Goal: Communication & Community: Participate in discussion

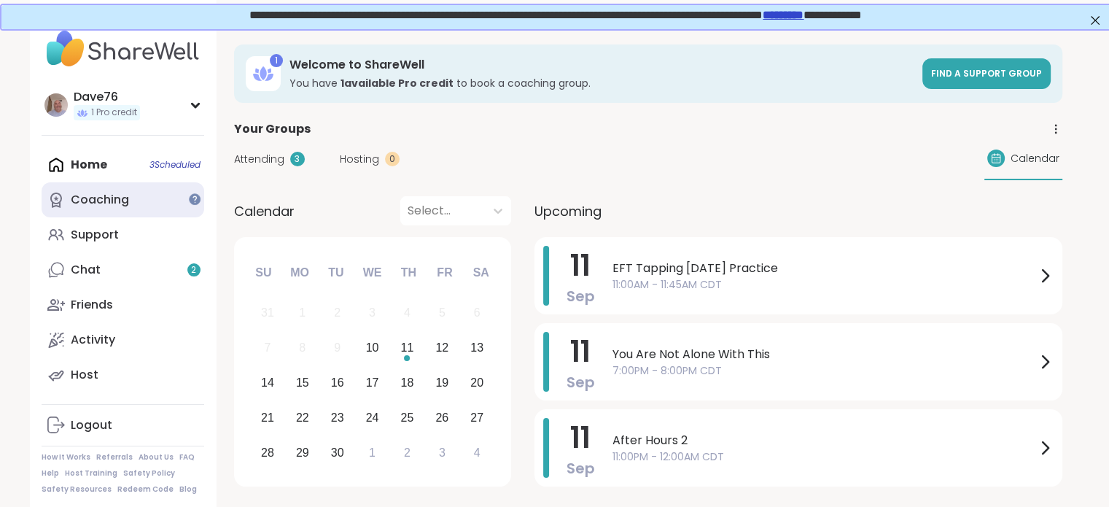
click at [141, 205] on link "Coaching" at bounding box center [123, 199] width 163 height 35
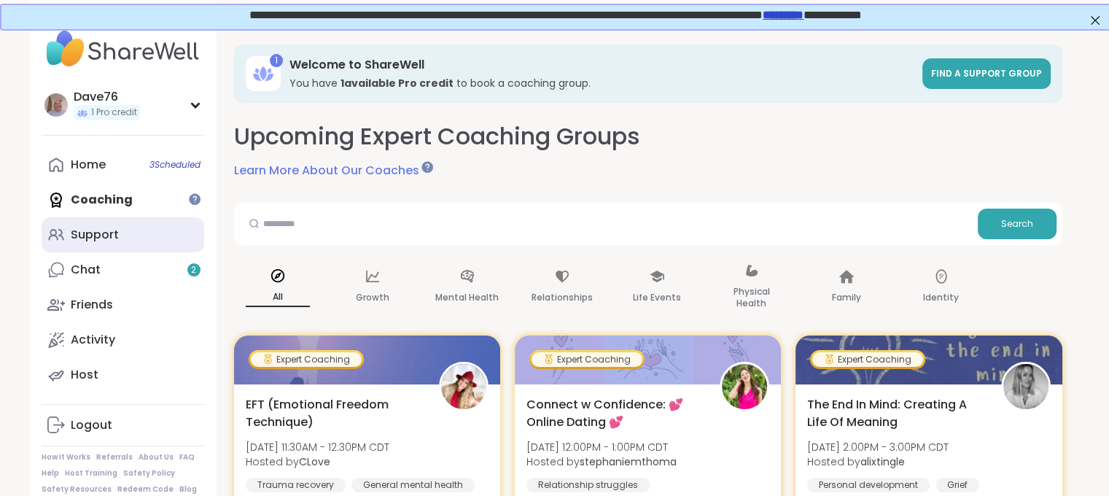
click at [128, 238] on link "Support" at bounding box center [123, 234] width 163 height 35
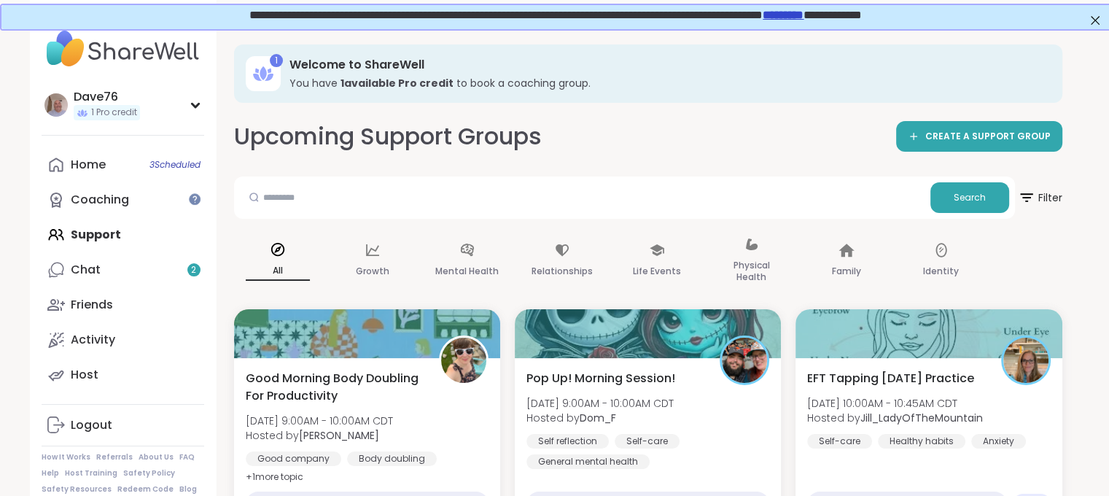
scroll to position [433, 0]
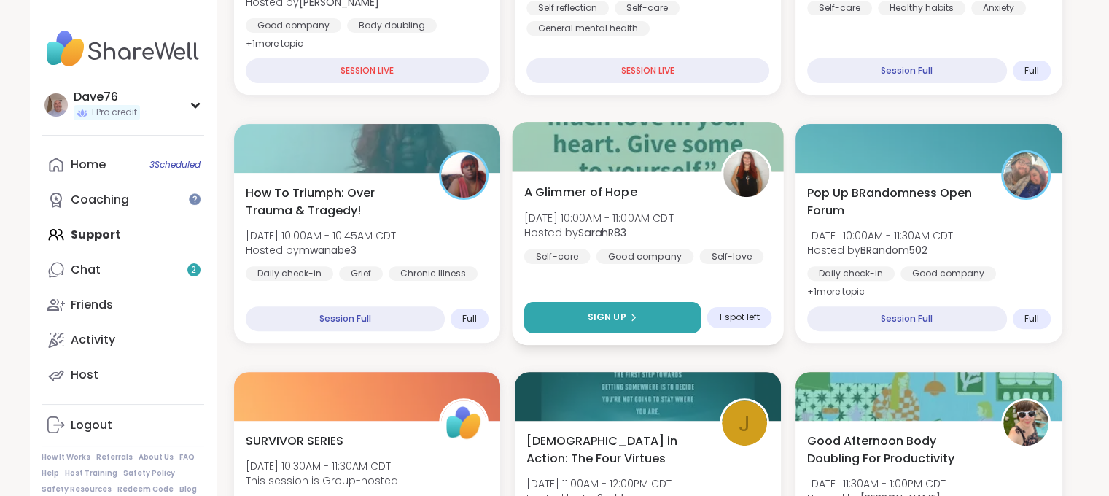
click at [668, 310] on button "Sign Up" at bounding box center [612, 317] width 177 height 31
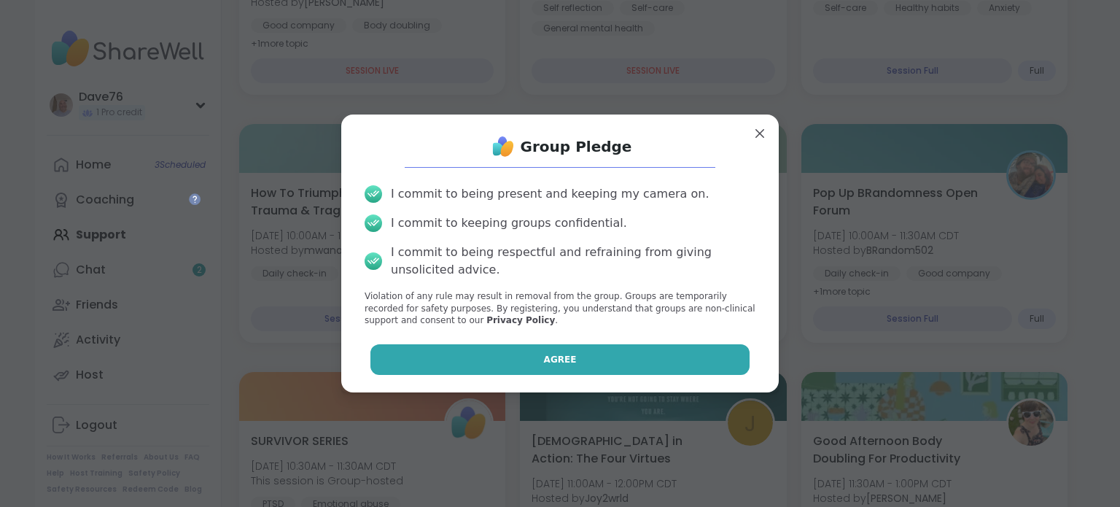
click at [619, 354] on button "Agree" at bounding box center [560, 359] width 380 height 31
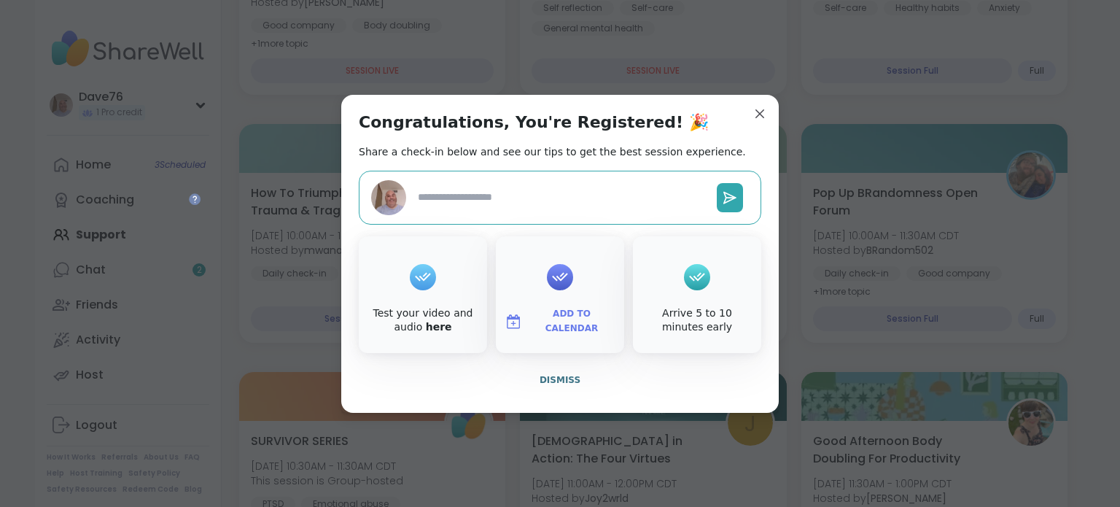
type textarea "*"
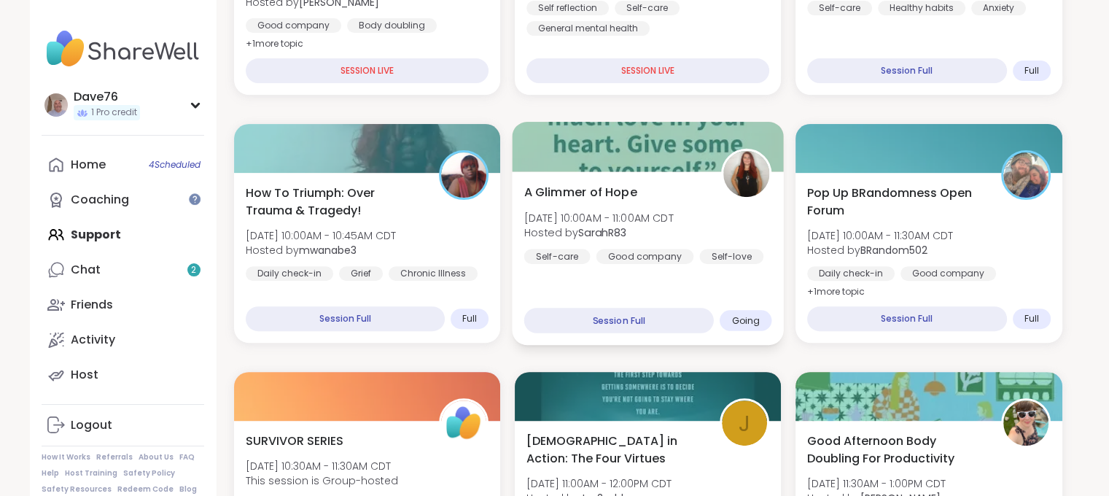
click at [683, 257] on div "Good company" at bounding box center [645, 256] width 98 height 15
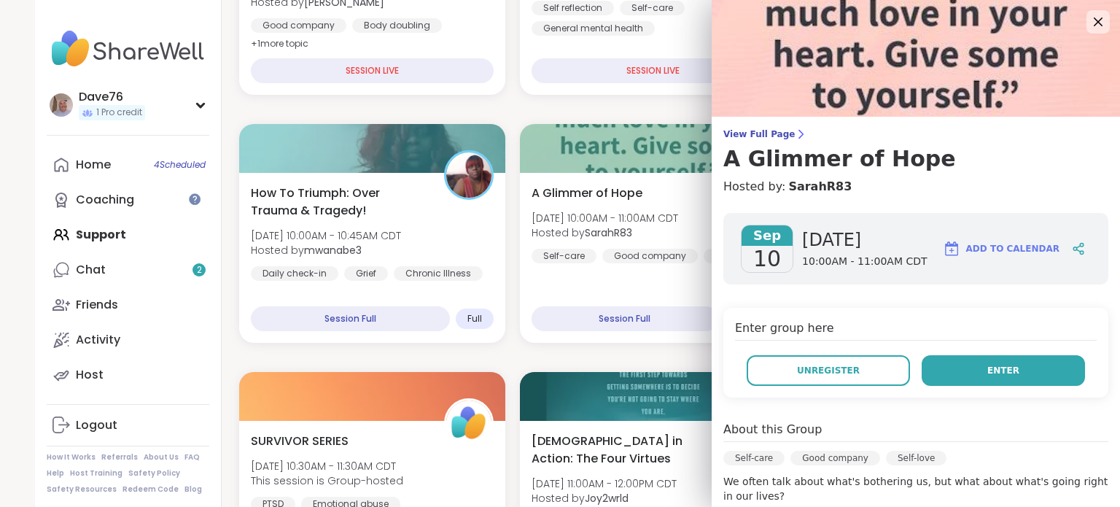
click at [993, 366] on span "Enter" at bounding box center [1003, 370] width 32 height 13
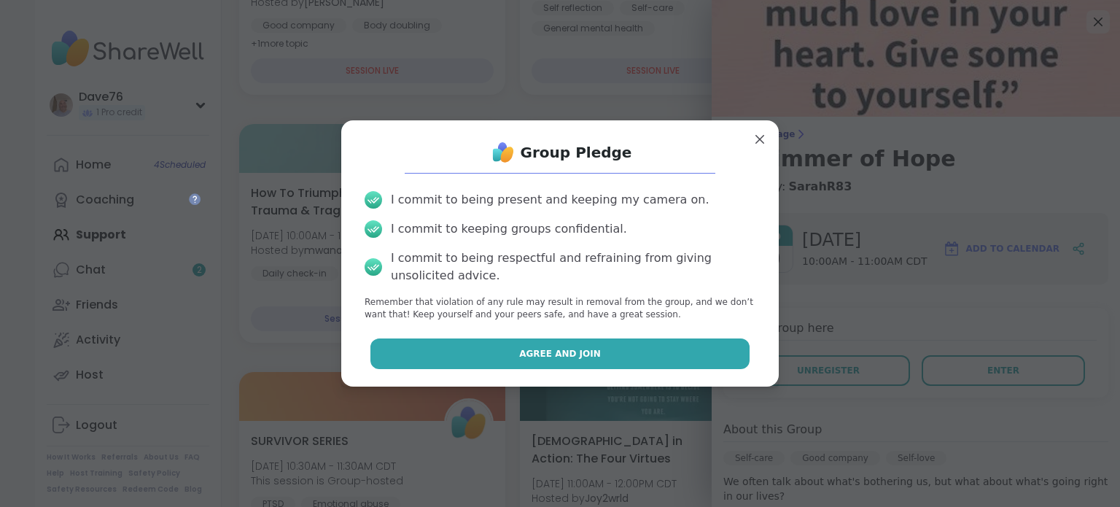
click at [625, 362] on button "Agree and Join" at bounding box center [560, 353] width 380 height 31
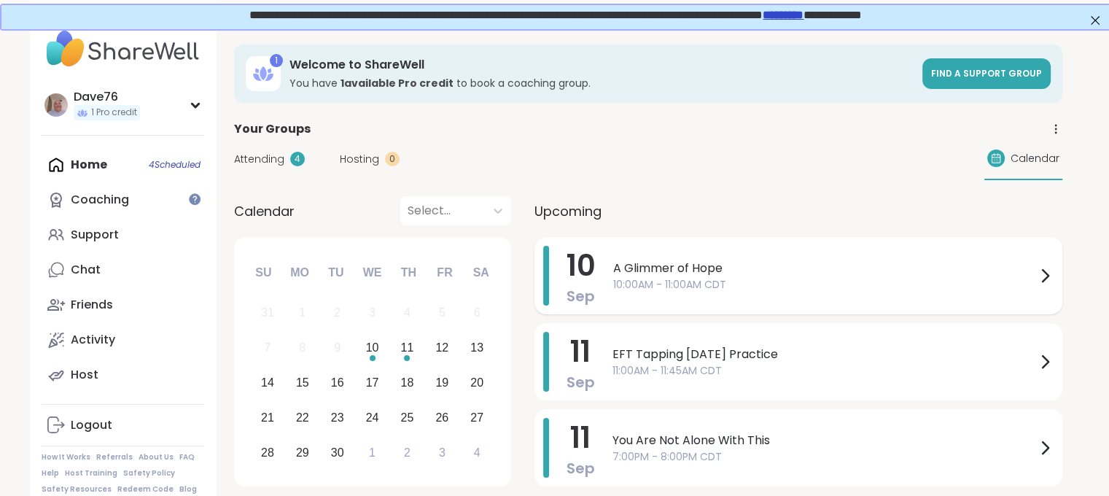
click at [798, 285] on span "10:00AM - 11:00AM CDT" at bounding box center [824, 284] width 423 height 15
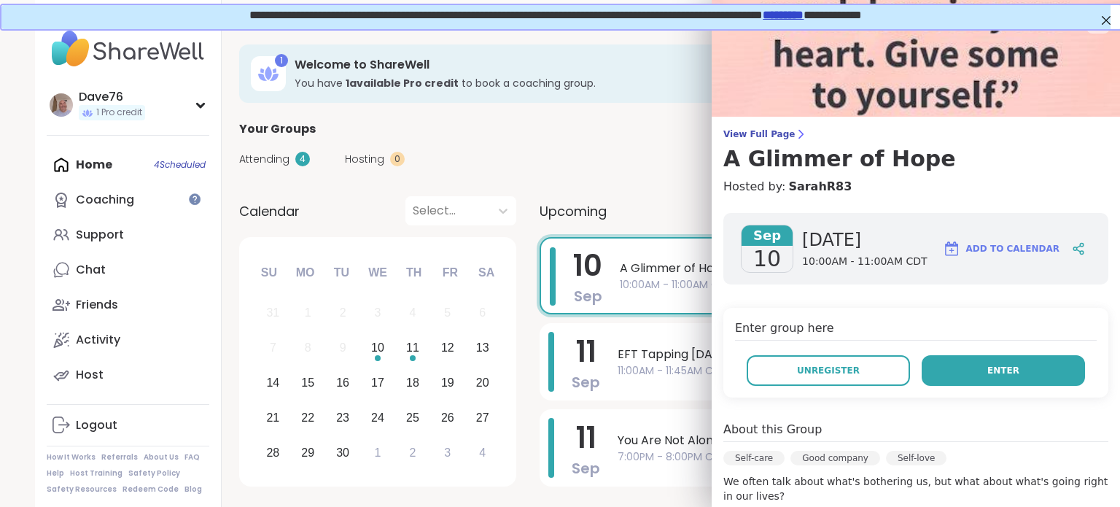
click at [970, 375] on button "Enter" at bounding box center [1003, 370] width 163 height 31
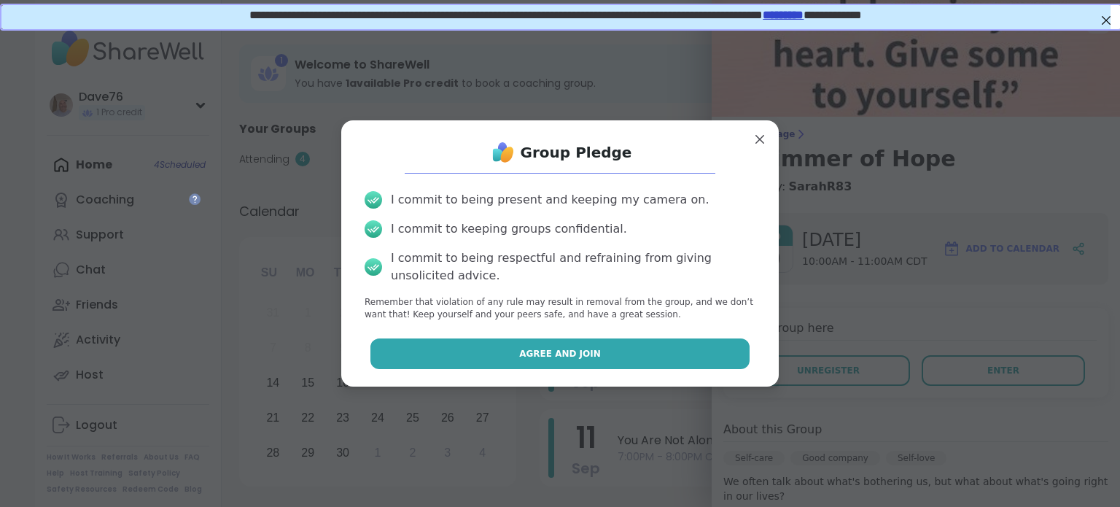
click at [615, 349] on button "Agree and Join" at bounding box center [560, 353] width 380 height 31
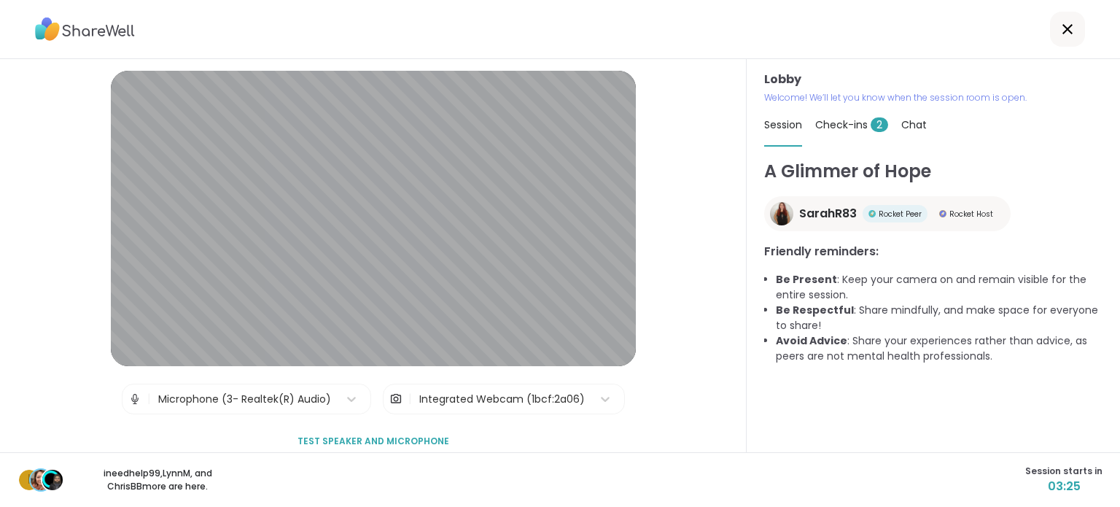
click at [849, 119] on span "Check-ins 2" at bounding box center [851, 124] width 73 height 15
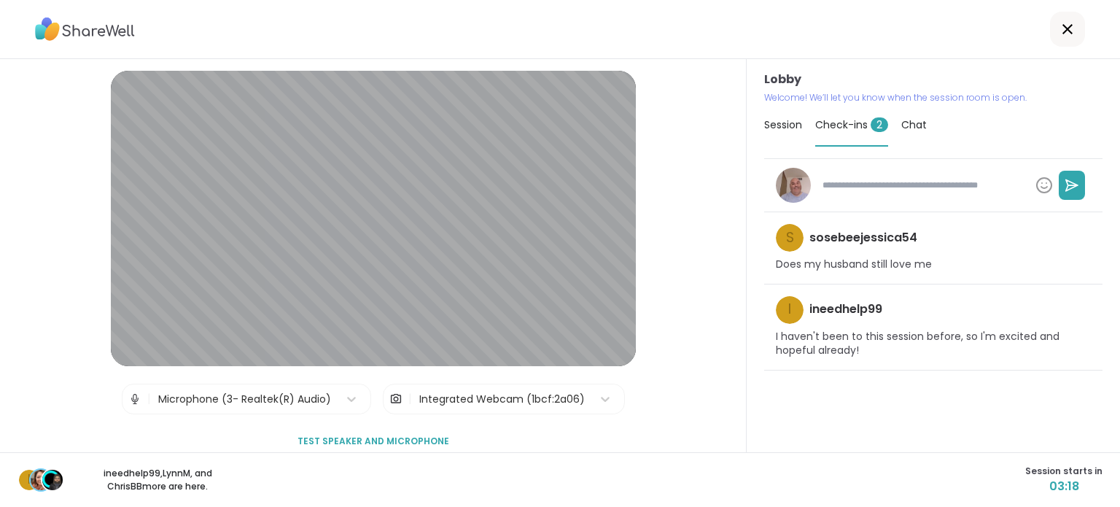
click at [960, 179] on textarea at bounding box center [923, 185] width 213 height 25
type textarea "*"
type textarea "**"
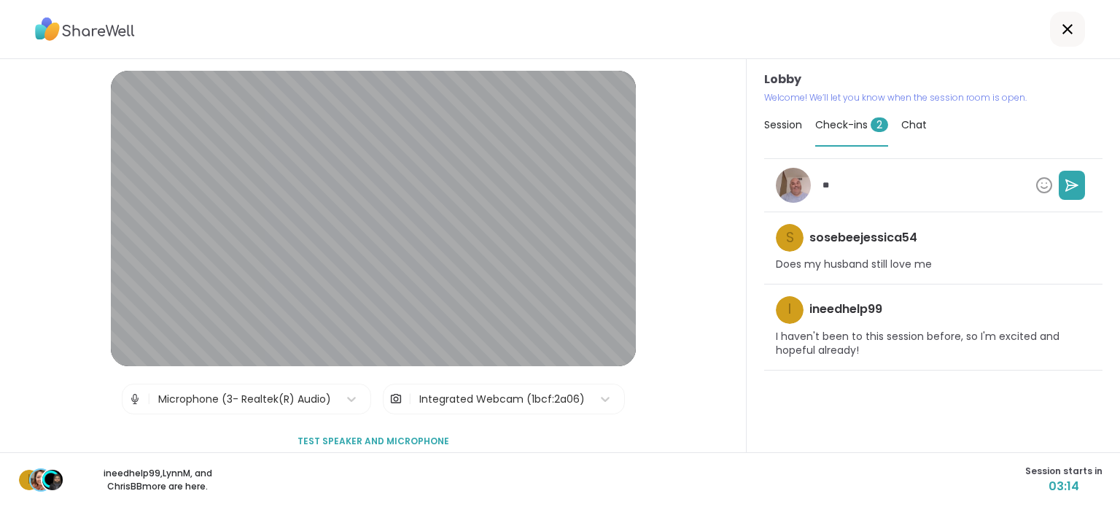
type textarea "*"
type textarea "***"
type textarea "*"
type textarea "****"
type textarea "*"
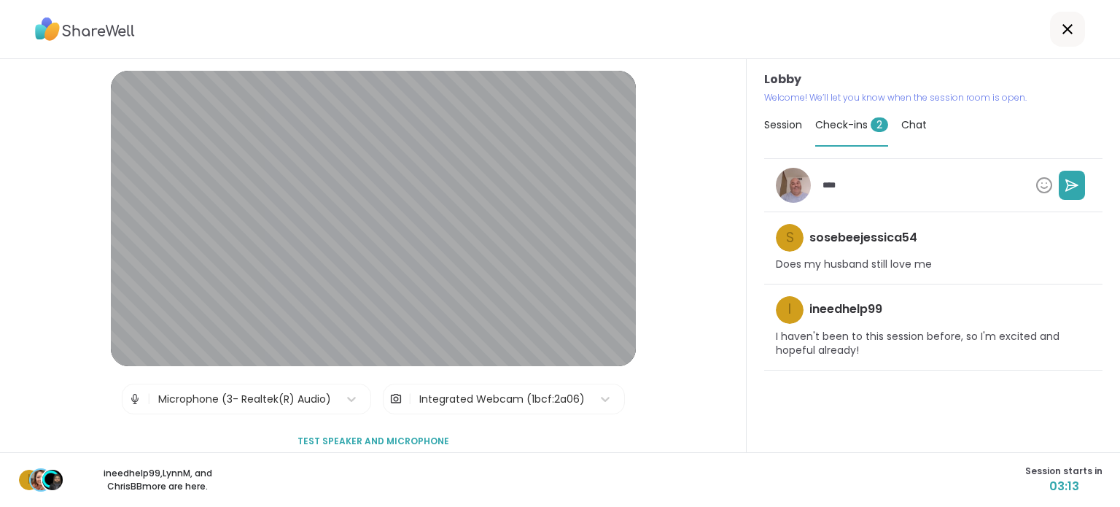
type textarea "****"
type textarea "*"
type textarea "******"
type textarea "*"
type textarea "******"
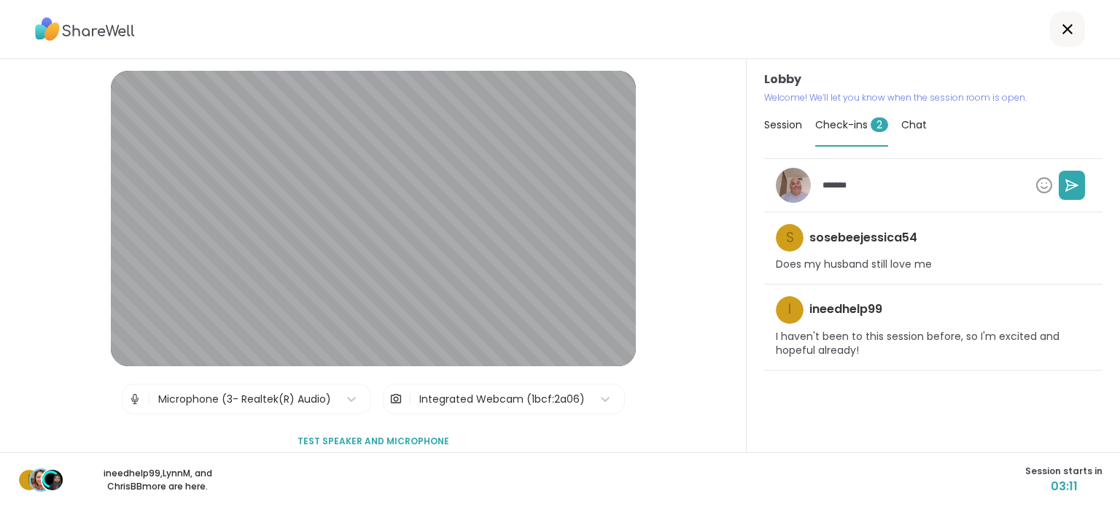
type textarea "*"
type textarea "********"
type textarea "*"
type textarea "*********"
type textarea "*"
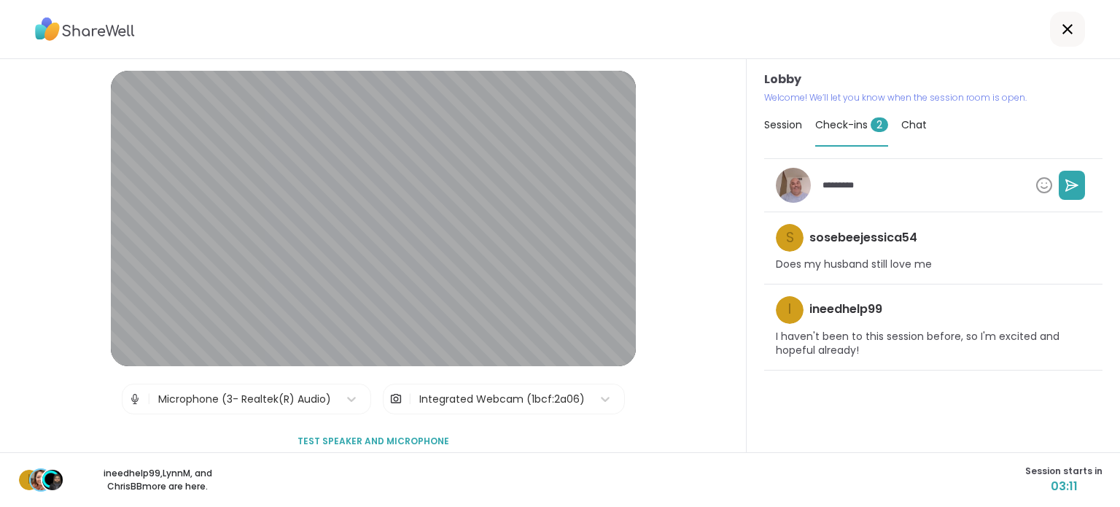
type textarea "**********"
type textarea "*"
type textarea "**********"
type textarea "*"
type textarea "**********"
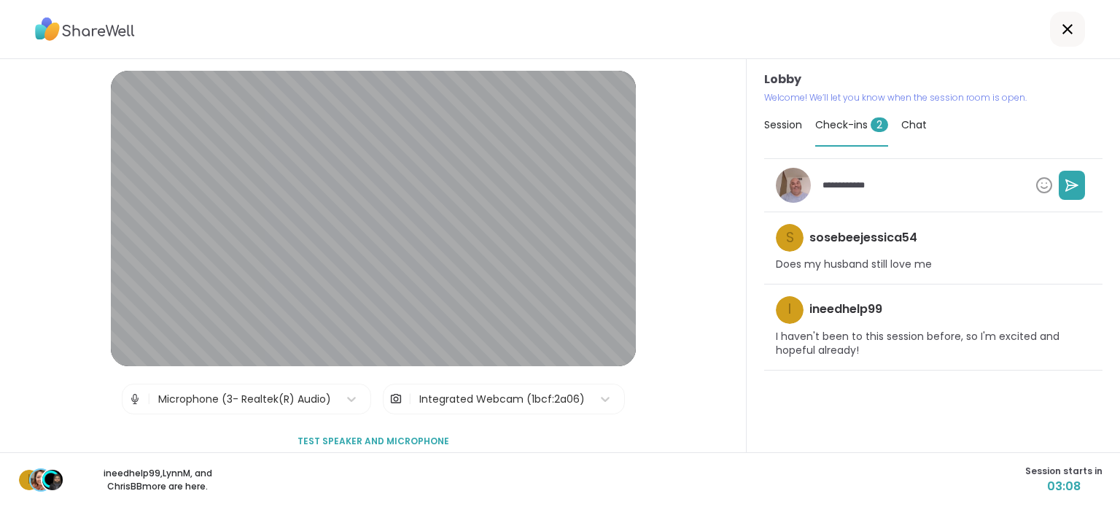
type textarea "*"
type textarea "**********"
type textarea "*"
type textarea "**********"
type textarea "*"
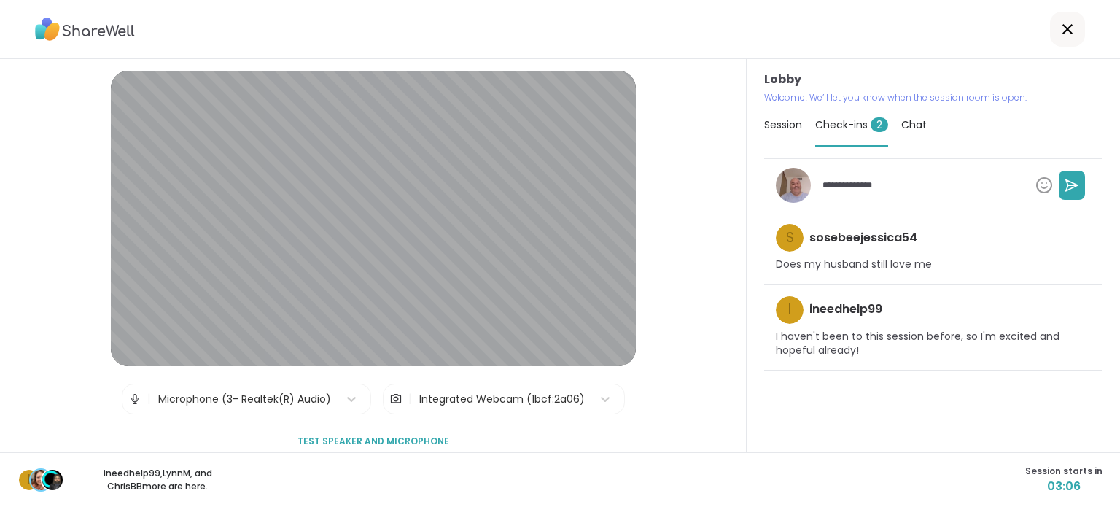
type textarea "**********"
type textarea "*"
type textarea "**********"
type textarea "*"
type textarea "**********"
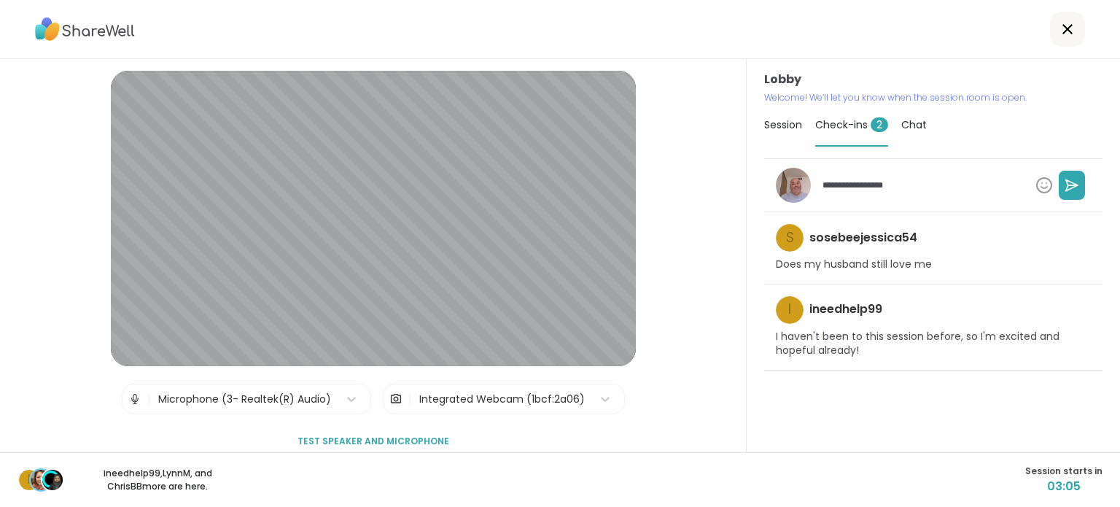
type textarea "*"
type textarea "**********"
type textarea "*"
type textarea "**********"
type textarea "*"
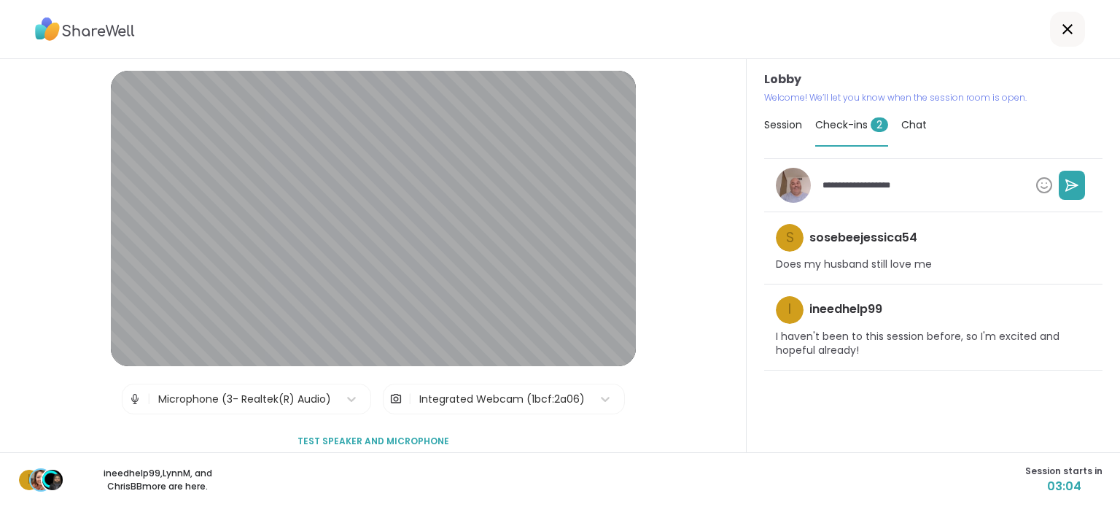
type textarea "**********"
type textarea "*"
type textarea "**********"
type textarea "*"
type textarea "**********"
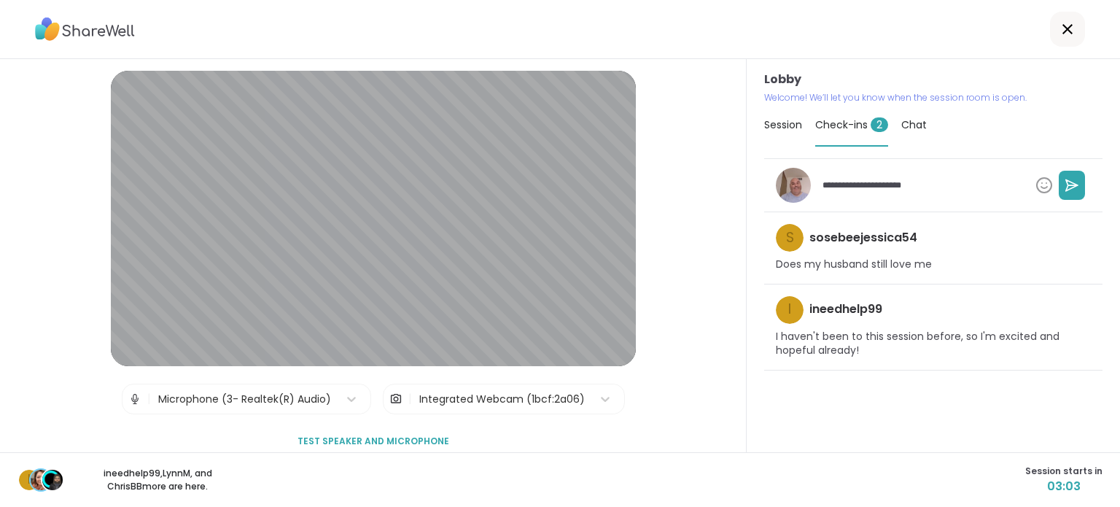
type textarea "*"
type textarea "**********"
type textarea "*"
type textarea "**********"
type textarea "*"
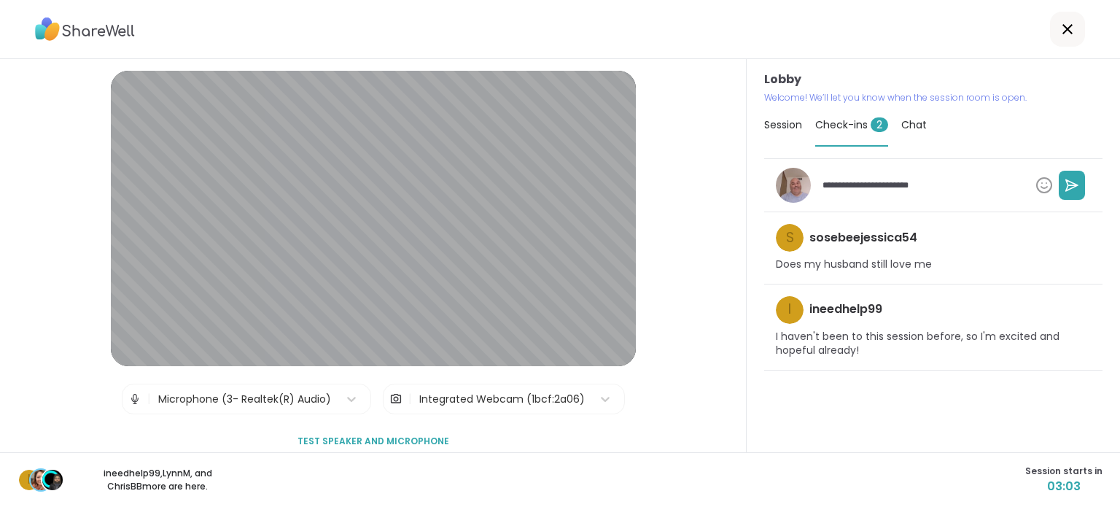
type textarea "**********"
type textarea "*"
type textarea "**********"
type textarea "*"
type textarea "**********"
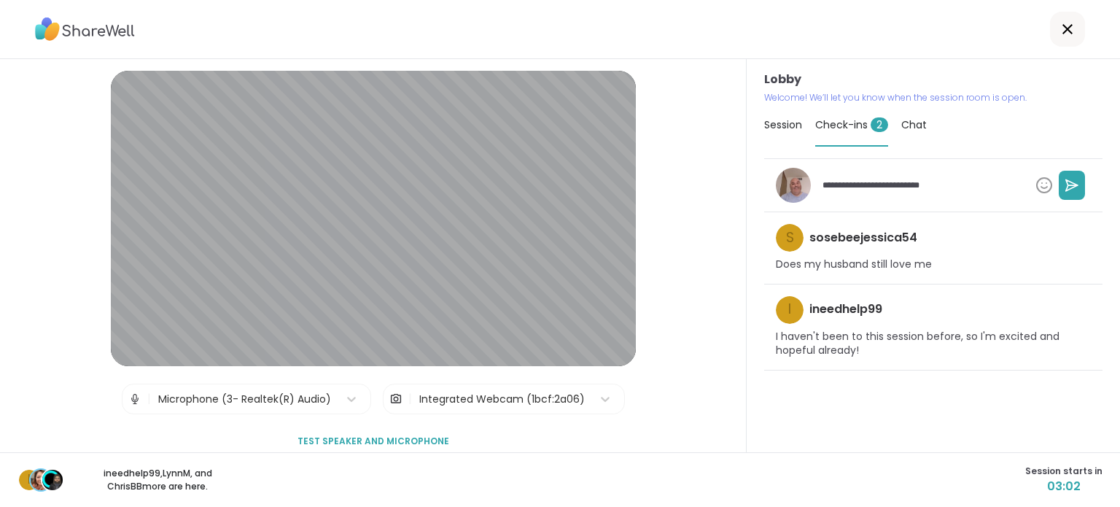
type textarea "*"
type textarea "**********"
type textarea "*"
type textarea "**********"
type textarea "*"
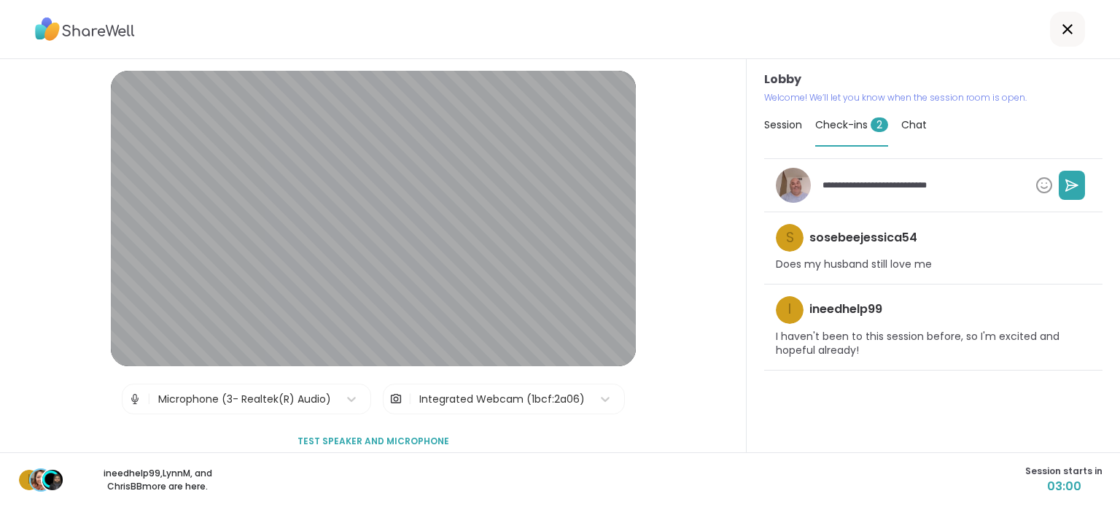
type textarea "**********"
type textarea "*"
type textarea "**********"
type textarea "*"
type textarea "**********"
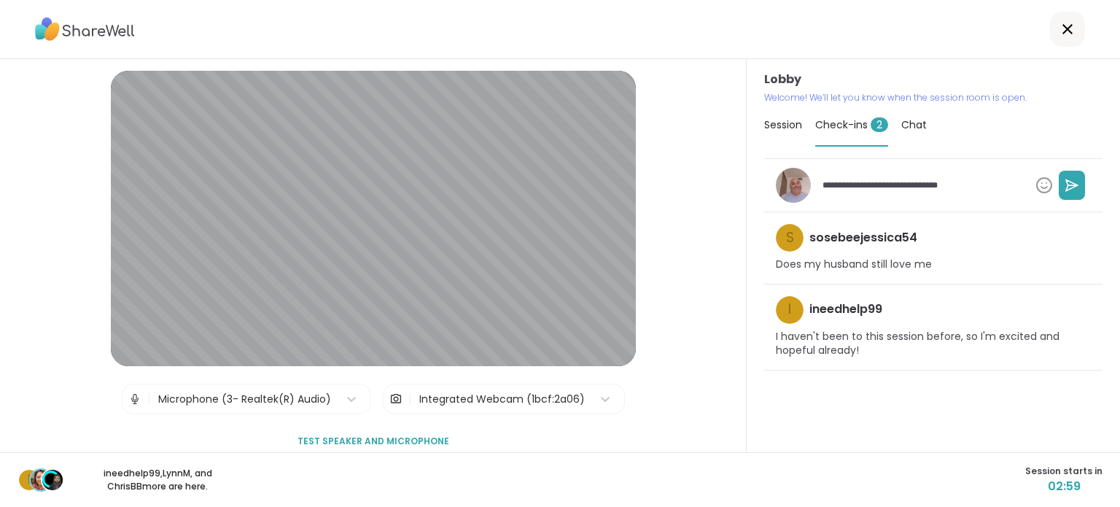
type textarea "*"
type textarea "**********"
type textarea "*"
type textarea "**********"
type textarea "*"
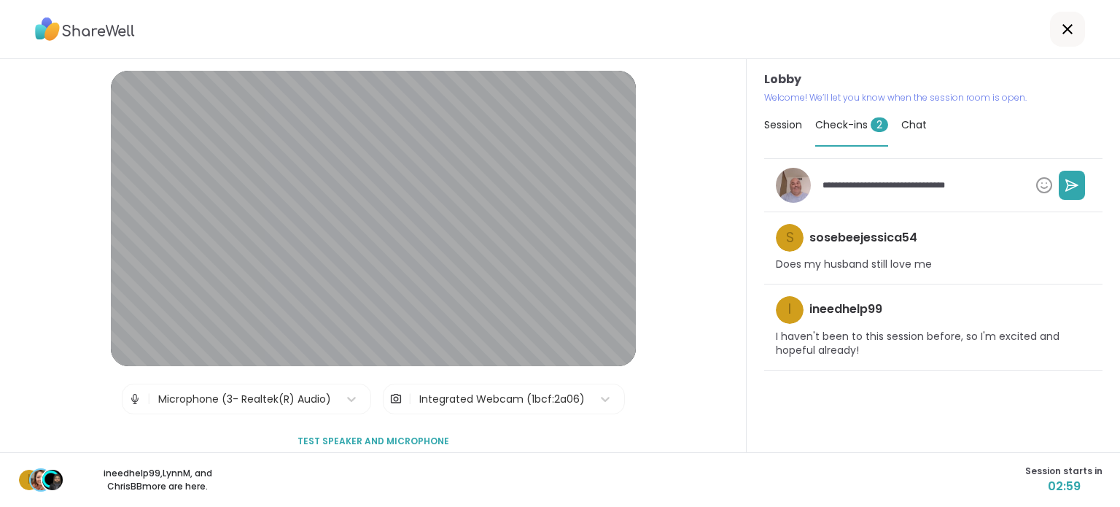
type textarea "**********"
type textarea "*"
type textarea "**********"
type textarea "*"
type textarea "**********"
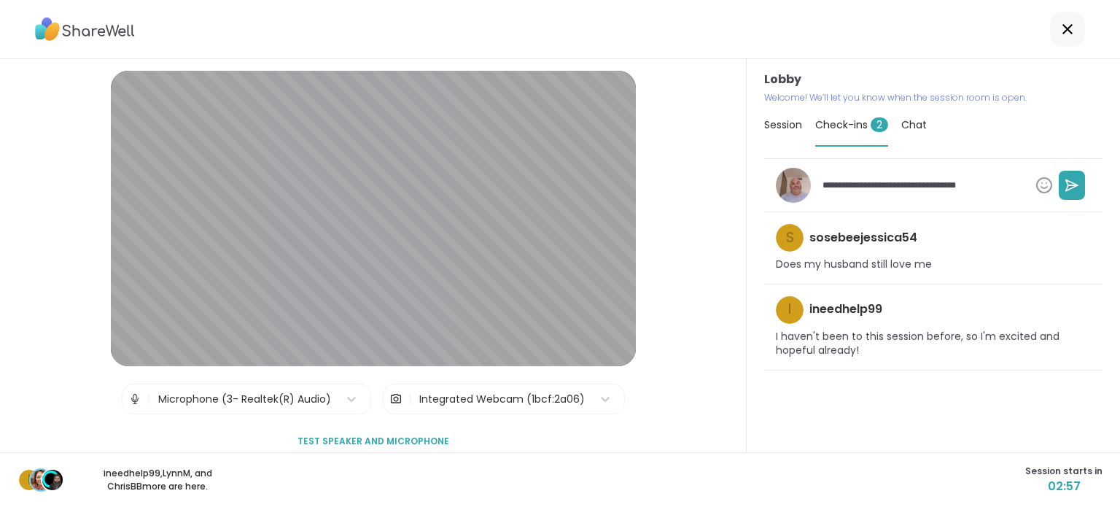
type textarea "*"
type textarea "**********"
type textarea "*"
type textarea "**********"
type textarea "*"
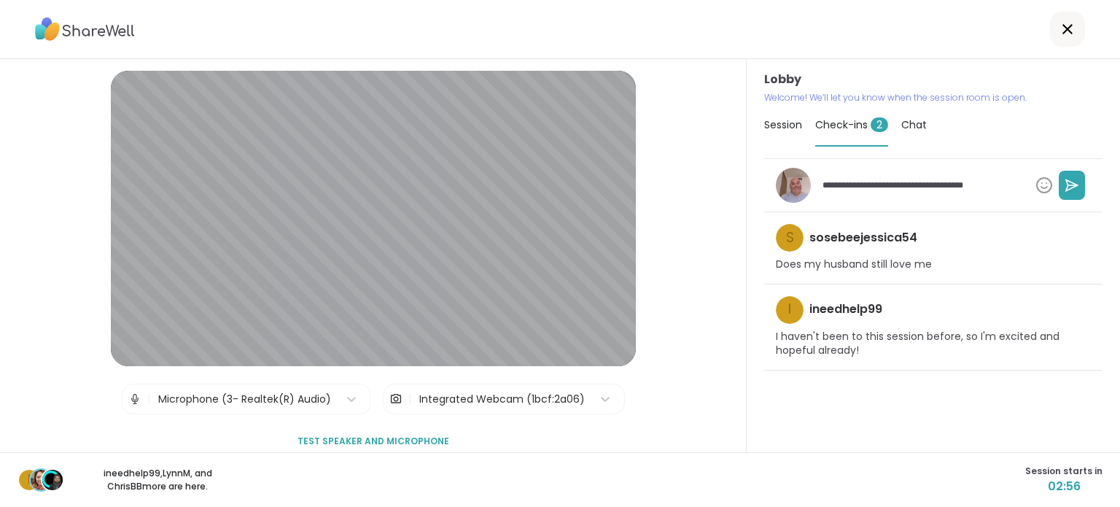
type textarea "**********"
type textarea "*"
type textarea "**********"
type textarea "*"
type textarea "**********"
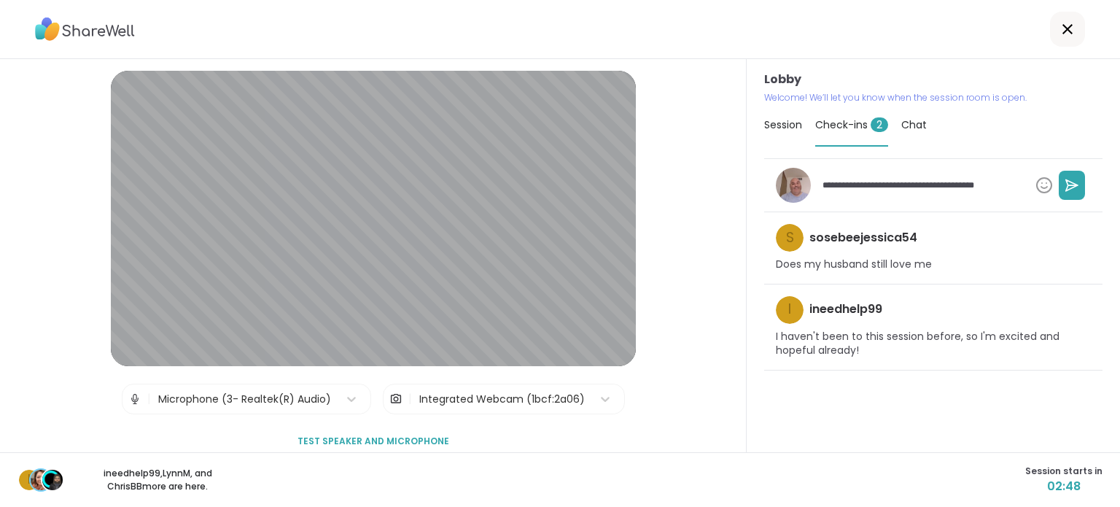
type textarea "*"
type textarea "**********"
type textarea "*"
type textarea "**********"
type textarea "*"
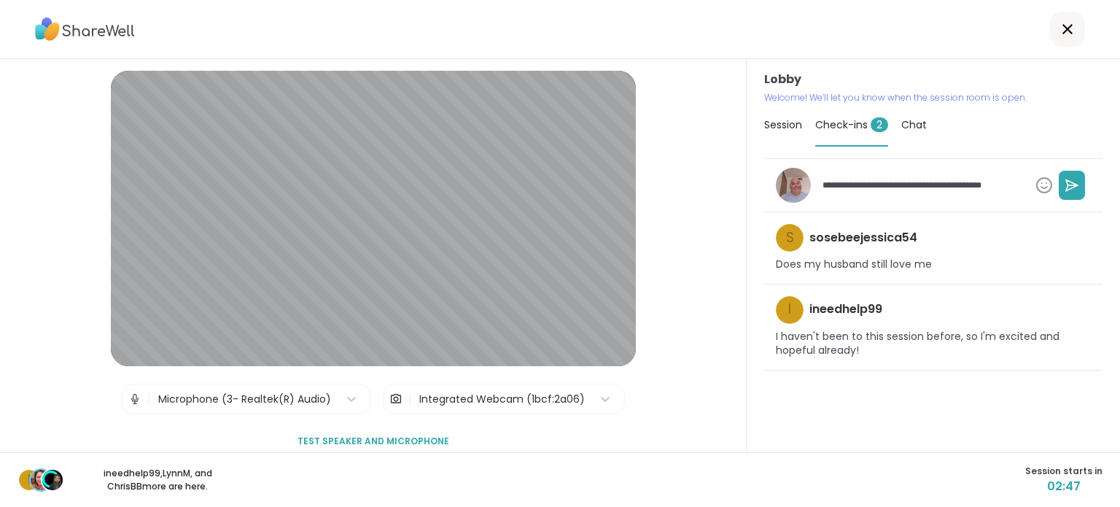
type textarea "**********"
type textarea "*"
type textarea "**********"
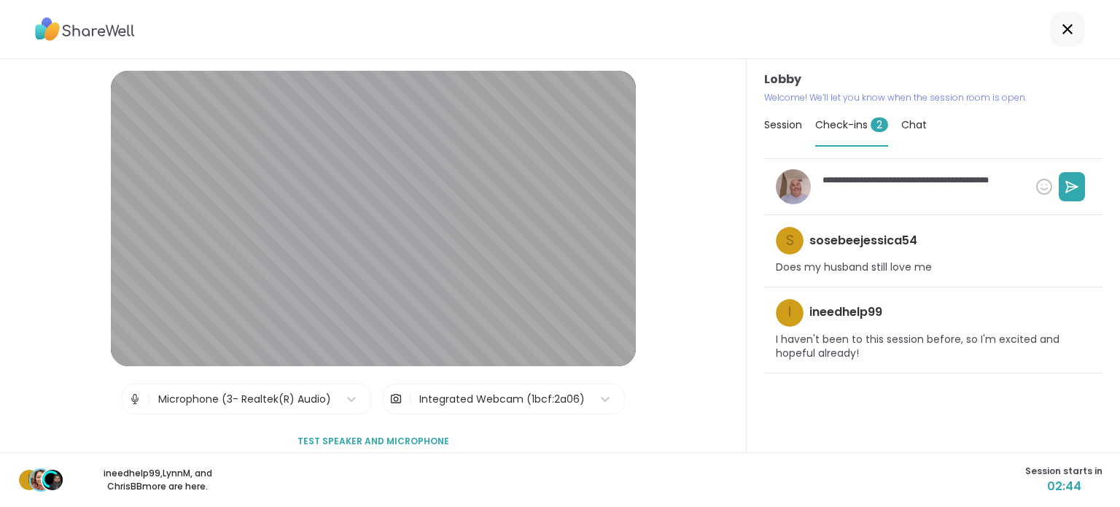
type textarea "*"
type textarea "**********"
click at [1065, 181] on icon at bounding box center [1072, 186] width 15 height 15
type textarea "*"
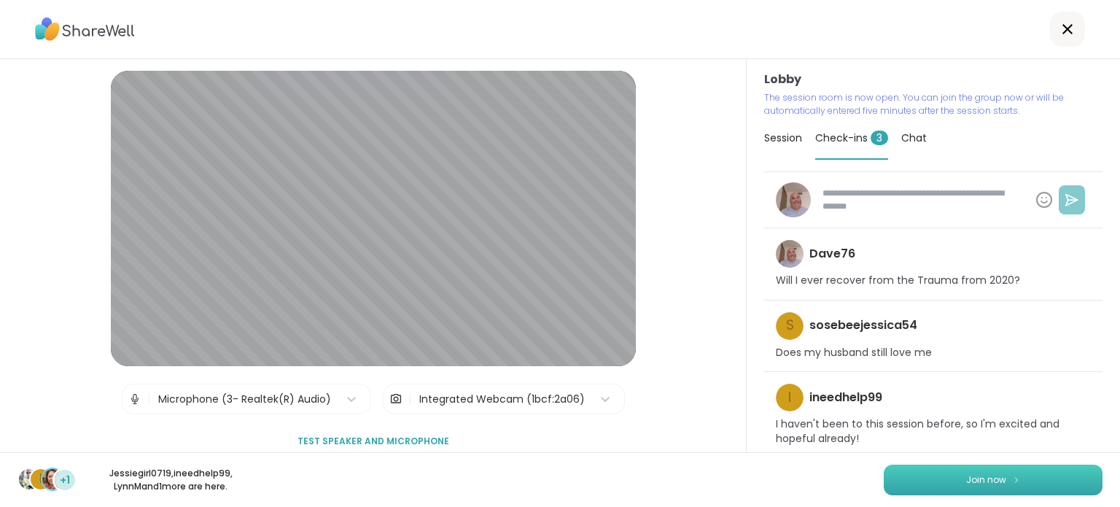
click at [1027, 481] on button "Join now" at bounding box center [993, 480] width 219 height 31
type textarea "*"
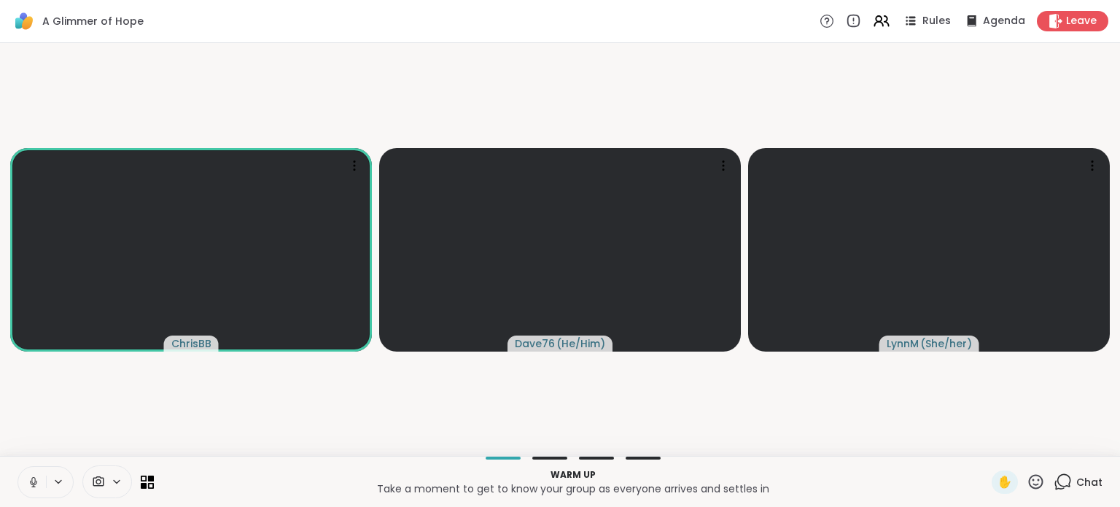
click at [31, 478] on icon at bounding box center [33, 481] width 13 height 13
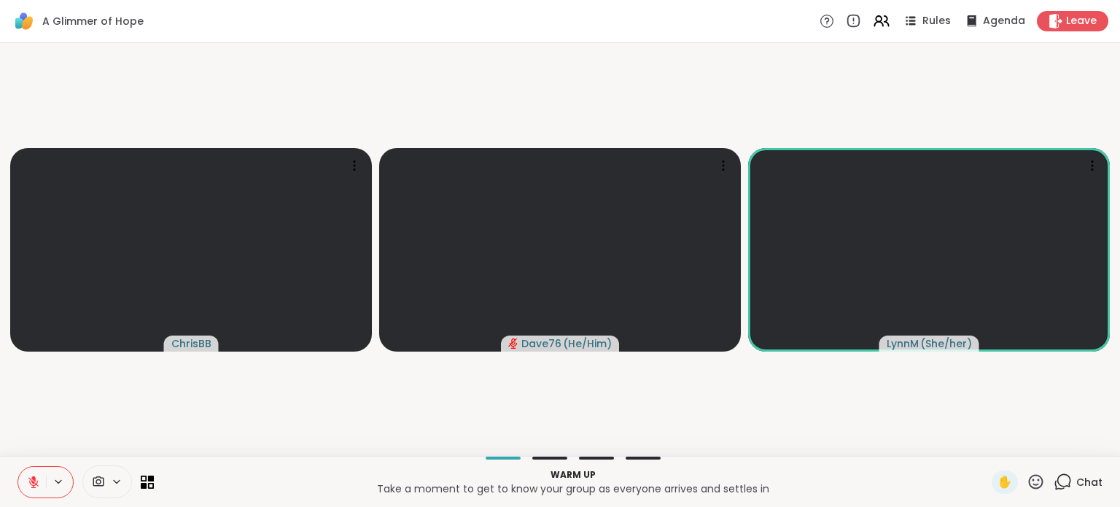
click at [31, 478] on icon at bounding box center [33, 481] width 13 height 13
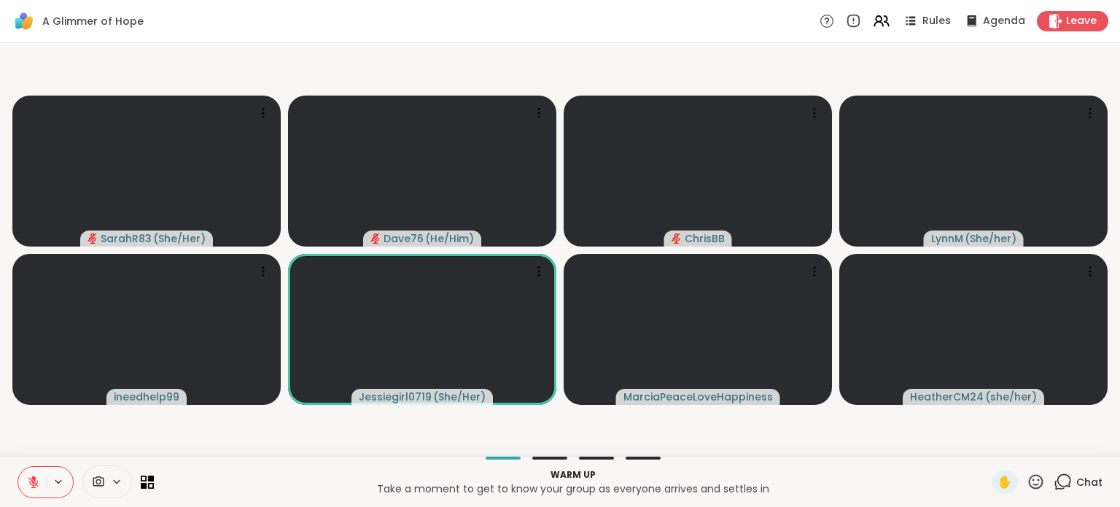
click at [1076, 486] on span "Chat" at bounding box center [1089, 482] width 26 height 15
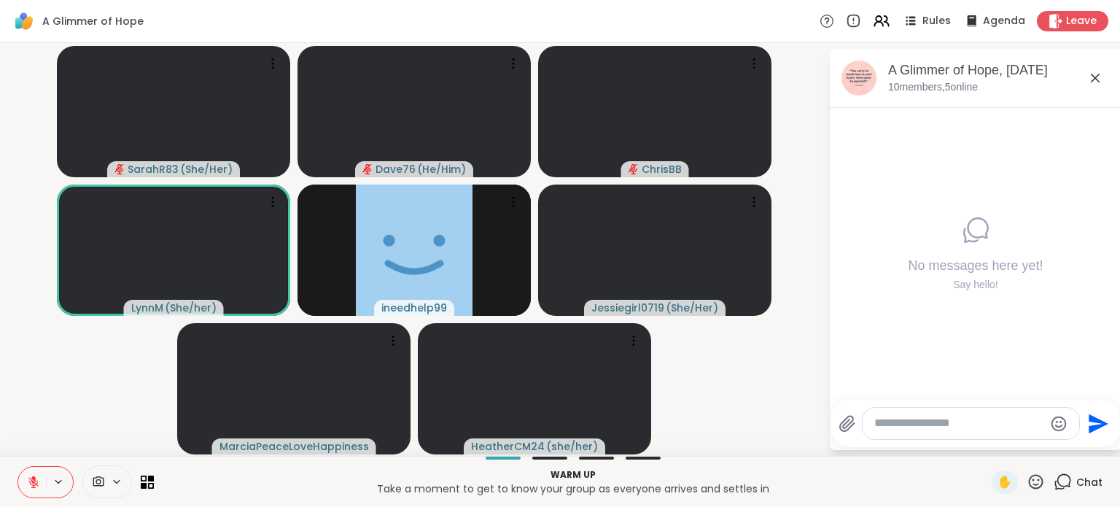
click at [954, 418] on textarea "Type your message" at bounding box center [959, 423] width 170 height 15
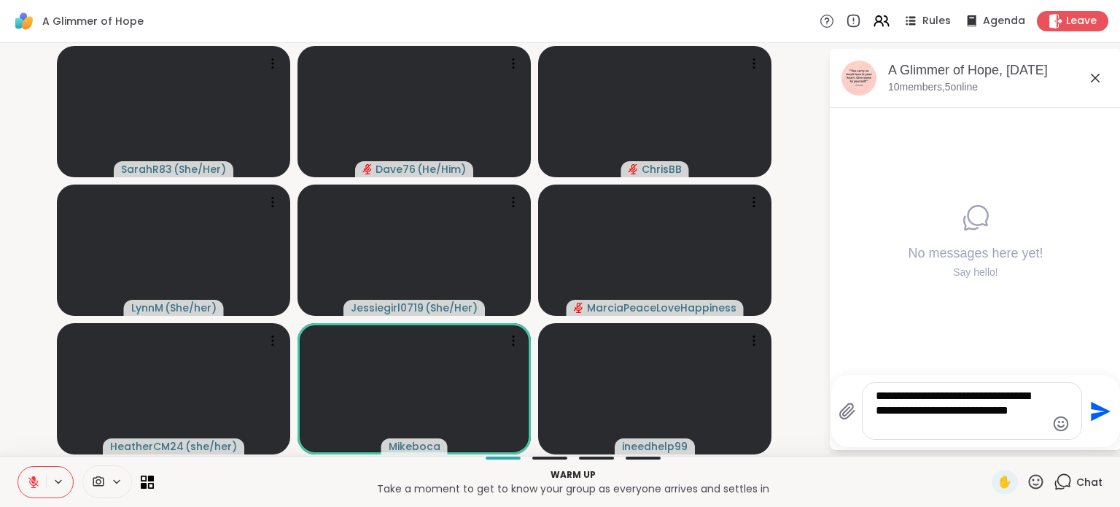
click at [896, 399] on textarea "**********" at bounding box center [961, 411] width 170 height 44
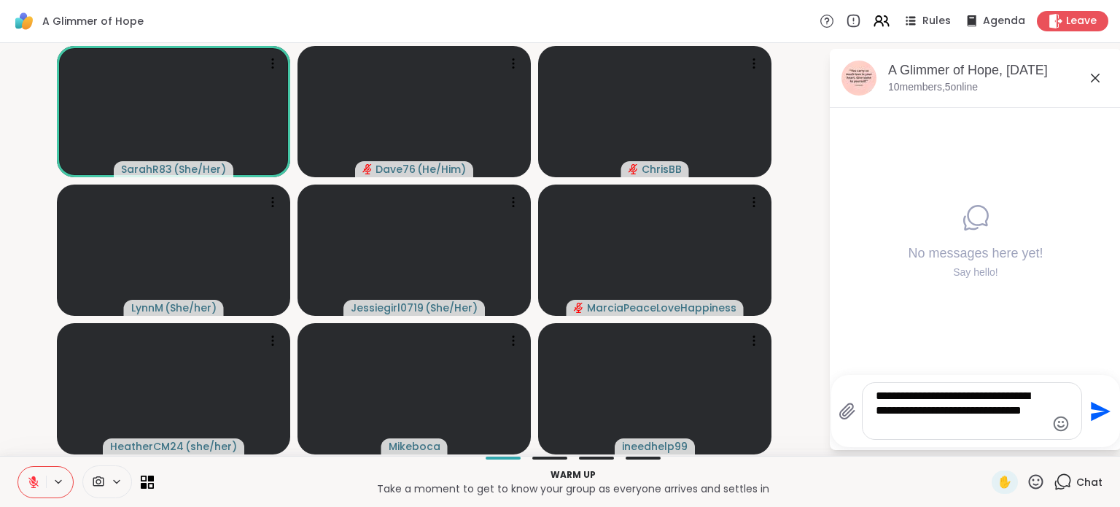
type textarea "**********"
click at [1103, 410] on icon "Send" at bounding box center [1101, 411] width 20 height 20
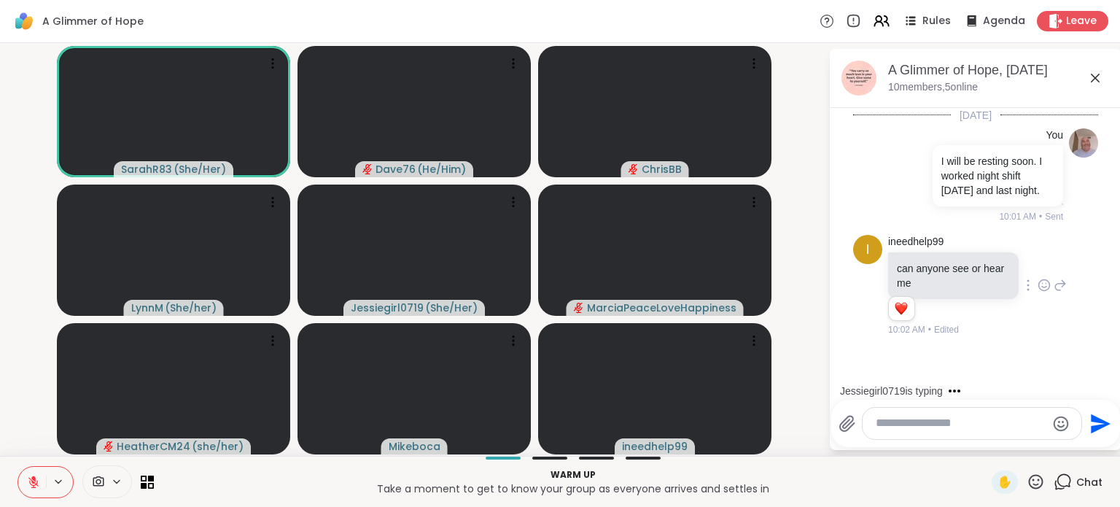
click at [1038, 285] on icon at bounding box center [1044, 285] width 13 height 15
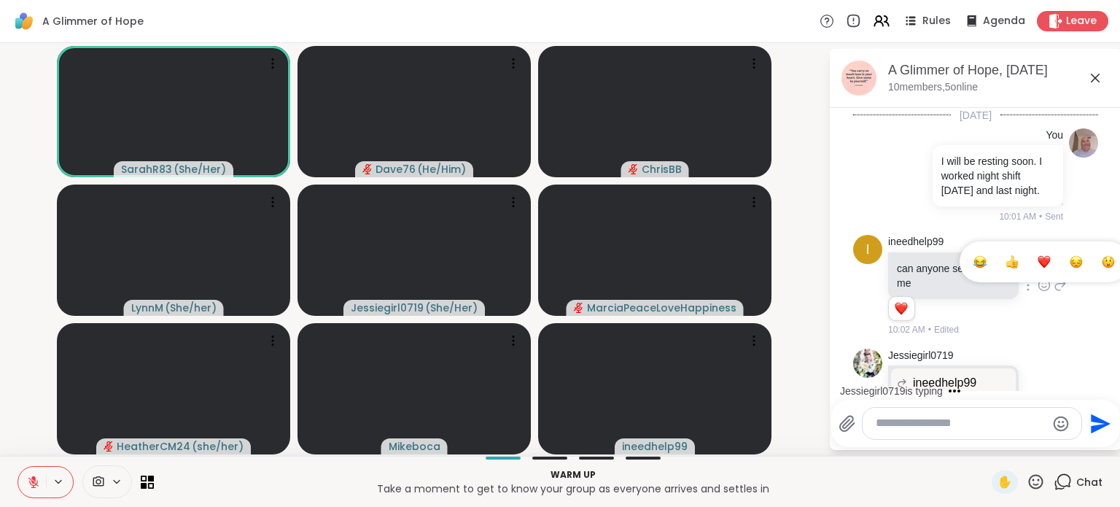
scroll to position [109, 0]
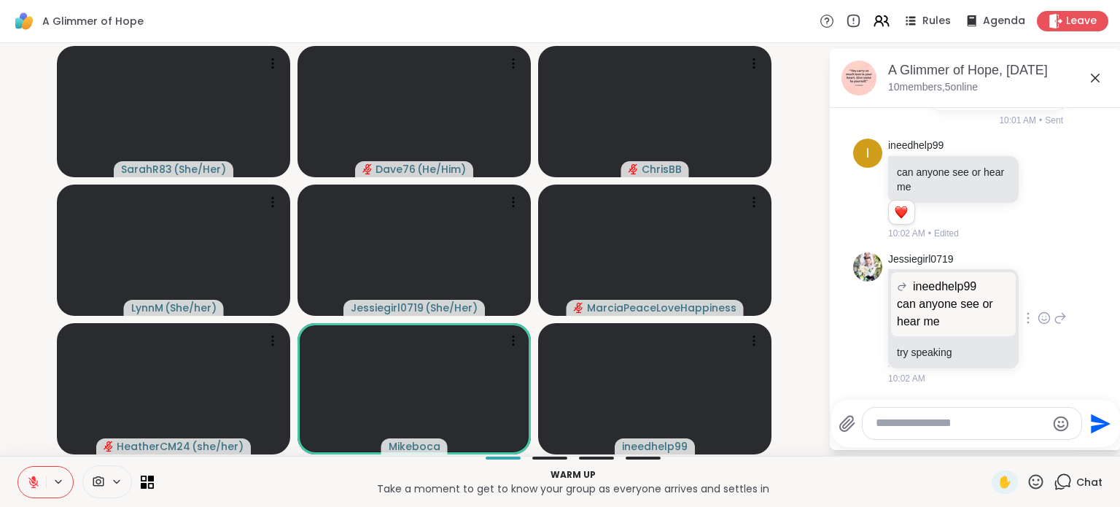
click at [1054, 317] on icon at bounding box center [1060, 318] width 13 height 18
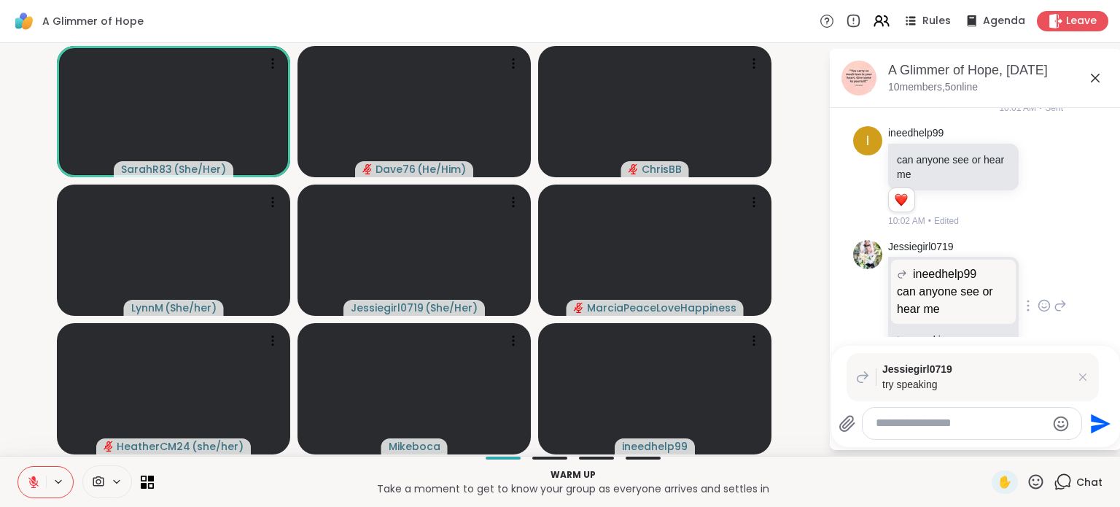
click at [1054, 314] on icon at bounding box center [1060, 306] width 13 height 18
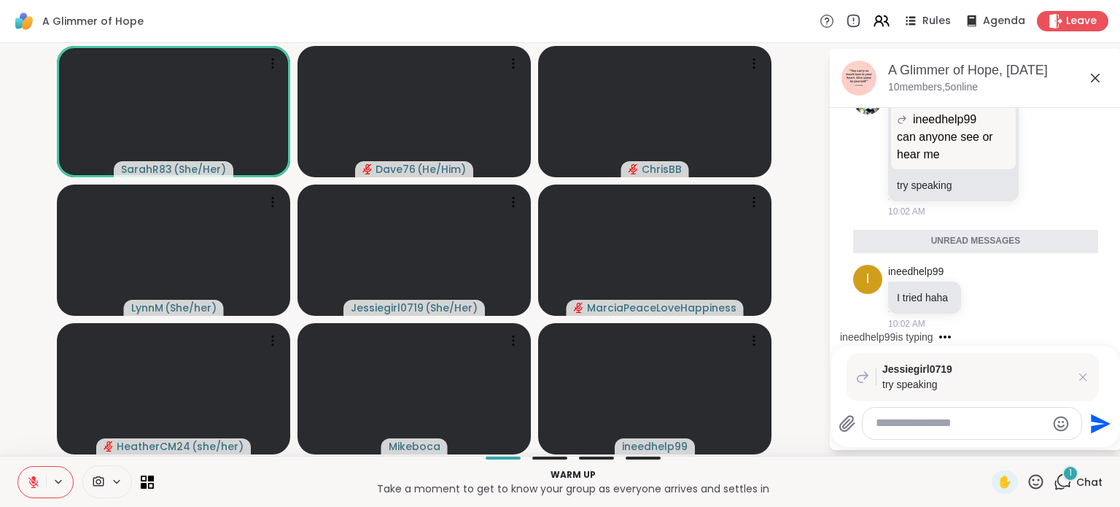
scroll to position [241, 0]
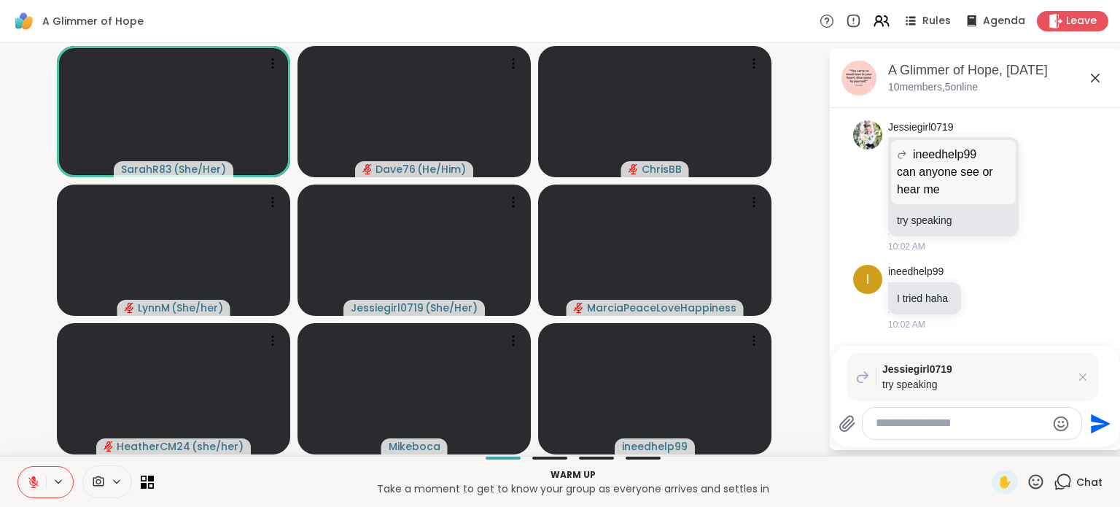
click at [956, 418] on textarea "Type your message" at bounding box center [961, 423] width 170 height 15
type textarea "*"
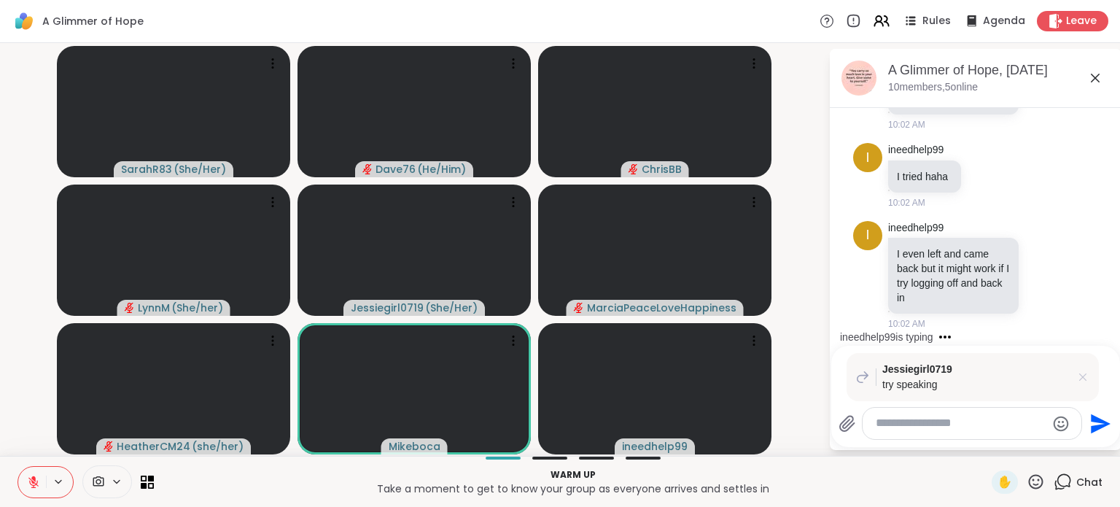
click at [1087, 373] on icon at bounding box center [1083, 377] width 15 height 15
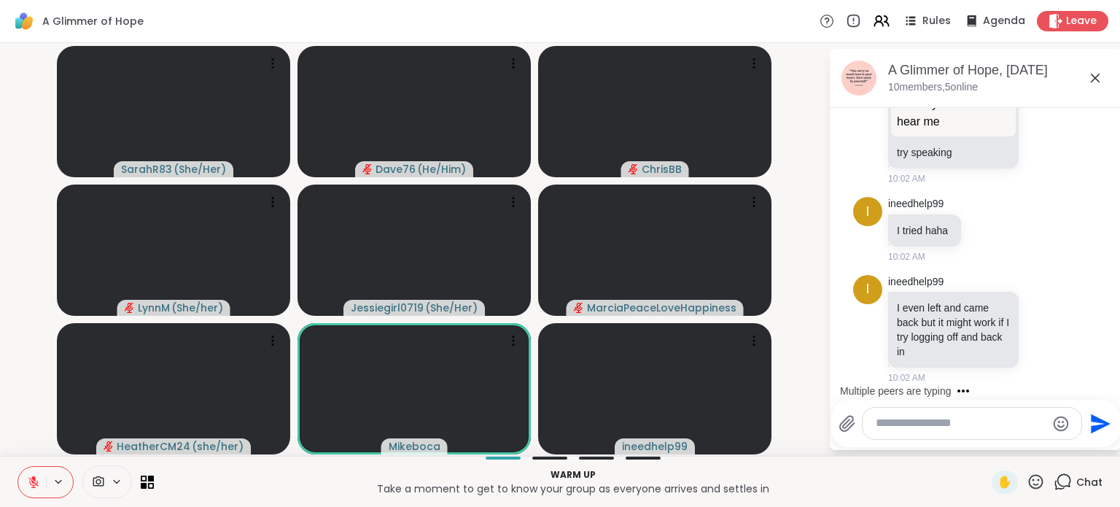
click at [945, 416] on textarea "Type your message" at bounding box center [961, 423] width 170 height 15
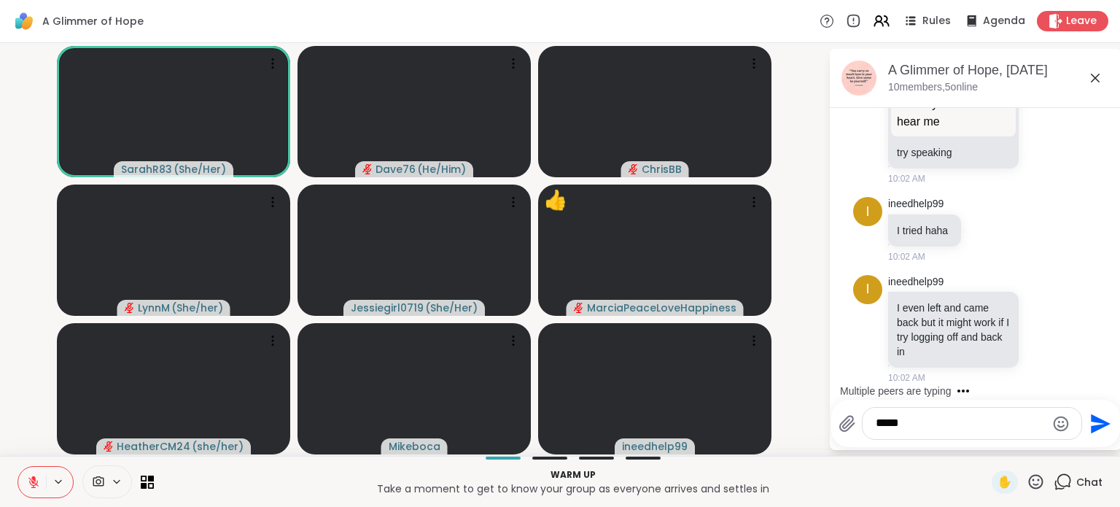
scroll to position [449, 0]
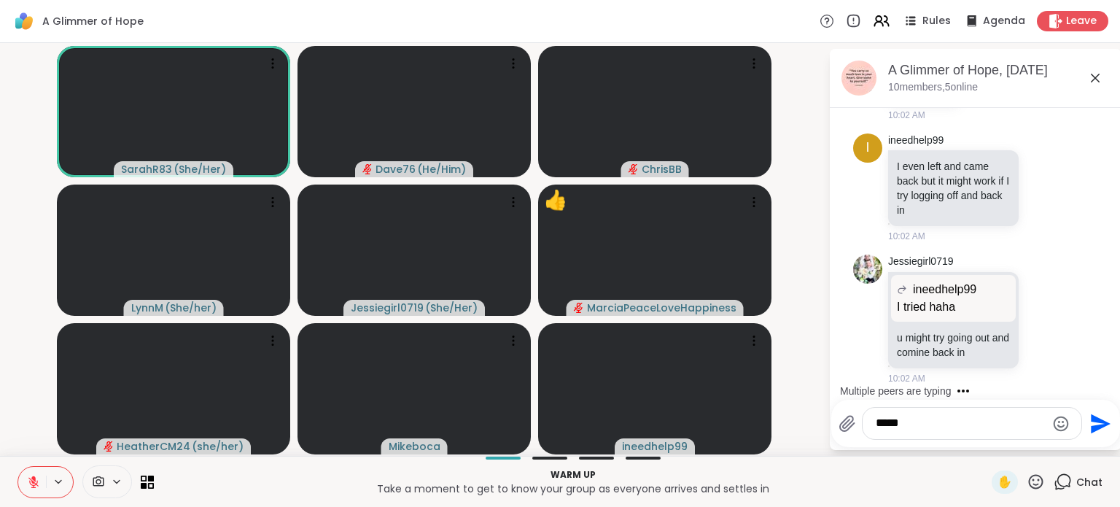
click at [1029, 486] on icon at bounding box center [1036, 481] width 15 height 15
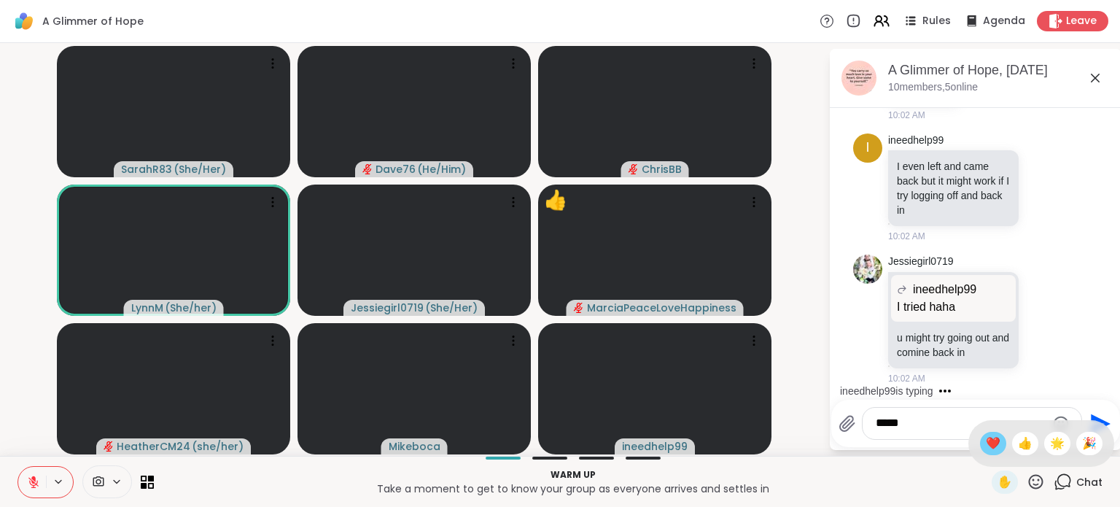
click at [980, 449] on div "❤️" at bounding box center [993, 443] width 26 height 23
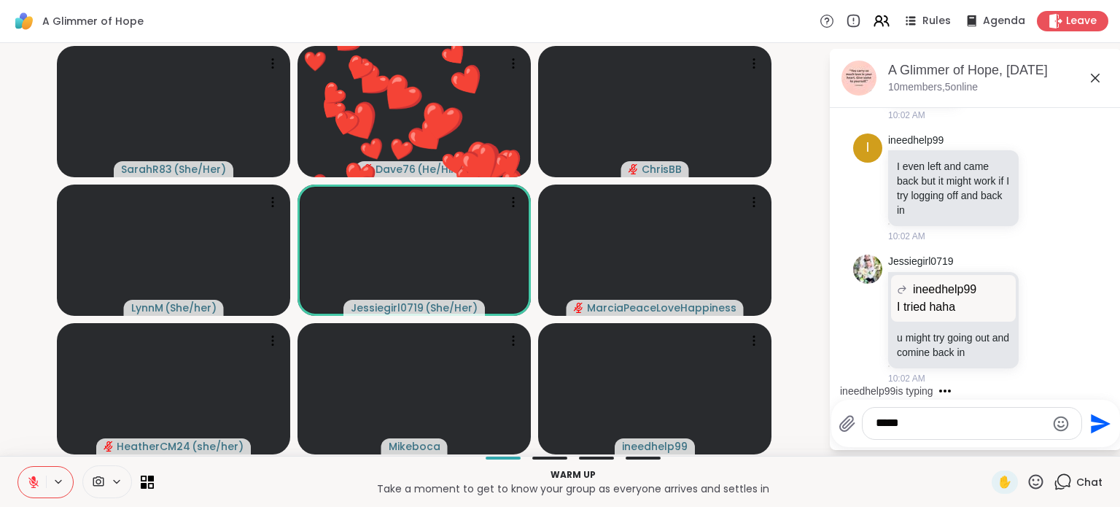
click at [929, 426] on textarea "****" at bounding box center [961, 423] width 170 height 15
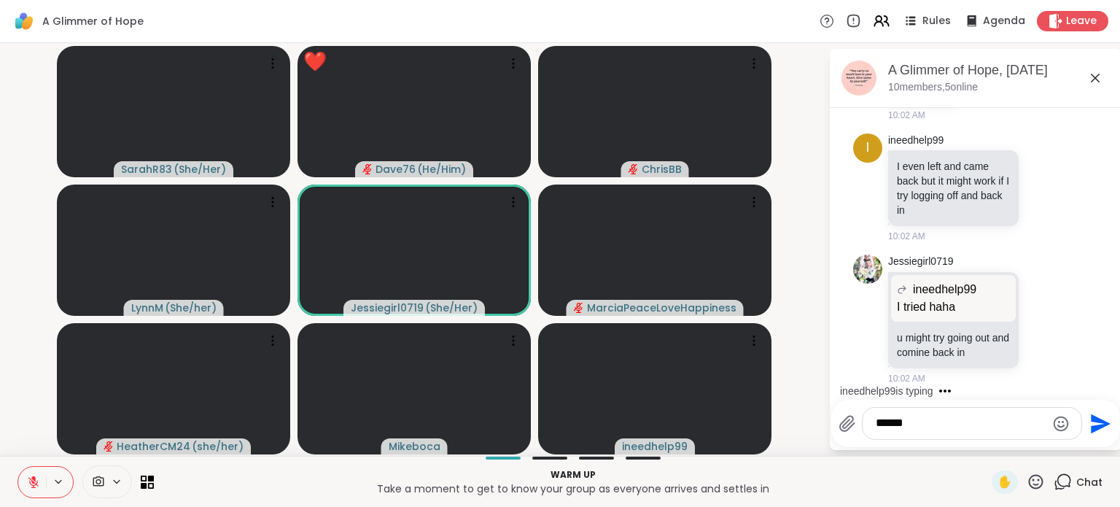
scroll to position [527, 0]
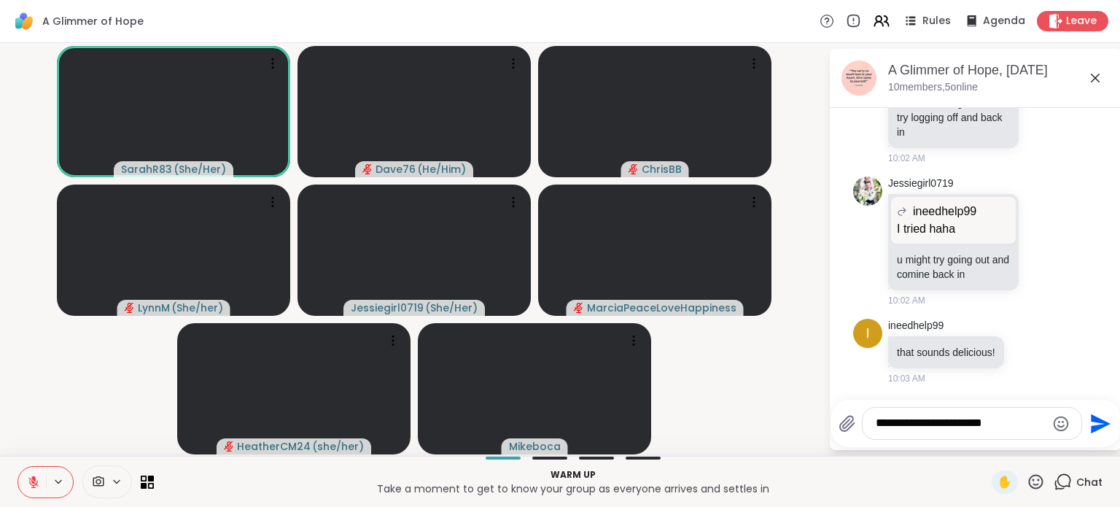
paste textarea "**********"
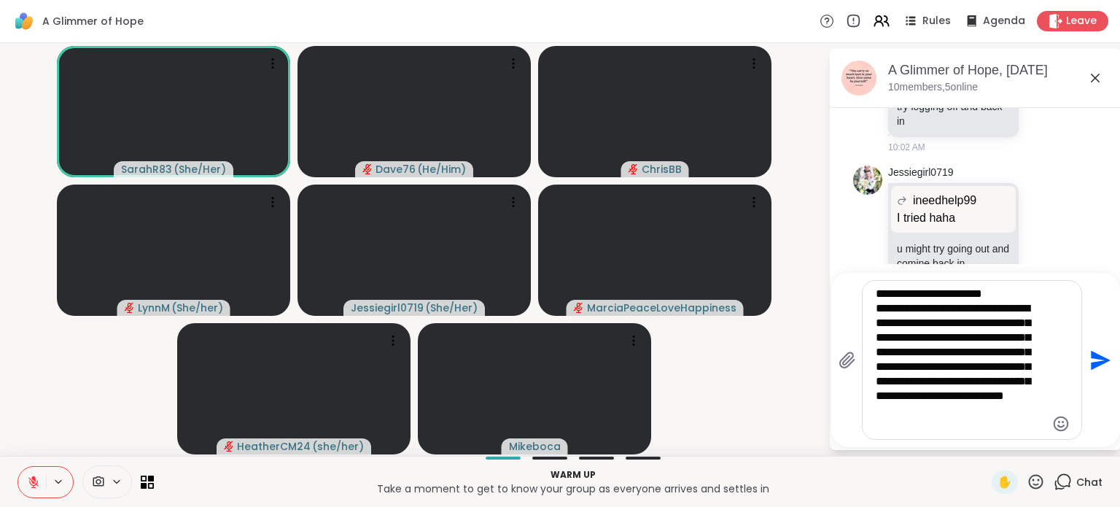
type textarea "**********"
click at [1100, 355] on icon "Send" at bounding box center [1098, 360] width 23 height 23
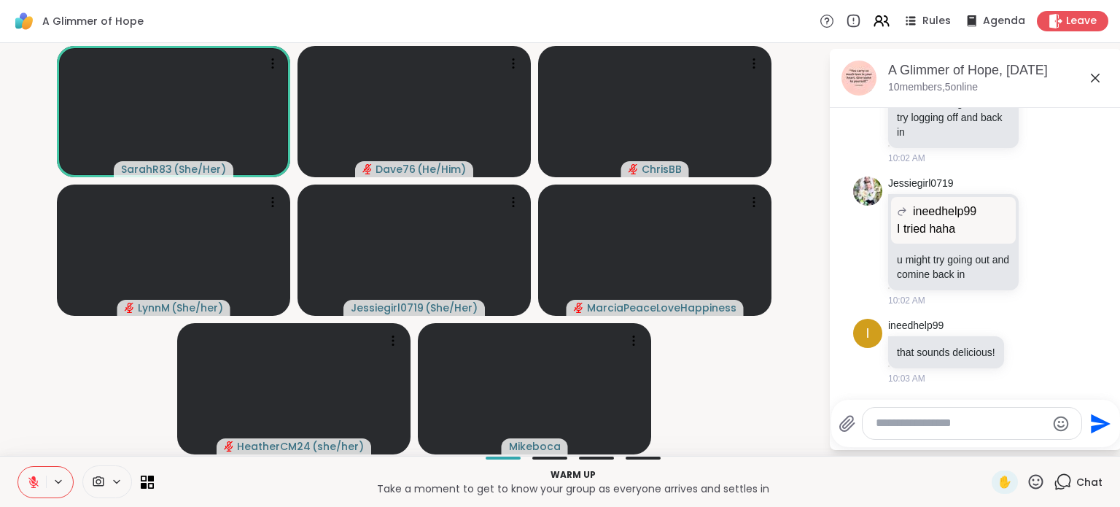
scroll to position [793, 0]
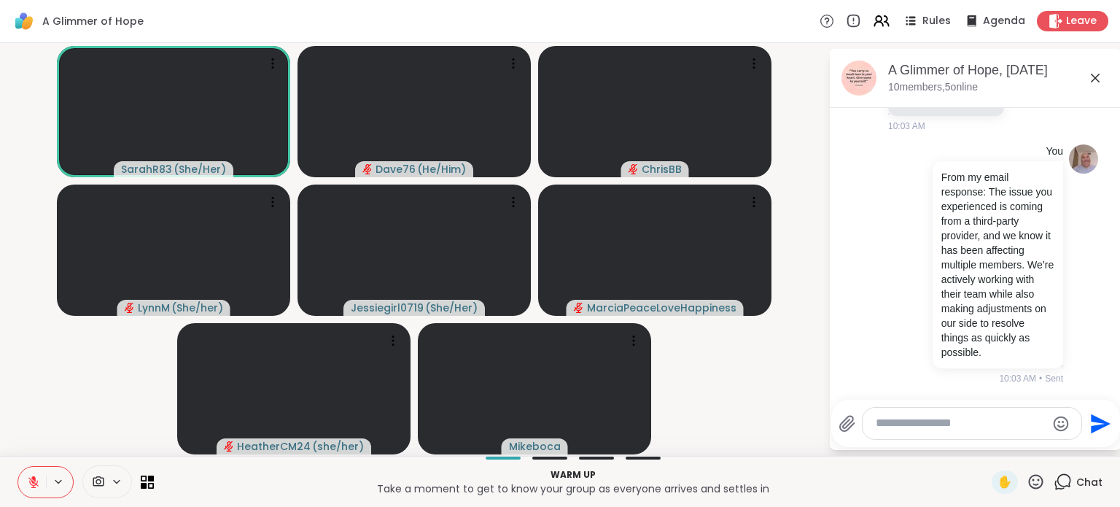
click at [1111, 255] on html "A Glimmer of Hope Rules Agenda Leave SarahR83 ( She/Her ) Dave76 ( He/Him ) Chr…" at bounding box center [560, 253] width 1120 height 507
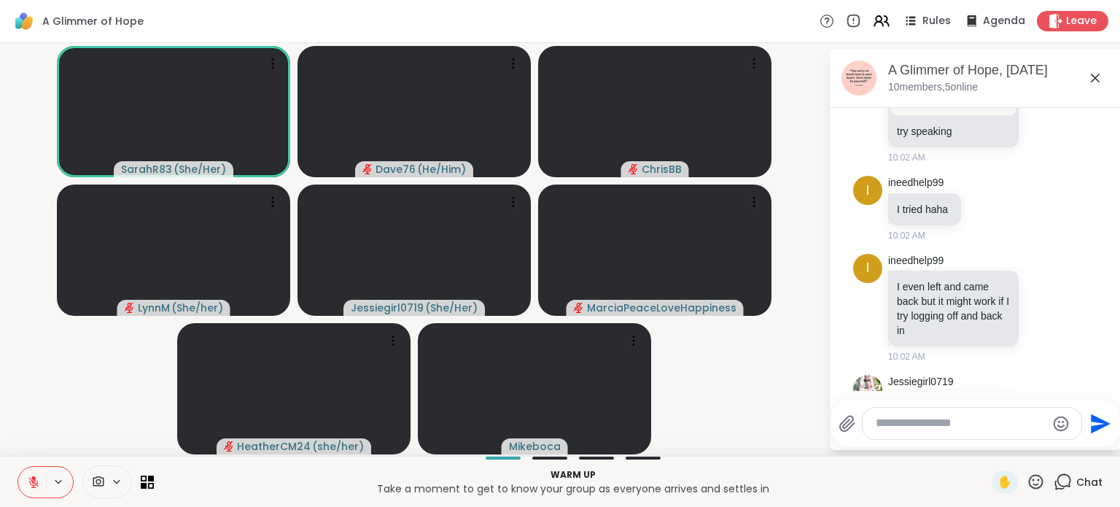
scroll to position [297, 0]
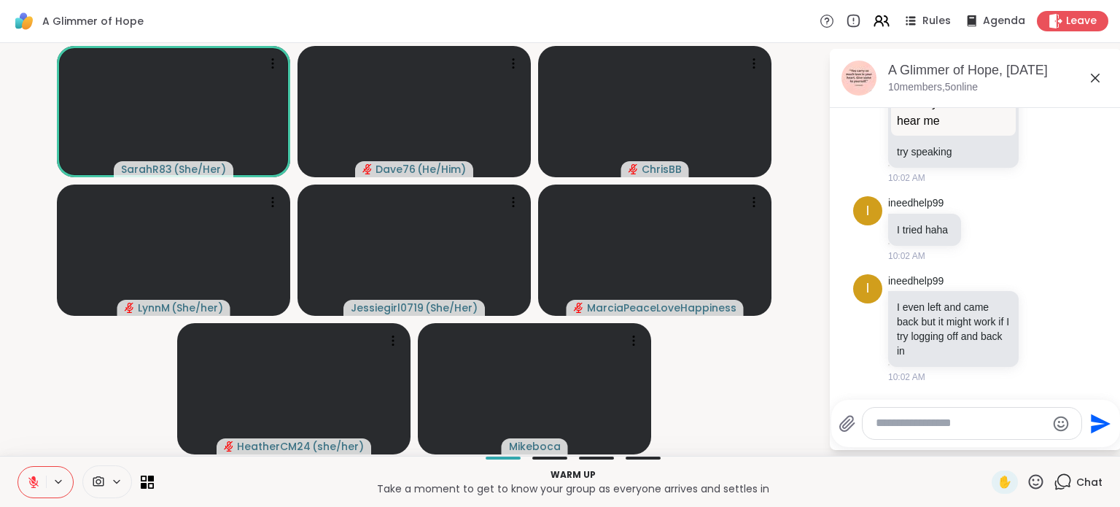
click at [1028, 486] on icon at bounding box center [1036, 482] width 18 height 18
click at [986, 446] on div "❤️" at bounding box center [993, 443] width 26 height 23
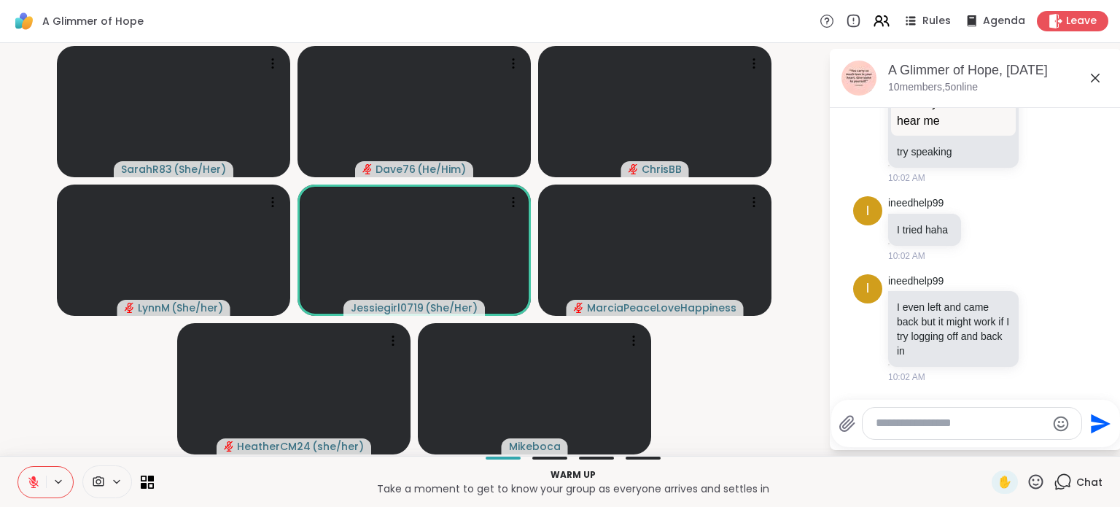
click at [1108, 181] on html "A Glimmer of Hope Rules Agenda Leave SarahR83 ( She/Her ) Dave76 ( He/Him ) Chr…" at bounding box center [560, 253] width 1120 height 507
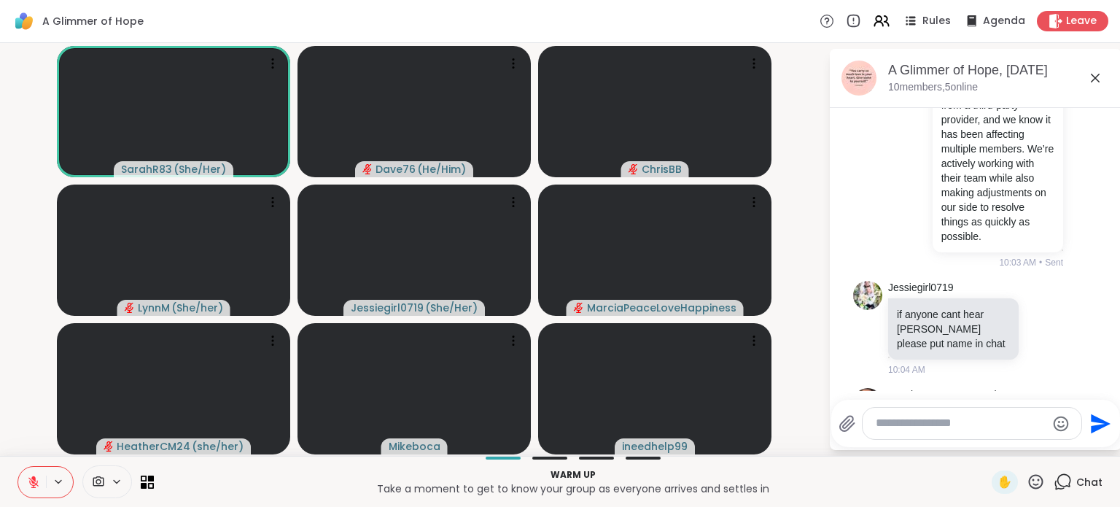
scroll to position [1133, 0]
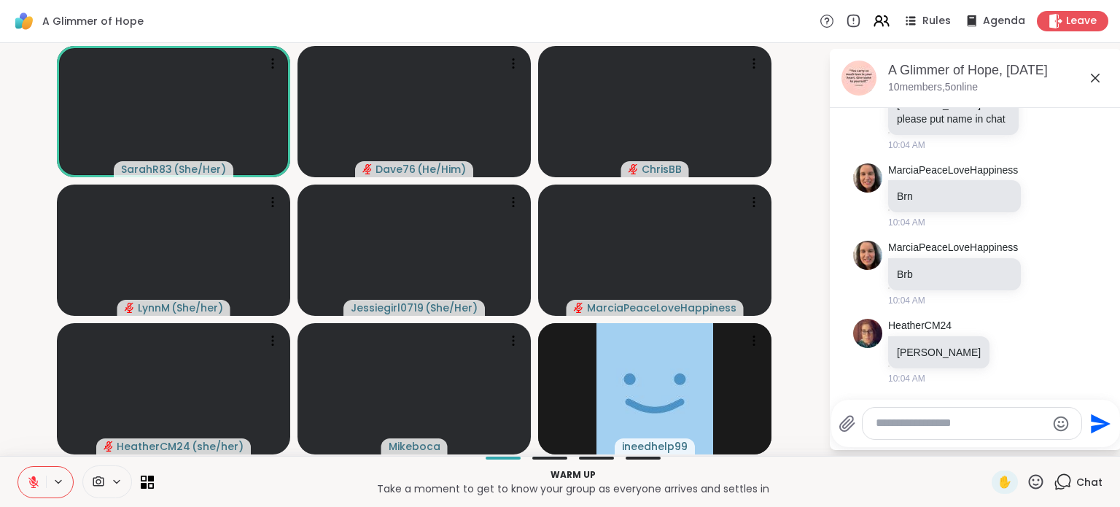
click at [991, 422] on textarea "Type your message" at bounding box center [961, 423] width 170 height 15
type textarea "*"
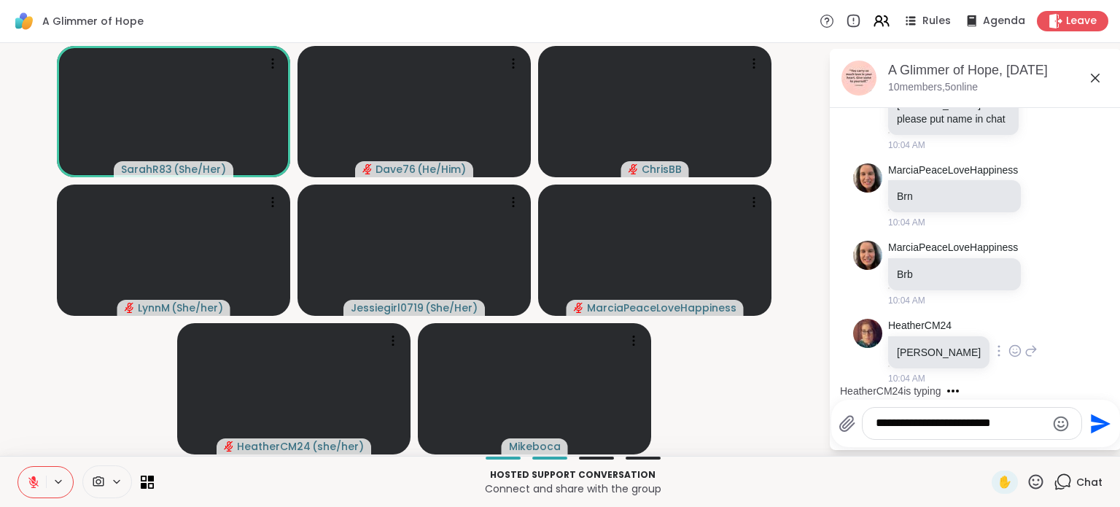
scroll to position [1225, 0]
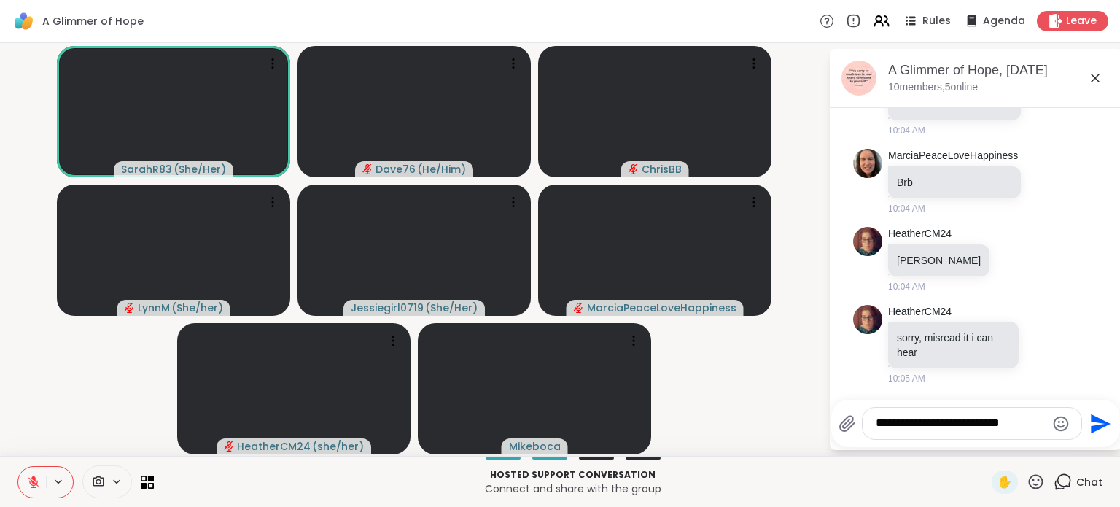
type textarea "**********"
click at [1088, 415] on icon "Send" at bounding box center [1098, 423] width 23 height 23
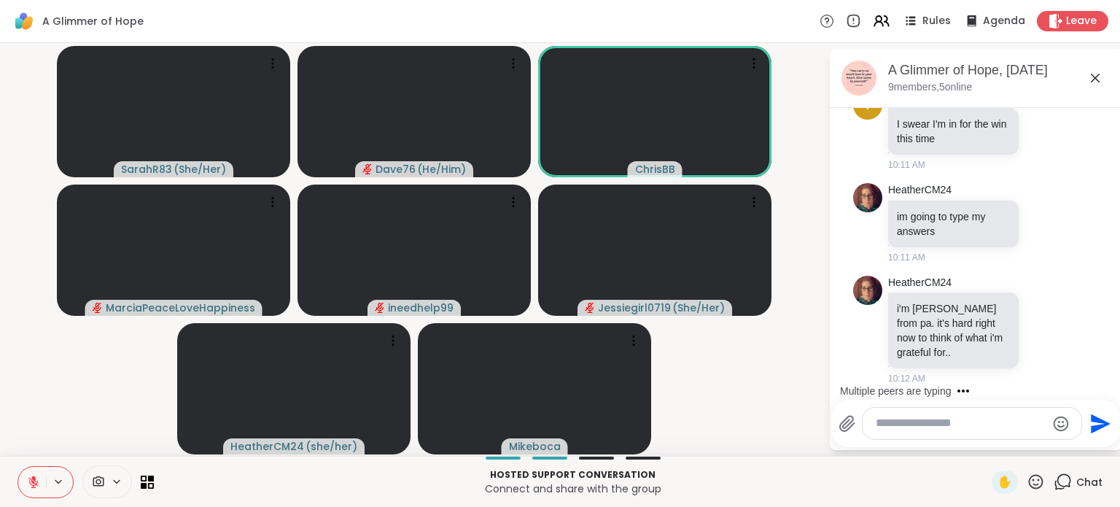
scroll to position [1735, 0]
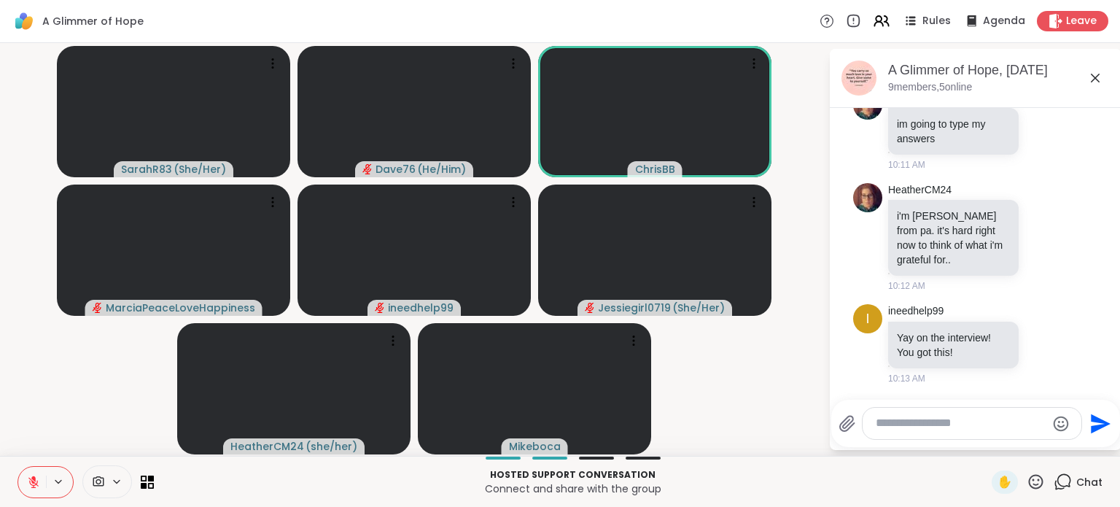
click at [1027, 481] on icon at bounding box center [1036, 482] width 18 height 18
click at [986, 439] on span "❤️" at bounding box center [993, 444] width 15 height 18
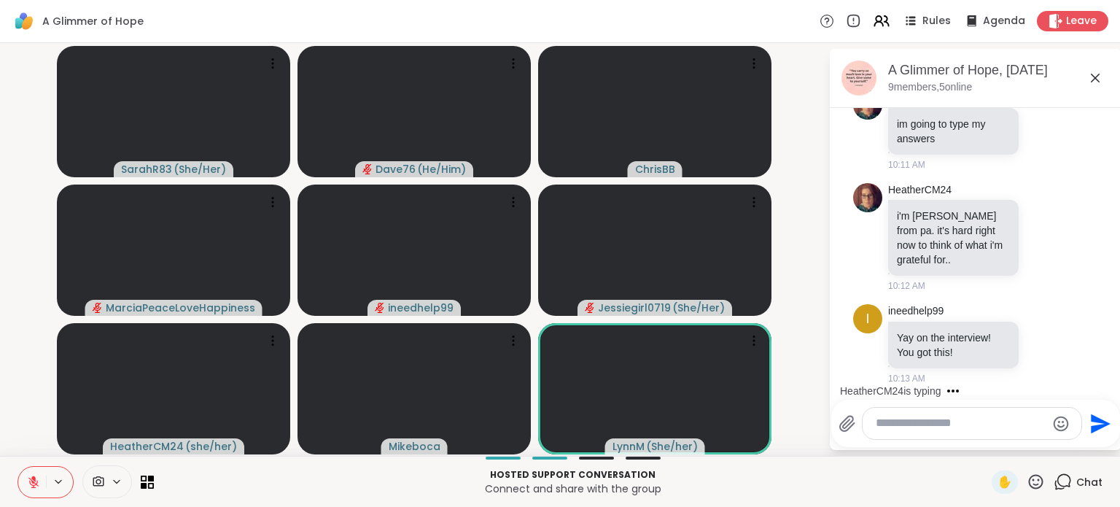
scroll to position [2016, 0]
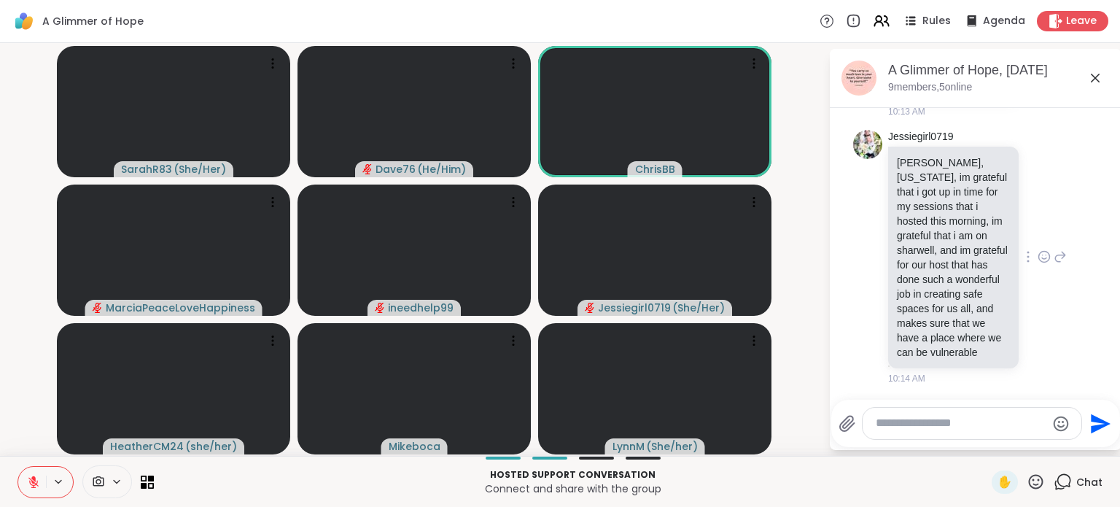
click at [1038, 252] on icon at bounding box center [1044, 256] width 13 height 15
click at [1038, 227] on div "Select Reaction: Heart" at bounding box center [1044, 233] width 13 height 13
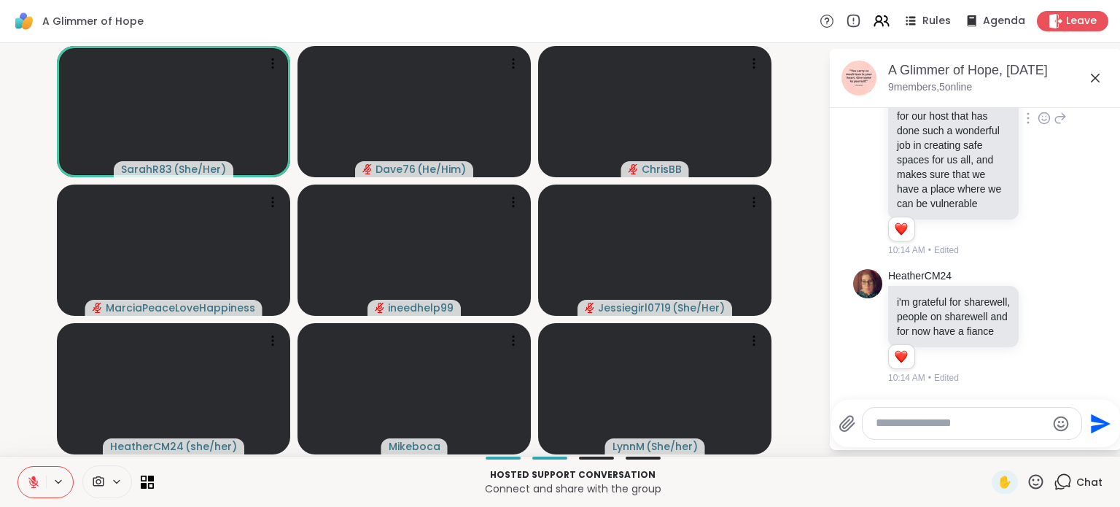
scroll to position [2199, 0]
click at [32, 481] on icon at bounding box center [33, 482] width 10 height 10
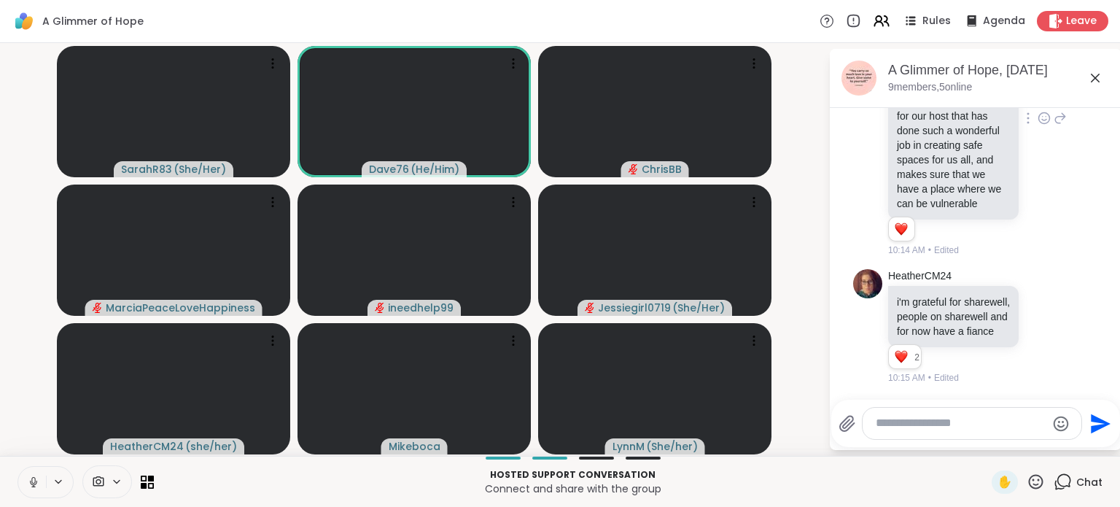
scroll to position [2293, 0]
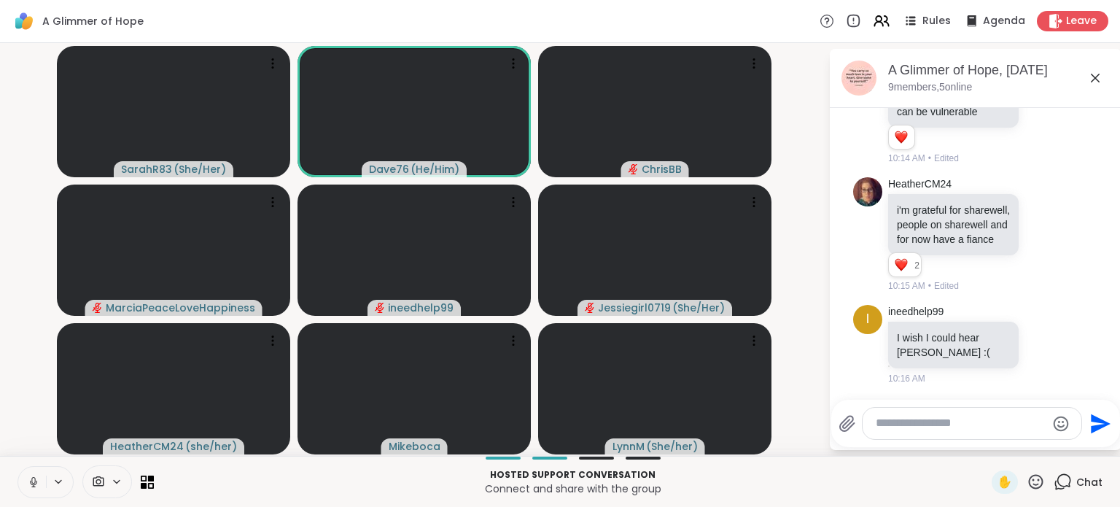
click at [32, 481] on icon at bounding box center [33, 480] width 4 height 7
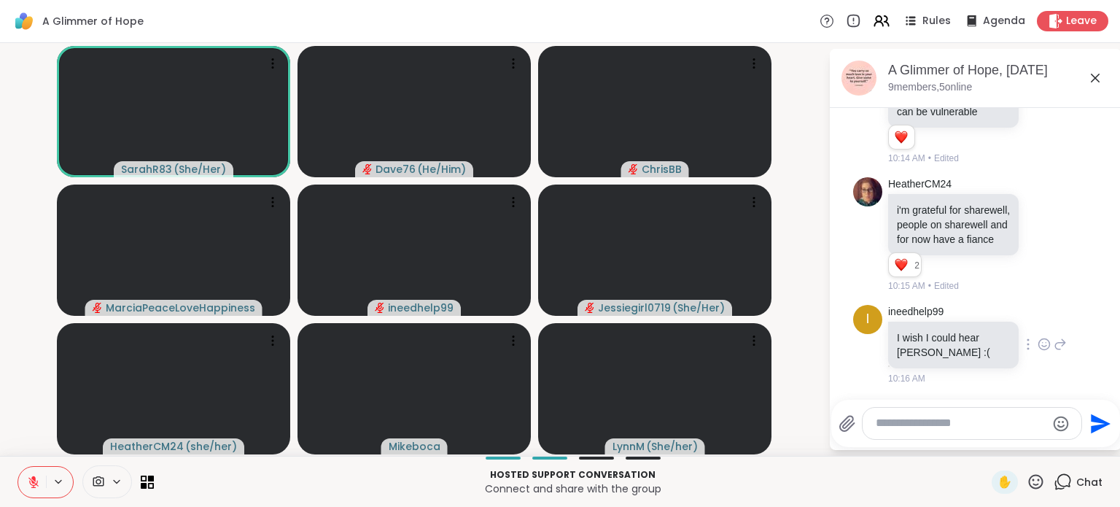
click at [1038, 346] on icon at bounding box center [1044, 344] width 13 height 15
click at [1038, 314] on div "Select Reaction: Heart" at bounding box center [1044, 320] width 13 height 13
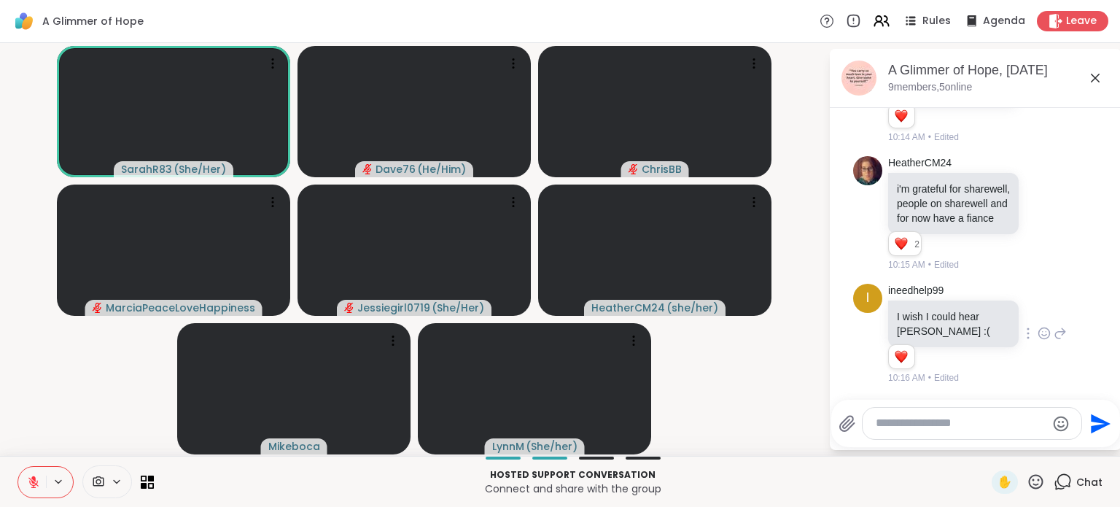
click at [1054, 336] on icon at bounding box center [1060, 334] width 13 height 18
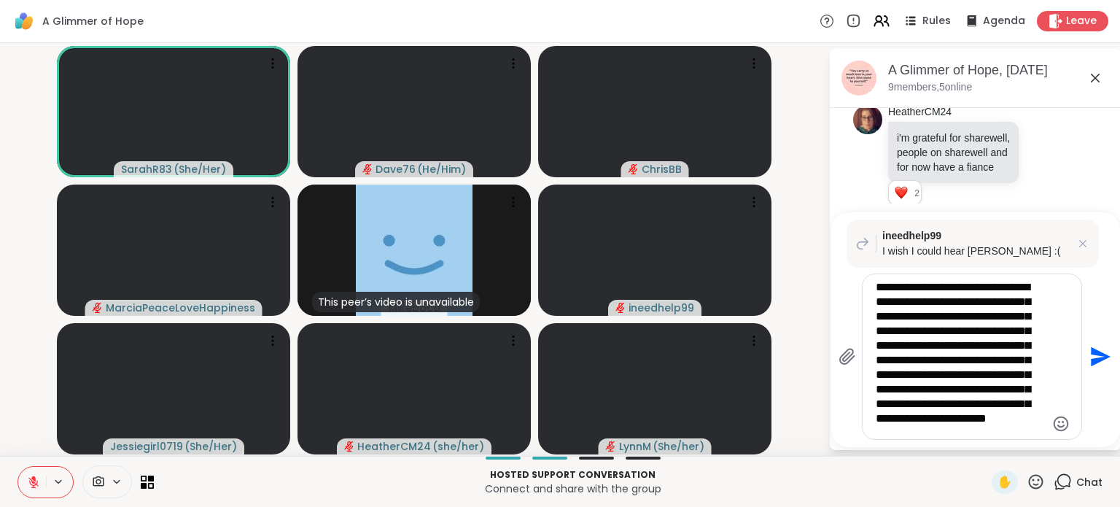
scroll to position [22, 0]
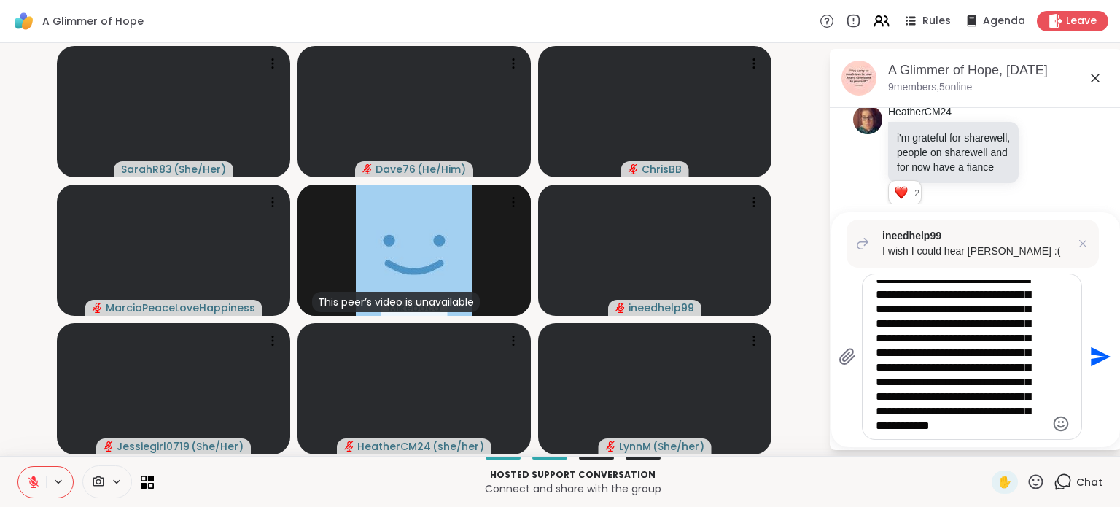
click at [898, 426] on textarea "**********" at bounding box center [961, 356] width 170 height 153
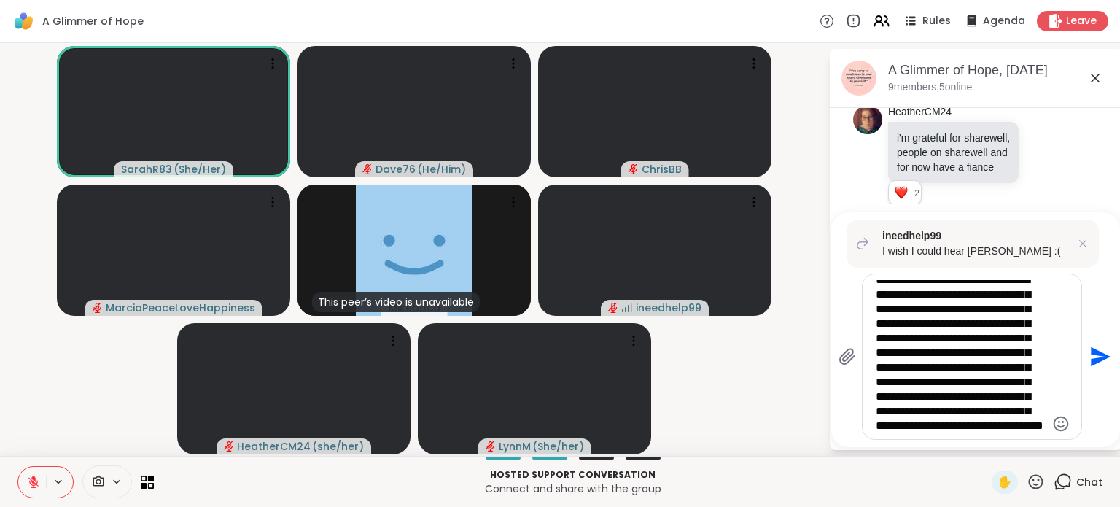
scroll to position [36, 0]
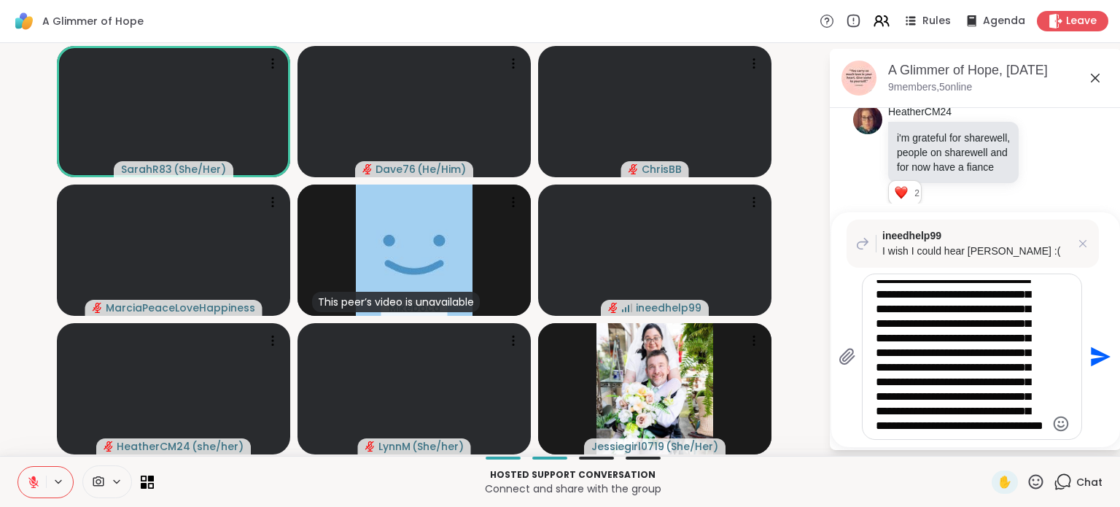
click at [1009, 427] on textarea "**********" at bounding box center [961, 356] width 170 height 153
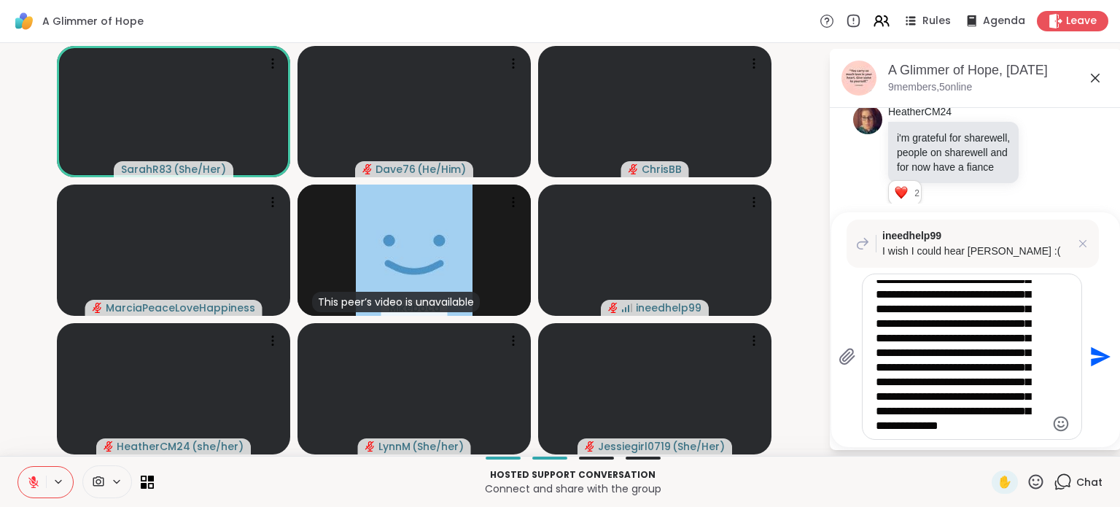
scroll to position [51, 0]
type textarea "**********"
click at [1094, 358] on icon "Send" at bounding box center [1101, 357] width 20 height 20
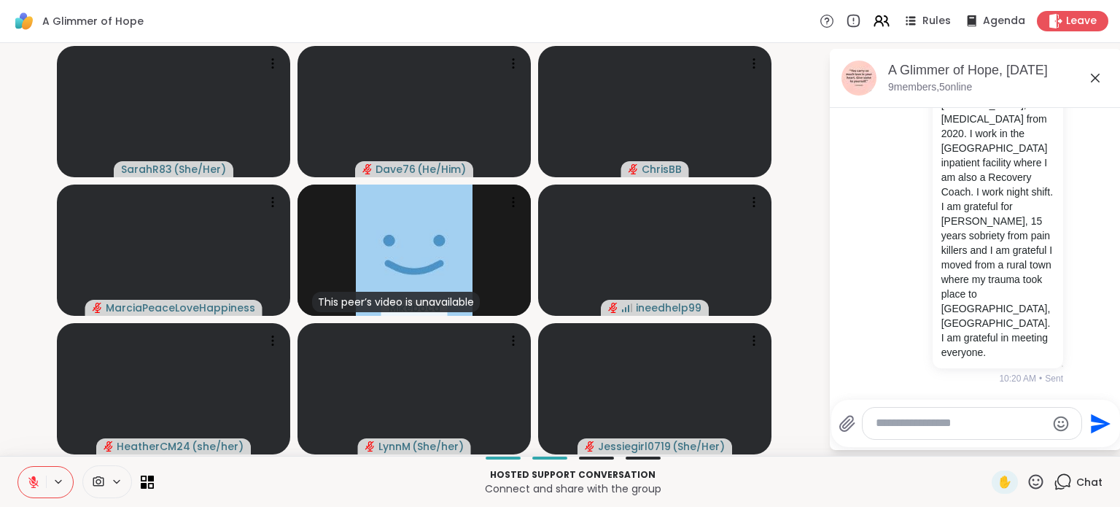
scroll to position [2778, 0]
click at [1029, 480] on icon at bounding box center [1036, 481] width 15 height 15
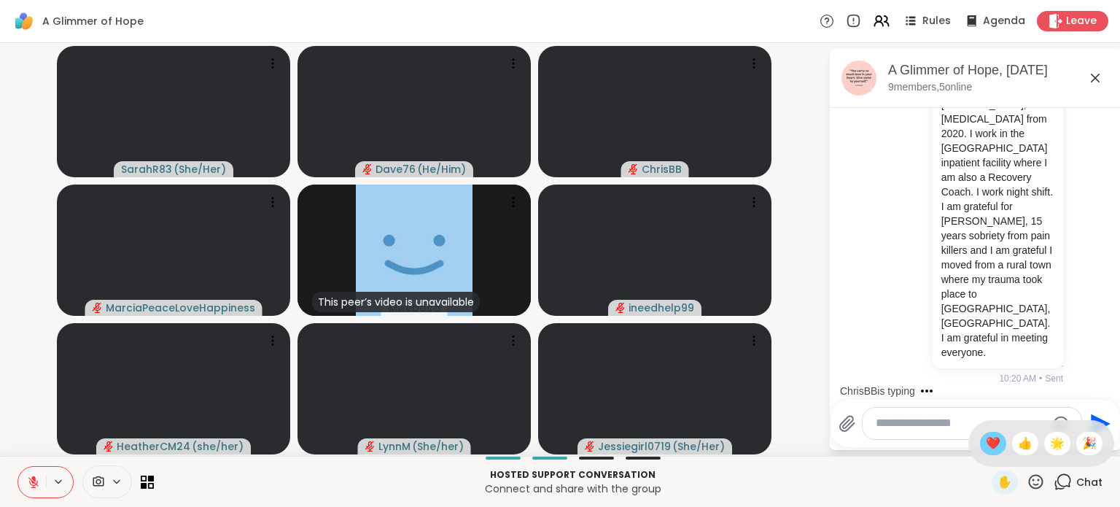
click at [987, 443] on div "❤️" at bounding box center [993, 443] width 26 height 23
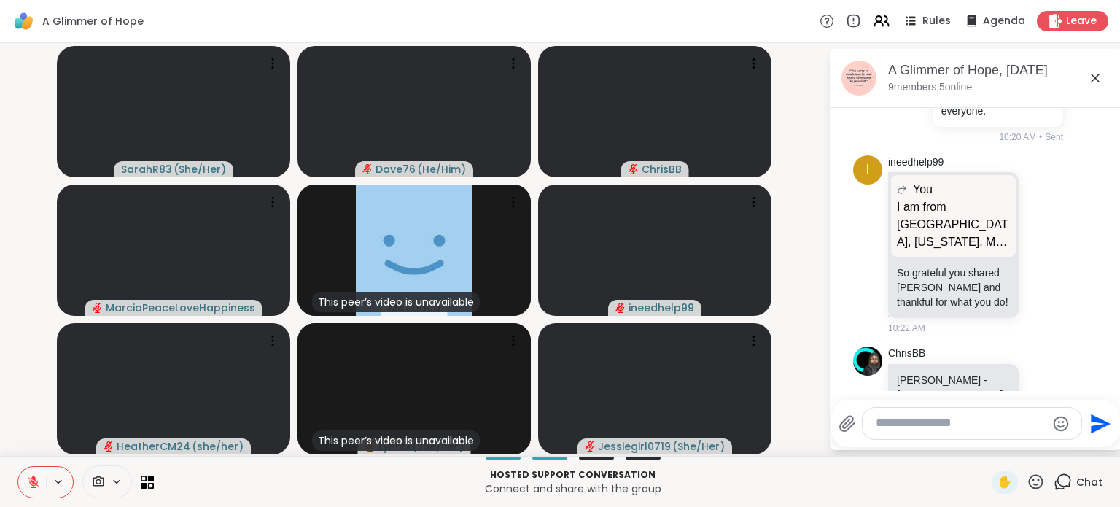
scroll to position [3150, 0]
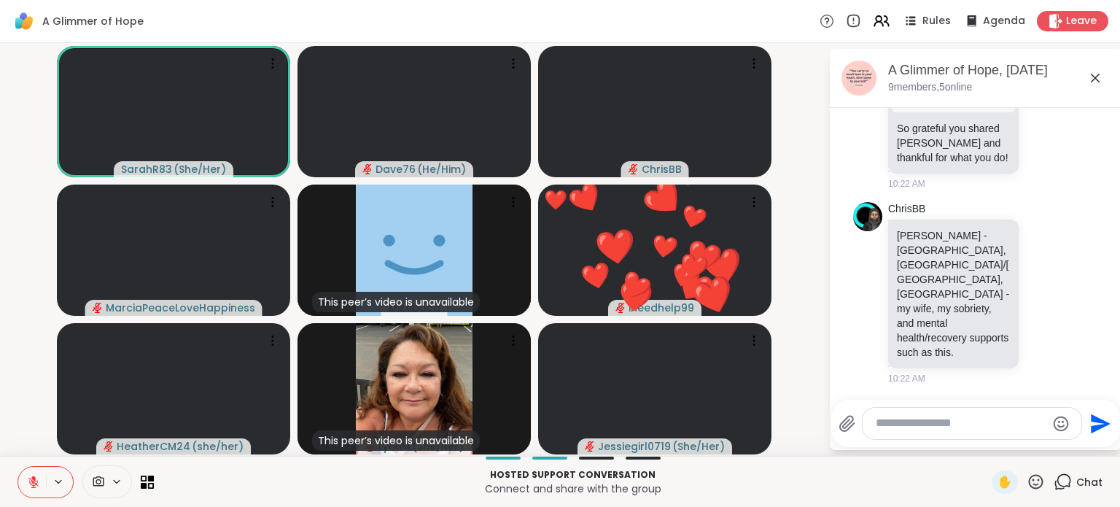
click at [1038, 107] on icon at bounding box center [1044, 100] width 13 height 15
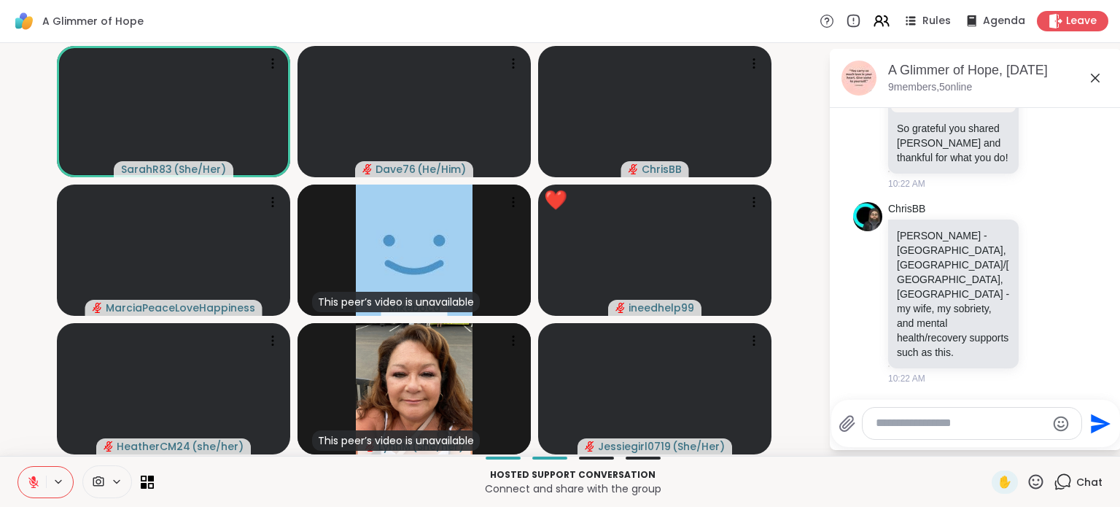
click at [1108, 195] on html "A Glimmer of Hope Rules Agenda Leave SarahR83 ( She/Her ) Dave76 ( He/Him ) Chr…" at bounding box center [560, 253] width 1120 height 507
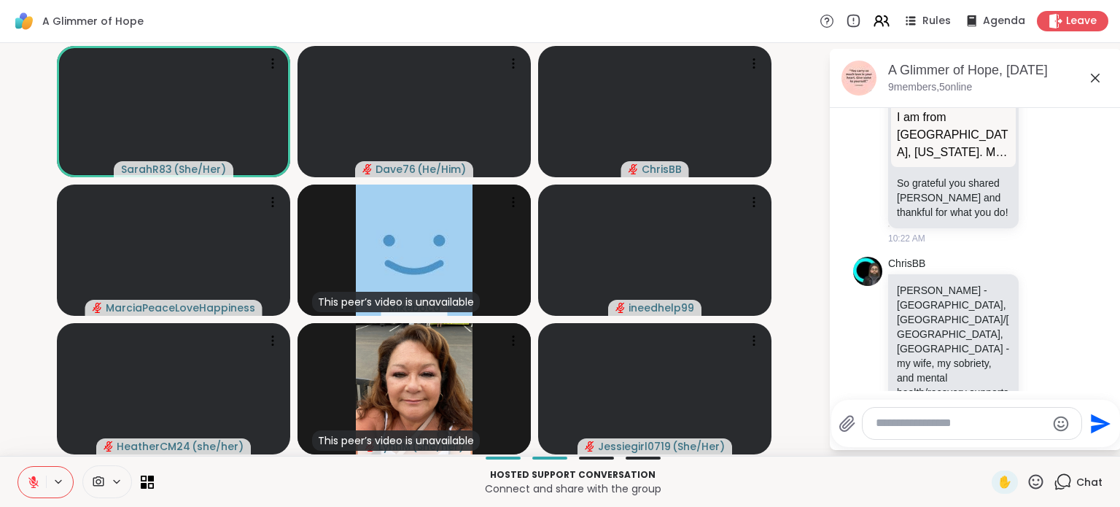
scroll to position [3058, 0]
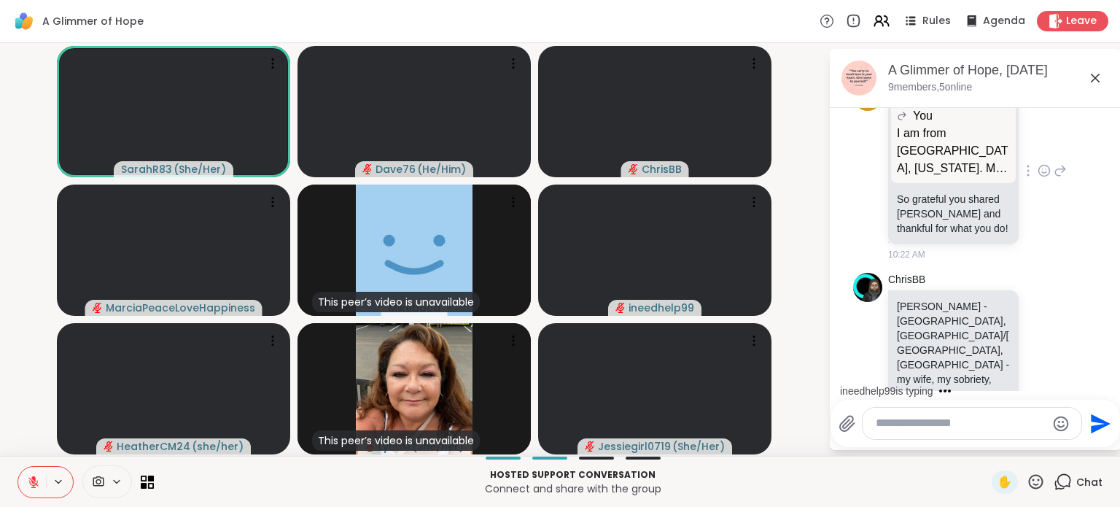
click at [1038, 178] on icon at bounding box center [1044, 170] width 13 height 15
click at [1038, 154] on div "Select Reaction: Heart" at bounding box center [1044, 147] width 13 height 13
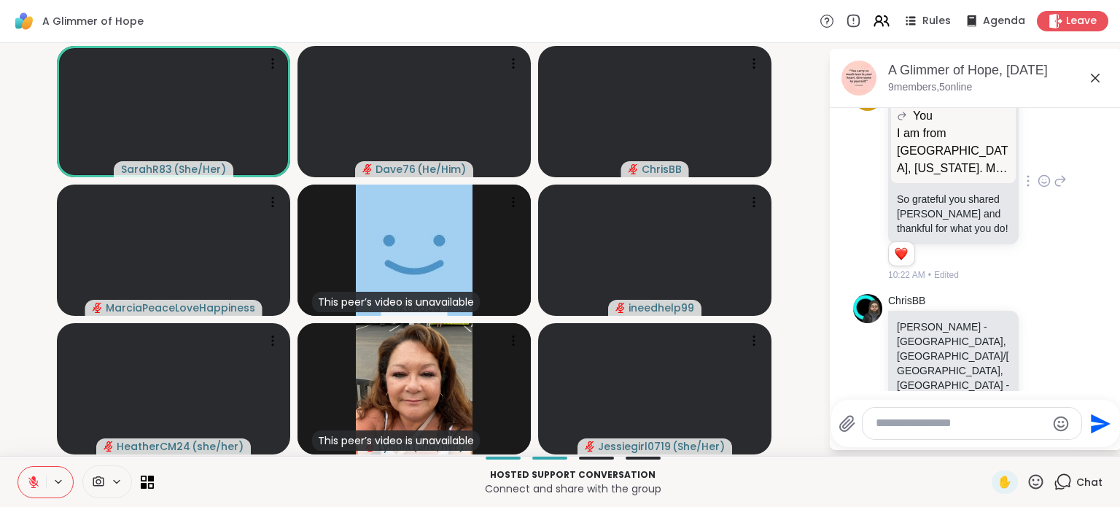
scroll to position [3170, 0]
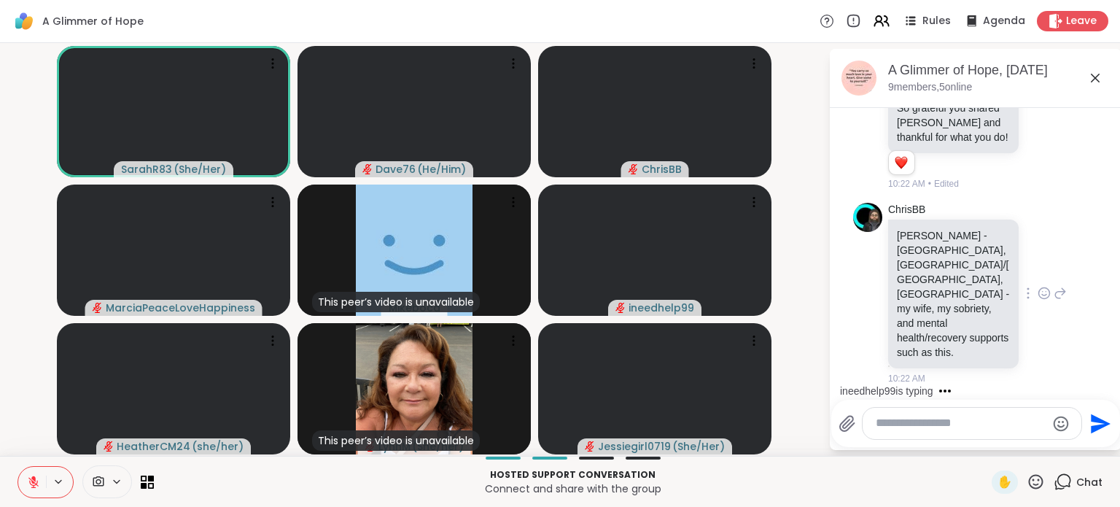
click at [1038, 300] on icon at bounding box center [1044, 293] width 13 height 15
click at [1038, 276] on div "Select Reaction: Heart" at bounding box center [1044, 269] width 13 height 13
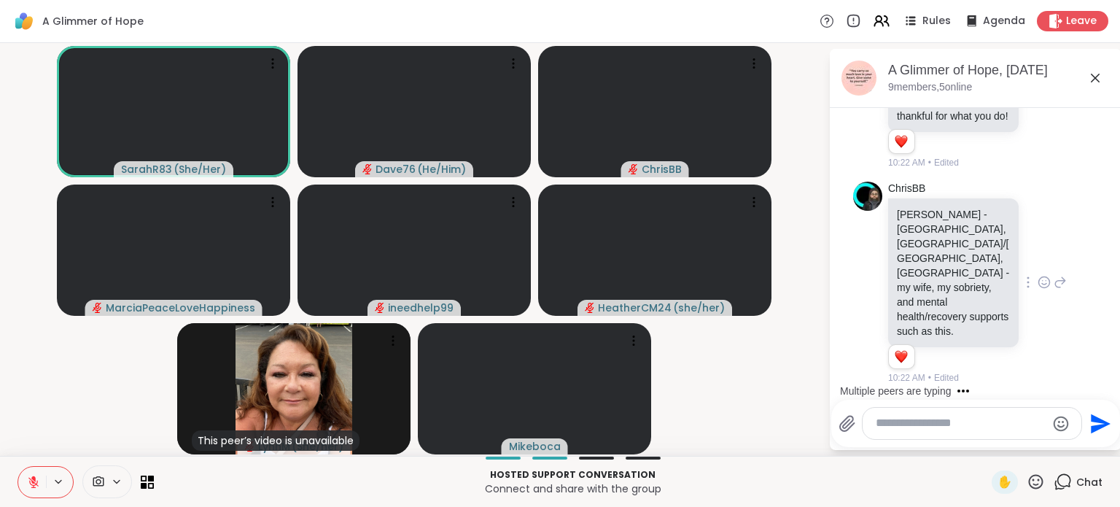
scroll to position [3269, 0]
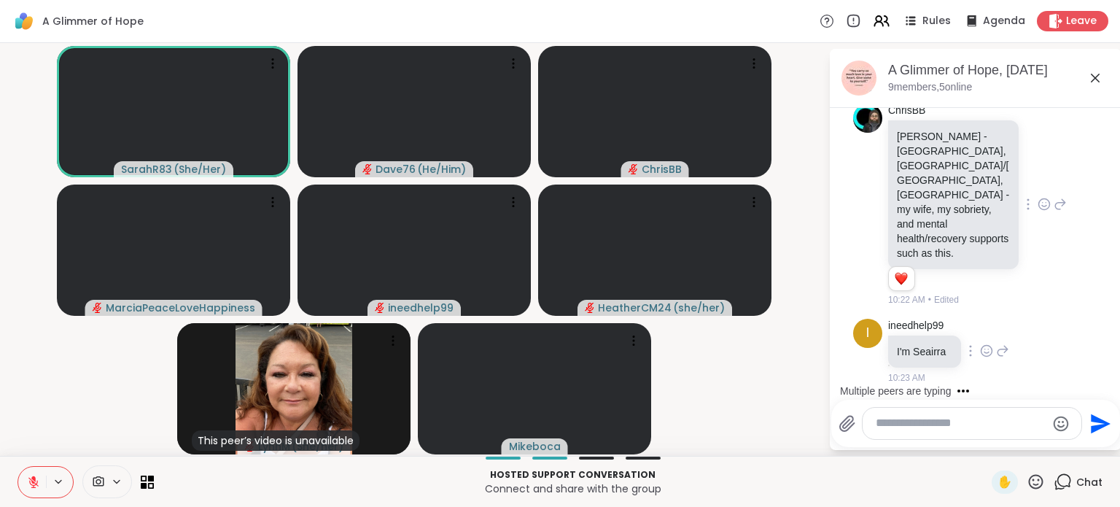
click at [982, 349] on icon at bounding box center [987, 351] width 11 height 11
click at [986, 327] on div "Select Reaction: Heart" at bounding box center [986, 327] width 13 height 13
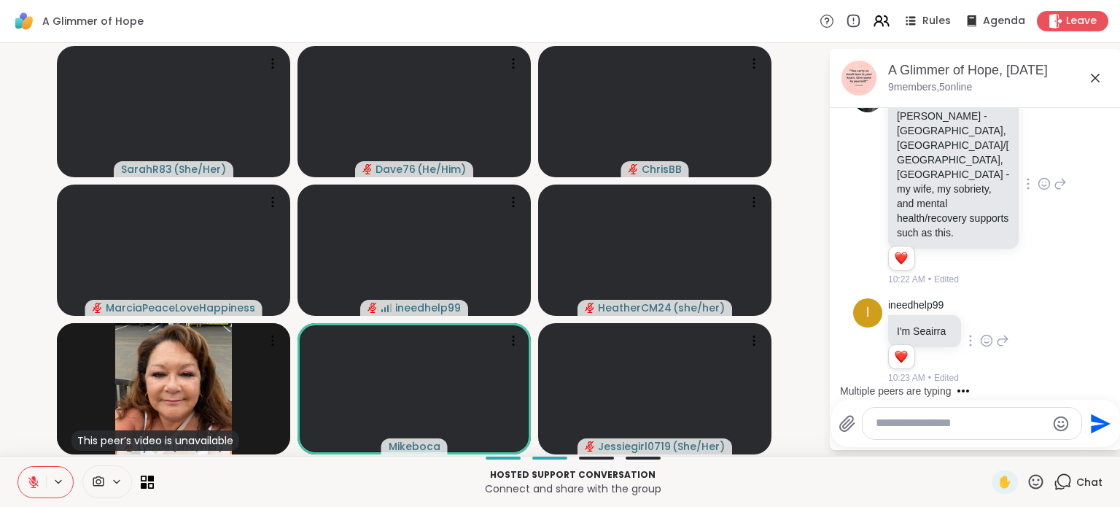
scroll to position [3395, 0]
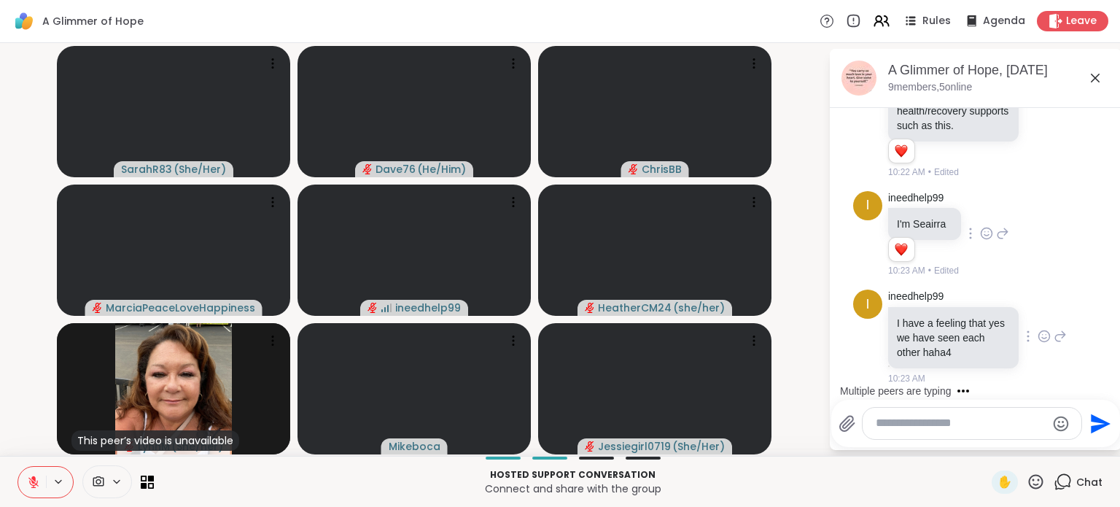
click at [1039, 341] on icon at bounding box center [1044, 336] width 11 height 11
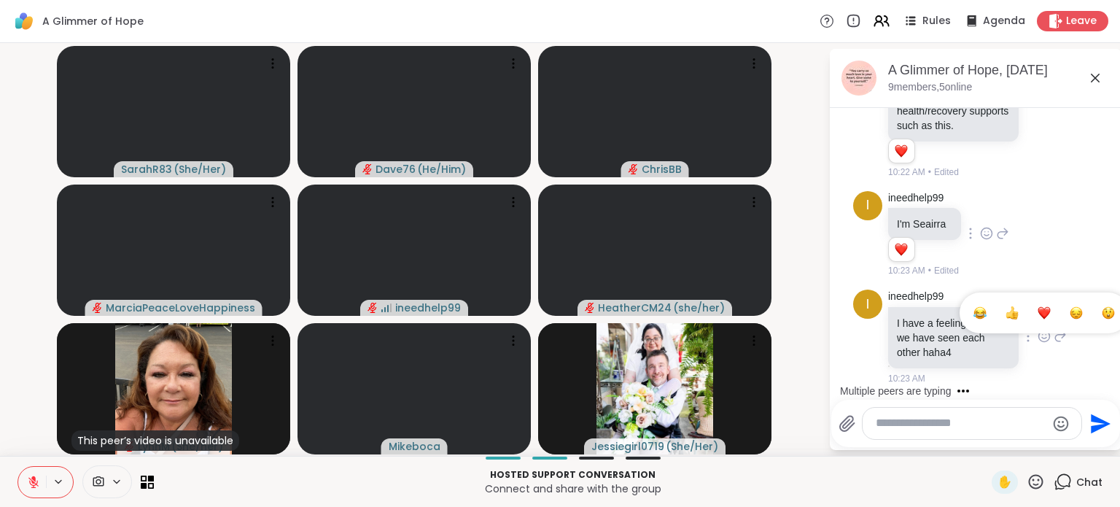
click at [1038, 317] on div "Select Reaction: Heart" at bounding box center [1044, 312] width 13 height 13
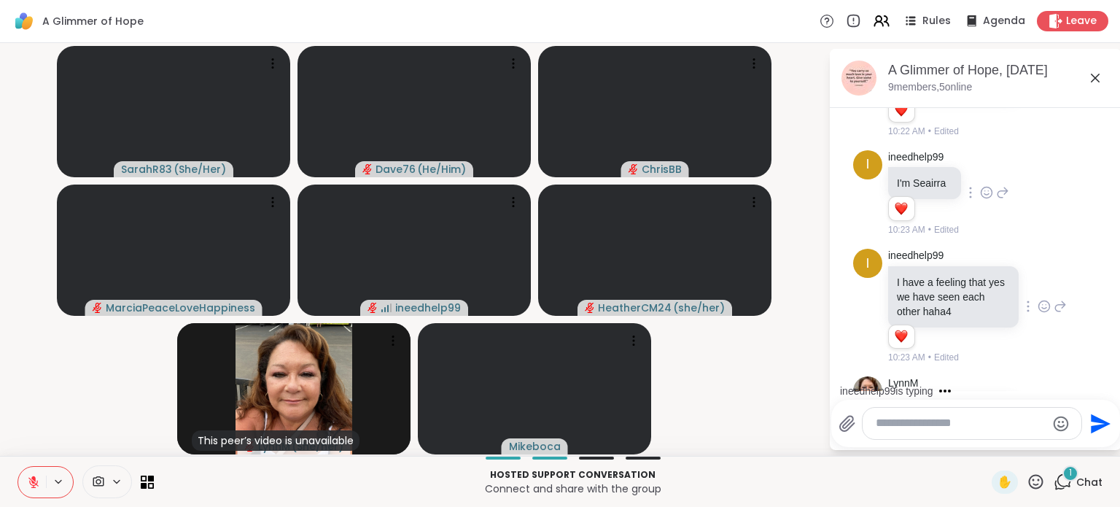
scroll to position [3524, 0]
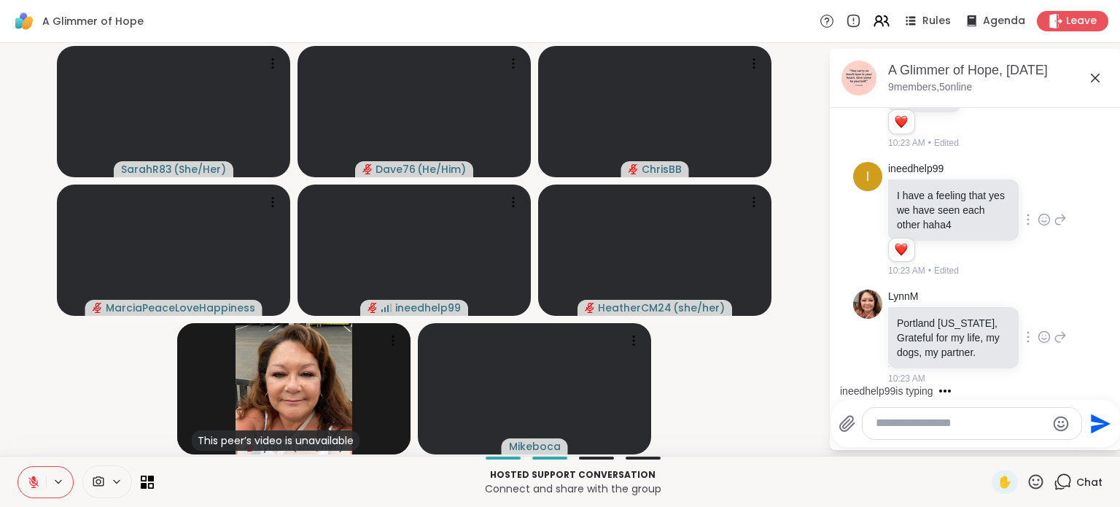
click at [1039, 341] on icon at bounding box center [1044, 336] width 11 height 11
click at [1030, 314] on button "Select Reaction: Heart" at bounding box center [1044, 313] width 29 height 29
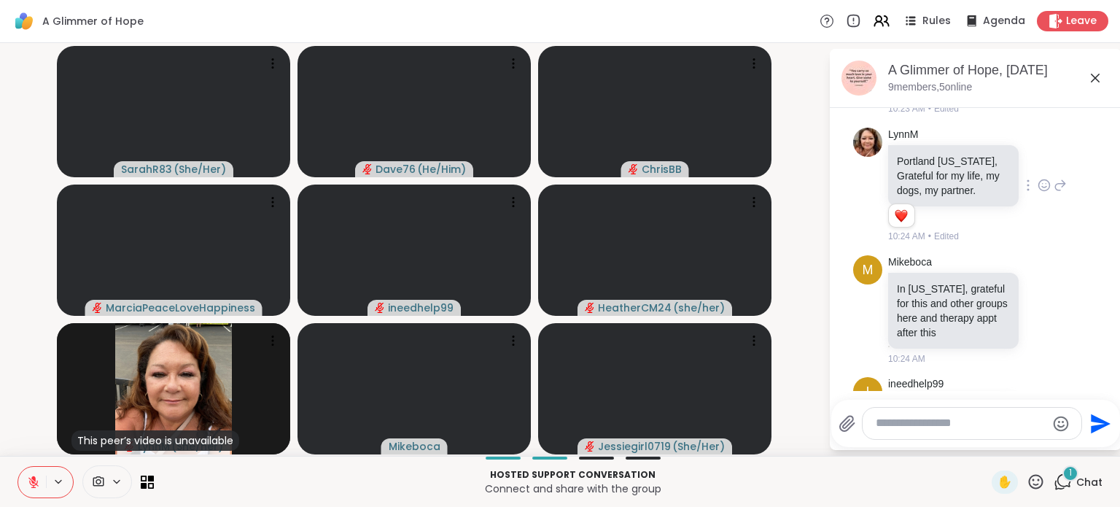
scroll to position [3816, 0]
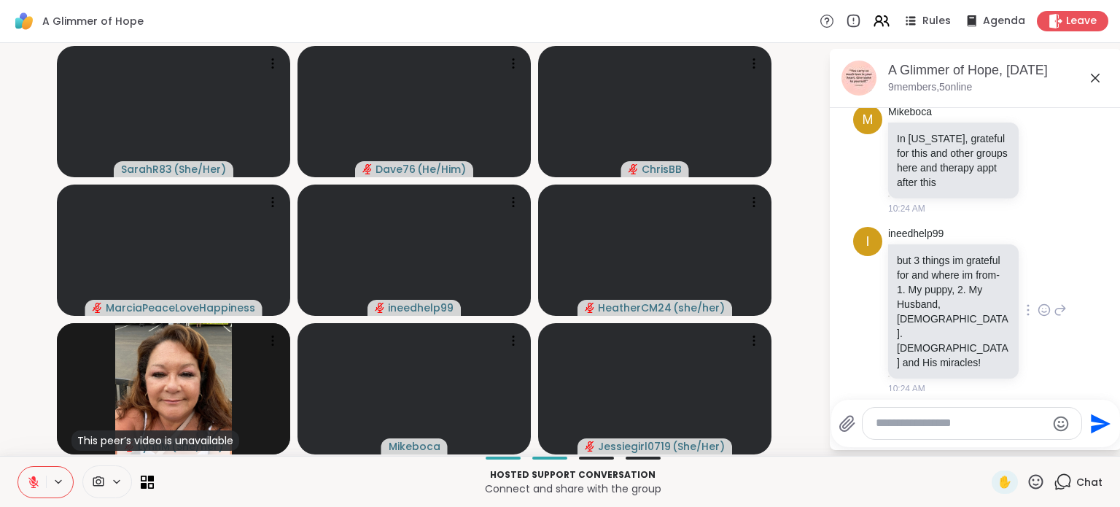
click at [1038, 314] on icon at bounding box center [1044, 310] width 13 height 15
click at [1038, 291] on div "Select Reaction: Heart" at bounding box center [1044, 286] width 13 height 13
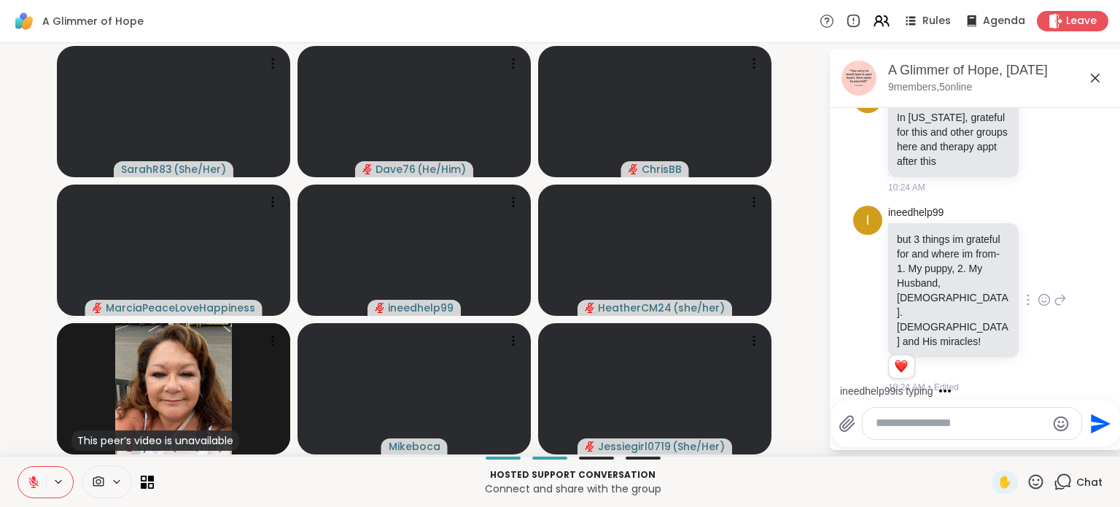
scroll to position [3915, 0]
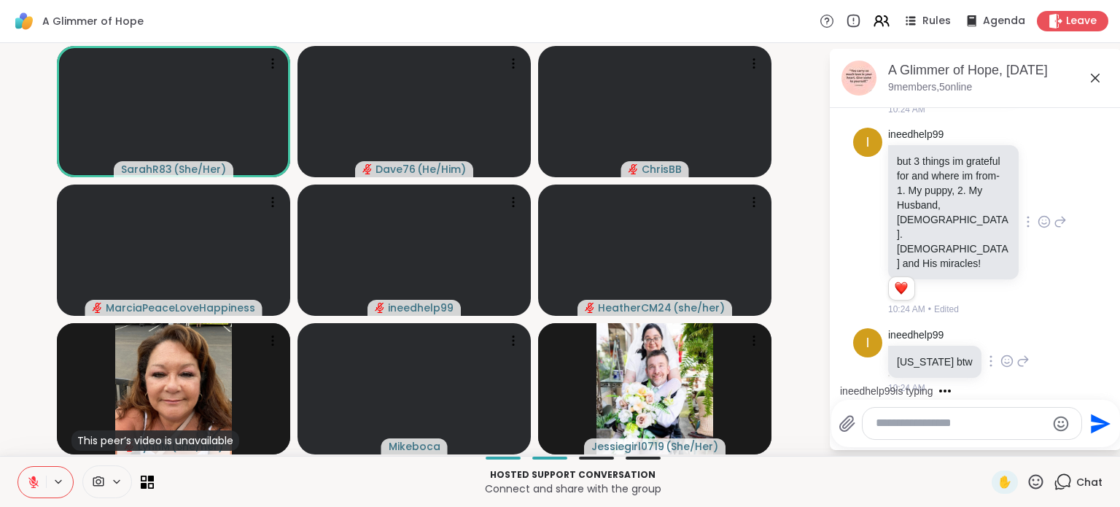
click at [1001, 357] on icon at bounding box center [1006, 360] width 11 height 11
click at [1001, 333] on div "Select Reaction: Heart" at bounding box center [1007, 337] width 13 height 13
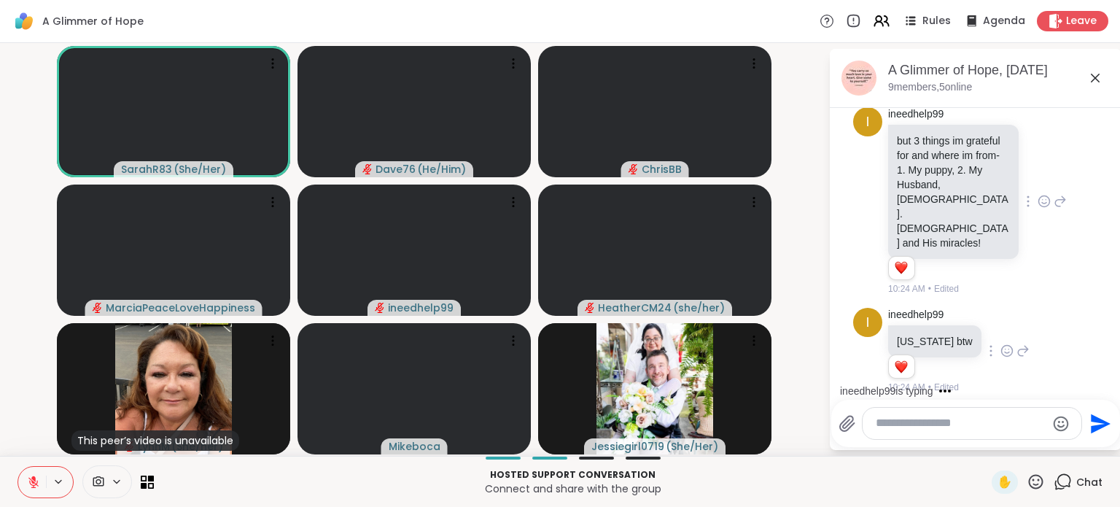
scroll to position [4027, 0]
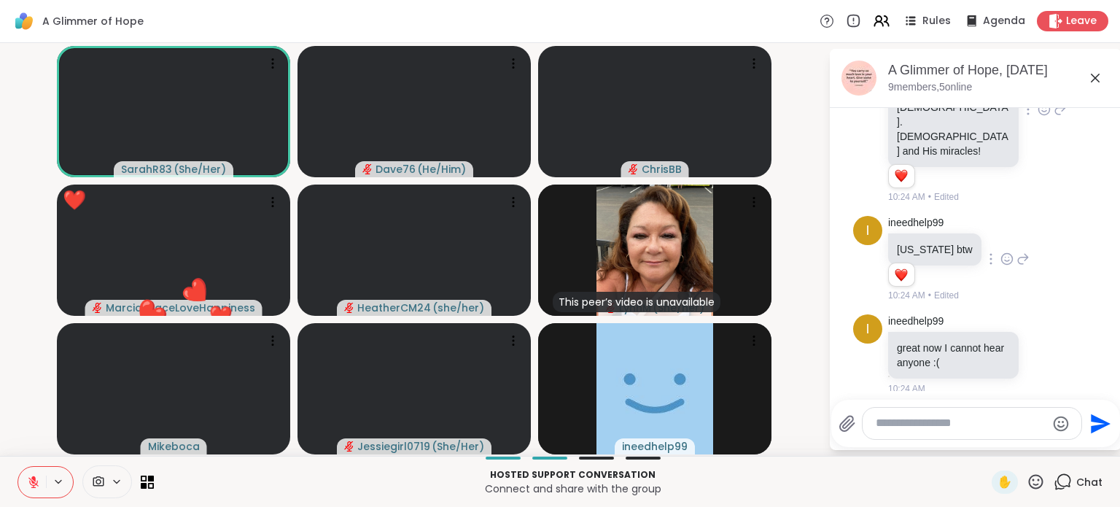
click at [1027, 489] on icon at bounding box center [1036, 482] width 18 height 18
click at [986, 447] on span "❤️" at bounding box center [993, 444] width 15 height 18
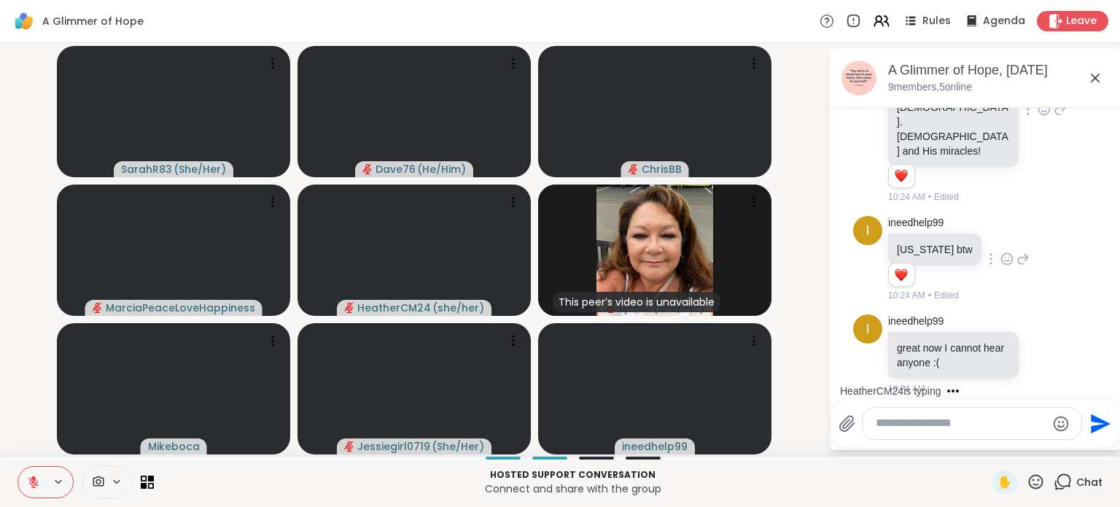
click at [1029, 484] on icon at bounding box center [1036, 481] width 15 height 15
click at [986, 443] on span "❤️" at bounding box center [993, 444] width 15 height 18
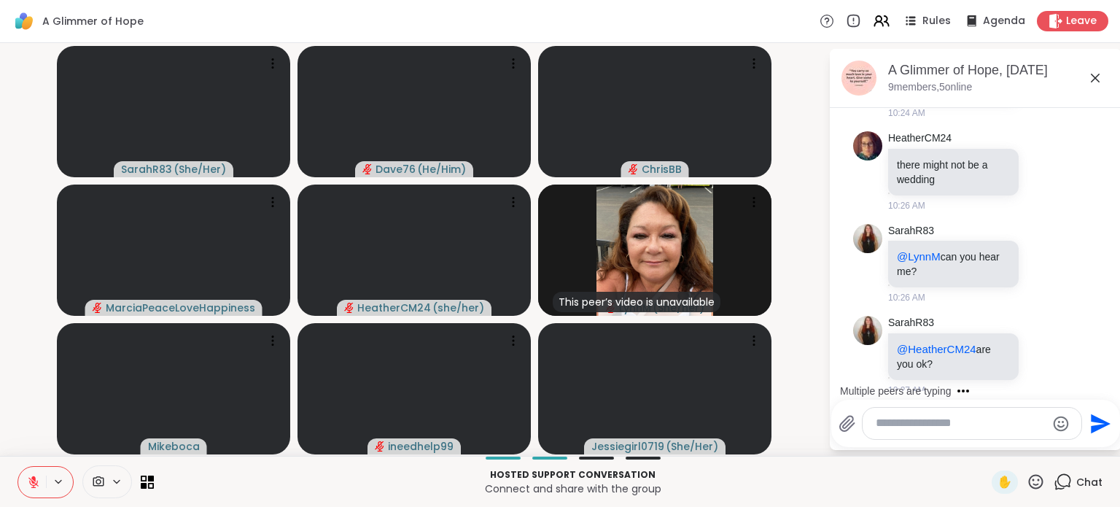
scroll to position [4381, 0]
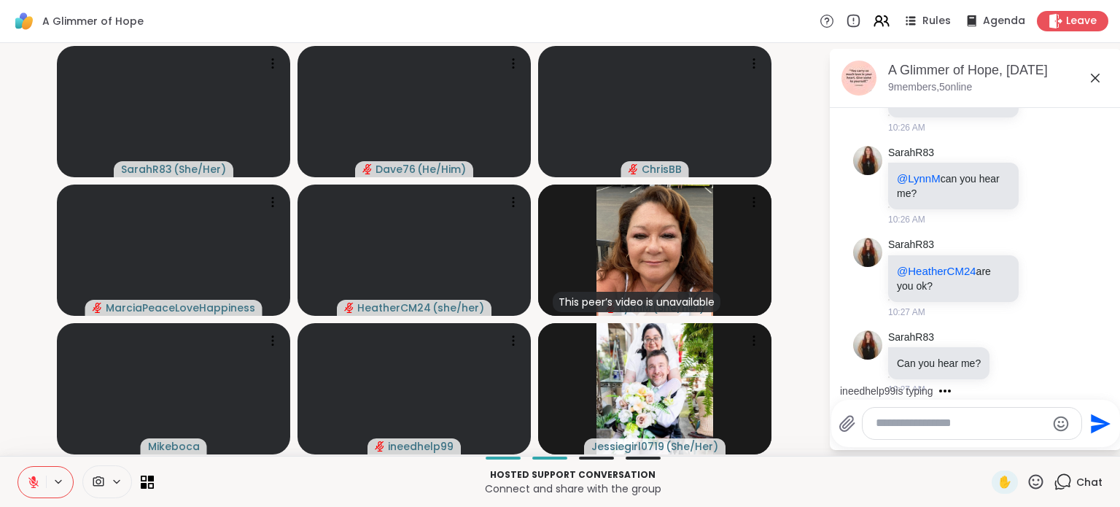
click at [1052, 420] on icon "Emoji picker" at bounding box center [1061, 424] width 18 height 18
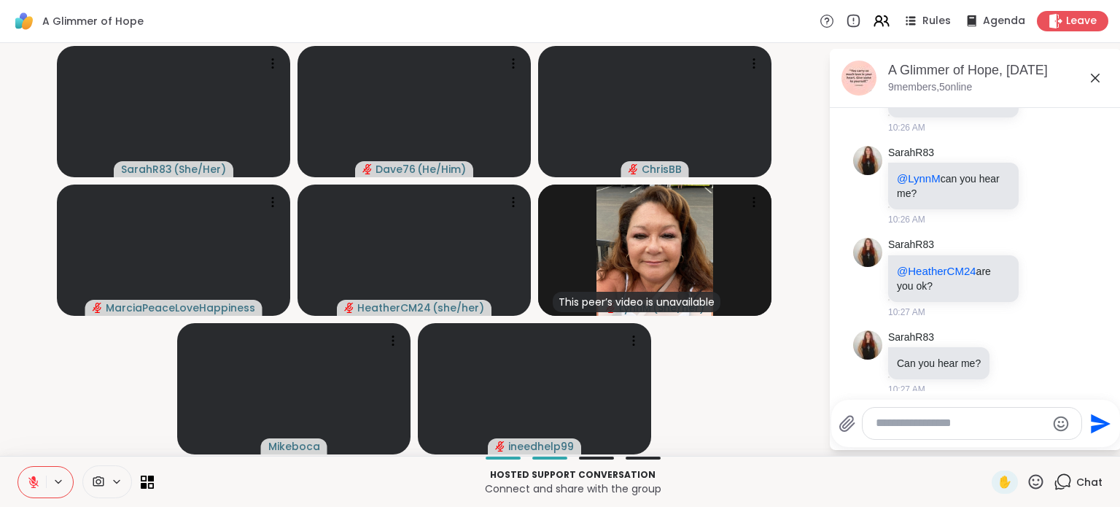
click at [1029, 475] on icon at bounding box center [1036, 481] width 15 height 15
click at [987, 446] on div "❤️" at bounding box center [993, 443] width 26 height 23
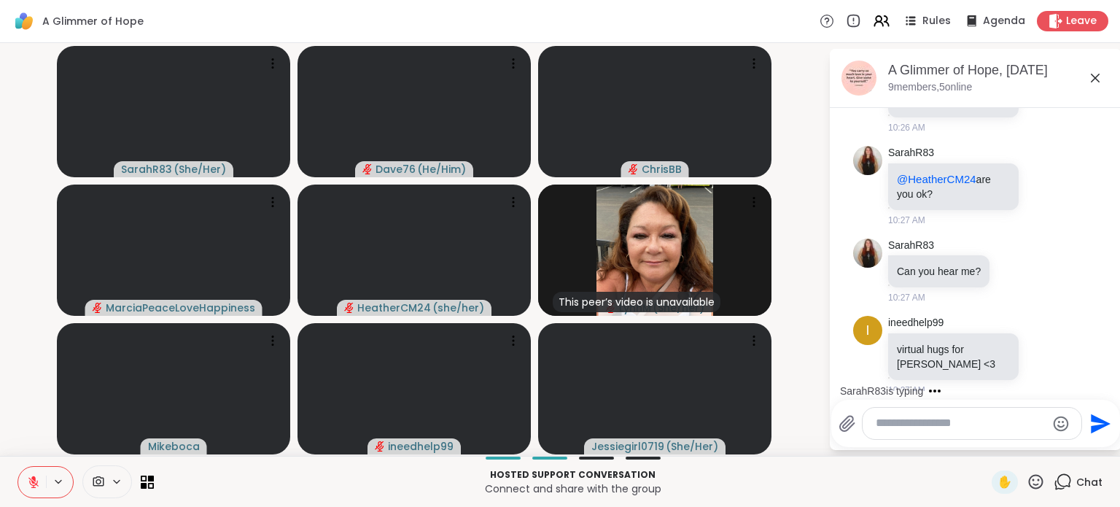
click at [952, 408] on div at bounding box center [972, 423] width 220 height 33
click at [948, 424] on textarea "Type your message" at bounding box center [961, 423] width 170 height 15
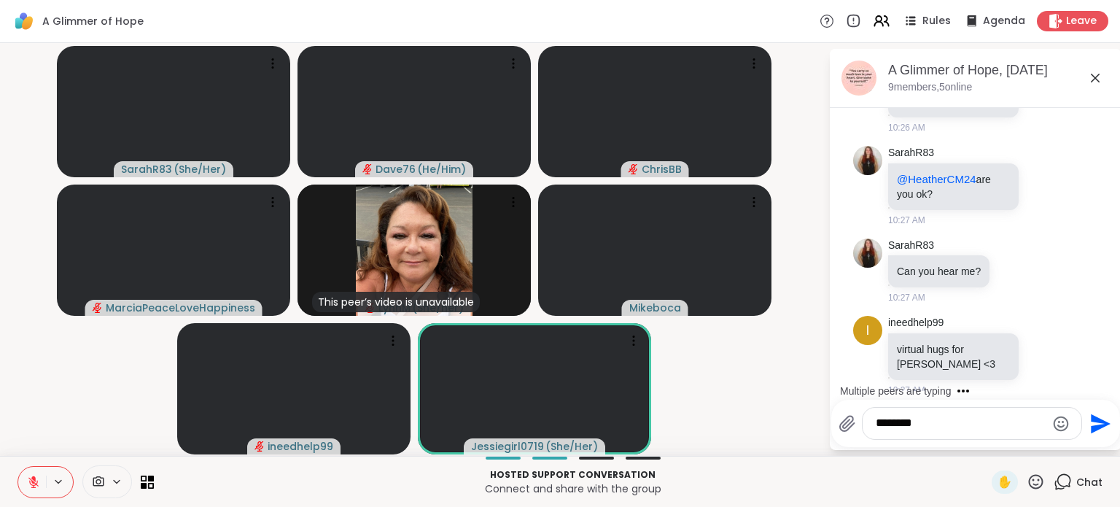
scroll to position [4551, 0]
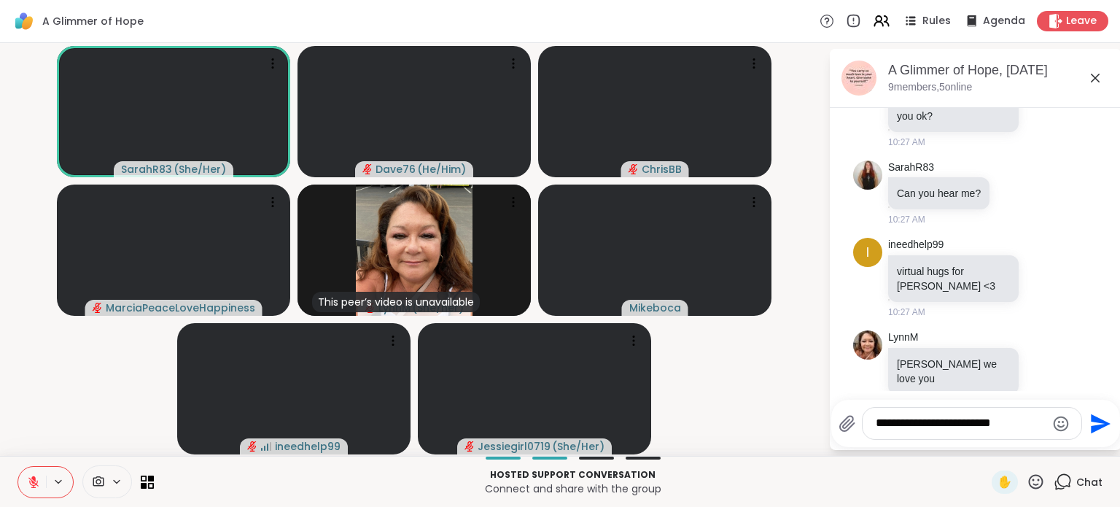
type textarea "**********"
click at [1106, 428] on icon "Send" at bounding box center [1098, 423] width 23 height 23
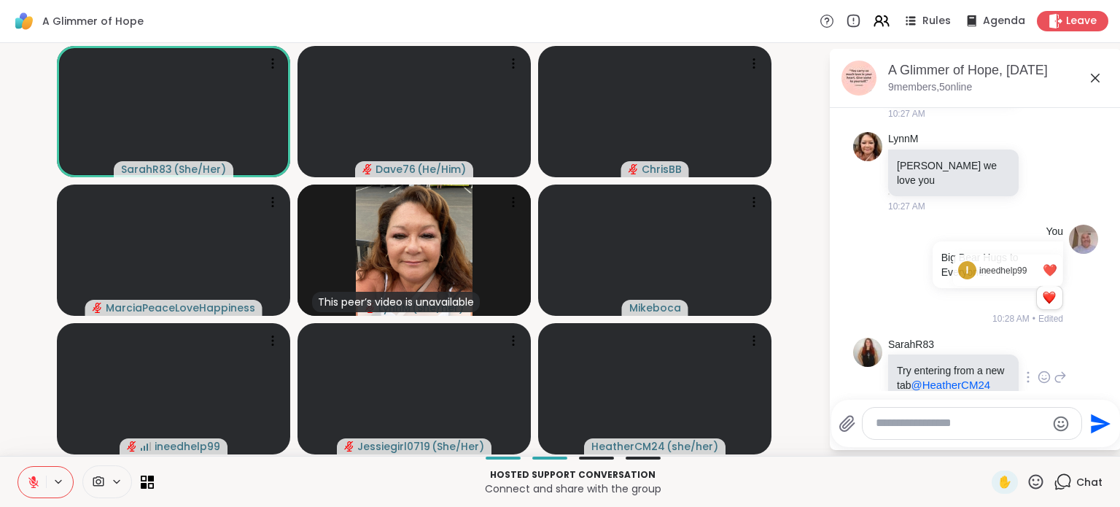
scroll to position [4769, 0]
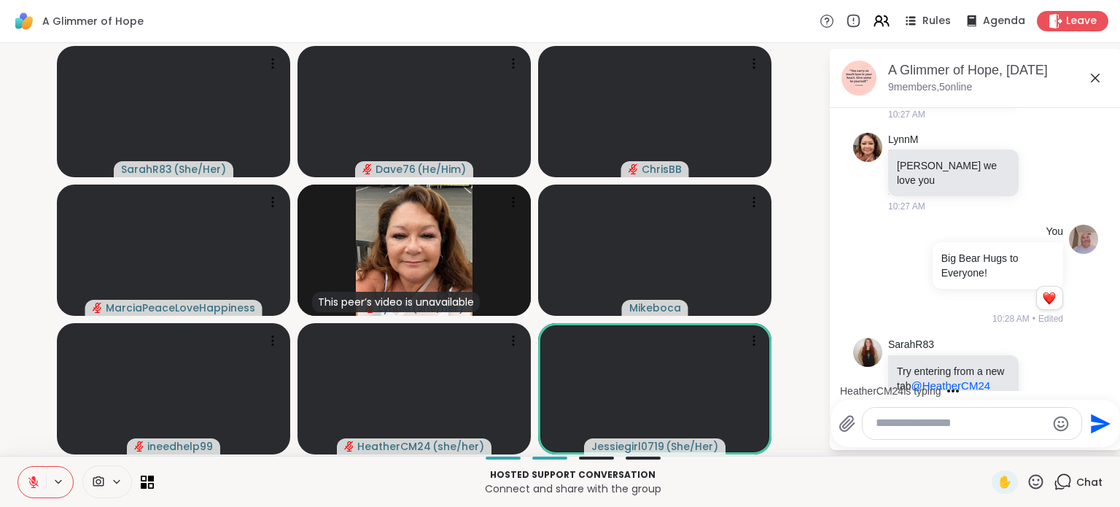
click at [1029, 481] on icon at bounding box center [1036, 481] width 15 height 15
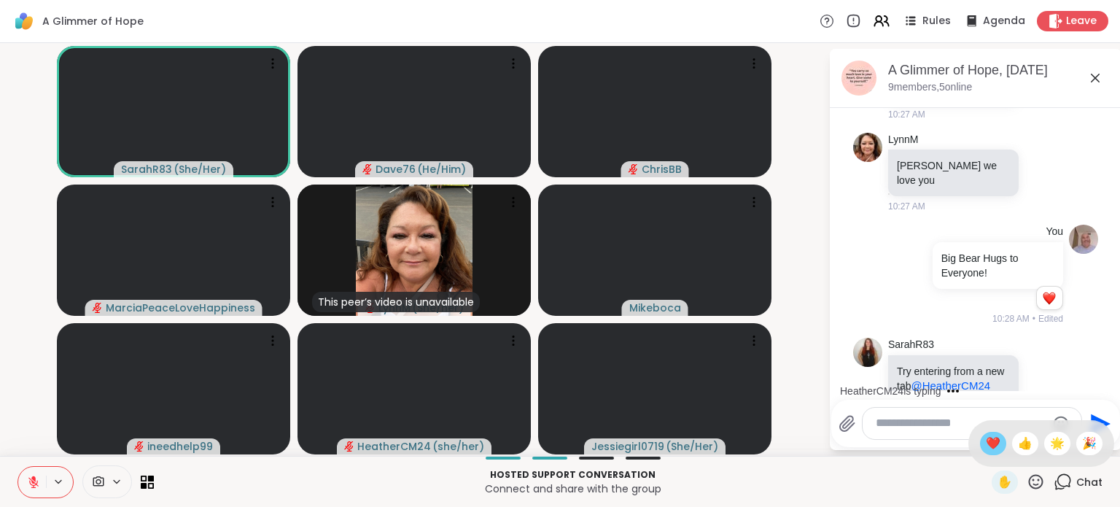
click at [986, 440] on span "❤️" at bounding box center [993, 444] width 15 height 18
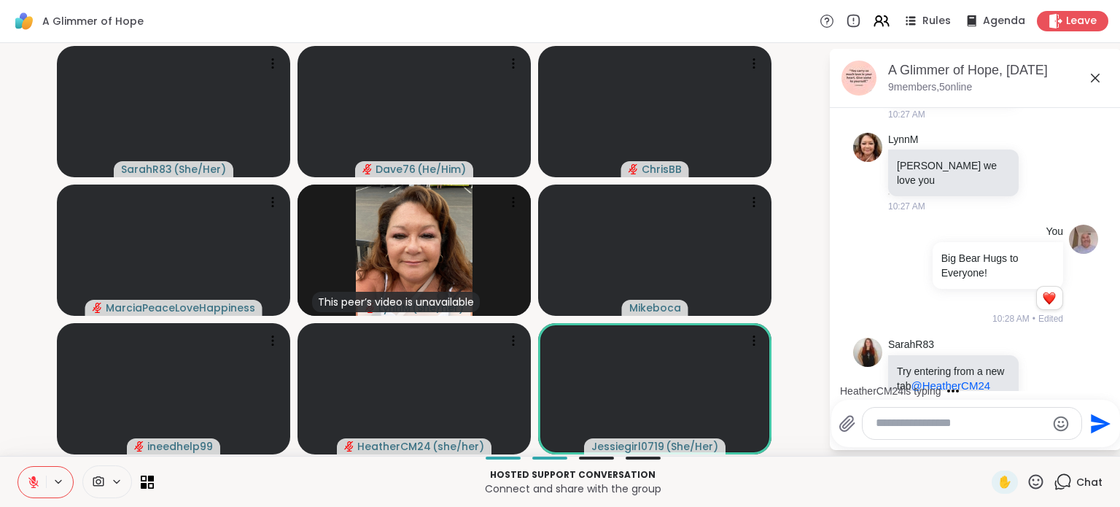
scroll to position [4882, 0]
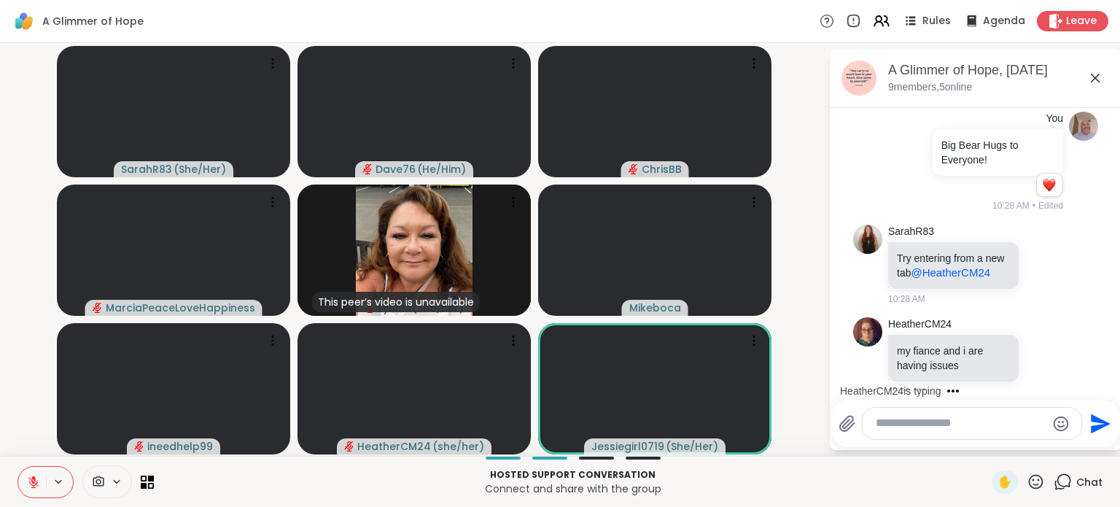
click at [1029, 482] on icon at bounding box center [1036, 482] width 18 height 18
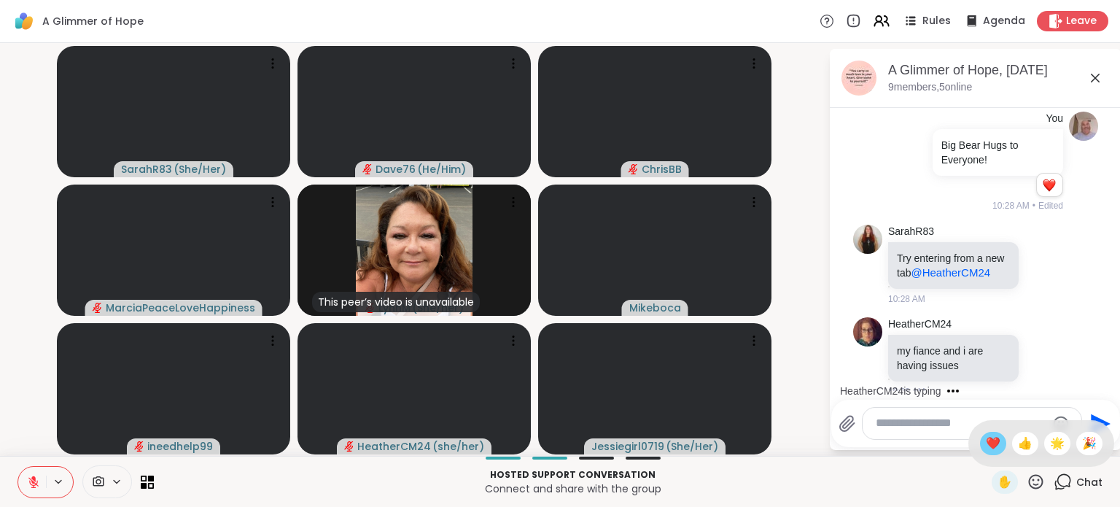
click at [986, 444] on span "❤️" at bounding box center [993, 444] width 15 height 18
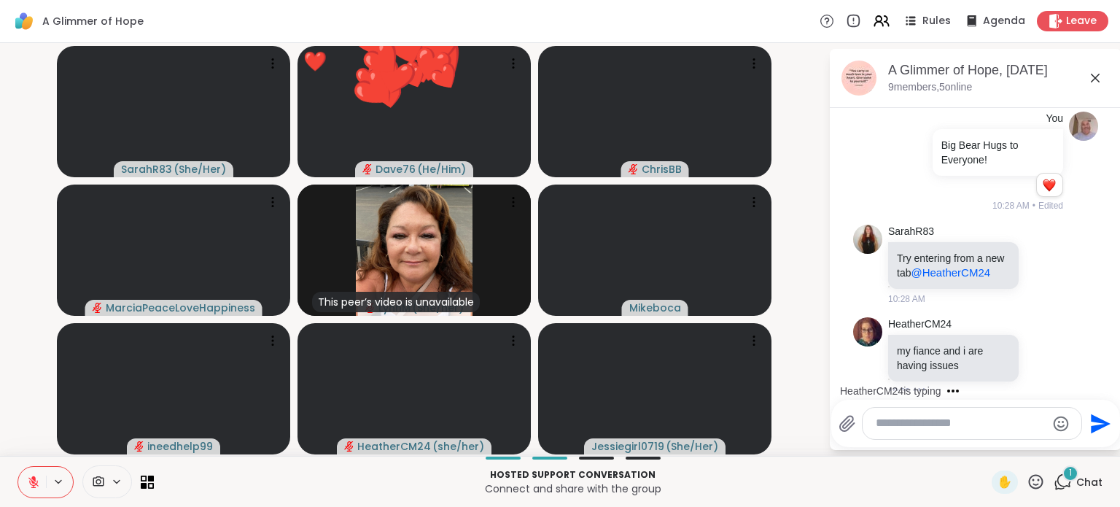
scroll to position [4960, 0]
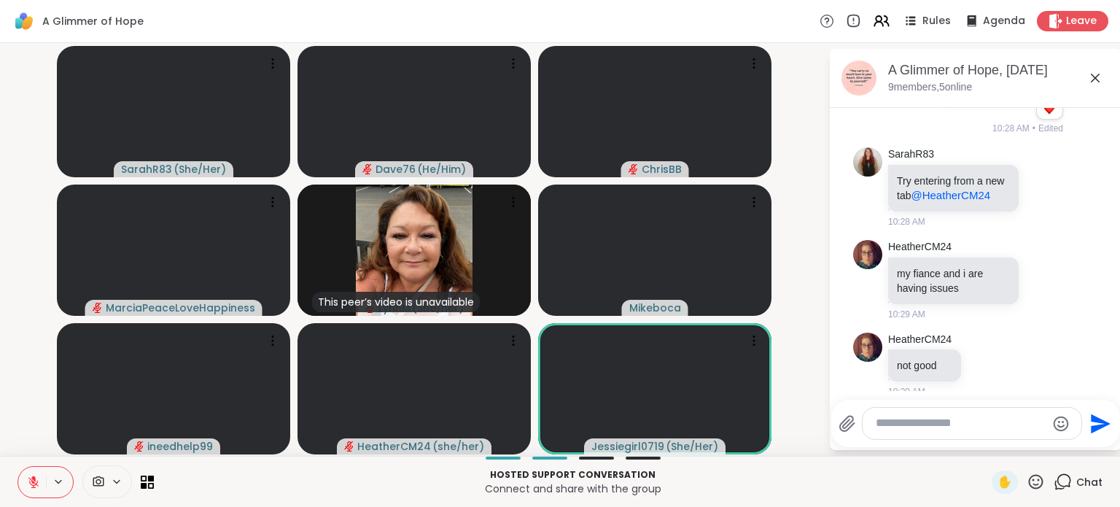
click at [960, 416] on textarea "Type your message" at bounding box center [961, 423] width 170 height 15
click at [954, 384] on span "therCM24" at bounding box center [956, 384] width 51 height 15
type textarea "**********"
click at [1095, 422] on icon "Send" at bounding box center [1101, 423] width 20 height 20
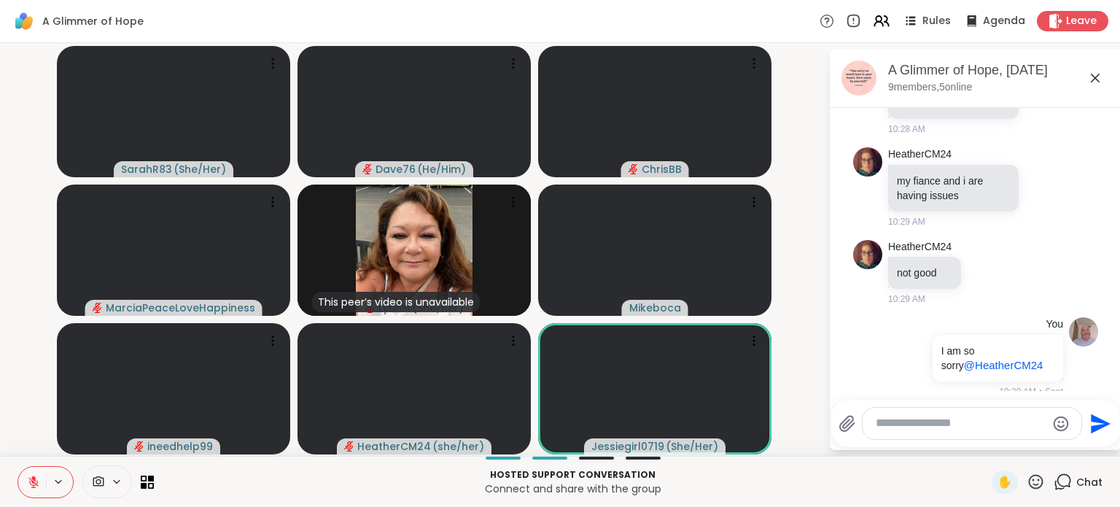
click at [1033, 487] on icon at bounding box center [1036, 482] width 18 height 18
click at [986, 442] on span "❤️" at bounding box center [993, 444] width 15 height 18
click at [1027, 481] on icon at bounding box center [1036, 482] width 18 height 18
click at [986, 448] on span "❤️" at bounding box center [993, 444] width 15 height 18
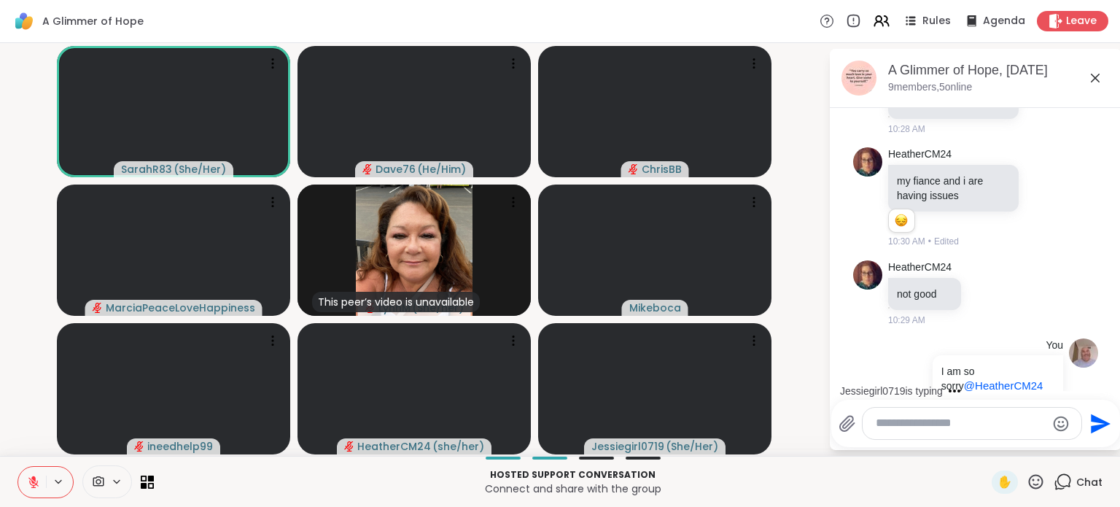
scroll to position [5246, 0]
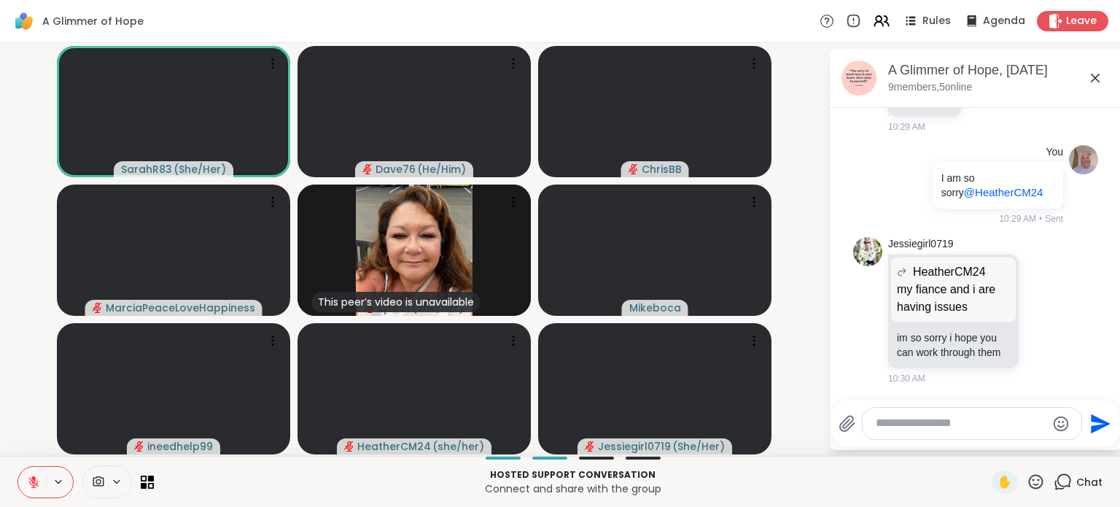
click at [957, 424] on textarea "Type your message" at bounding box center [961, 423] width 170 height 15
click at [1038, 306] on icon at bounding box center [1044, 310] width 13 height 15
click at [1054, 306] on icon at bounding box center [1060, 311] width 13 height 18
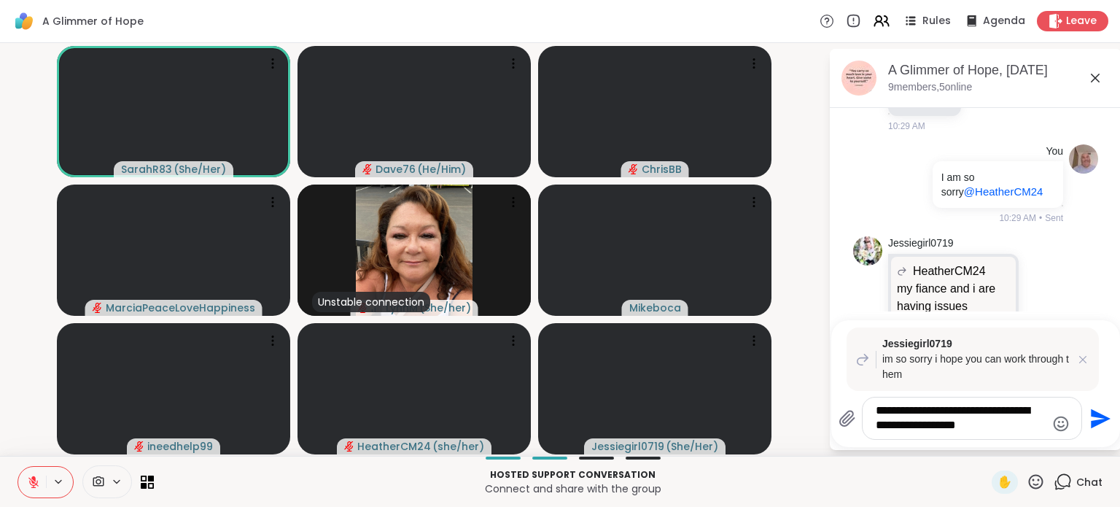
drag, startPoint x: 1006, startPoint y: 411, endPoint x: 1027, endPoint y: 405, distance: 21.4
click at [1027, 405] on textarea "**********" at bounding box center [961, 418] width 170 height 30
click at [983, 431] on textarea "**********" at bounding box center [961, 418] width 170 height 30
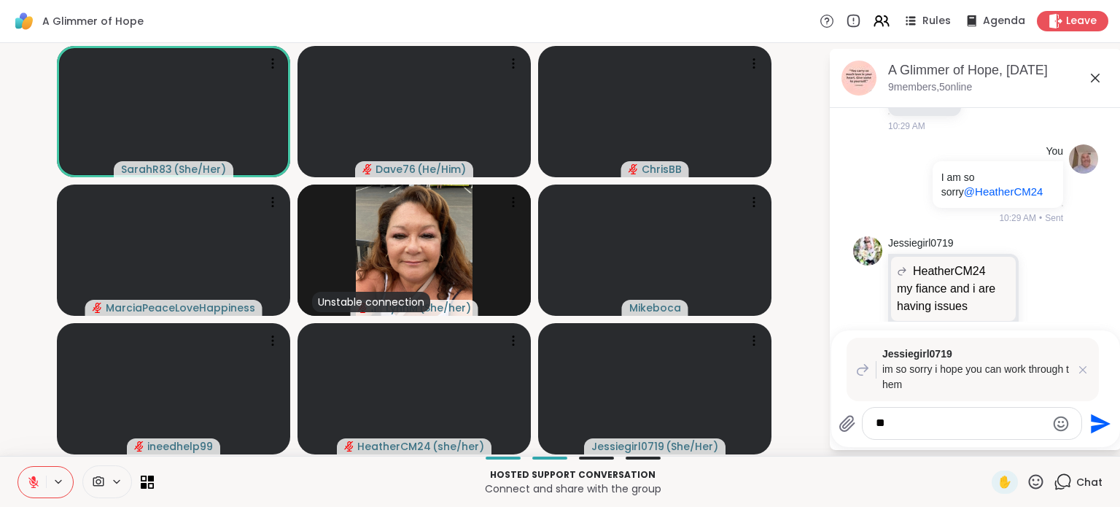
type textarea "*"
click at [1082, 370] on icon at bounding box center [1083, 369] width 15 height 15
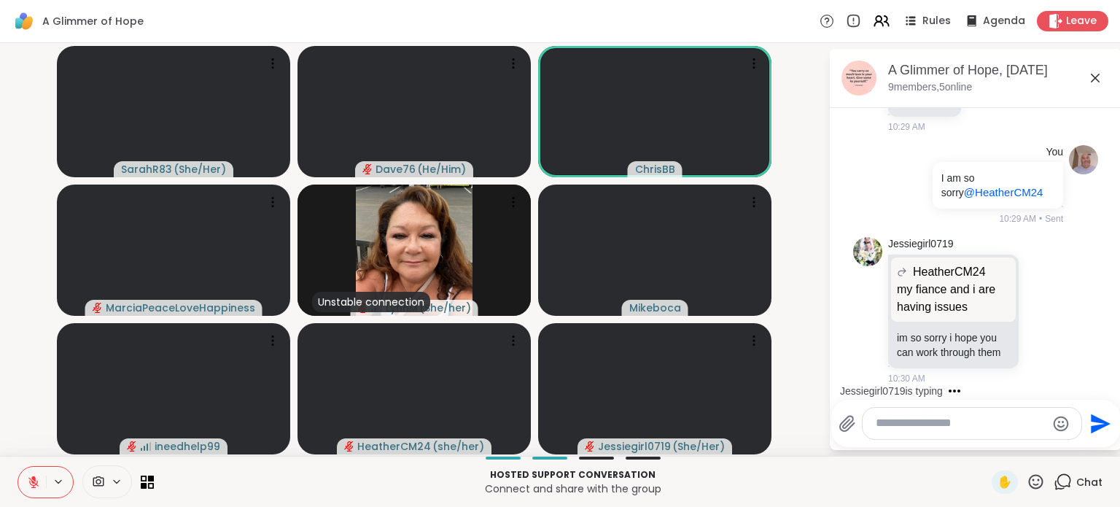
scroll to position [5513, 0]
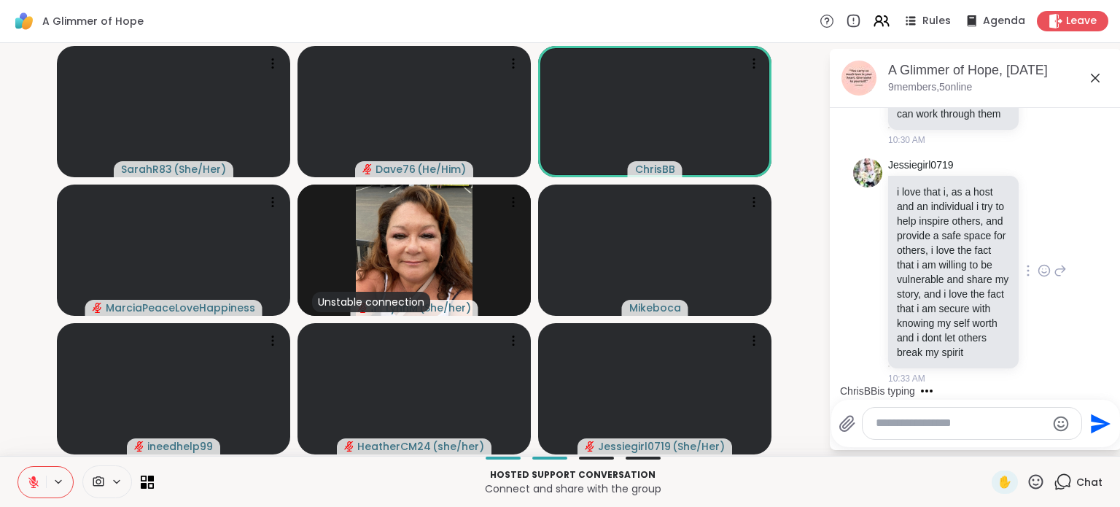
click at [1038, 263] on icon at bounding box center [1044, 270] width 13 height 15
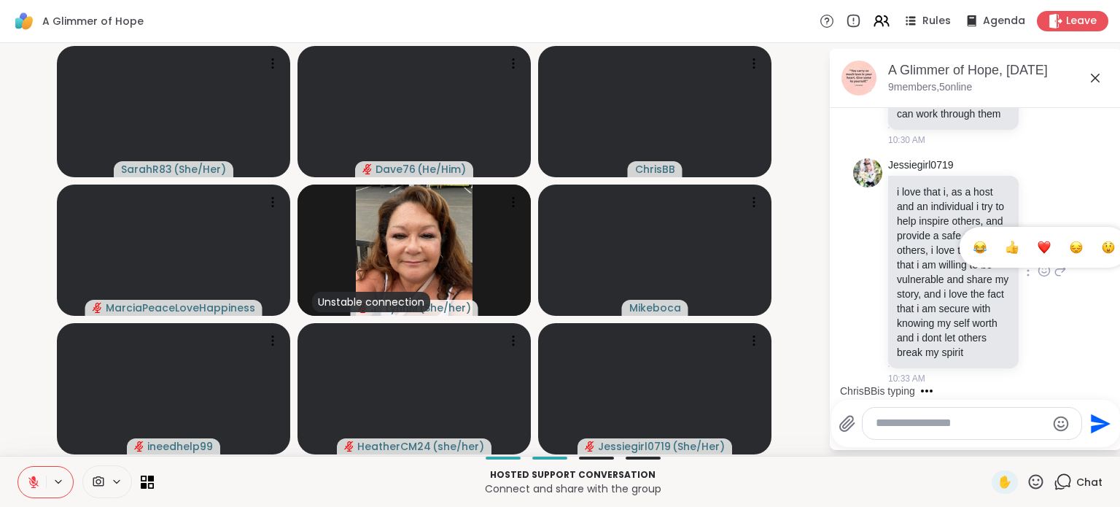
click at [1038, 241] on div "Select Reaction: Heart" at bounding box center [1044, 247] width 13 height 13
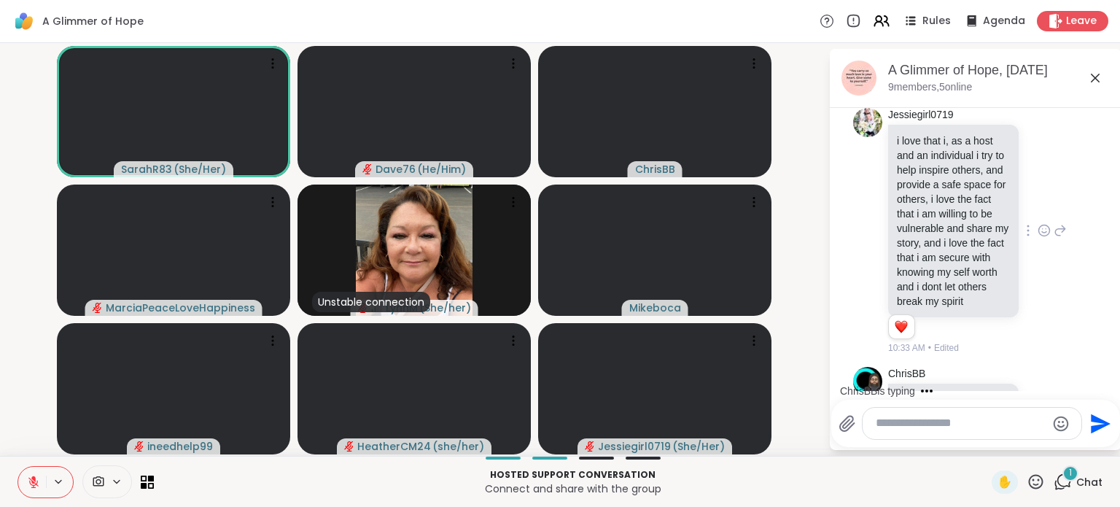
scroll to position [5662, 0]
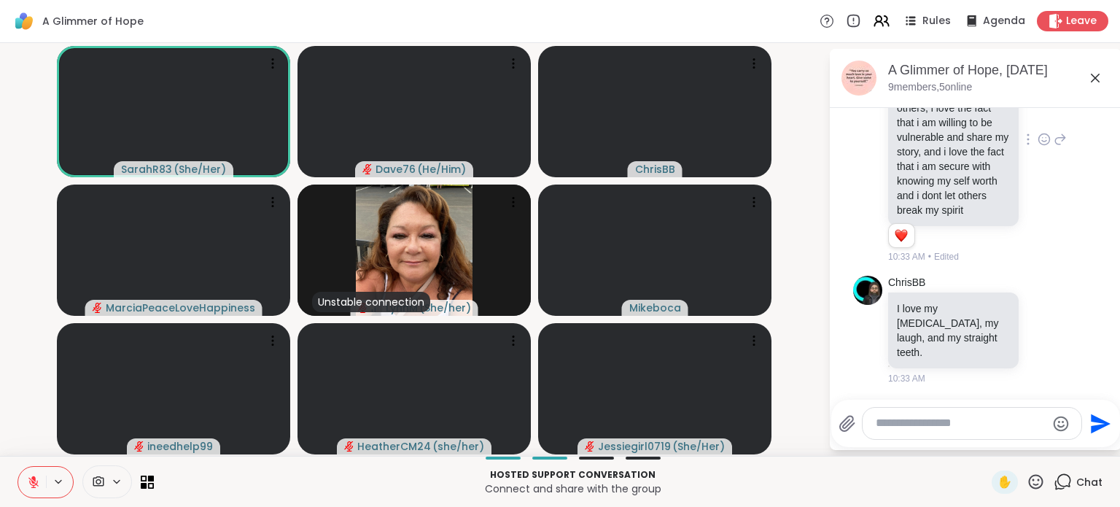
click at [935, 423] on textarea "Type your message" at bounding box center [961, 423] width 170 height 15
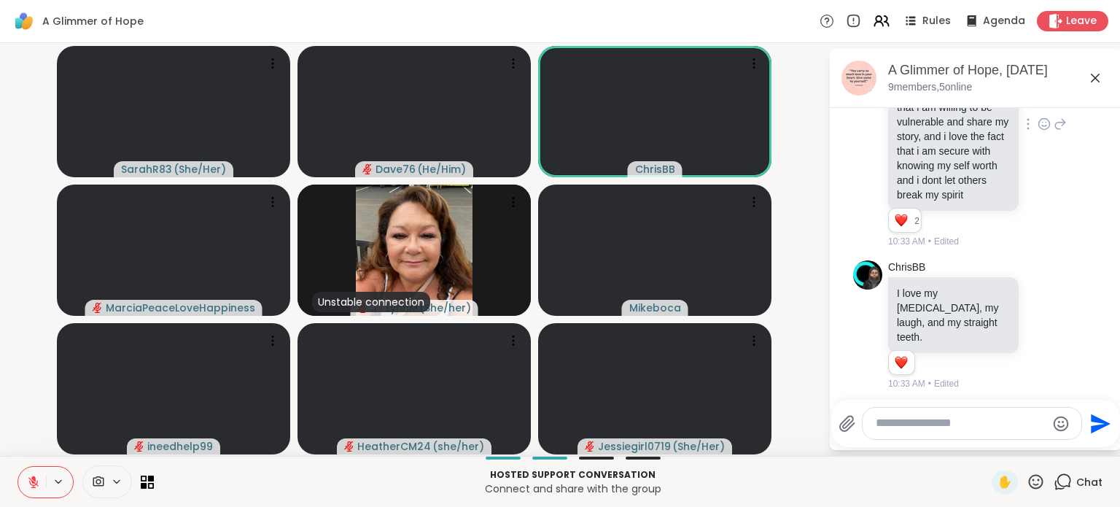
scroll to position [5682, 0]
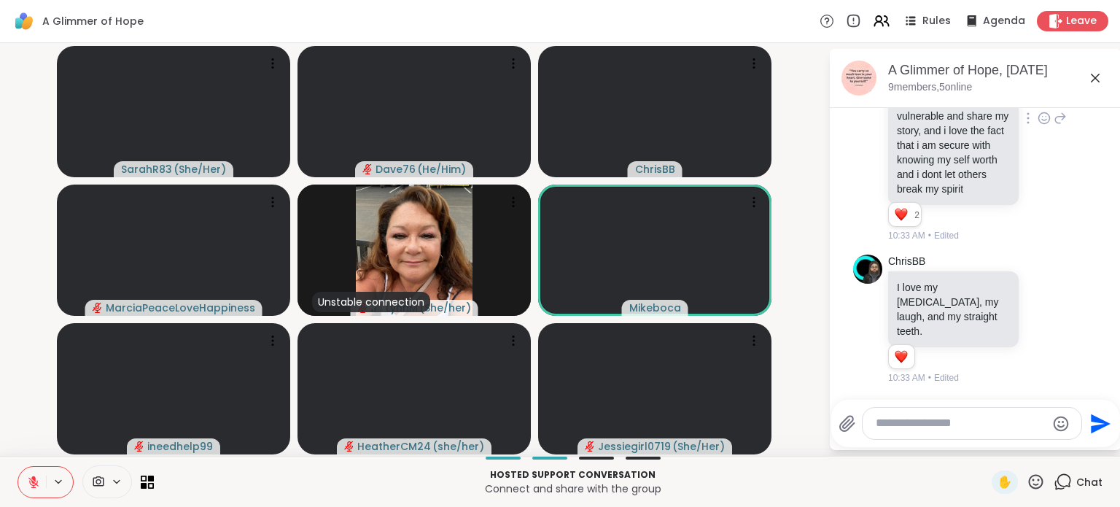
click at [35, 481] on icon at bounding box center [33, 478] width 4 height 6
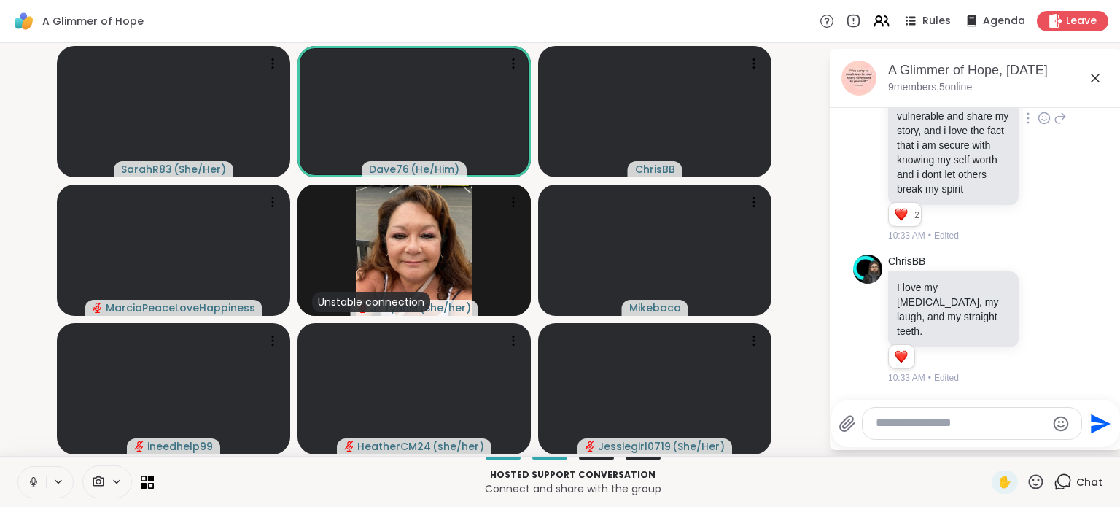
click at [35, 481] on icon at bounding box center [33, 480] width 4 height 7
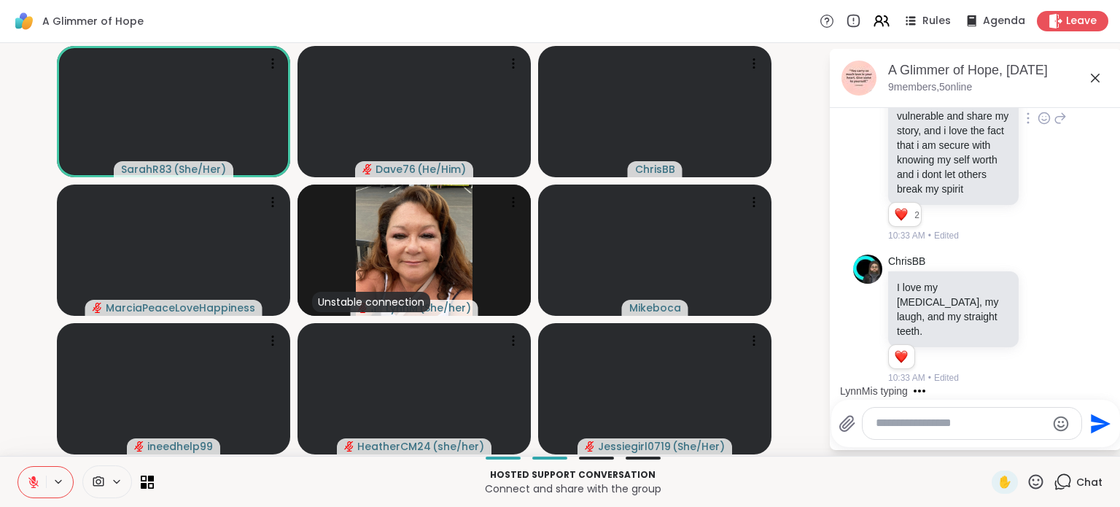
click at [909, 425] on textarea "Type your message" at bounding box center [961, 423] width 170 height 15
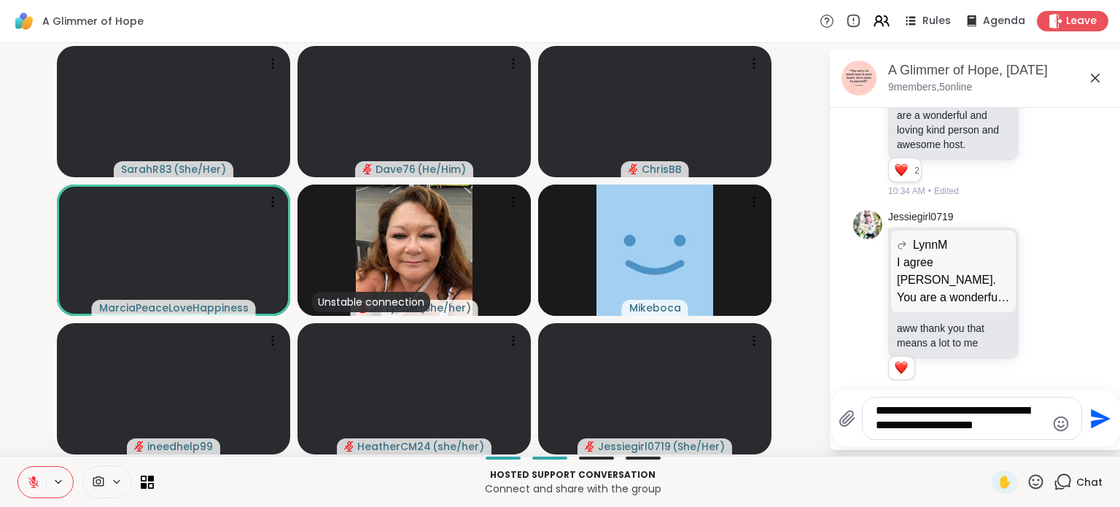
scroll to position [6117, 0]
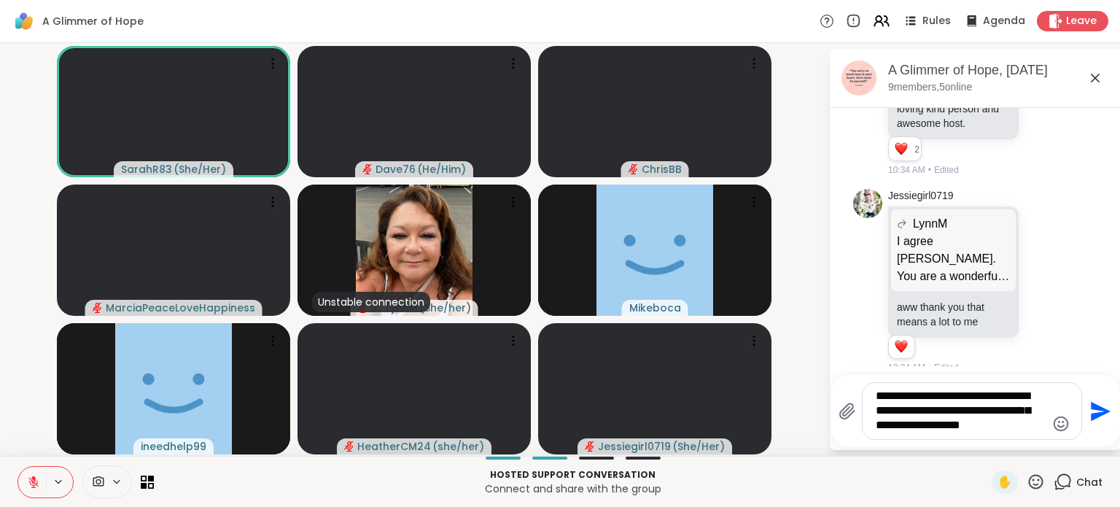
type textarea "**********"
click at [1096, 413] on icon "Send" at bounding box center [1101, 411] width 20 height 20
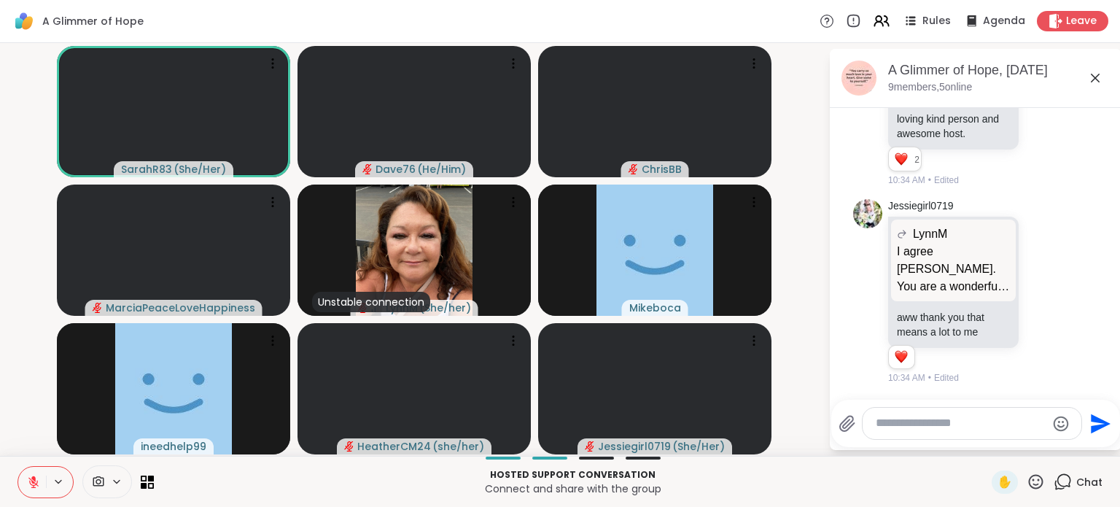
scroll to position [6242, 0]
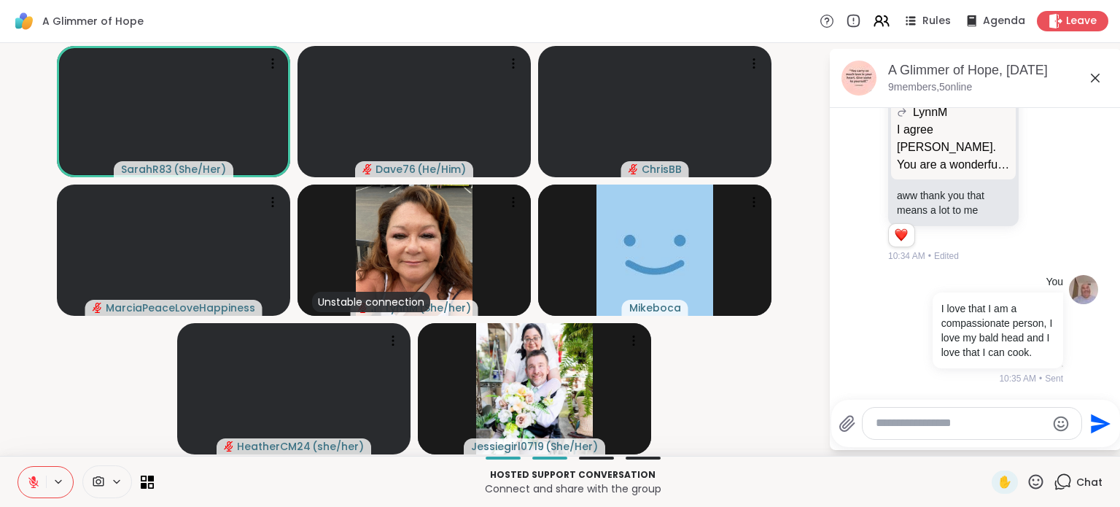
click at [1111, 177] on html "A Glimmer of Hope Rules Agenda Leave SarahR83 ( She/Her ) Dave76 ( He/Him ) Chr…" at bounding box center [560, 253] width 1120 height 507
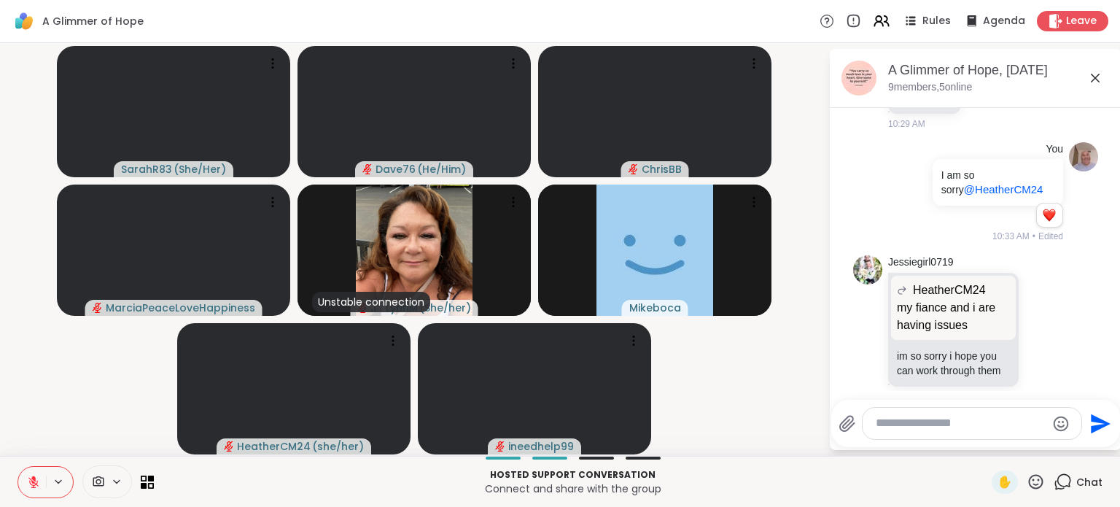
scroll to position [5000, 0]
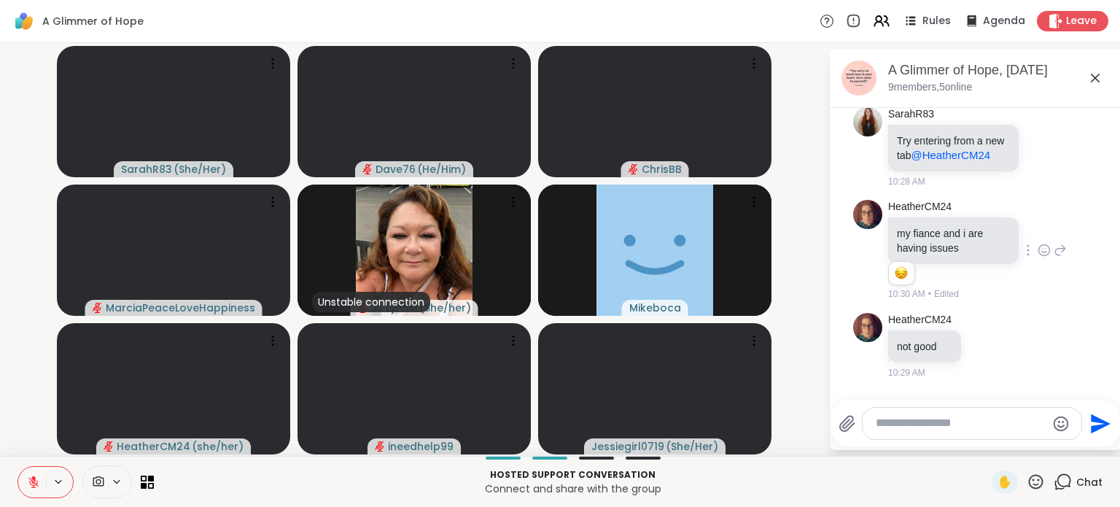
click at [1038, 243] on icon at bounding box center [1044, 250] width 13 height 15
click at [1070, 220] on div "Select Reaction: Sad" at bounding box center [1076, 226] width 13 height 13
click at [986, 338] on icon at bounding box center [986, 345] width 13 height 15
click at [1019, 316] on span "Select Reaction: Sad" at bounding box center [1018, 321] width 13 height 15
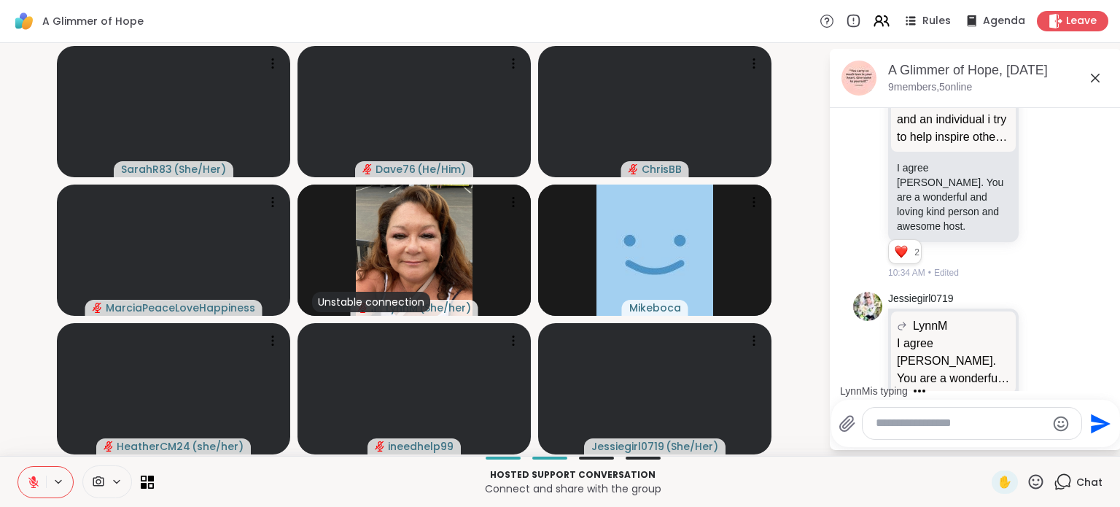
scroll to position [6284, 0]
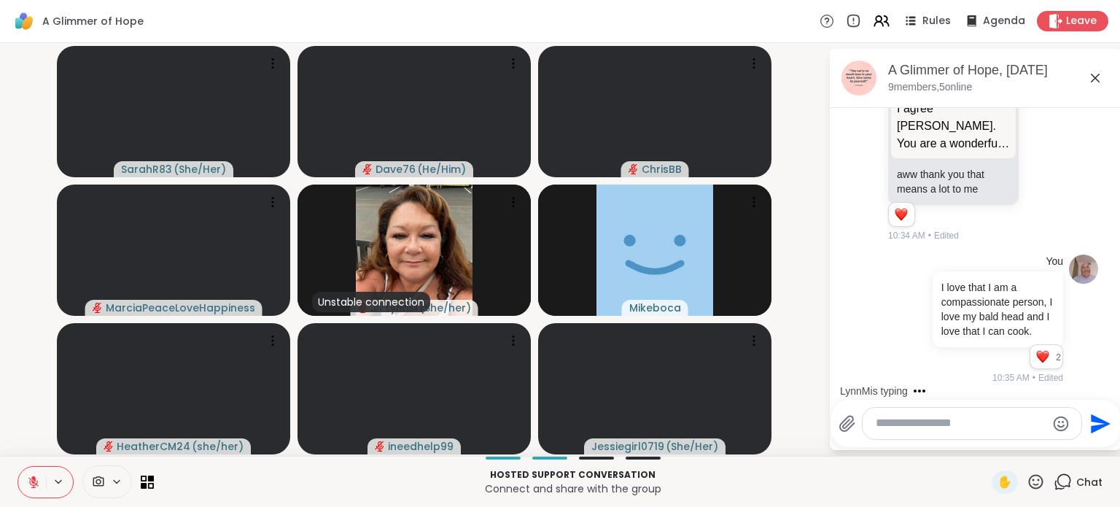
click at [1028, 478] on icon at bounding box center [1036, 482] width 18 height 18
click at [986, 446] on span "❤️" at bounding box center [993, 444] width 15 height 18
click at [1027, 479] on icon at bounding box center [1036, 482] width 18 height 18
click at [1082, 445] on span "🎉" at bounding box center [1089, 444] width 15 height 18
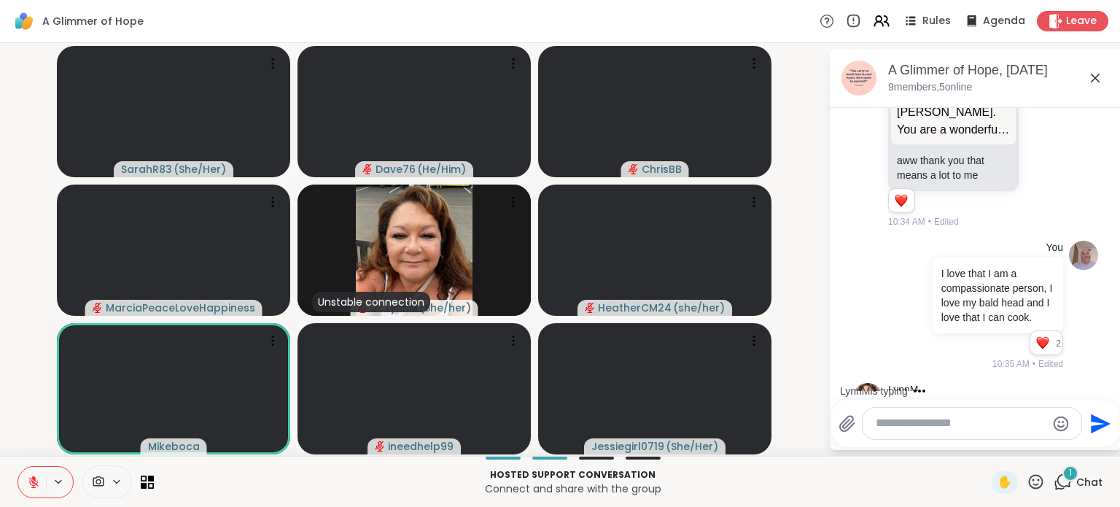
scroll to position [6435, 0]
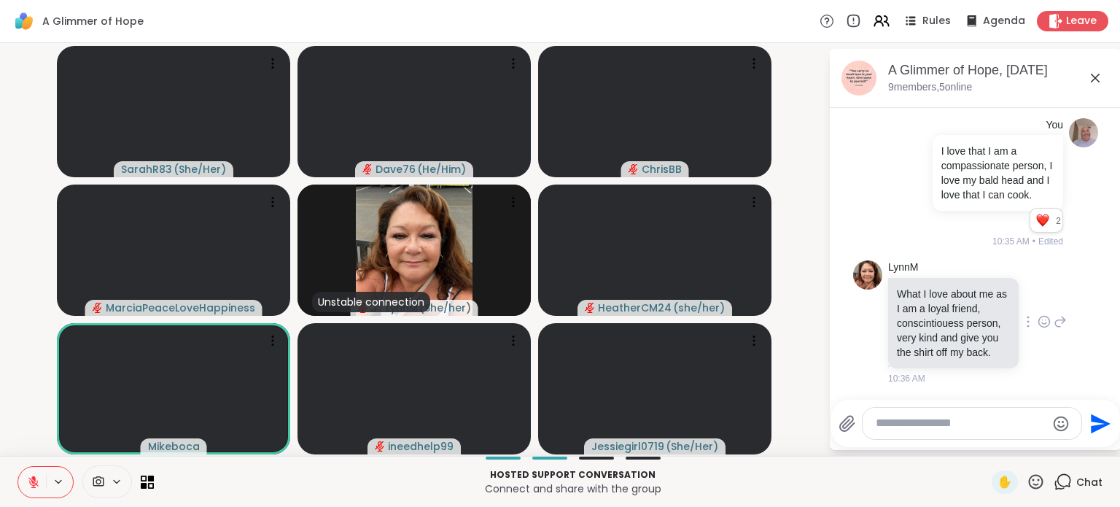
click at [1038, 318] on icon at bounding box center [1044, 321] width 13 height 15
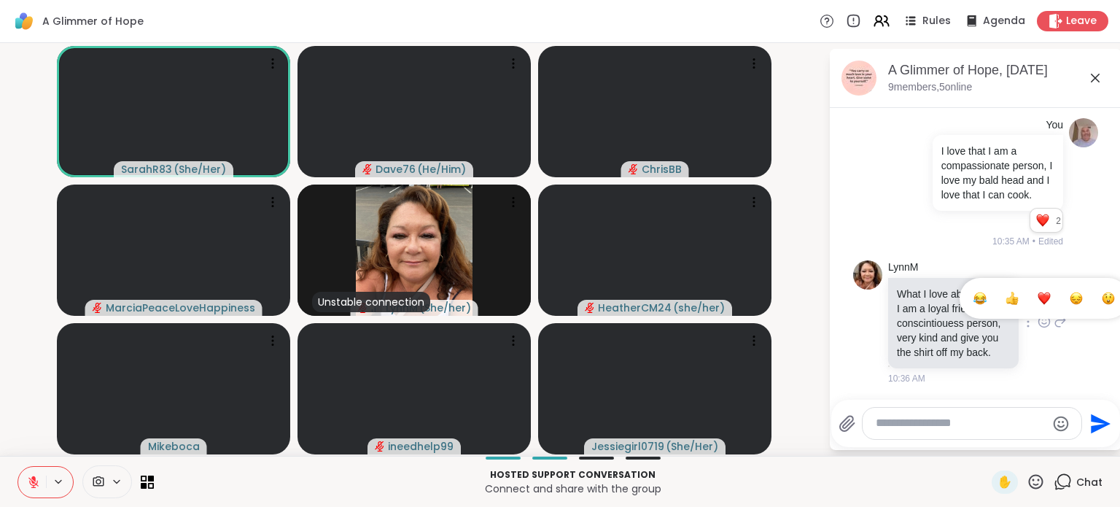
click at [1038, 296] on div "Select Reaction: Heart" at bounding box center [1044, 298] width 13 height 13
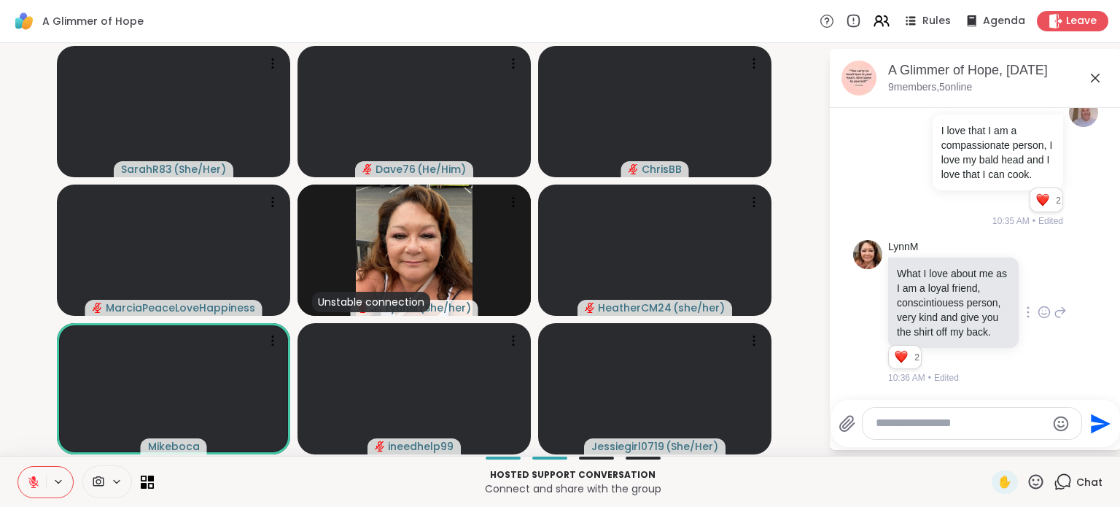
click at [1031, 481] on icon at bounding box center [1036, 482] width 18 height 18
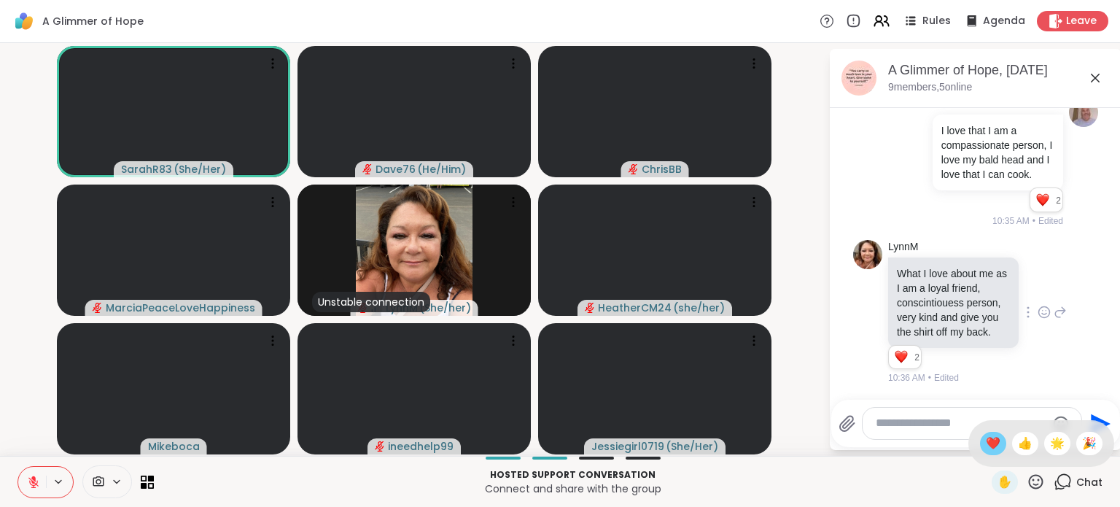
click at [986, 440] on span "❤️" at bounding box center [993, 444] width 15 height 18
click at [1029, 484] on icon at bounding box center [1036, 481] width 15 height 15
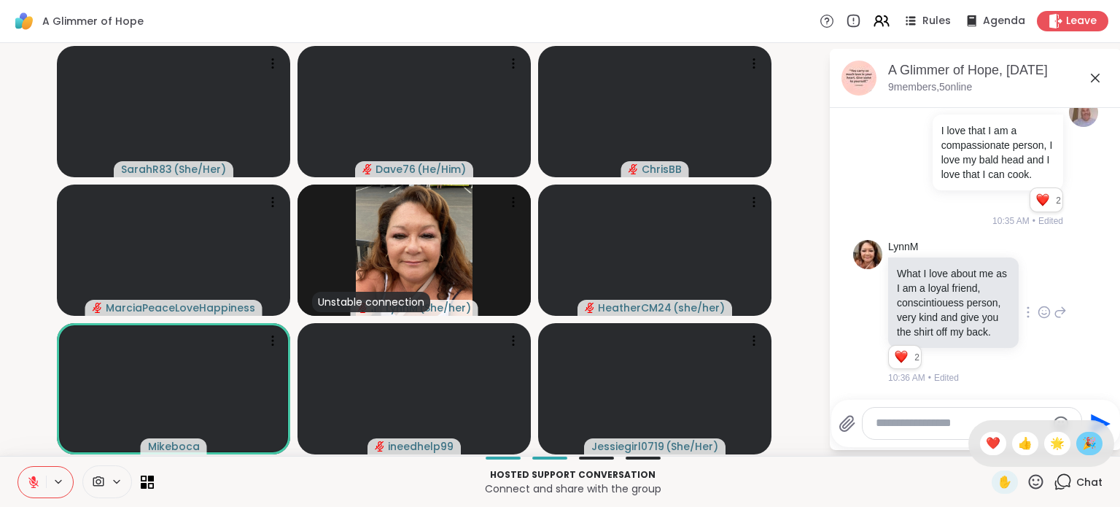
click at [1082, 451] on span "🎉" at bounding box center [1089, 444] width 15 height 18
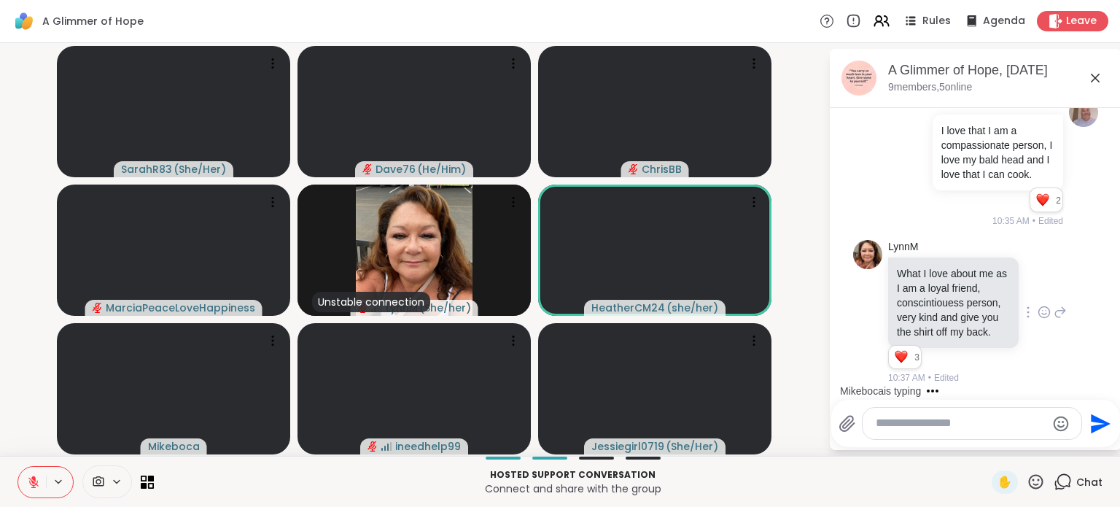
click at [1030, 482] on icon at bounding box center [1036, 482] width 18 height 18
click at [986, 448] on span "❤️" at bounding box center [993, 444] width 15 height 18
click at [989, 430] on textarea "Type your message" at bounding box center [961, 423] width 170 height 15
type textarea "*"
click at [1027, 486] on icon at bounding box center [1036, 482] width 18 height 18
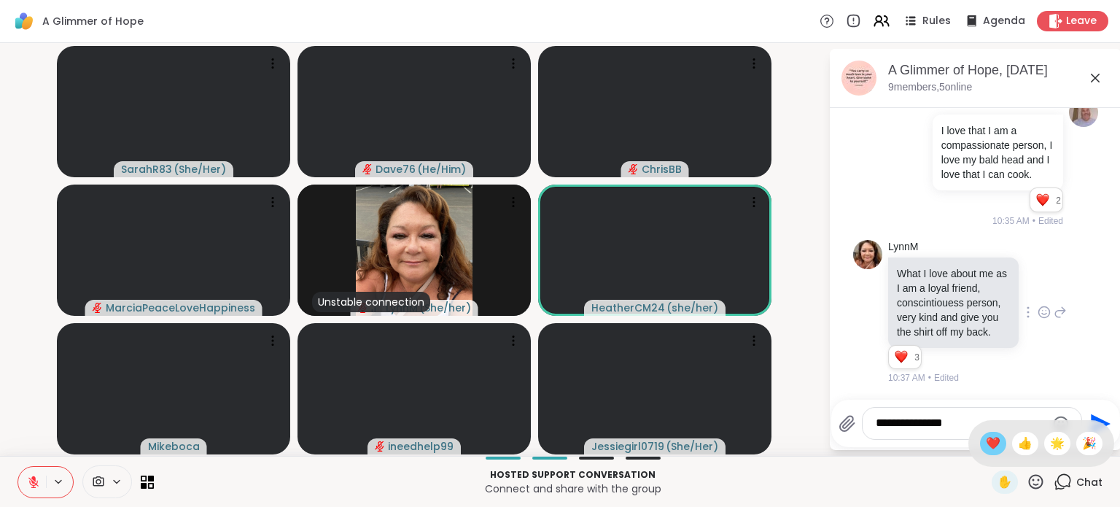
click at [986, 445] on span "❤️" at bounding box center [993, 444] width 15 height 18
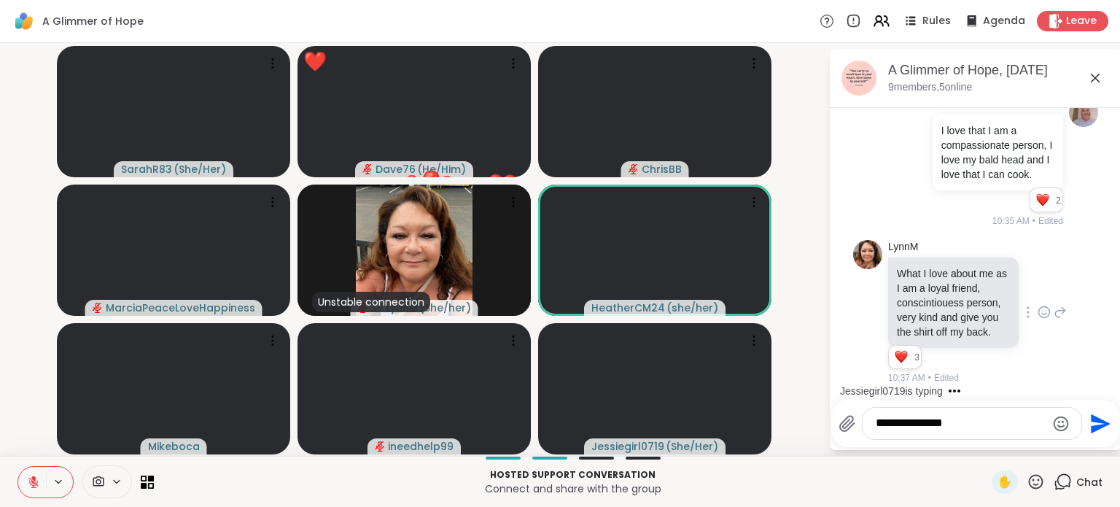
click at [963, 422] on textarea "**********" at bounding box center [961, 423] width 170 height 15
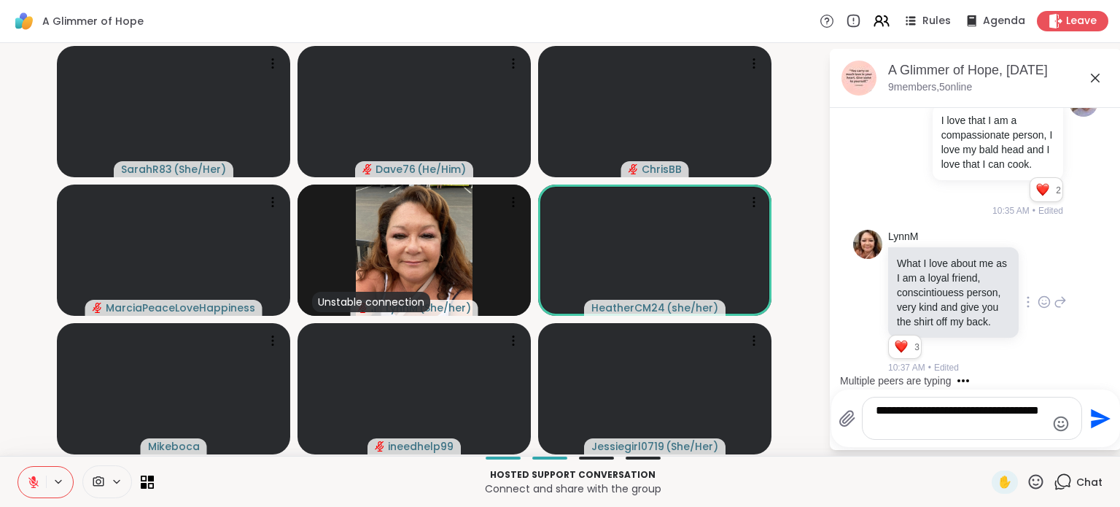
scroll to position [6616, 0]
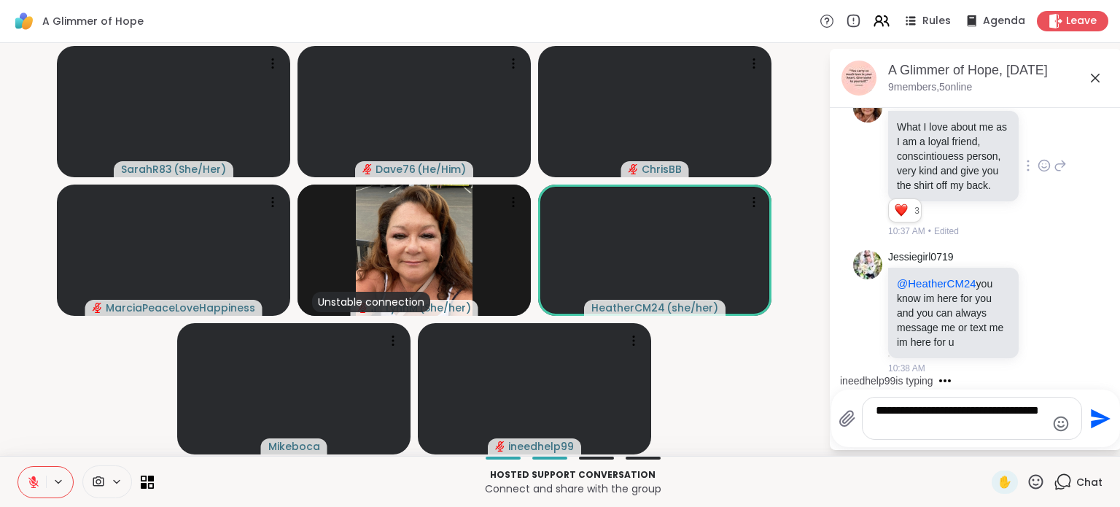
drag, startPoint x: 977, startPoint y: 416, endPoint x: 990, endPoint y: 426, distance: 16.2
click at [990, 426] on textarea "**********" at bounding box center [961, 418] width 170 height 30
click at [985, 411] on textarea "**********" at bounding box center [961, 418] width 170 height 30
type textarea "**********"
click at [1097, 425] on icon "Send" at bounding box center [1098, 418] width 23 height 23
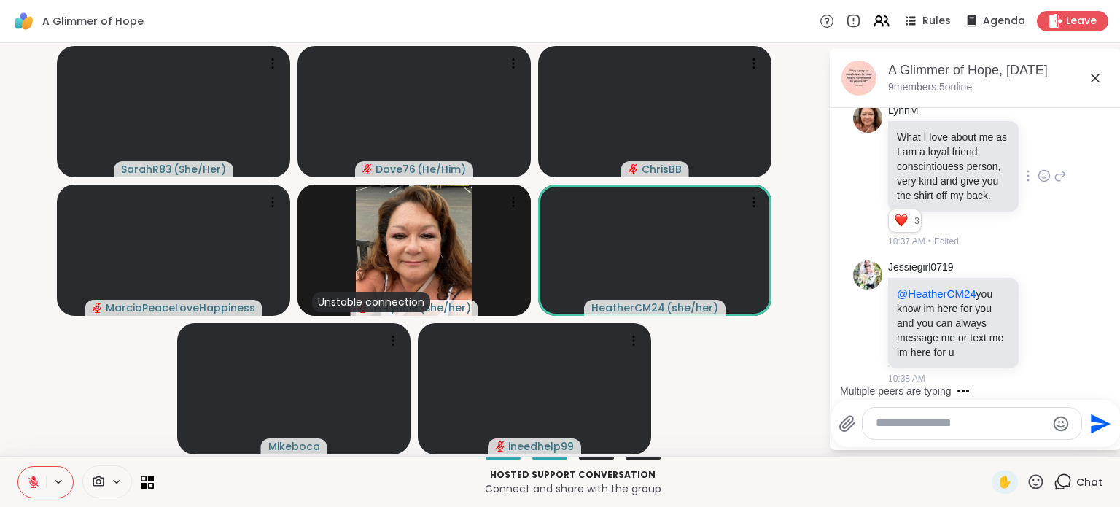
scroll to position [6698, 0]
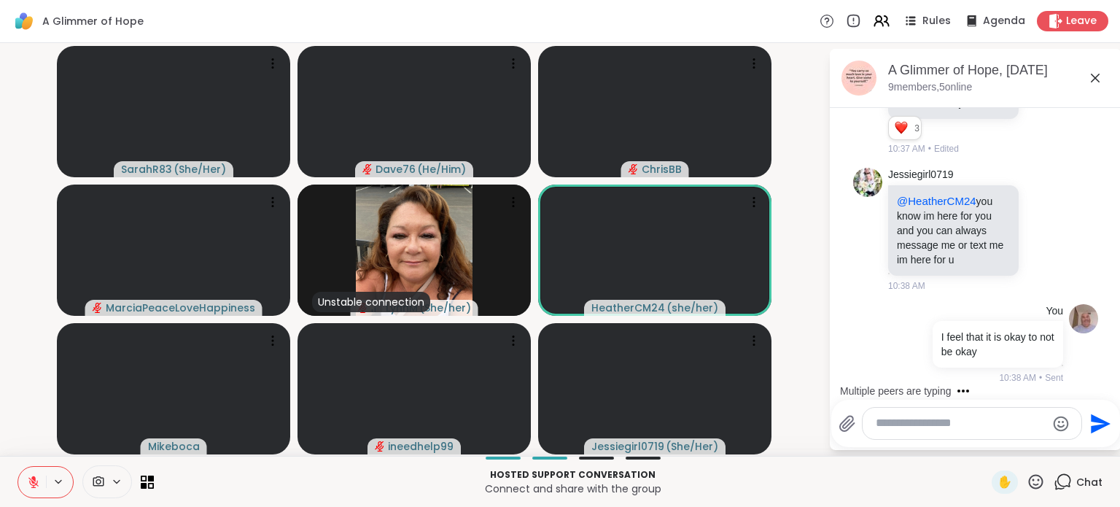
click at [1033, 486] on icon at bounding box center [1036, 482] width 18 height 18
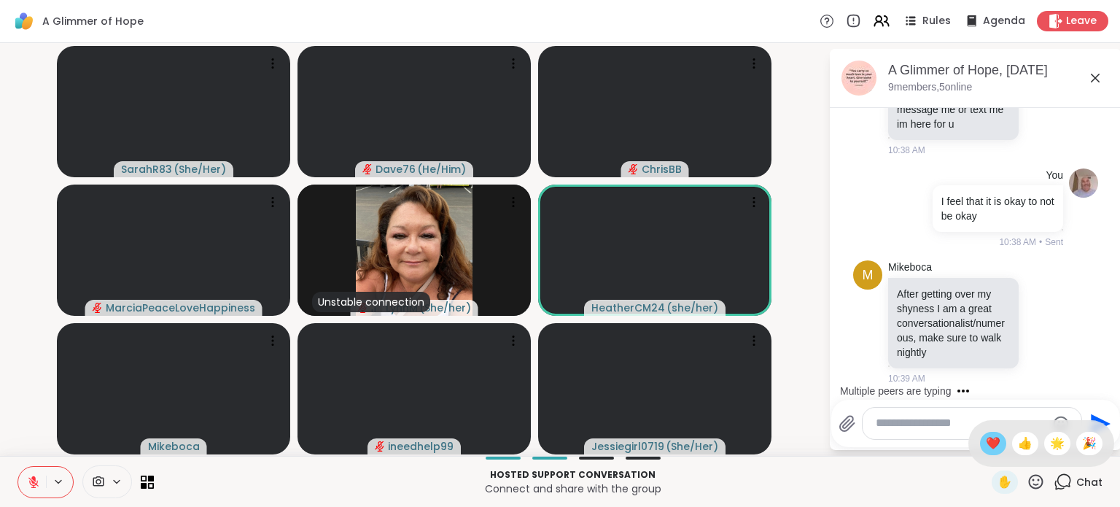
click at [986, 446] on span "❤️" at bounding box center [993, 444] width 15 height 18
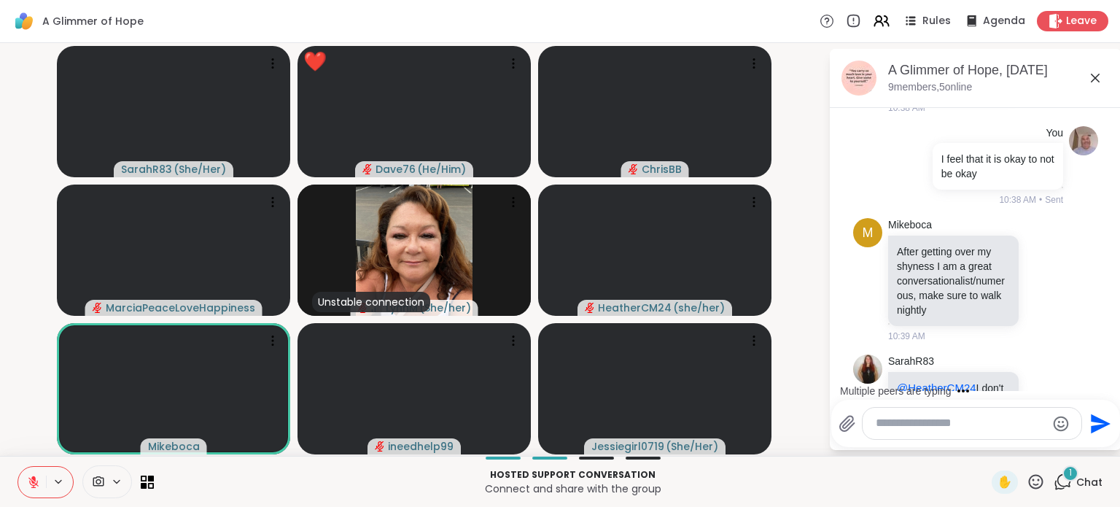
scroll to position [6940, 0]
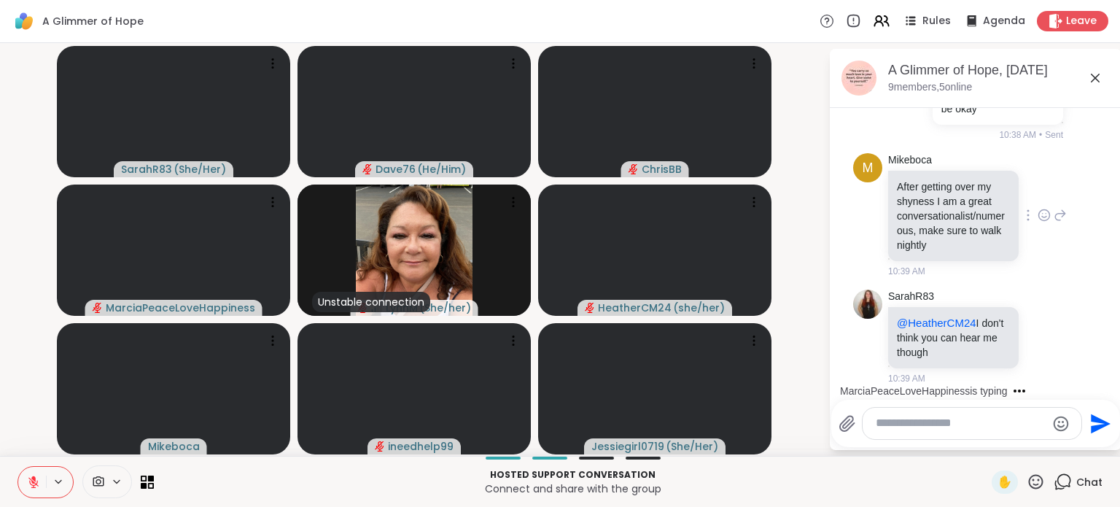
click at [1042, 217] on icon at bounding box center [1044, 216] width 4 height 1
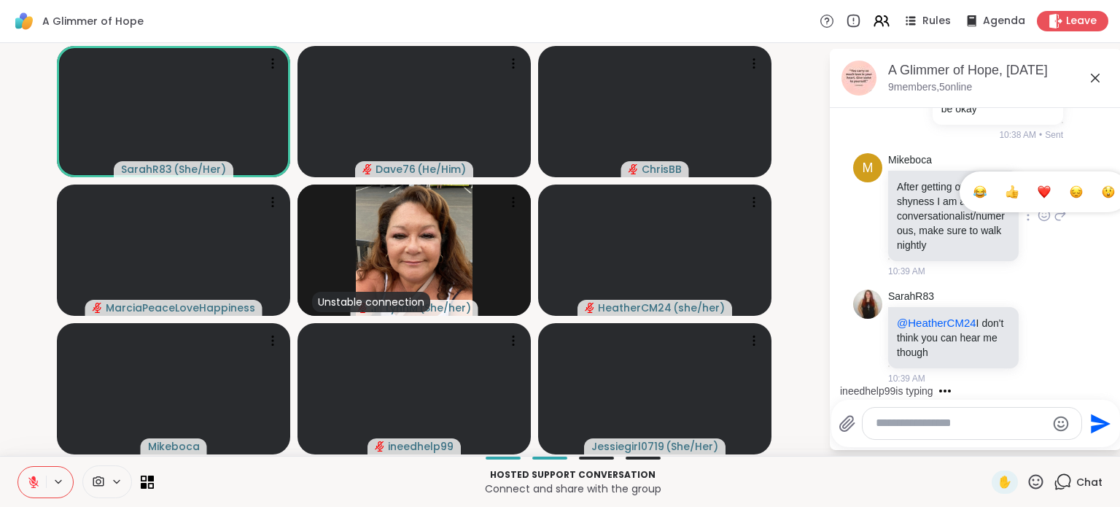
click at [1038, 198] on div "Select Reaction: Heart" at bounding box center [1044, 191] width 13 height 13
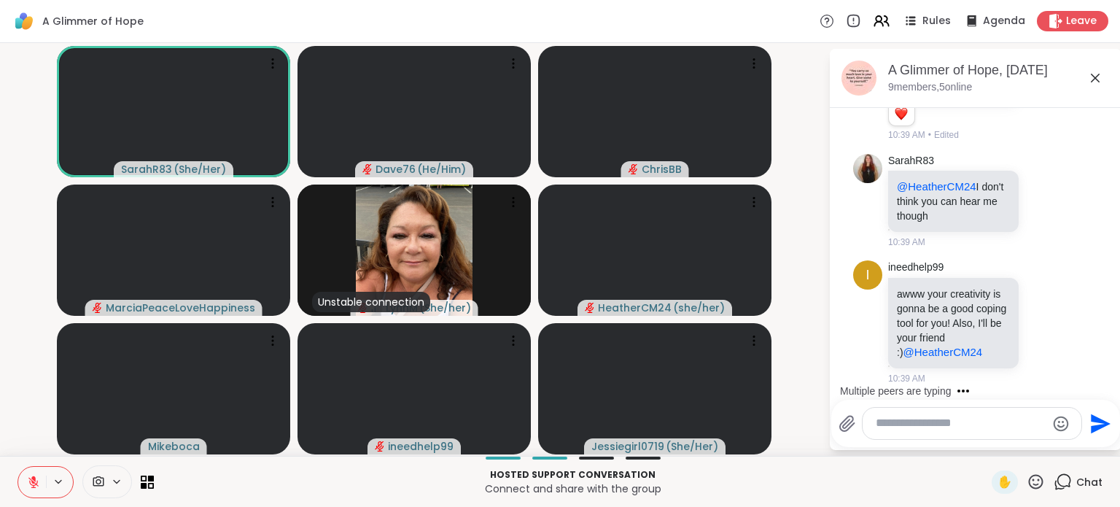
scroll to position [7132, 0]
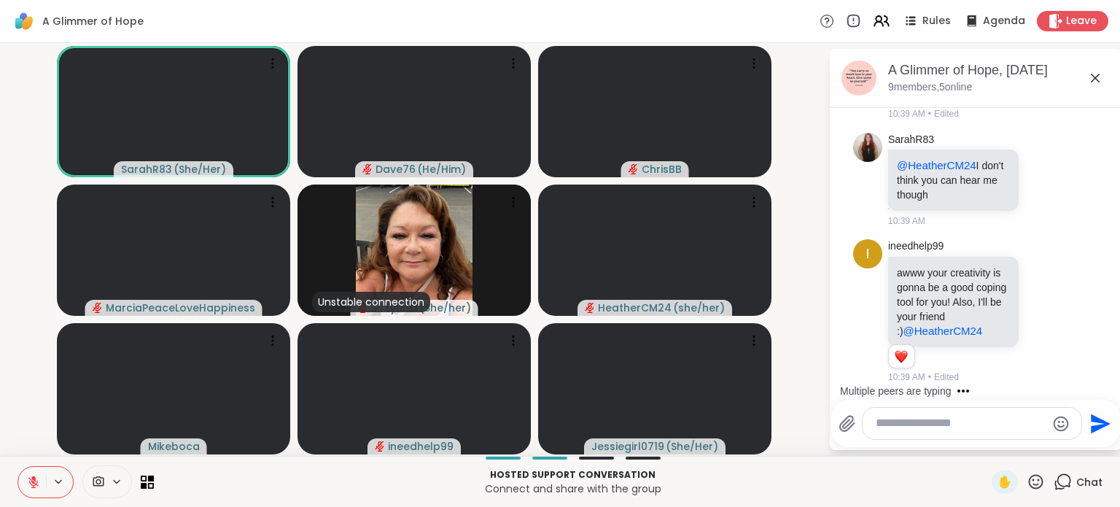
click at [936, 429] on textarea "Type your message" at bounding box center [961, 423] width 170 height 15
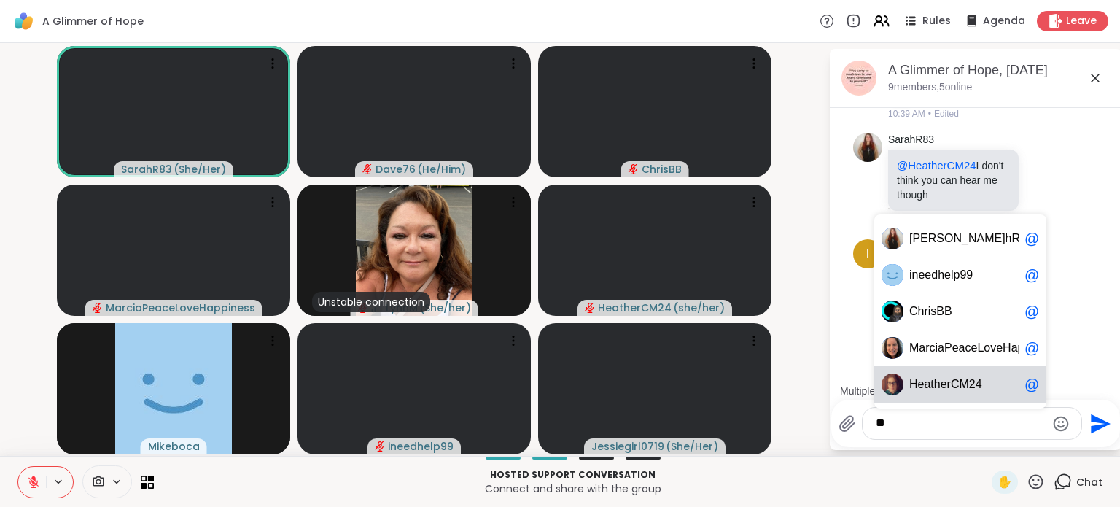
click at [954, 385] on span "erCM24" at bounding box center [962, 384] width 42 height 15
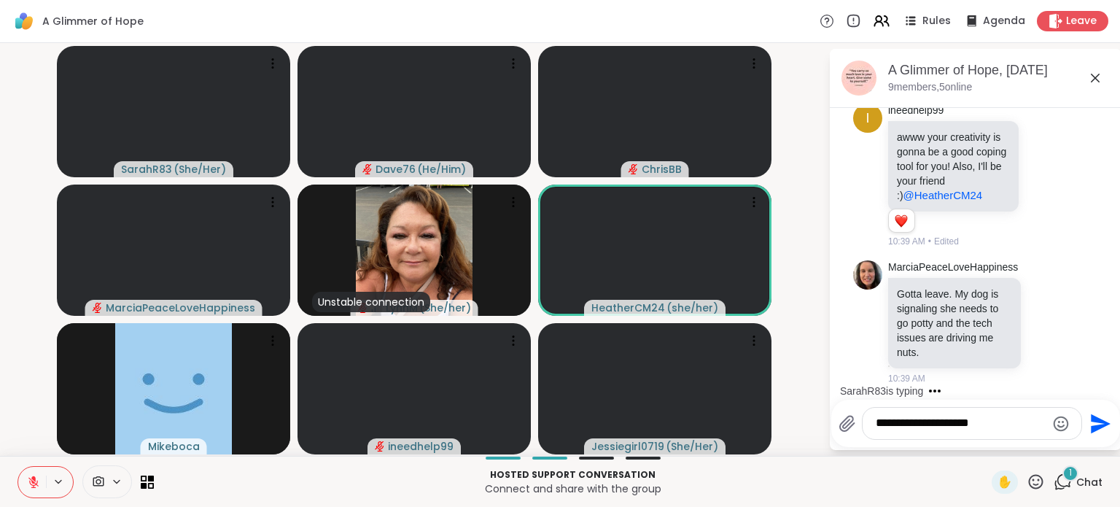
scroll to position [7375, 0]
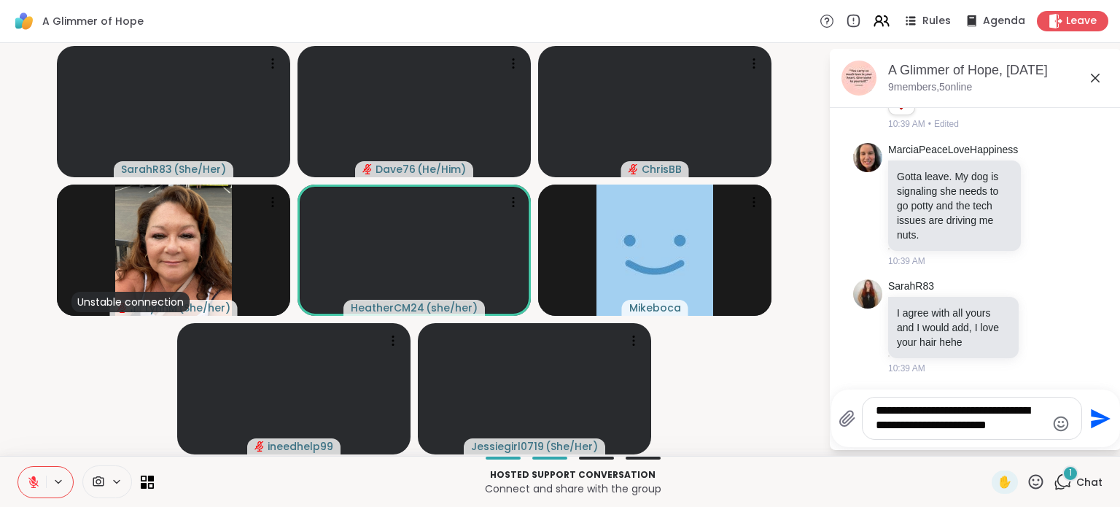
type textarea "**********"
click at [1103, 417] on icon "Send" at bounding box center [1101, 418] width 20 height 20
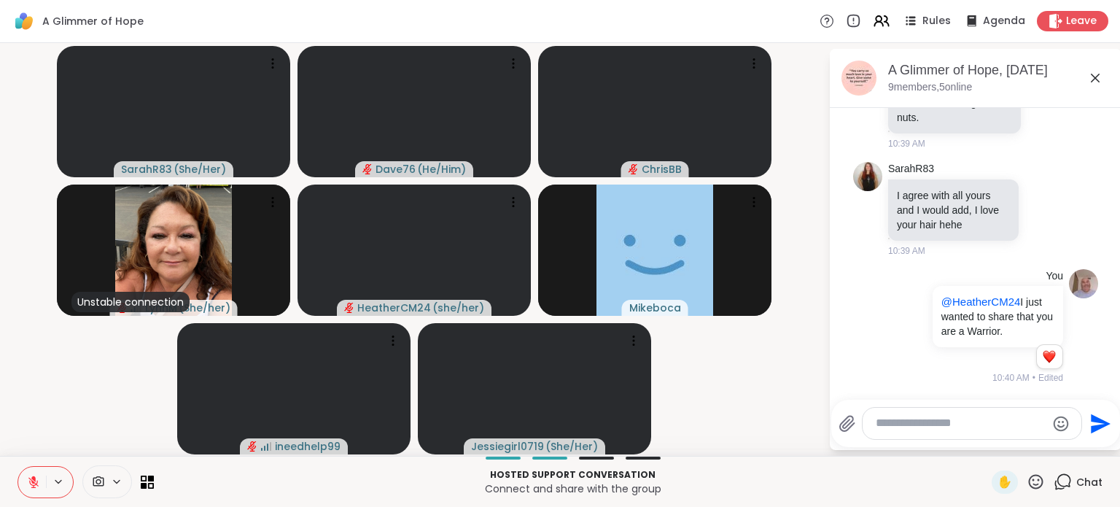
scroll to position [7517, 0]
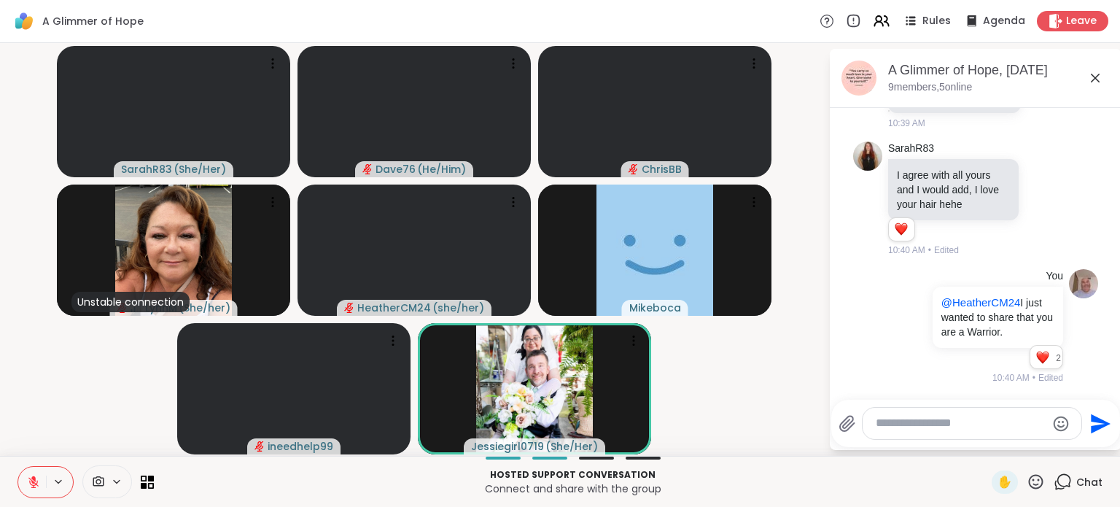
click at [1110, 200] on html "A Glimmer of Hope Rules Agenda Leave SarahR83 ( She/Her ) Dave76 ( He/Him ) Chr…" at bounding box center [560, 253] width 1120 height 507
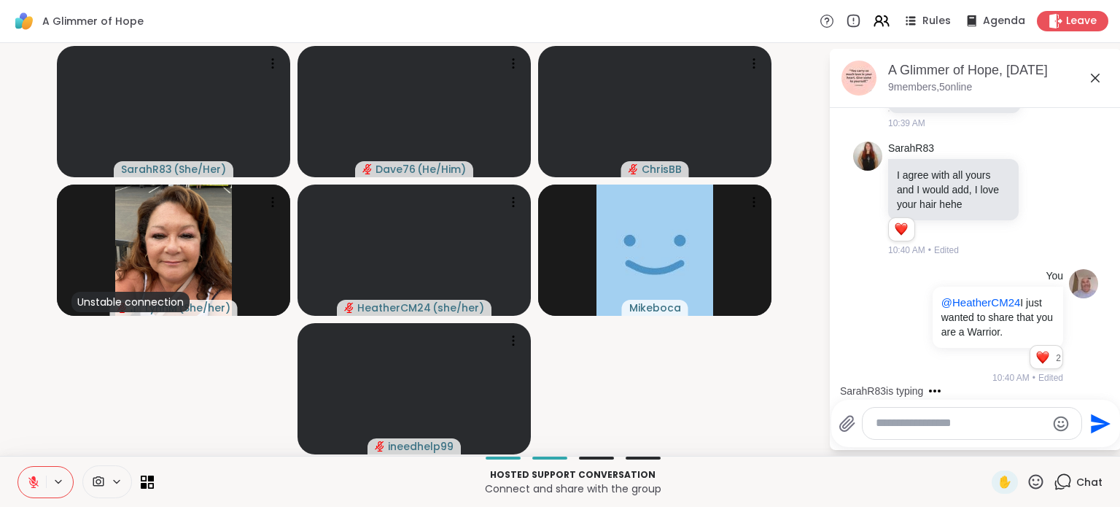
scroll to position [7269, 0]
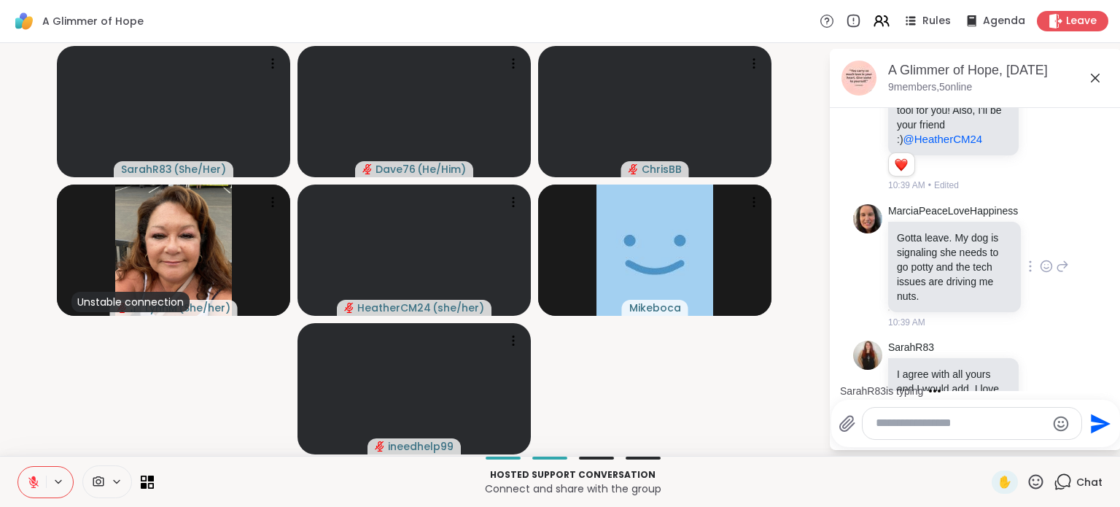
click at [1041, 273] on icon at bounding box center [1046, 266] width 13 height 15
click at [931, 249] on div "Select Reaction: Heart" at bounding box center [930, 242] width 13 height 13
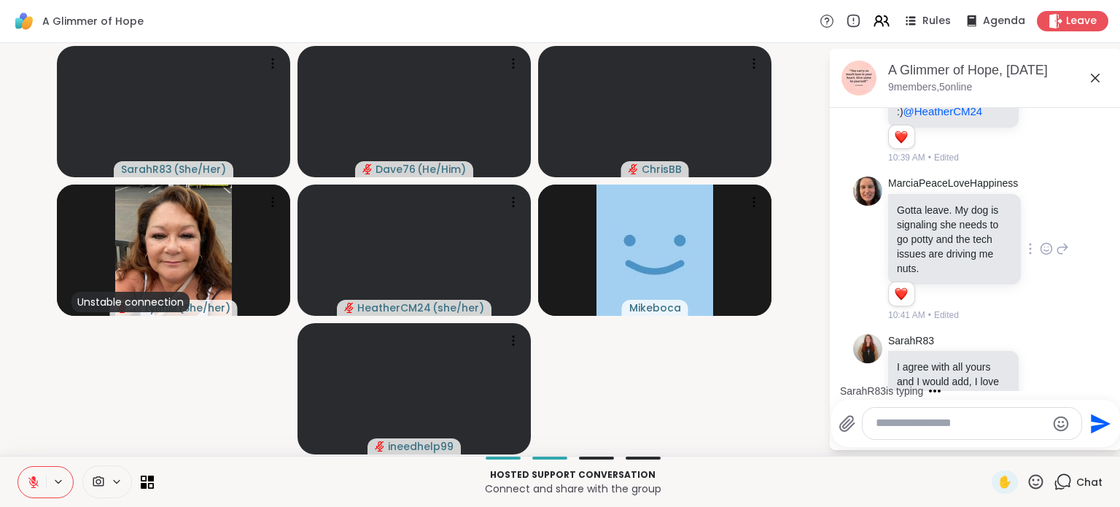
click at [1104, 379] on div "SarahR83 is typing" at bounding box center [979, 390] width 286 height 23
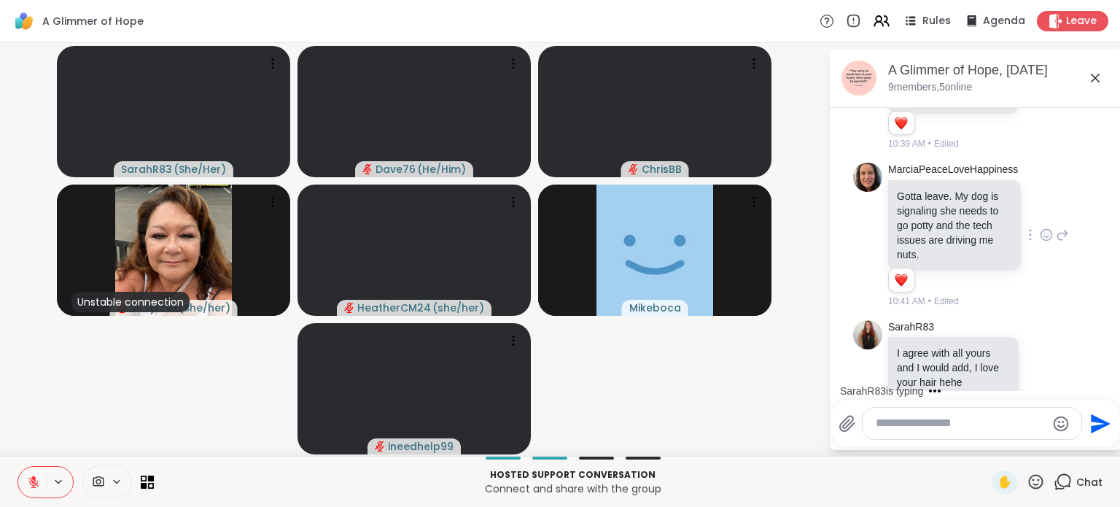
click at [1104, 379] on div "SarahR83 is typing" at bounding box center [979, 390] width 286 height 23
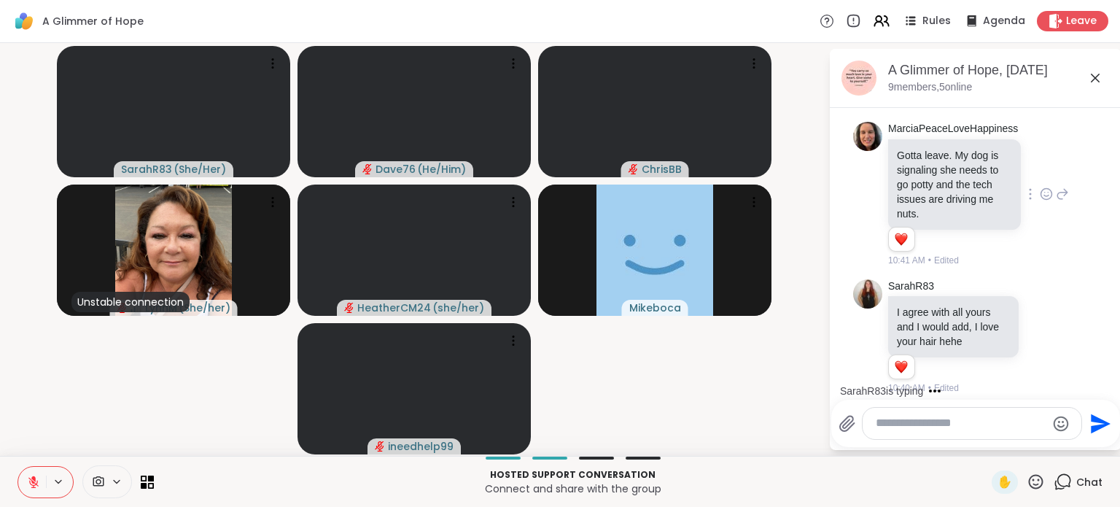
click at [1104, 379] on div "SarahR83 is typing" at bounding box center [979, 390] width 286 height 23
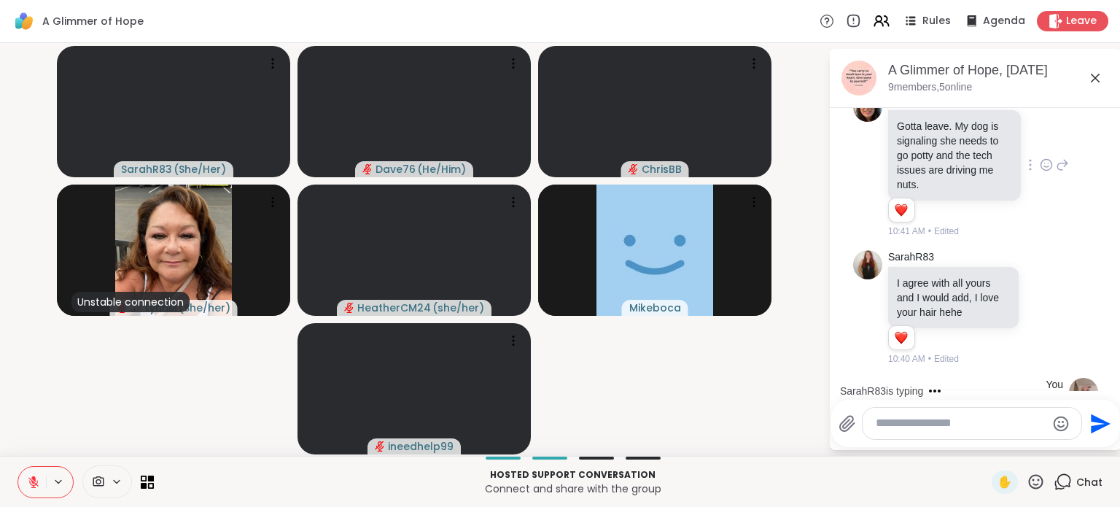
click at [1104, 379] on div "SarahR83 is typing" at bounding box center [979, 390] width 286 height 23
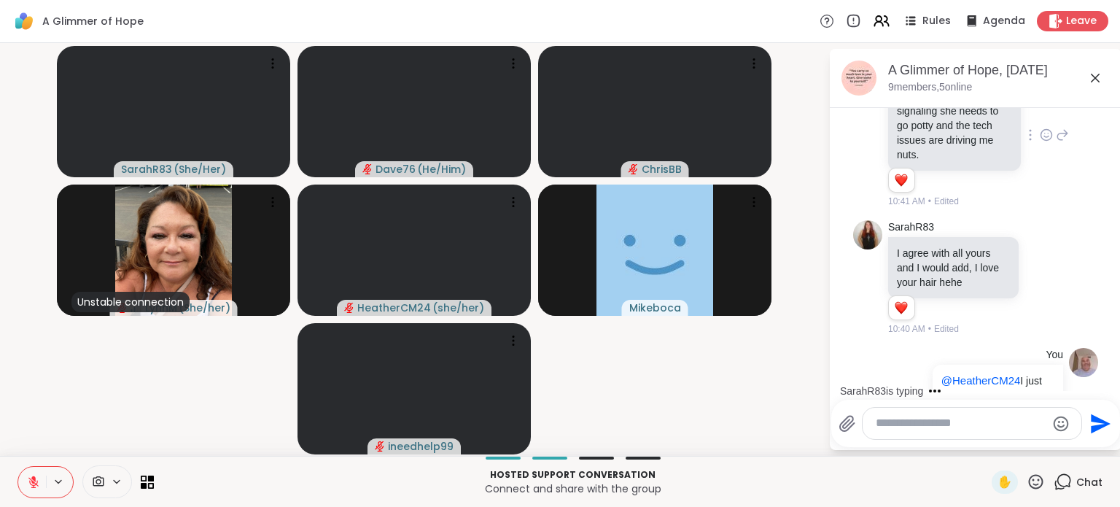
click at [1104, 379] on div "SarahR83 is typing" at bounding box center [979, 390] width 286 height 23
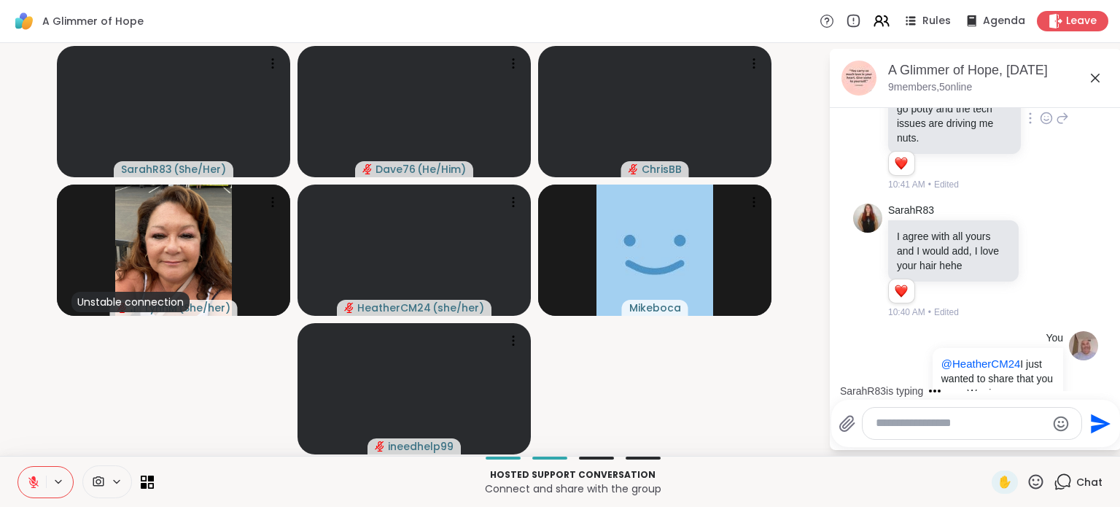
click at [1104, 379] on div "SarahR83 is typing" at bounding box center [979, 390] width 286 height 23
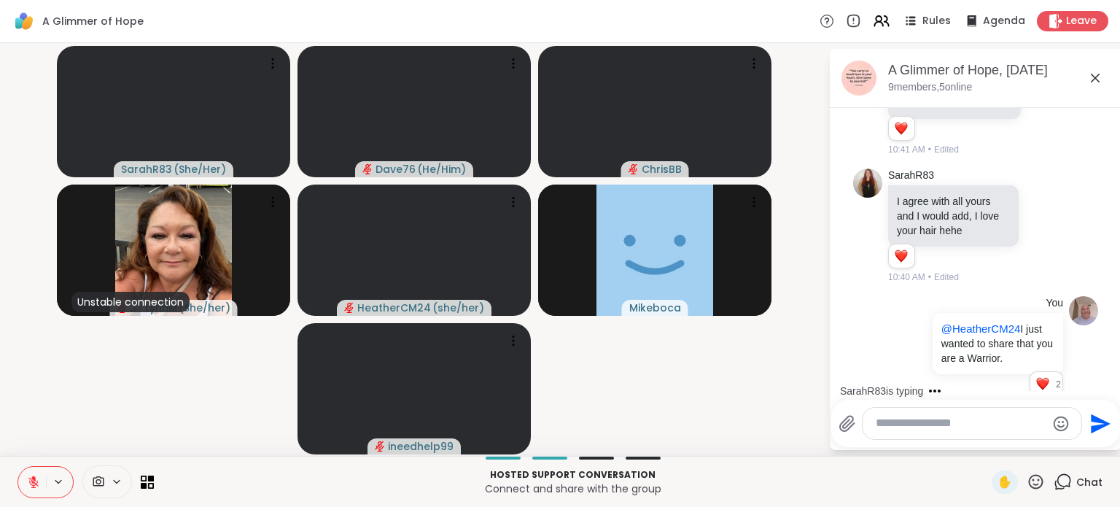
click at [1104, 379] on div "SarahR83 is typing" at bounding box center [979, 390] width 286 height 23
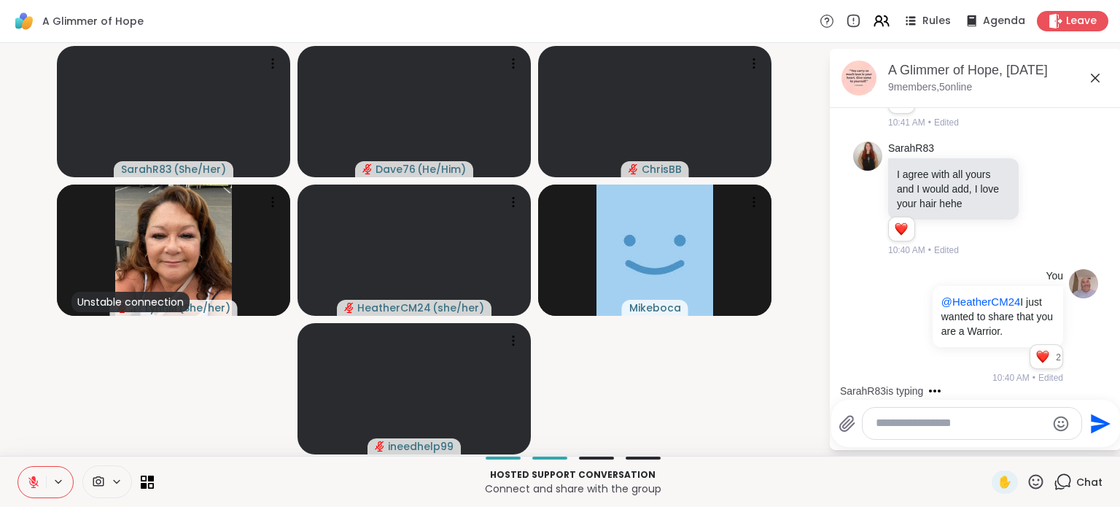
click at [1104, 379] on div "SarahR83 is typing" at bounding box center [979, 390] width 286 height 23
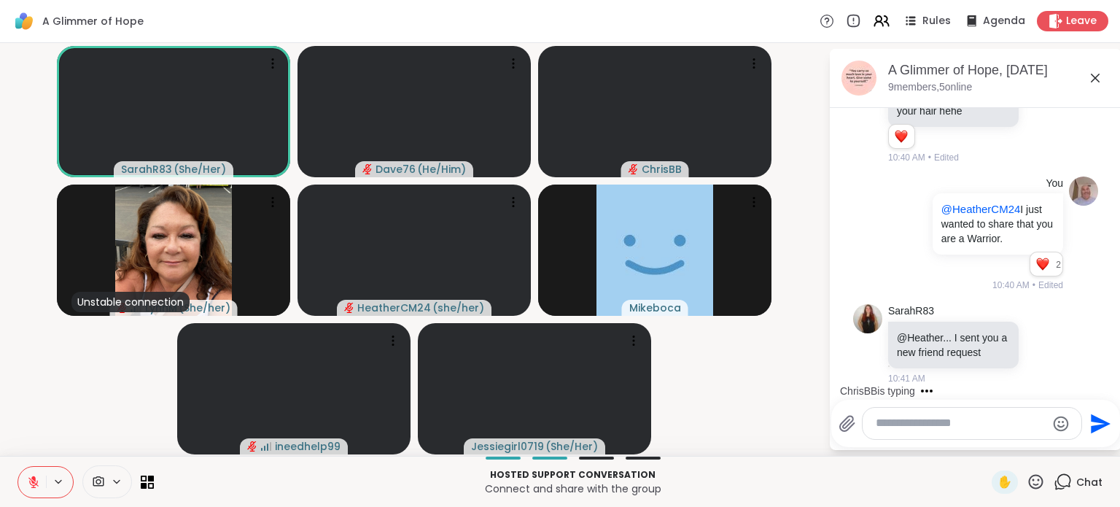
click at [1028, 477] on icon at bounding box center [1036, 482] width 18 height 18
click at [986, 438] on div "❤️" at bounding box center [993, 443] width 26 height 23
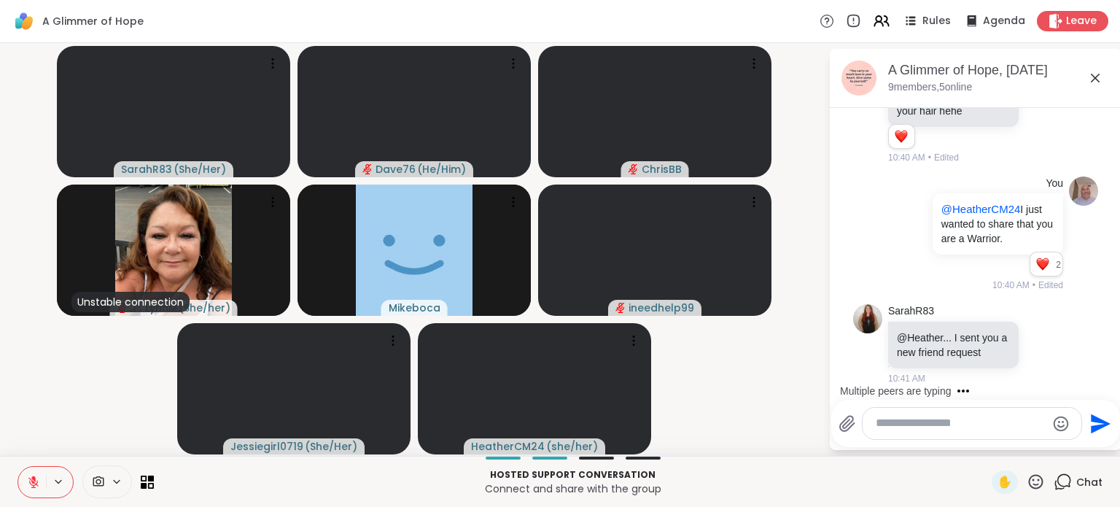
click at [1027, 482] on icon at bounding box center [1036, 482] width 18 height 18
click at [1076, 448] on div "🎉" at bounding box center [1089, 443] width 26 height 23
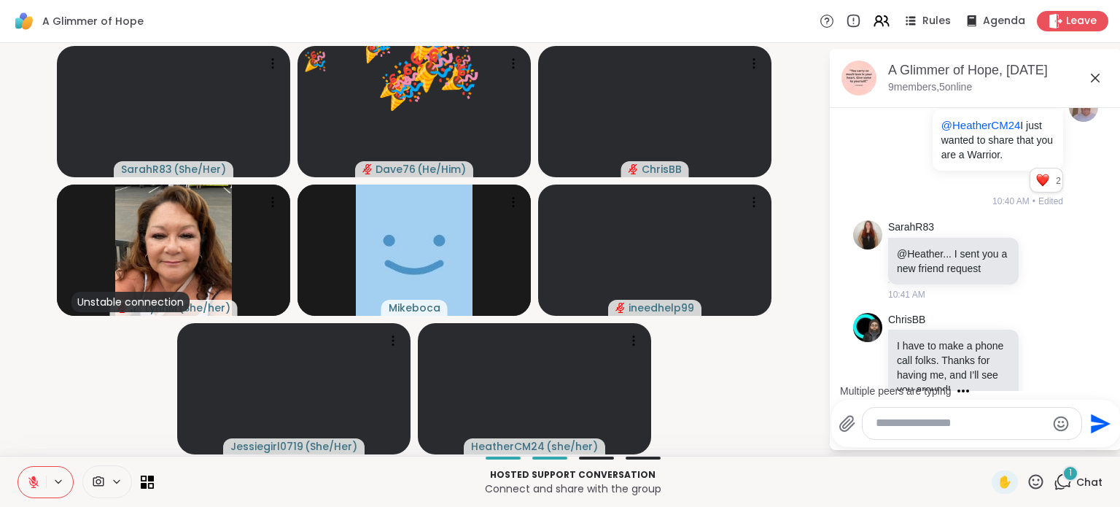
scroll to position [7801, 0]
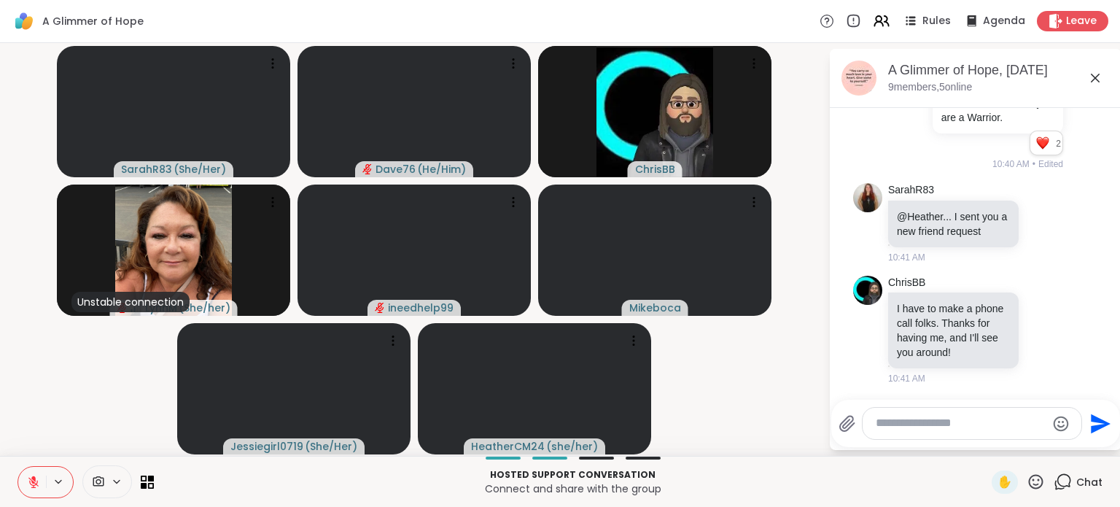
click at [1027, 486] on icon at bounding box center [1036, 482] width 18 height 18
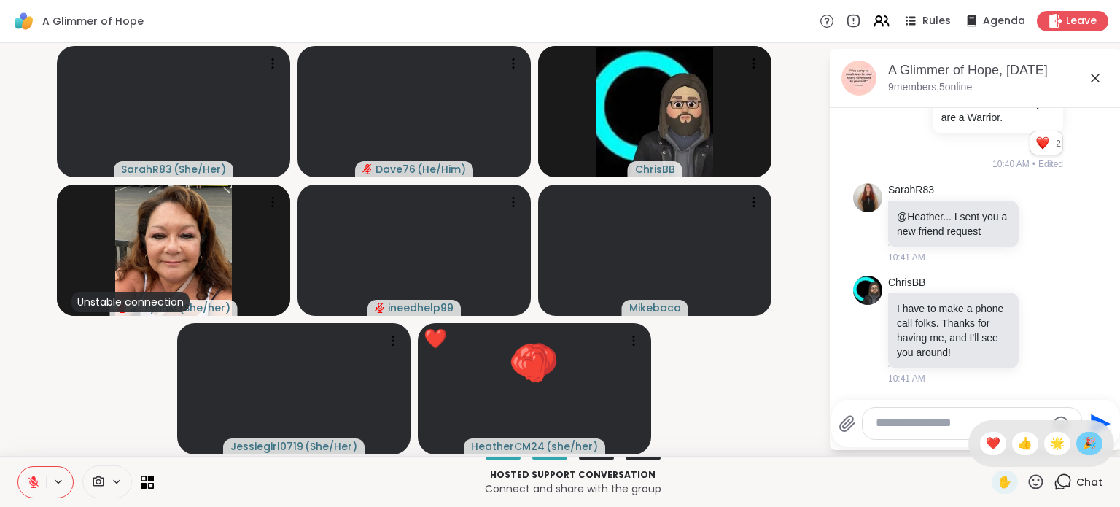
click at [1082, 442] on span "🎉" at bounding box center [1089, 444] width 15 height 18
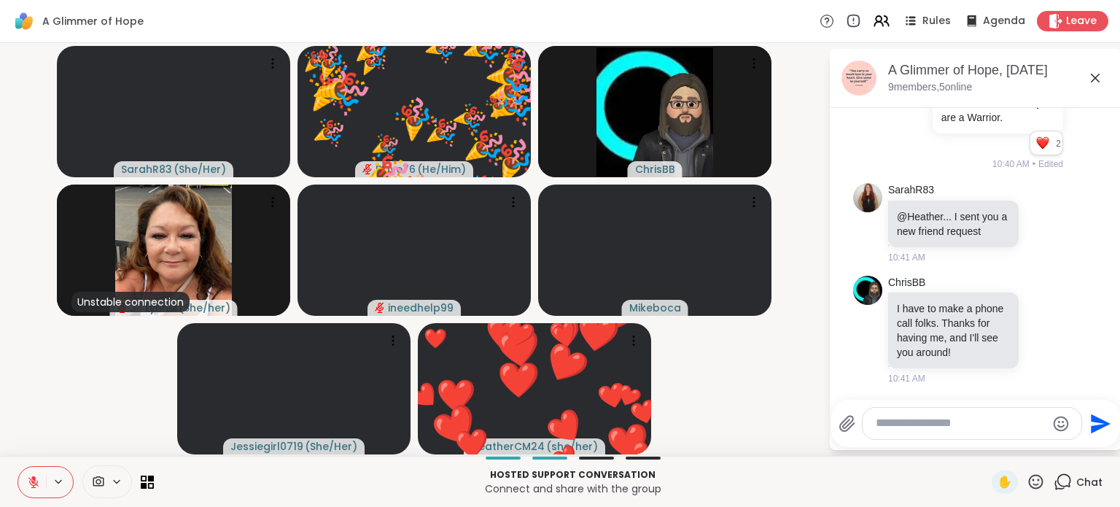
scroll to position [7822, 0]
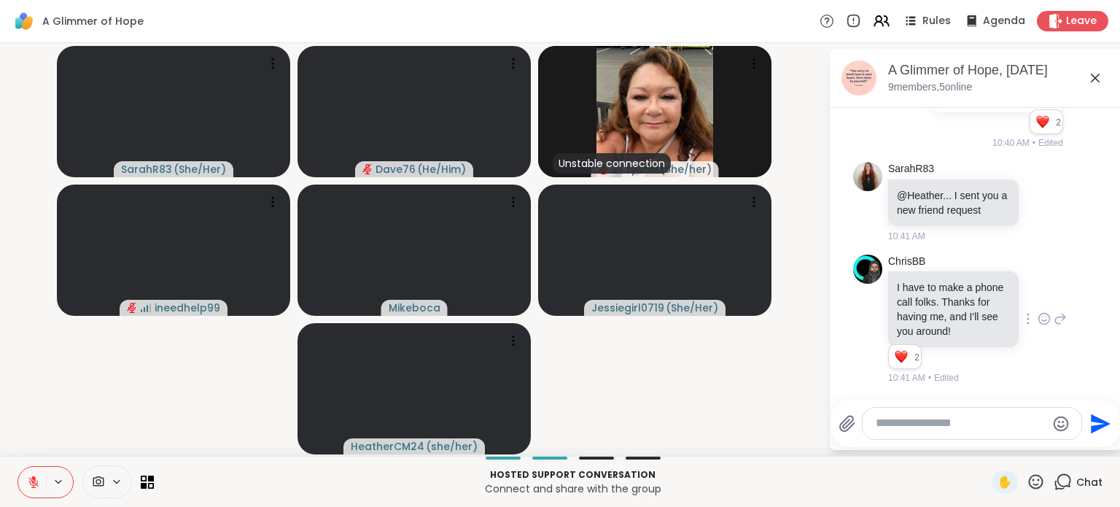
click at [1038, 311] on icon at bounding box center [1044, 318] width 13 height 15
click at [1038, 289] on div "Select Reaction: Heart" at bounding box center [1044, 295] width 13 height 13
click at [1029, 488] on icon at bounding box center [1036, 481] width 15 height 15
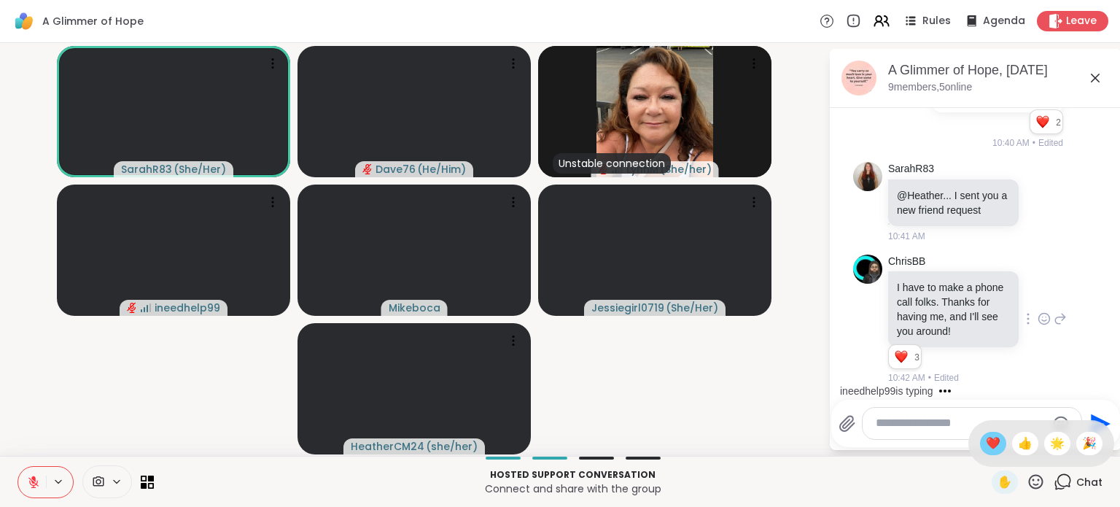
click at [986, 447] on span "❤️" at bounding box center [993, 444] width 15 height 18
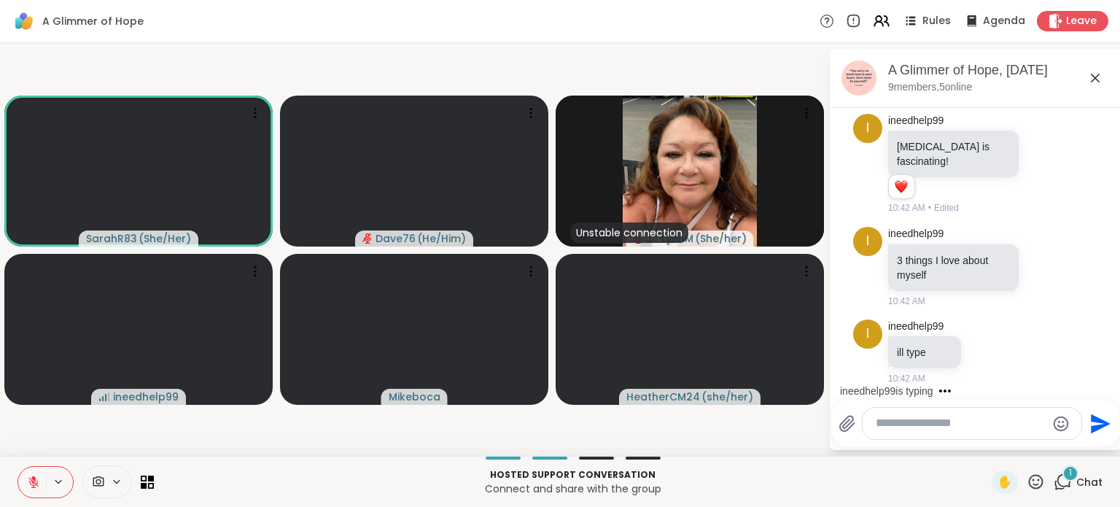
scroll to position [8104, 0]
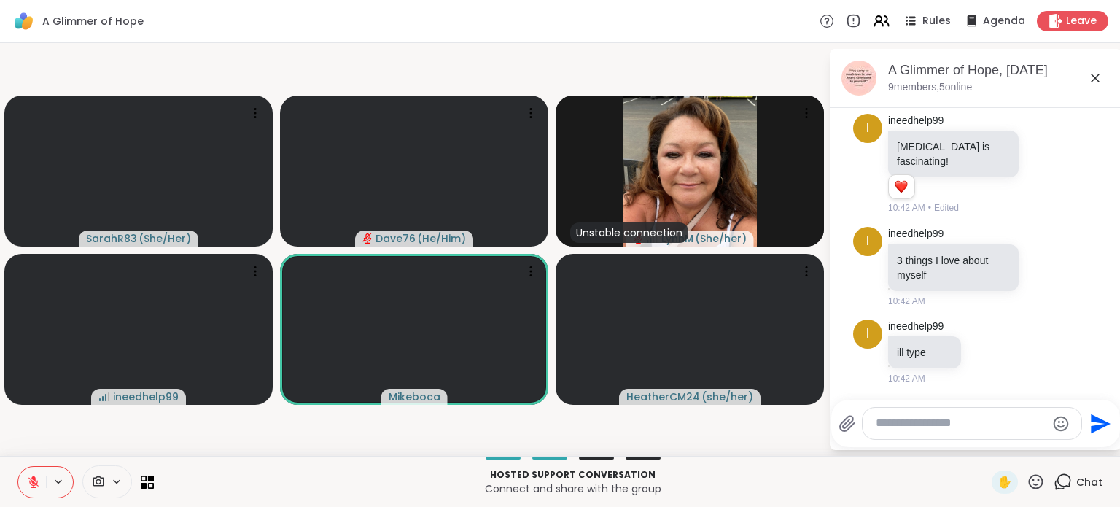
click at [32, 481] on icon at bounding box center [33, 482] width 10 height 10
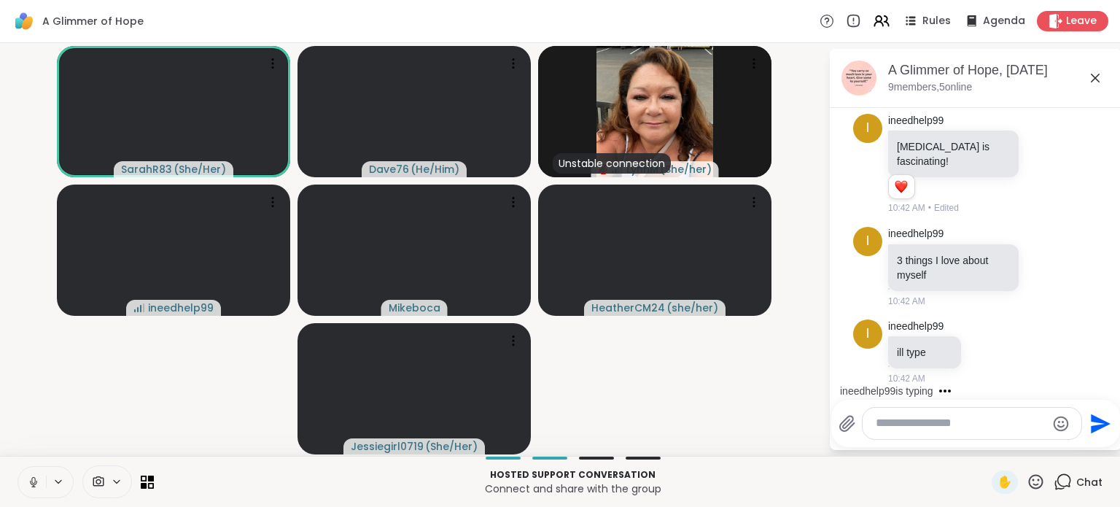
click at [32, 481] on icon at bounding box center [33, 481] width 13 height 13
click at [876, 18] on icon at bounding box center [879, 19] width 6 height 6
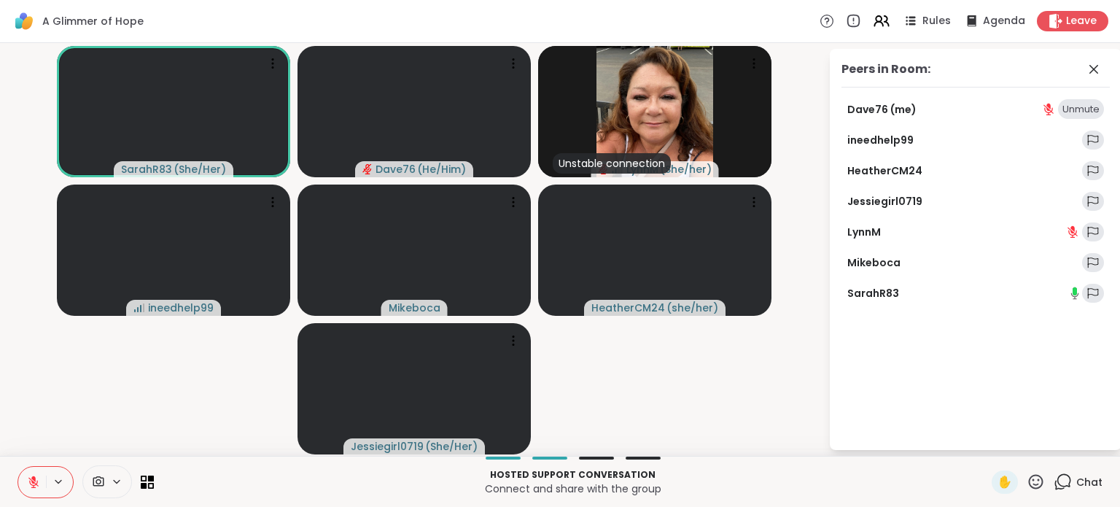
click at [882, 139] on link "ineedhelp99" at bounding box center [880, 140] width 66 height 15
click at [875, 168] on link "HeatherCM24" at bounding box center [884, 170] width 75 height 15
click at [886, 291] on link "SarahR83" at bounding box center [873, 293] width 52 height 15
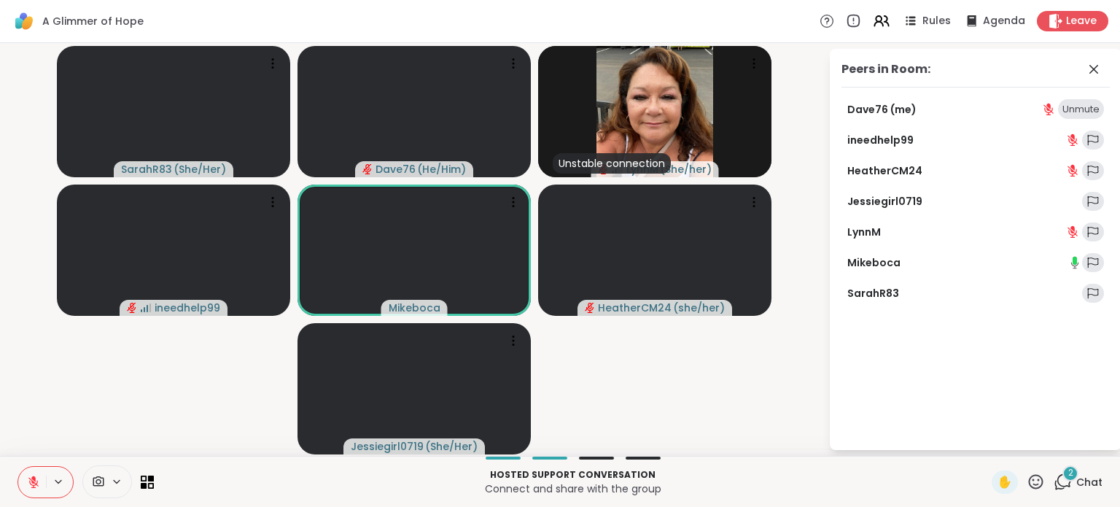
click at [874, 262] on link "Mikeboca" at bounding box center [873, 262] width 53 height 15
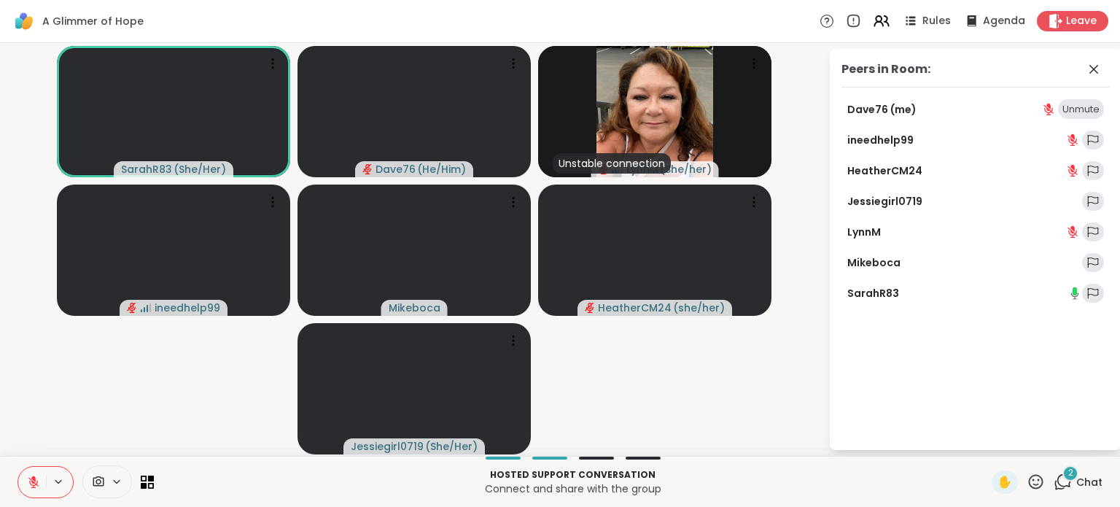
click at [1027, 484] on icon at bounding box center [1036, 482] width 18 height 18
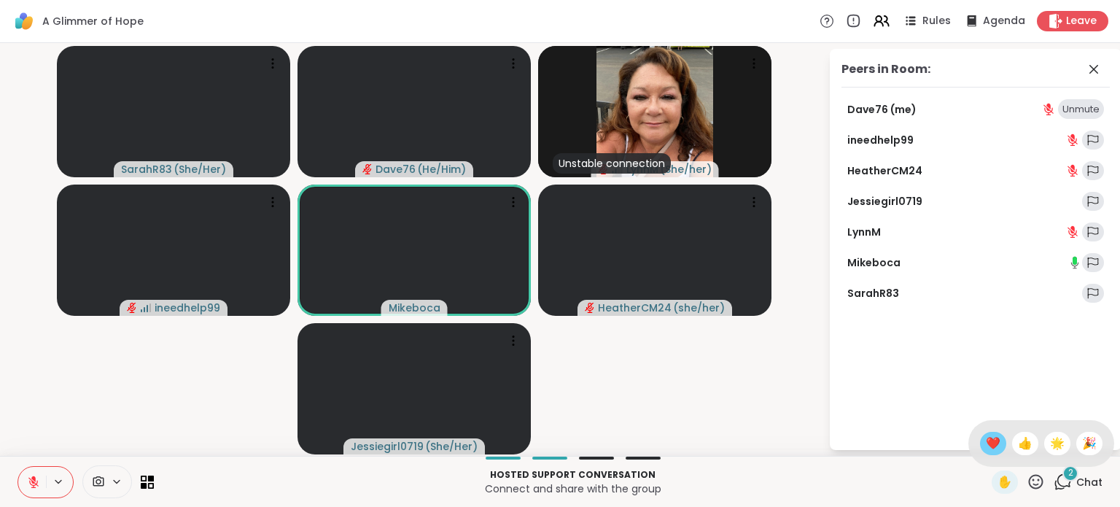
click at [986, 449] on span "❤️" at bounding box center [993, 444] width 15 height 18
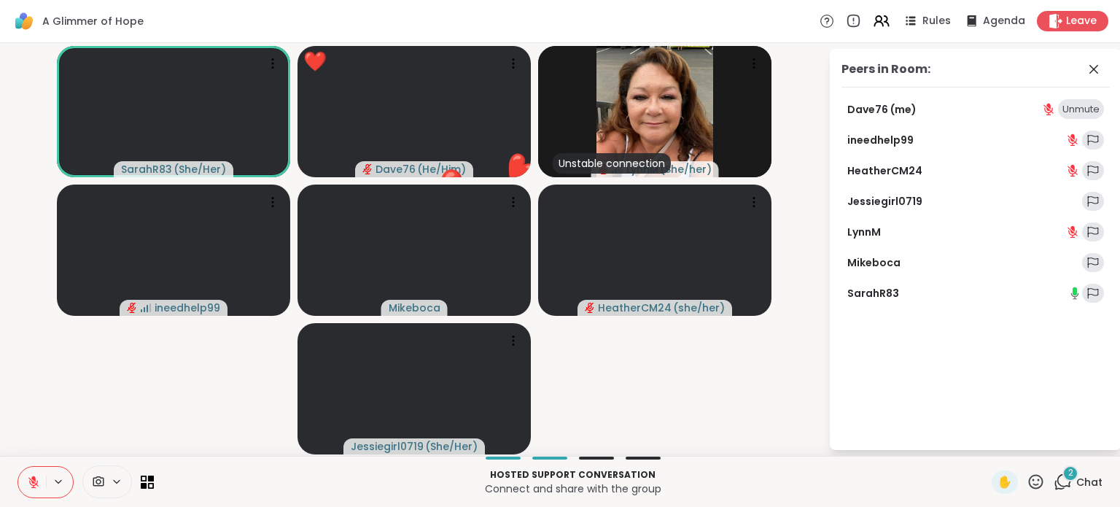
click at [1067, 489] on div "2 Chat" at bounding box center [1078, 481] width 49 height 23
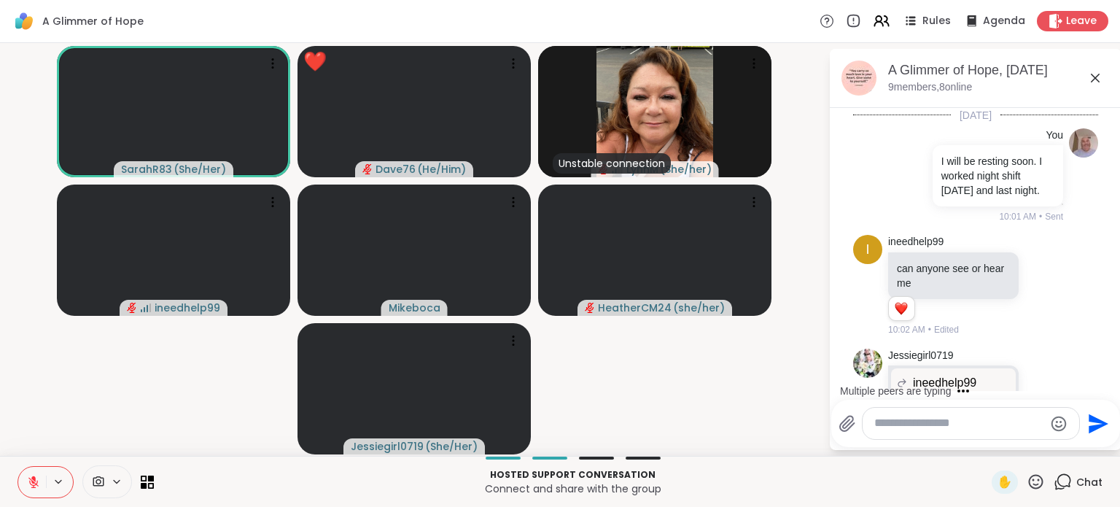
scroll to position [8490, 0]
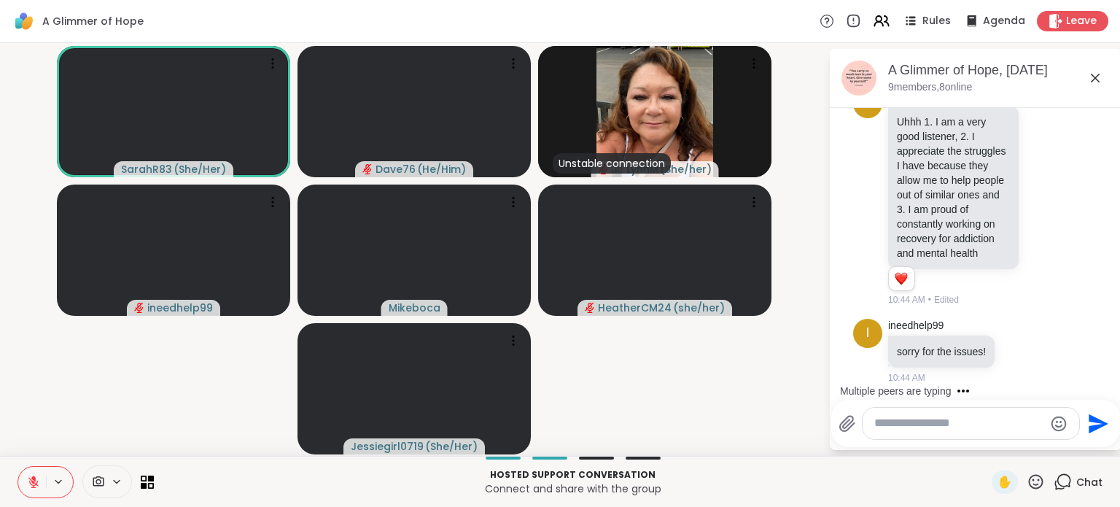
click at [1103, 387] on div "Multiple peers are typing" at bounding box center [979, 390] width 286 height 23
click at [1033, 352] on icon at bounding box center [1036, 351] width 13 height 18
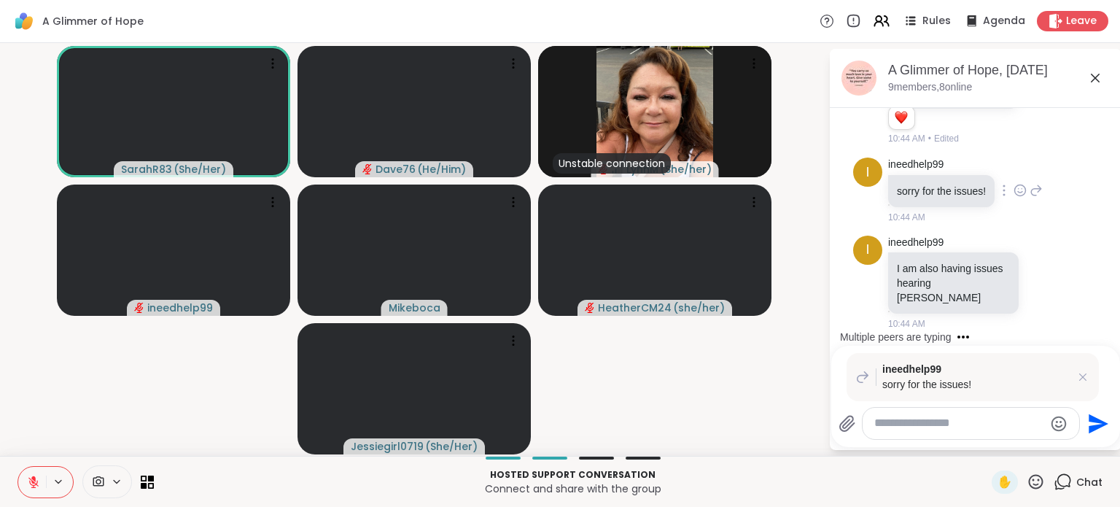
scroll to position [8694, 0]
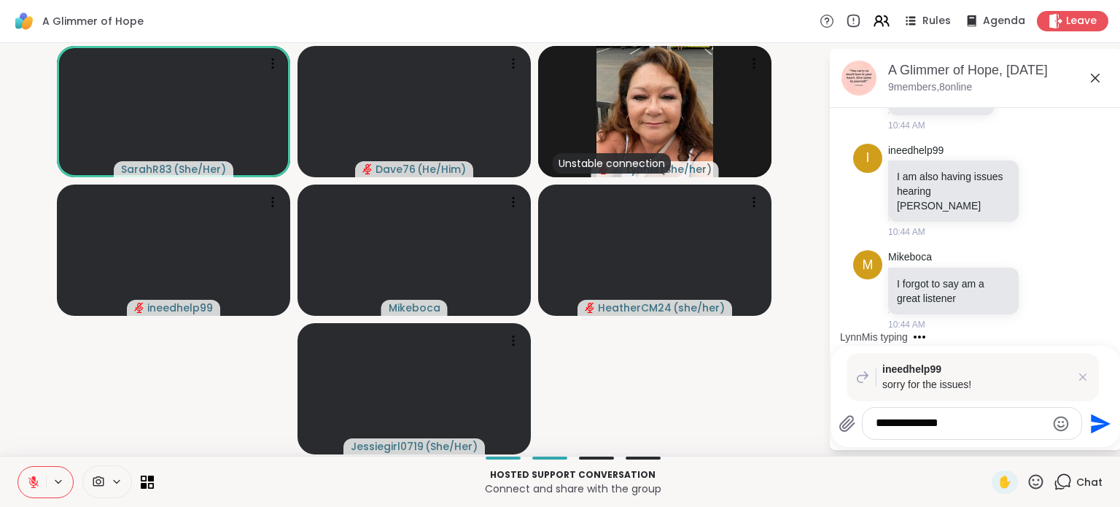
type textarea "**********"
click at [1100, 424] on icon "Send" at bounding box center [1098, 423] width 23 height 23
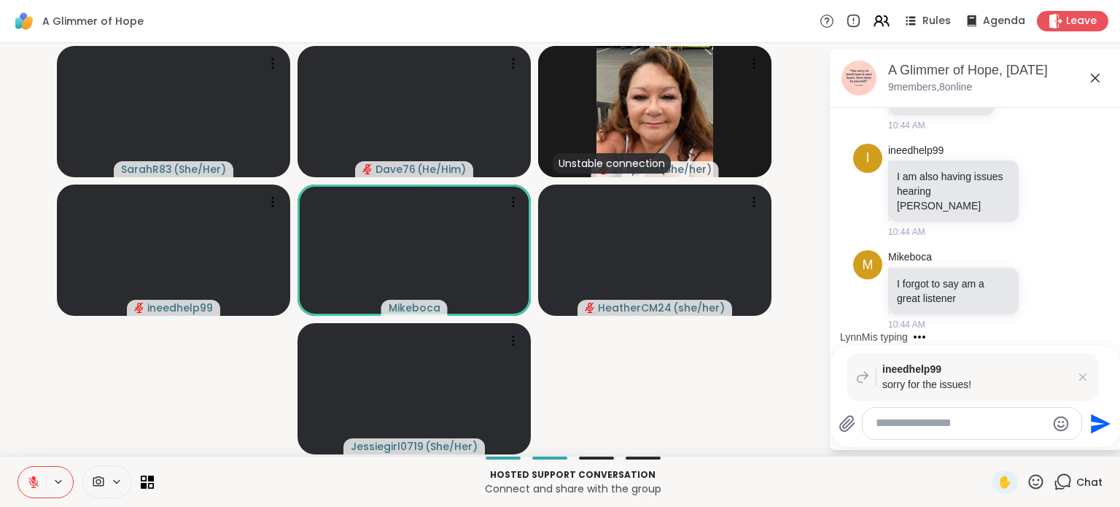
scroll to position [8783, 0]
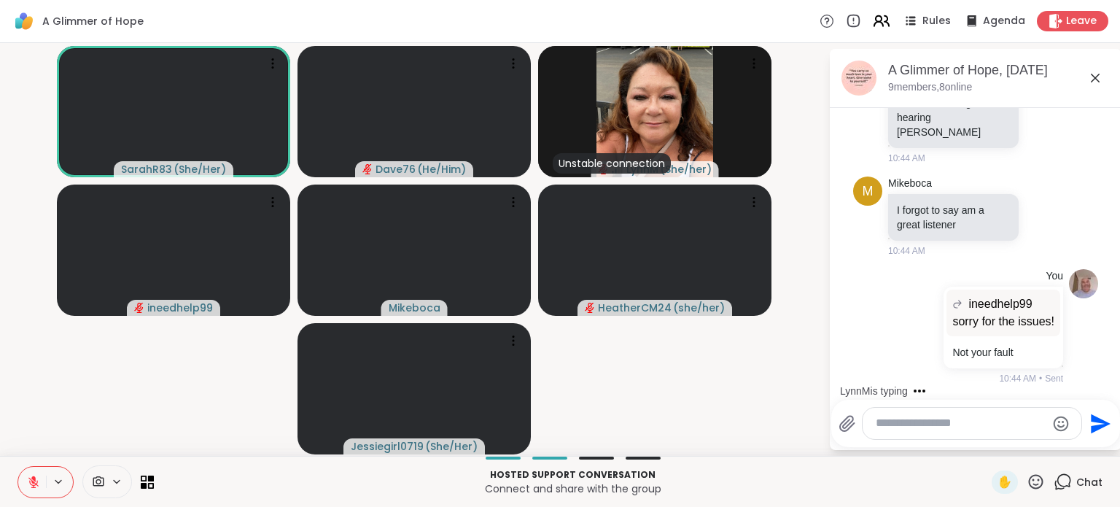
click at [877, 25] on icon at bounding box center [881, 21] width 18 height 18
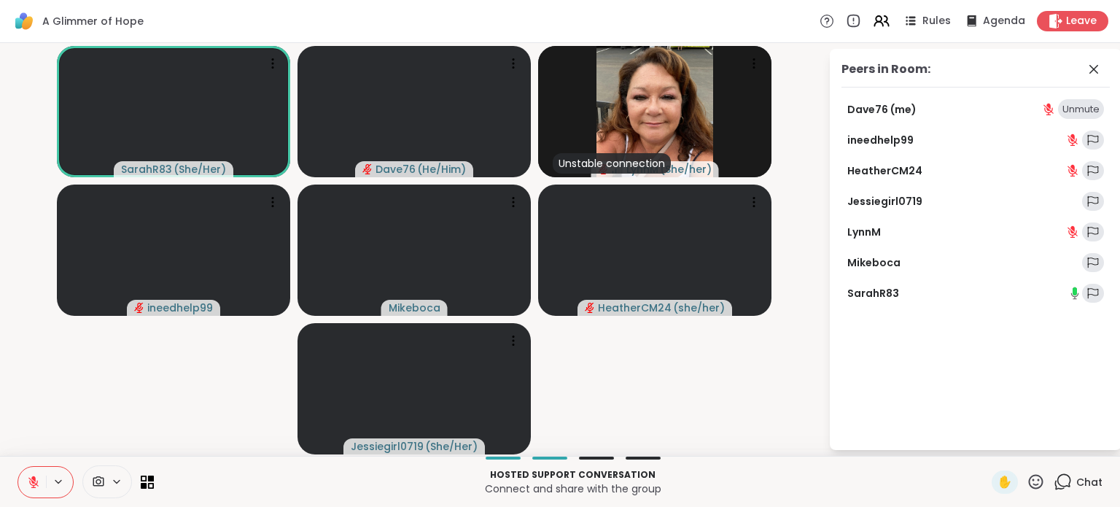
click at [888, 137] on link "ineedhelp99" at bounding box center [880, 140] width 66 height 15
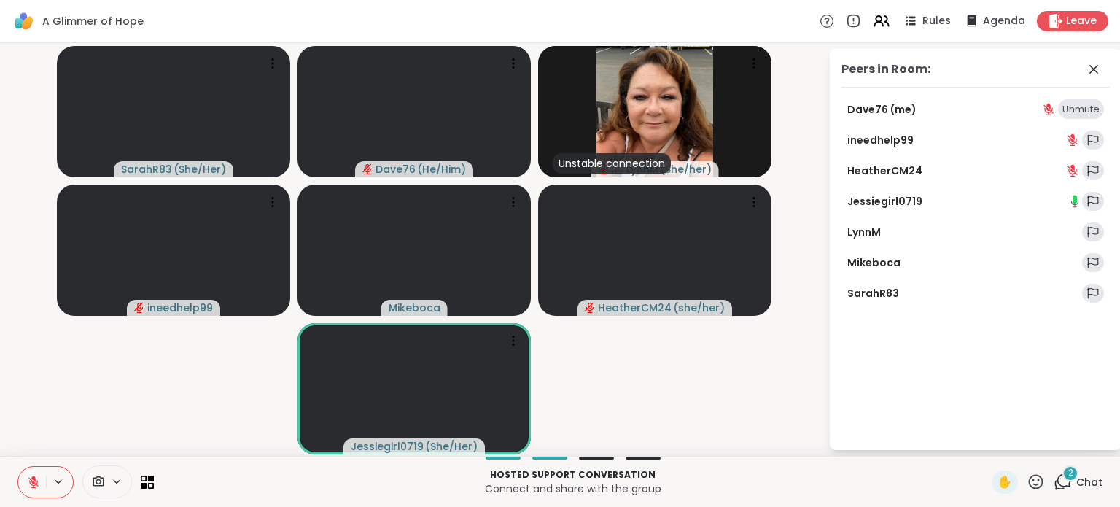
click at [1065, 483] on div "2 Chat" at bounding box center [1078, 481] width 49 height 23
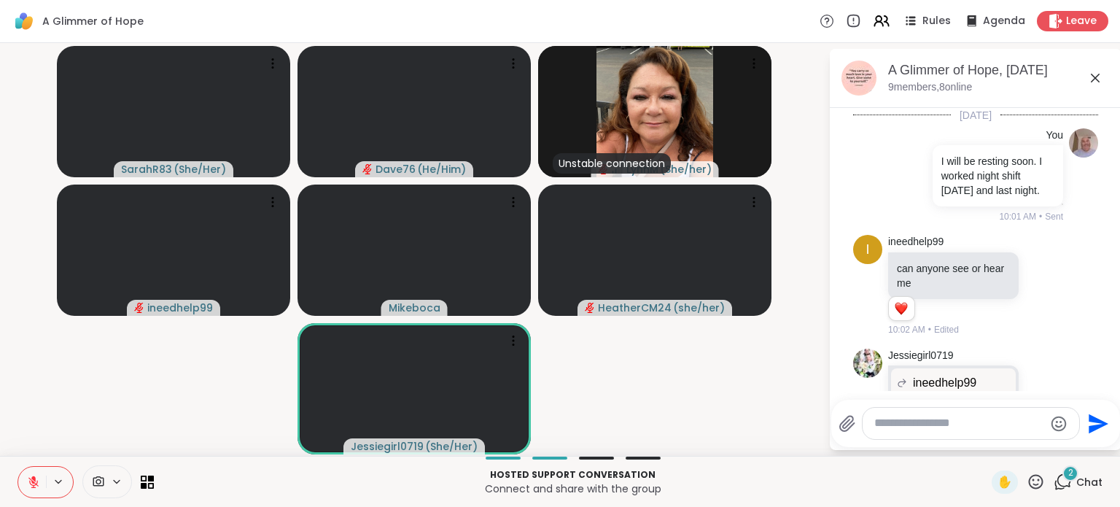
scroll to position [9044, 0]
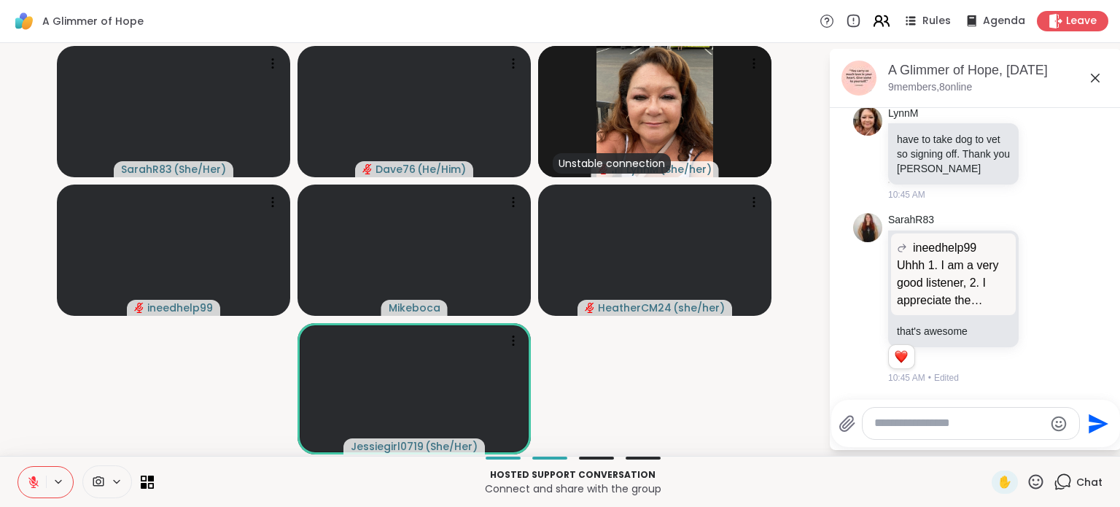
click at [877, 27] on icon at bounding box center [881, 21] width 18 height 18
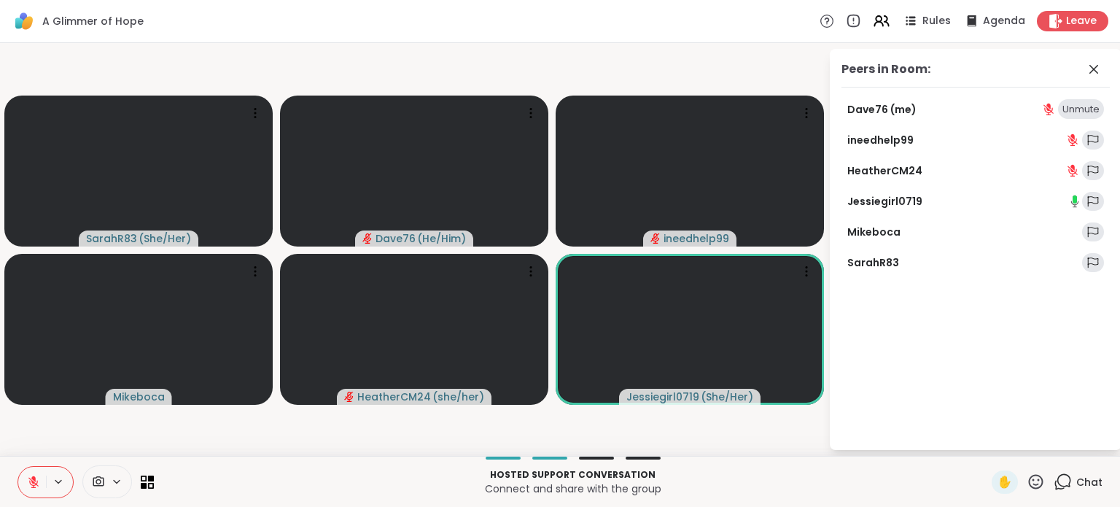
click at [901, 198] on link "Jessiegirl0719" at bounding box center [884, 201] width 75 height 15
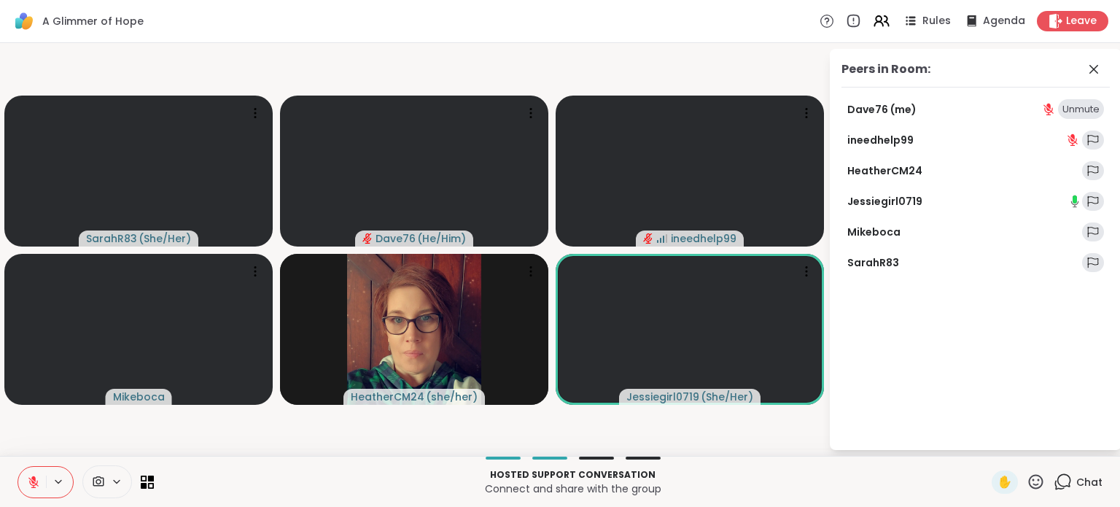
click at [1084, 483] on span "Chat" at bounding box center [1089, 482] width 26 height 15
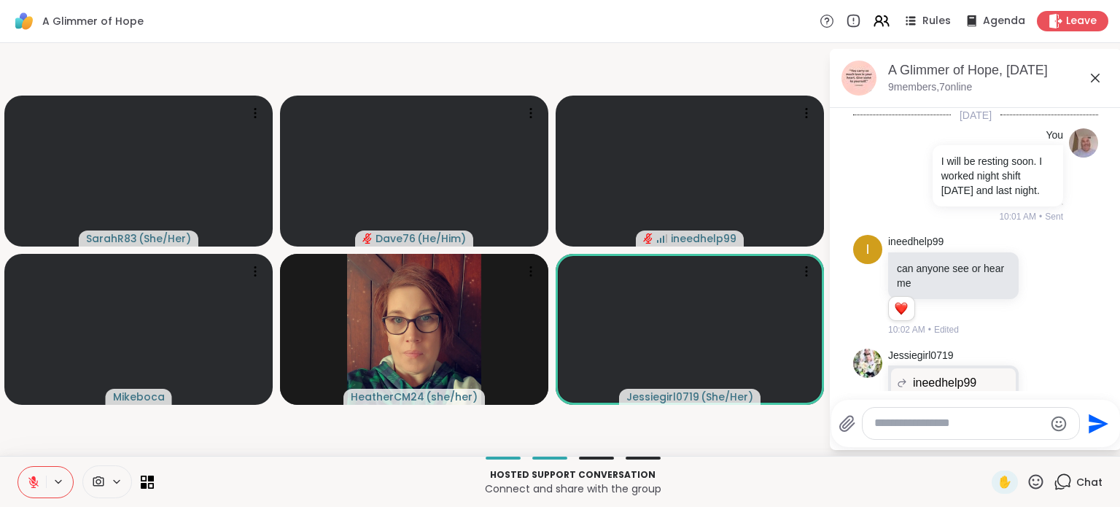
scroll to position [8995, 0]
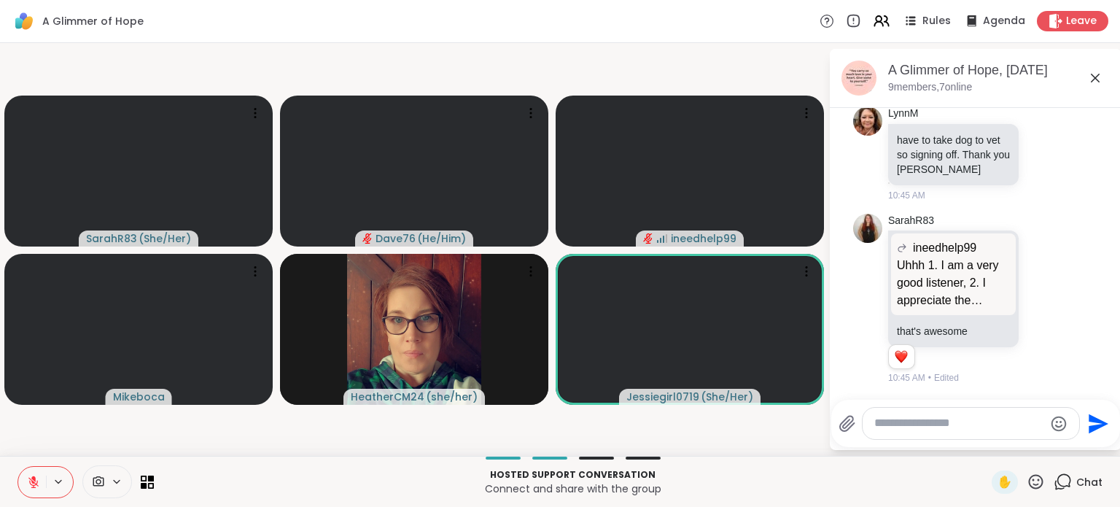
click at [1031, 483] on icon at bounding box center [1036, 482] width 18 height 18
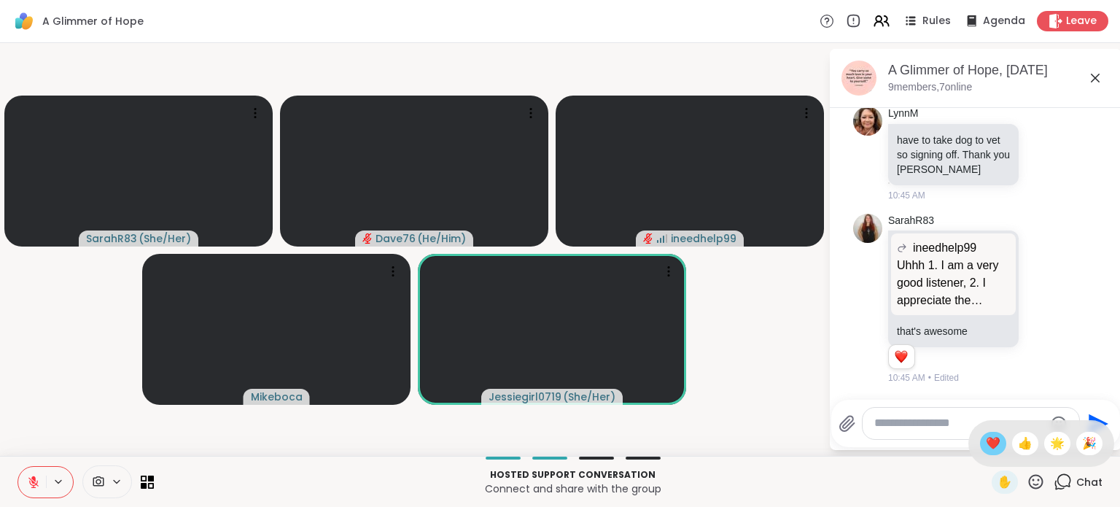
click at [986, 442] on span "❤️" at bounding box center [993, 444] width 15 height 18
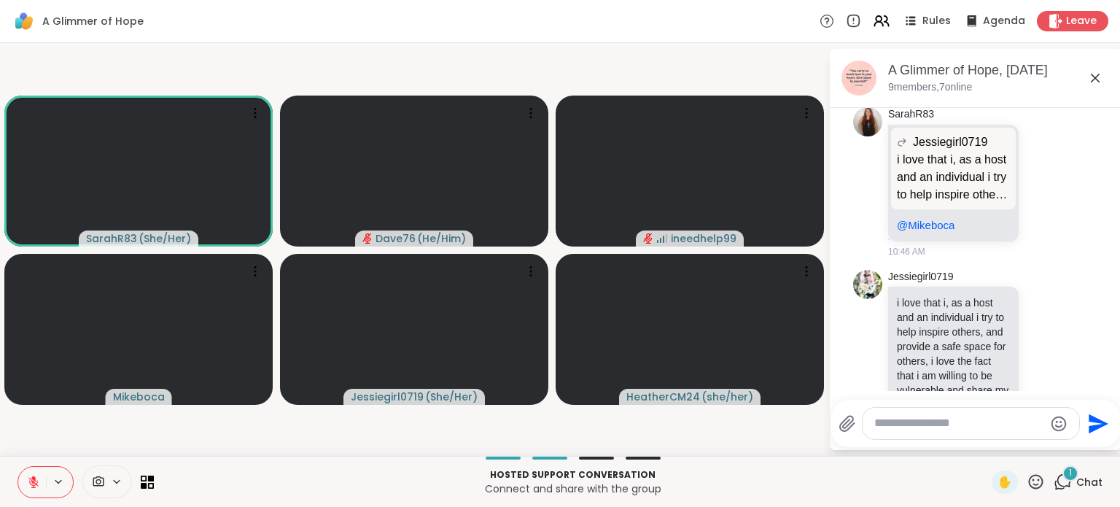
scroll to position [9439, 0]
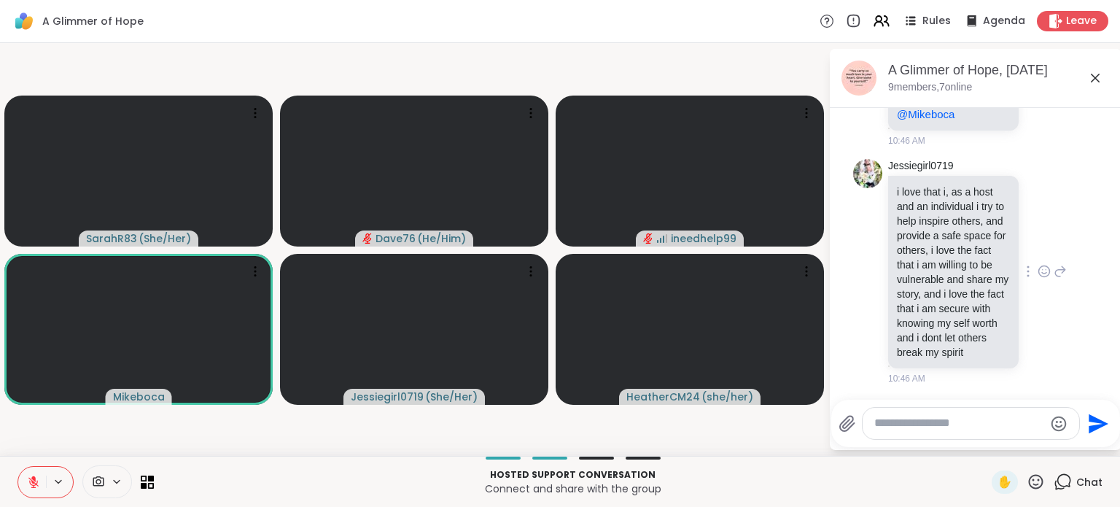
click at [1038, 264] on icon at bounding box center [1044, 271] width 13 height 15
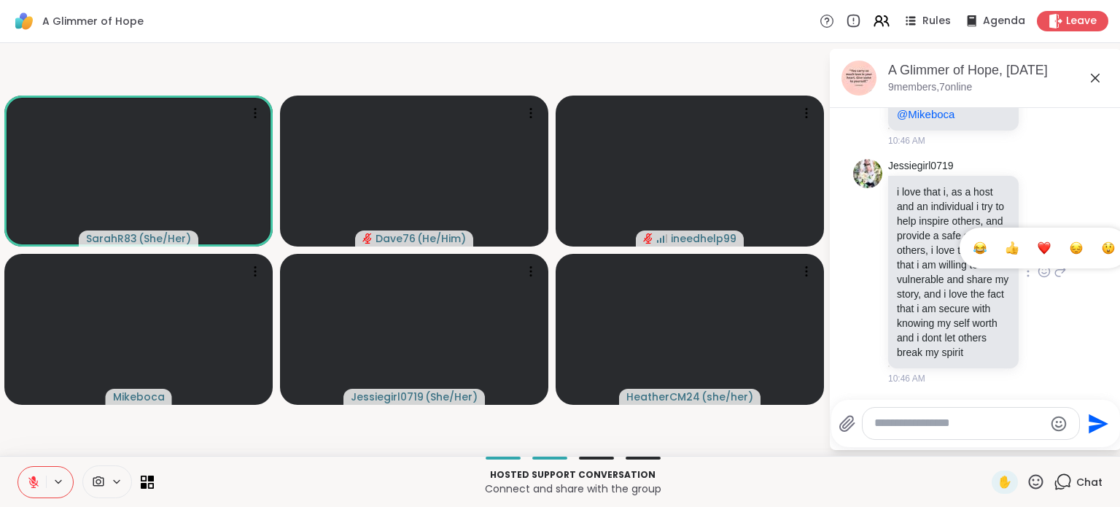
click at [1038, 241] on div "Select Reaction: Heart" at bounding box center [1044, 247] width 13 height 13
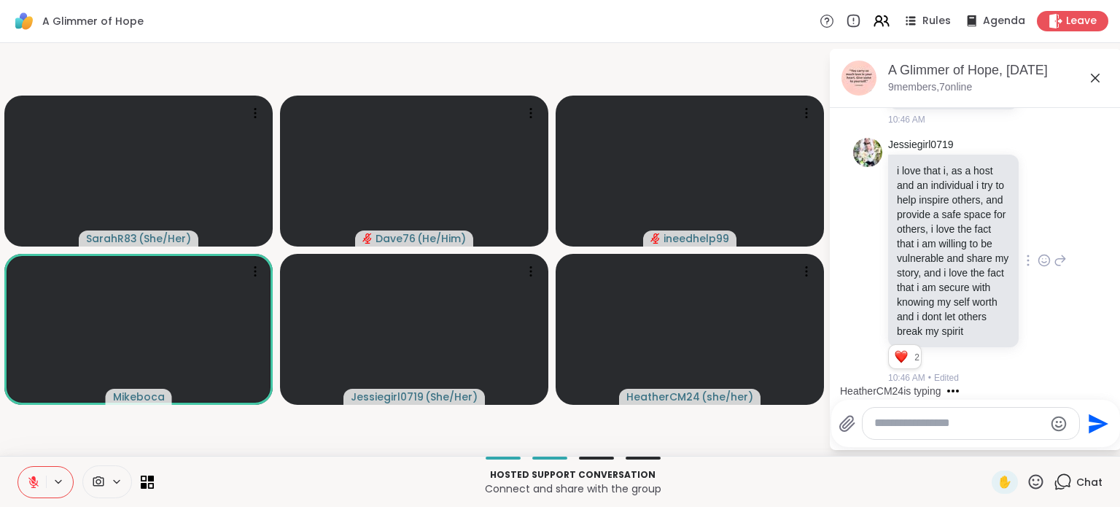
click at [931, 431] on div at bounding box center [971, 423] width 217 height 31
click at [912, 429] on textarea "Type your message" at bounding box center [959, 423] width 170 height 15
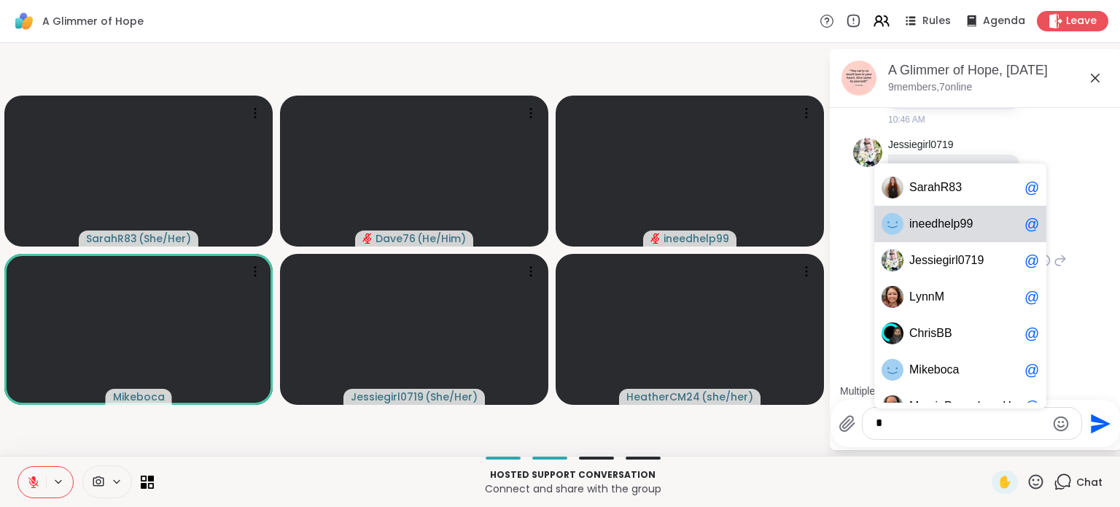
click at [967, 230] on span "9" at bounding box center [969, 224] width 7 height 15
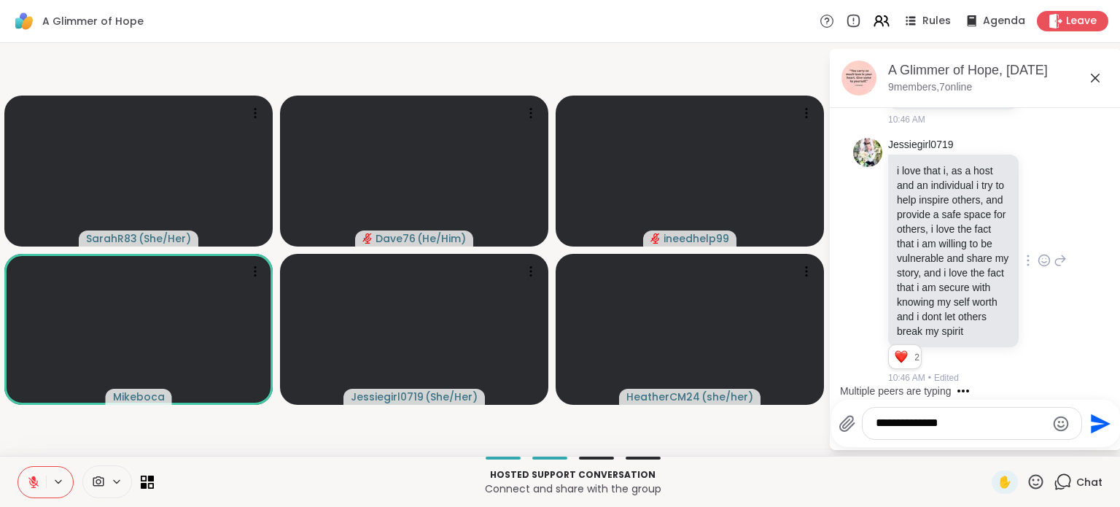
scroll to position [9566, 0]
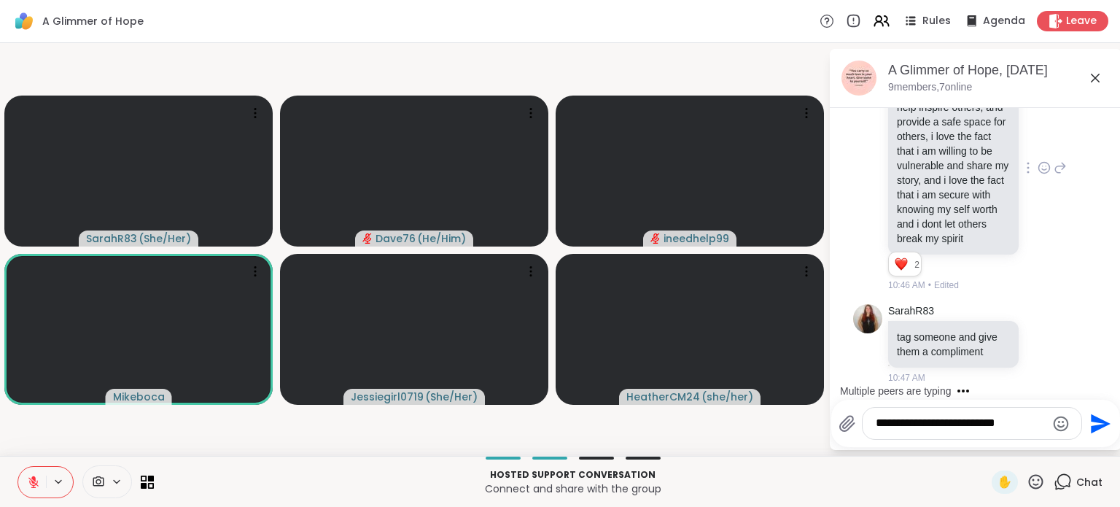
type textarea "**********"
click at [1091, 427] on icon "Send" at bounding box center [1101, 423] width 20 height 20
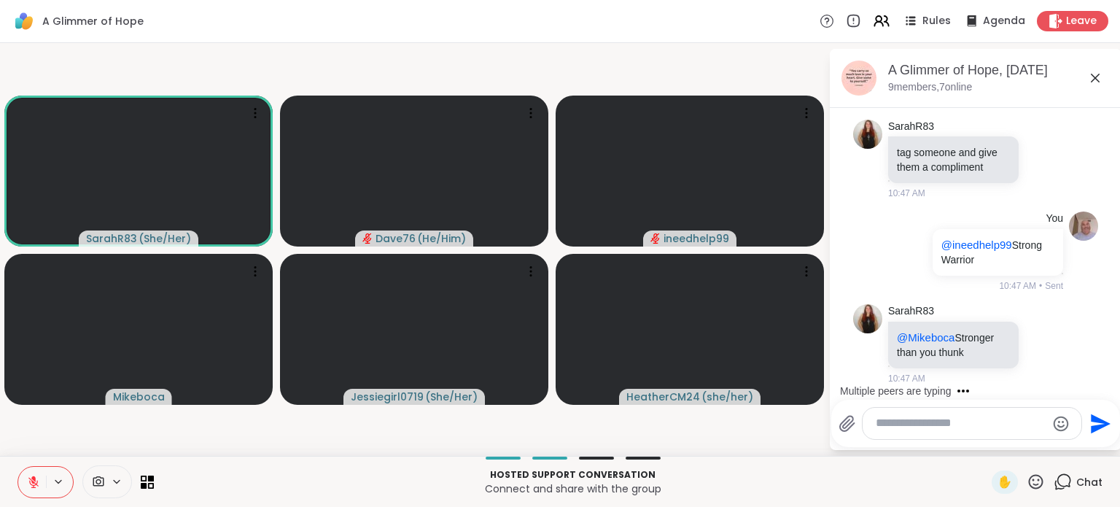
scroll to position [9886, 0]
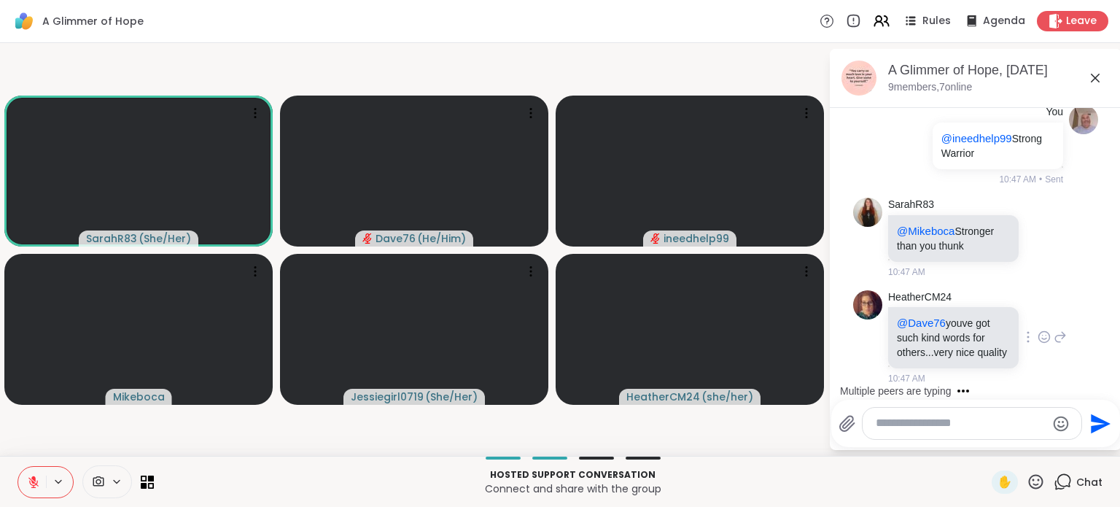
click at [1038, 330] on icon at bounding box center [1044, 337] width 13 height 15
click at [1038, 308] on div "Select Reaction: Heart" at bounding box center [1044, 313] width 13 height 13
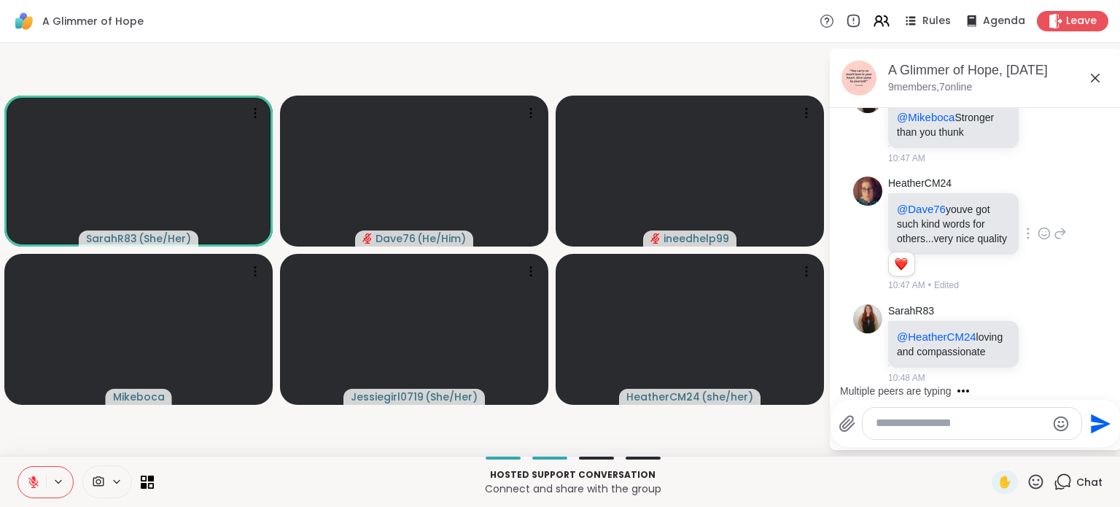
scroll to position [10441, 0]
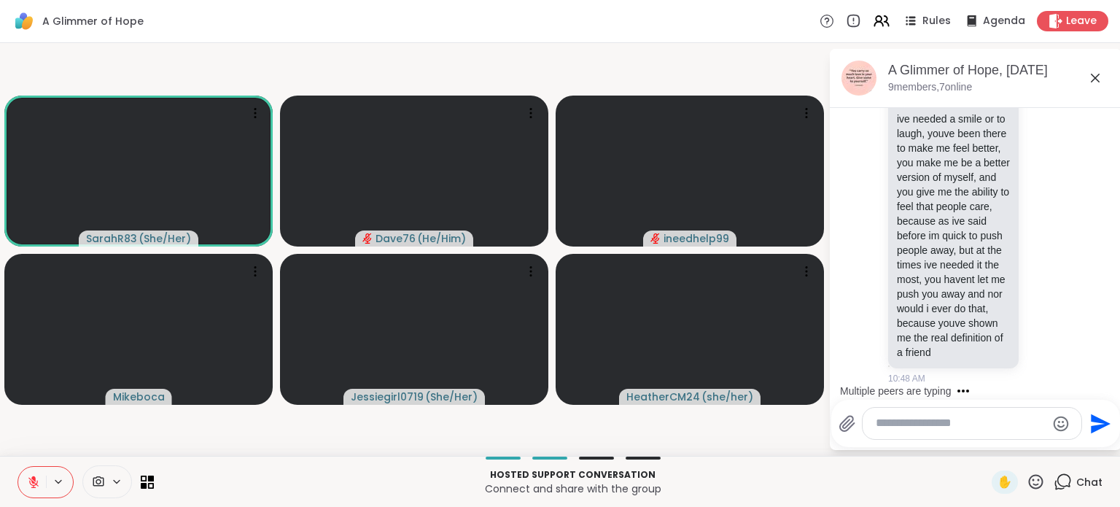
click at [1111, 141] on html "A Glimmer of Hope Rules Agenda Leave SarahR83 ( She/Her ) Dave76 ( He/Him ) ine…" at bounding box center [560, 253] width 1120 height 507
click at [1106, 384] on div "Multiple peers are typing" at bounding box center [979, 390] width 286 height 23
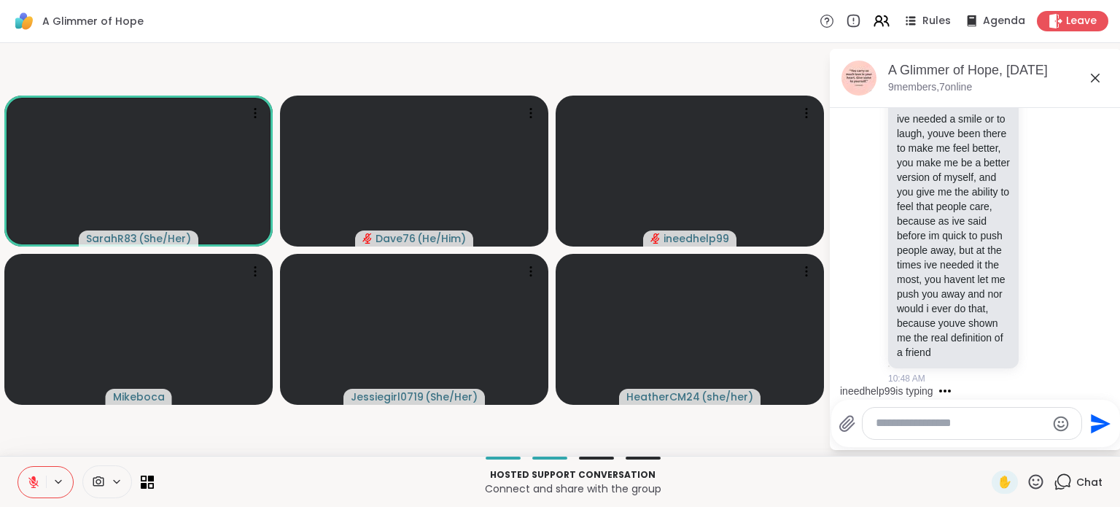
scroll to position [10338, 0]
drag, startPoint x: 1087, startPoint y: 157, endPoint x: 1104, endPoint y: 153, distance: 17.2
click at [1104, 153] on div "Today You I will be resting soon. I worked night shift Monday and last night. 1…" at bounding box center [976, 249] width 292 height 283
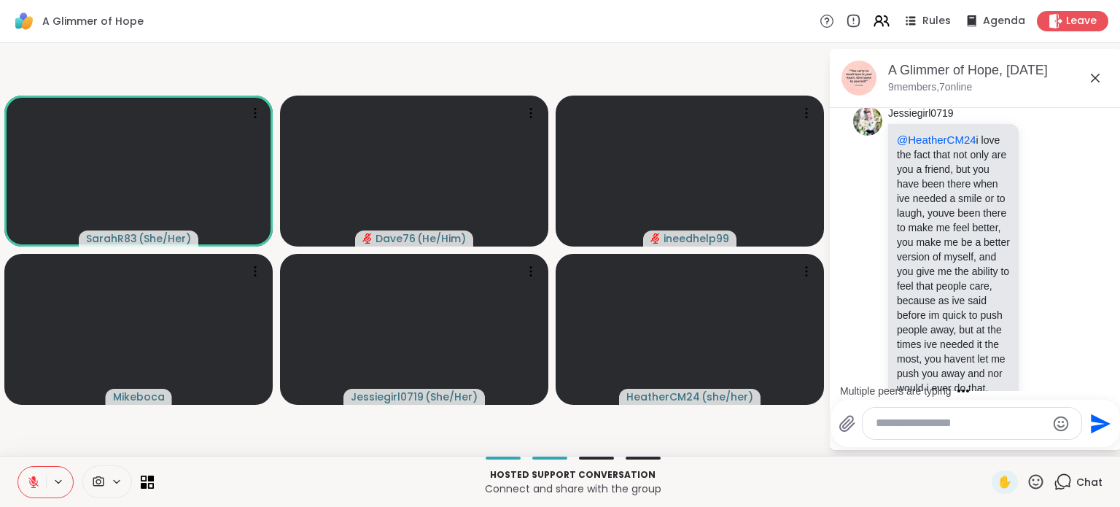
click at [1104, 387] on div "Multiple peers are typing" at bounding box center [979, 390] width 286 height 23
click at [1119, 198] on html "A Glimmer of Hope Rules Agenda Leave SarahR83 ( She/Her ) Dave76 ( He/Him ) ine…" at bounding box center [560, 253] width 1120 height 507
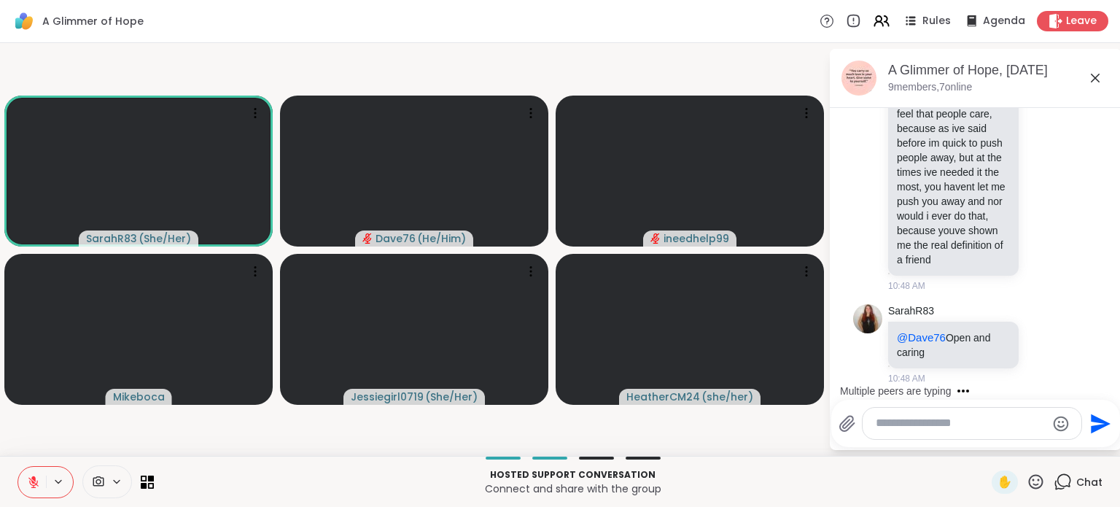
scroll to position [10533, 0]
click at [1038, 346] on icon at bounding box center [1044, 343] width 13 height 15
click at [917, 422] on textarea "Type your message" at bounding box center [961, 423] width 170 height 15
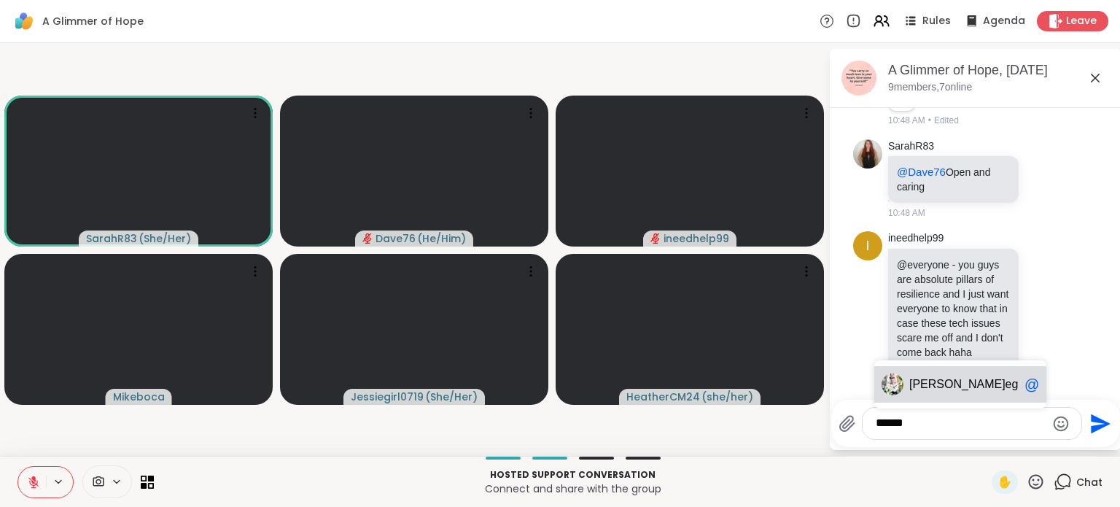
scroll to position [10769, 0]
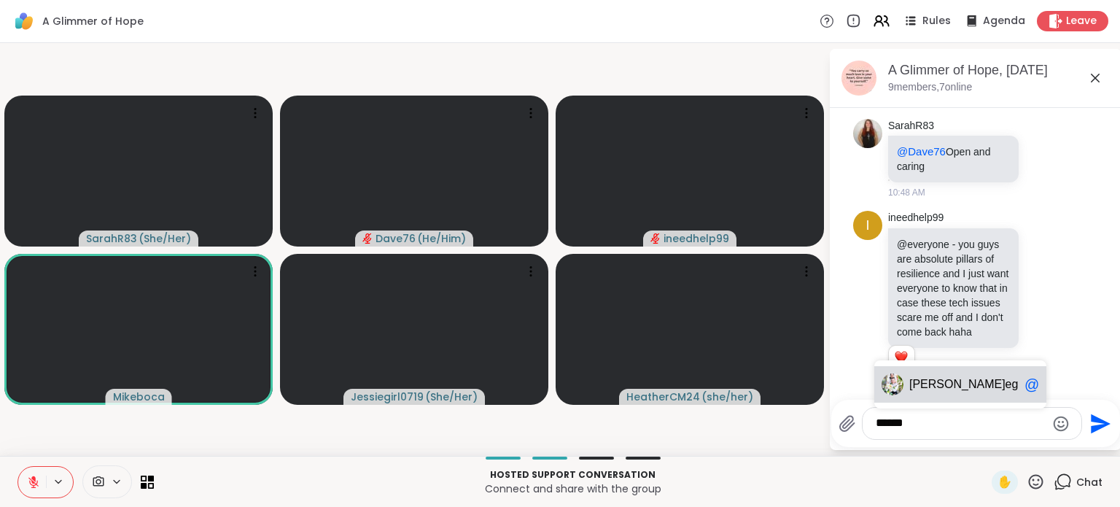
click at [1006, 387] on span "egirl0719" at bounding box center [1030, 384] width 48 height 15
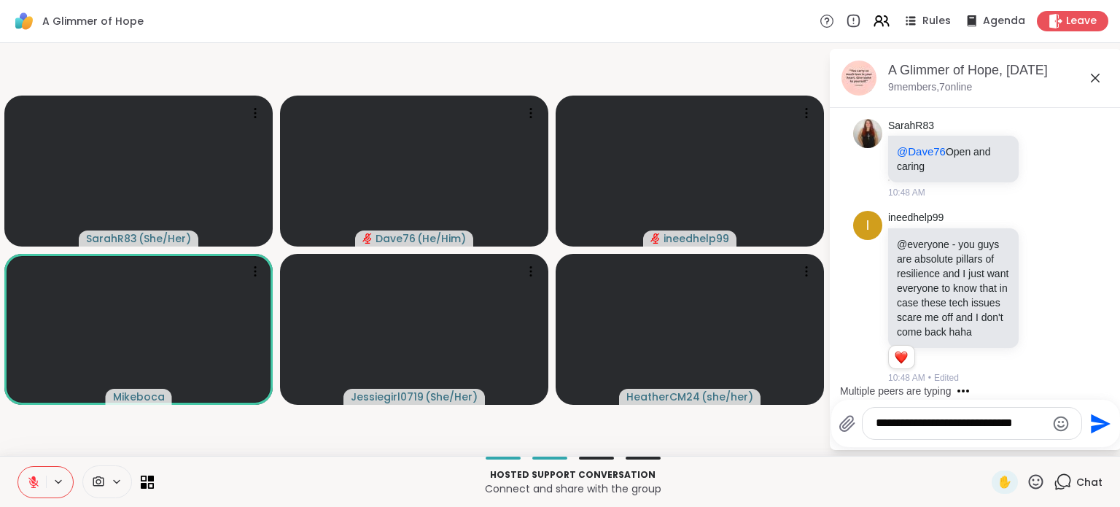
scroll to position [10871, 0]
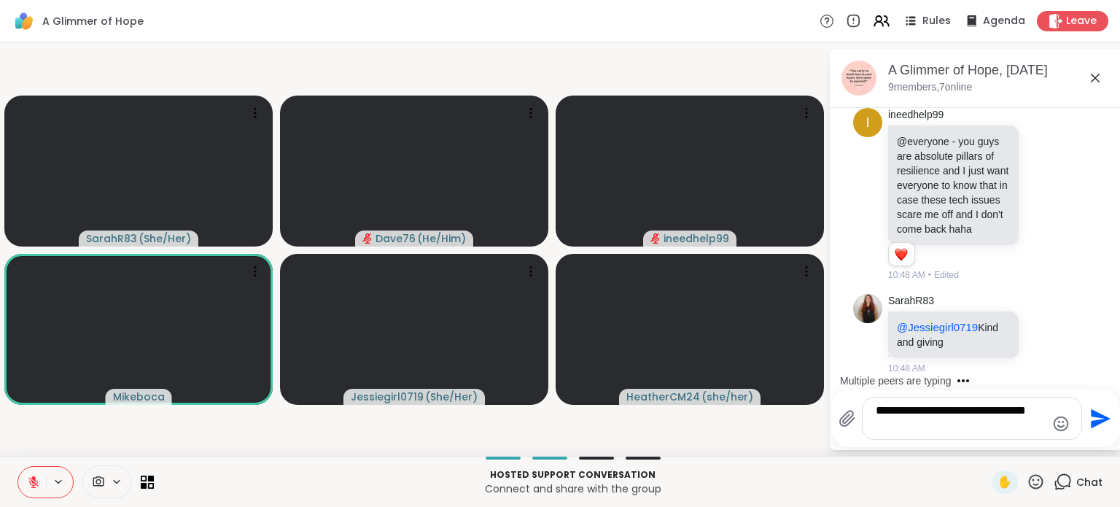
type textarea "**********"
click at [1100, 419] on icon "Send" at bounding box center [1098, 418] width 23 height 23
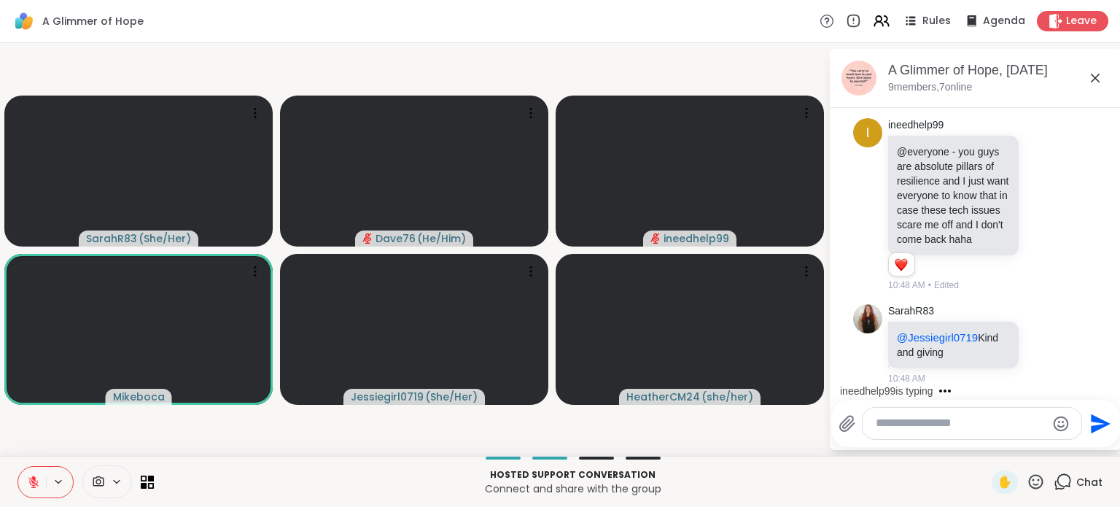
scroll to position [10953, 0]
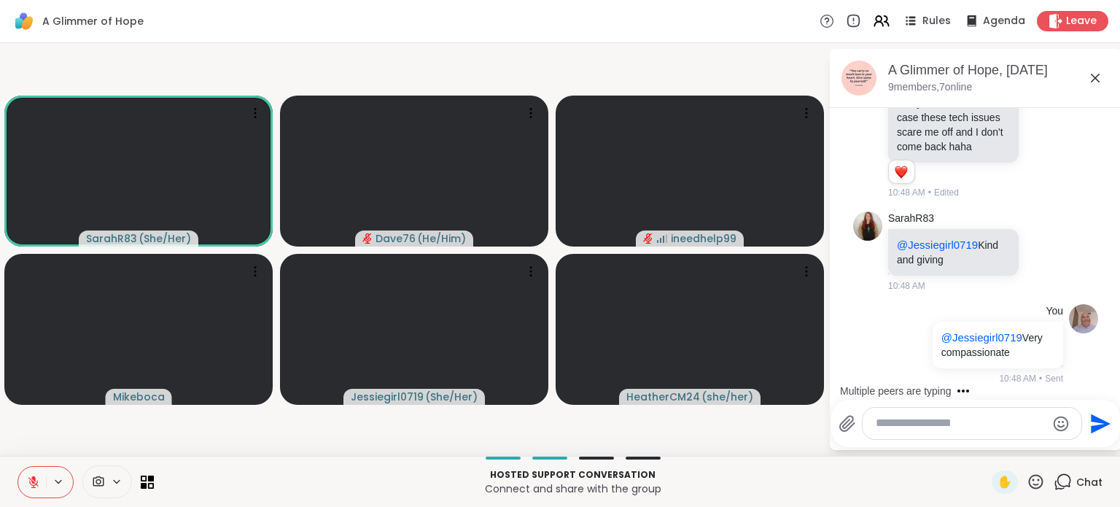
drag, startPoint x: 914, startPoint y: 434, endPoint x: 914, endPoint y: 424, distance: 10.2
click at [914, 424] on div at bounding box center [972, 423] width 219 height 31
click at [914, 424] on textarea "Type your message" at bounding box center [961, 423] width 170 height 15
click at [936, 388] on span "keboca" at bounding box center [941, 384] width 38 height 15
type textarea "**********"
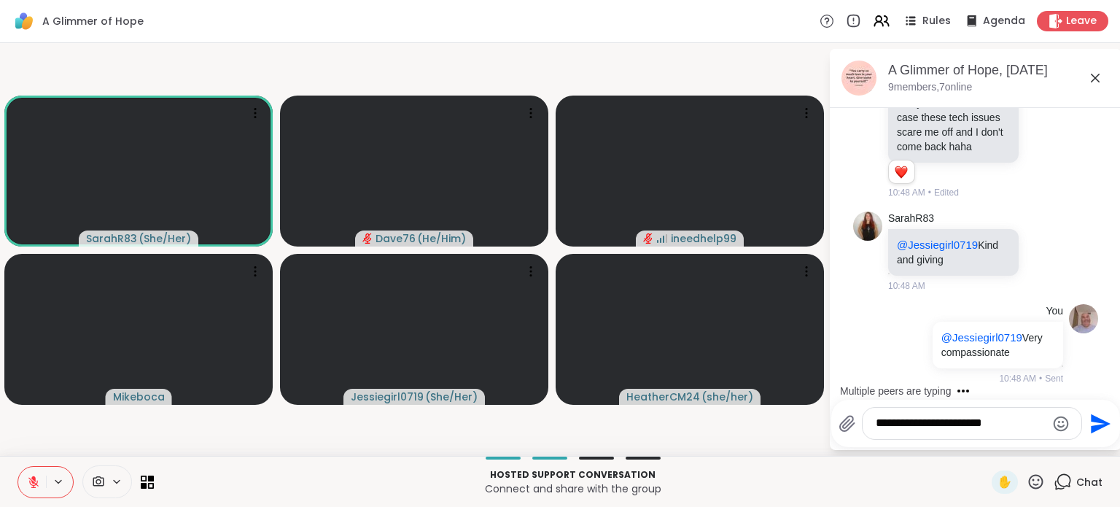
click at [1098, 430] on icon "Send" at bounding box center [1098, 423] width 23 height 23
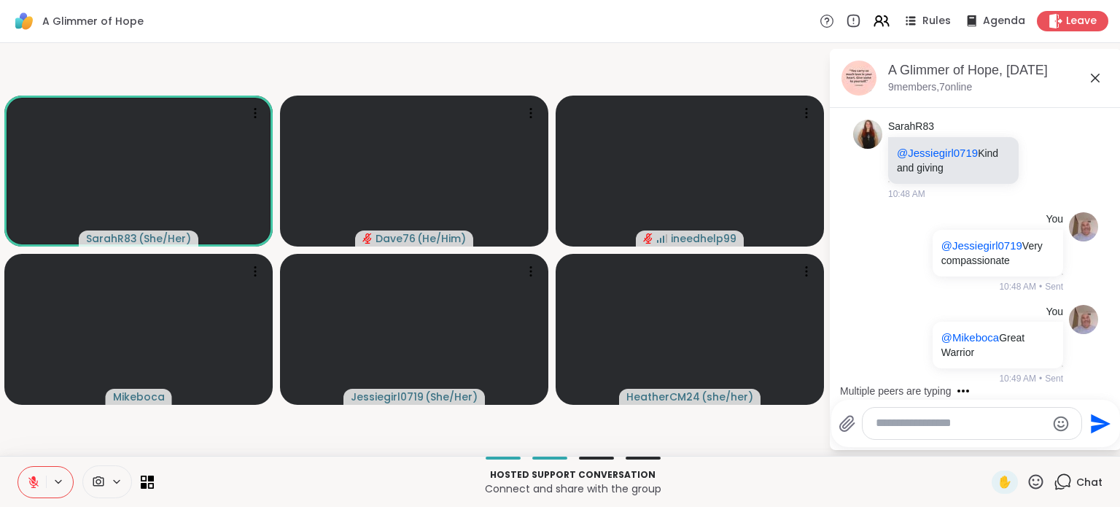
scroll to position [11045, 0]
click at [995, 428] on textarea "Type your message" at bounding box center [961, 423] width 170 height 15
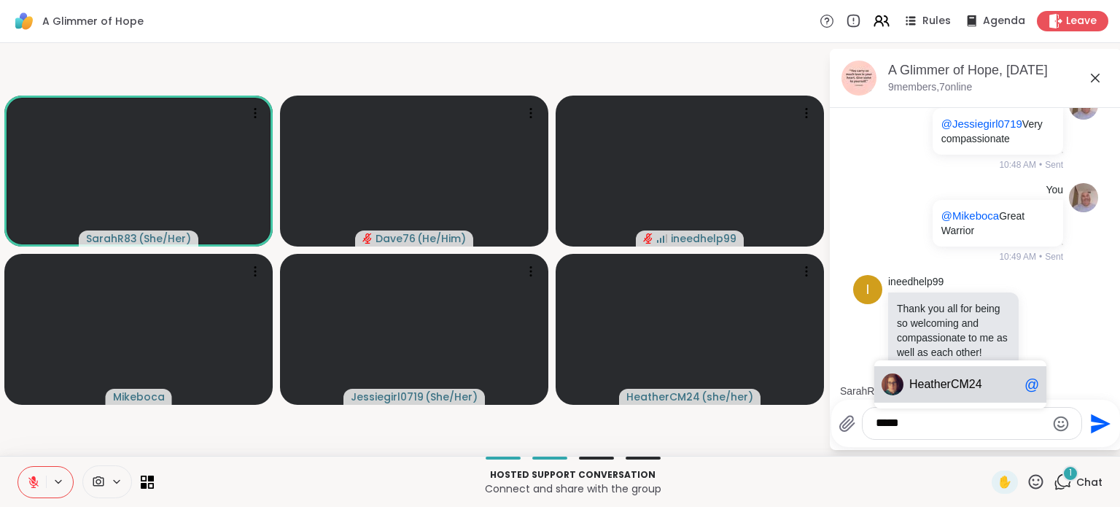
scroll to position [11181, 0]
click at [979, 393] on div "Heat herCM24 @" at bounding box center [960, 384] width 172 height 36
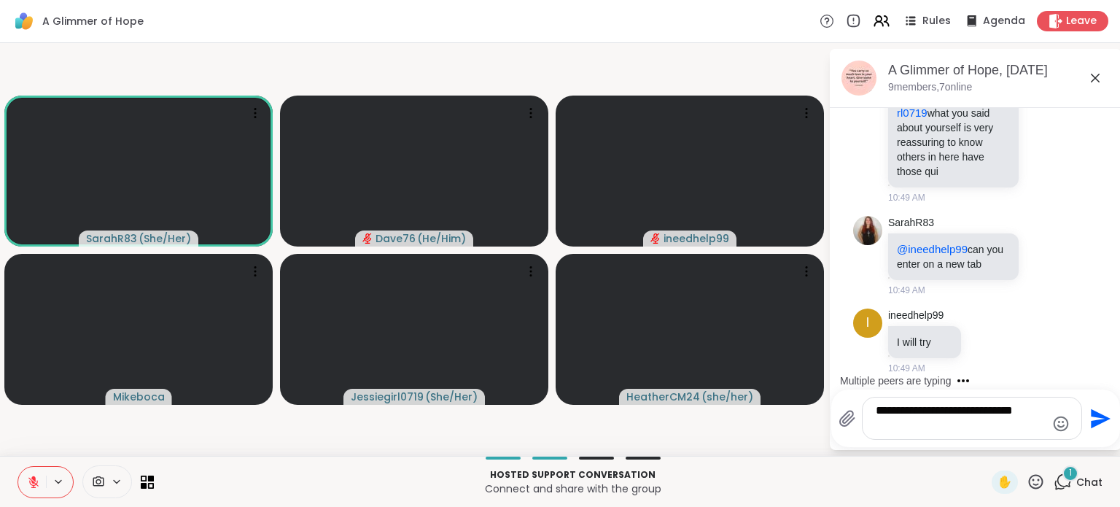
scroll to position [11603, 0]
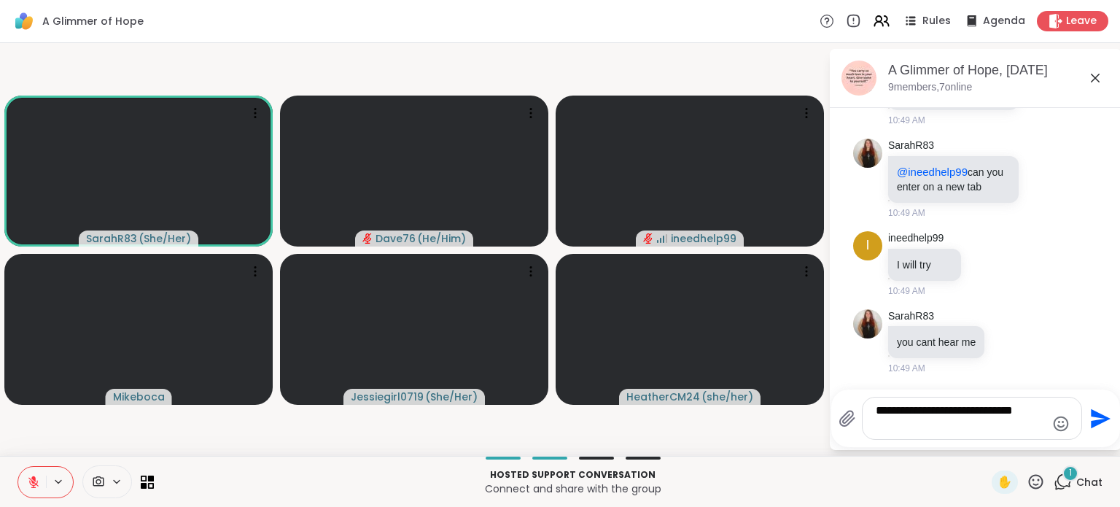
type textarea "**********"
click at [1097, 416] on icon "Send" at bounding box center [1101, 418] width 20 height 20
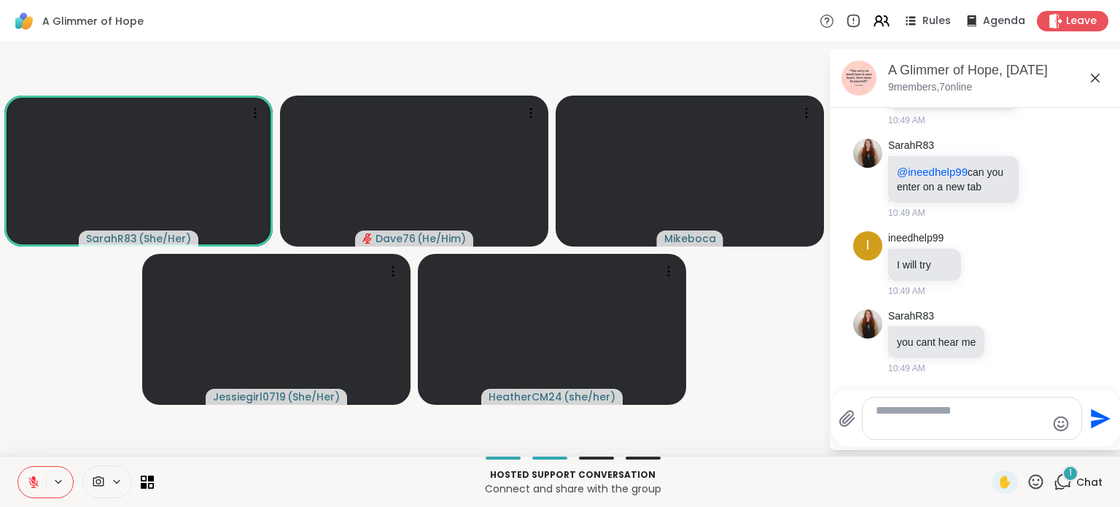
scroll to position [11685, 0]
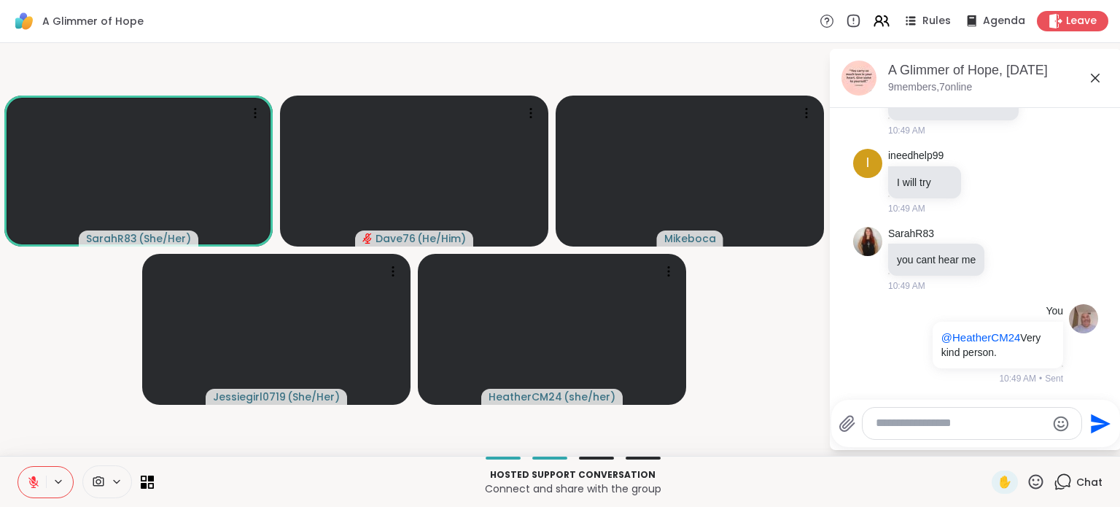
click at [1113, 176] on html "A Glimmer of Hope Rules Agenda Leave SarahR83 ( She/Her ) Dave76 ( He/Him ) Mik…" at bounding box center [560, 253] width 1120 height 507
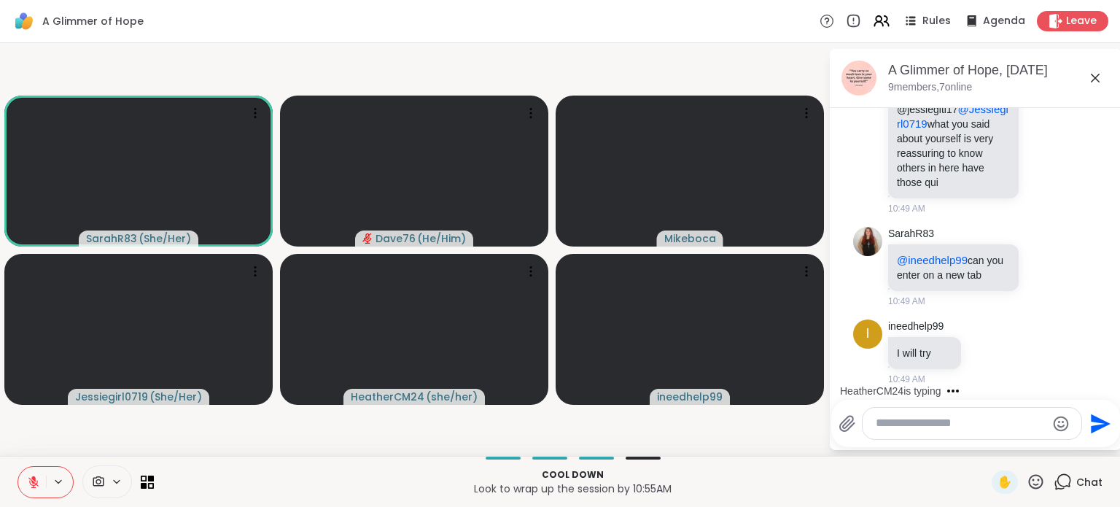
scroll to position [11436, 0]
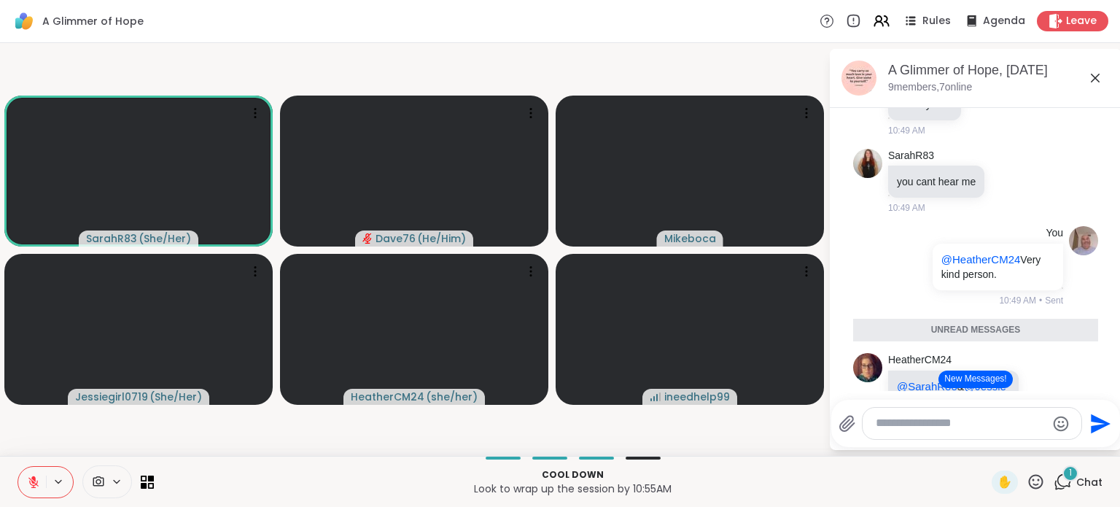
click at [978, 381] on button "New Messages!" at bounding box center [976, 379] width 74 height 18
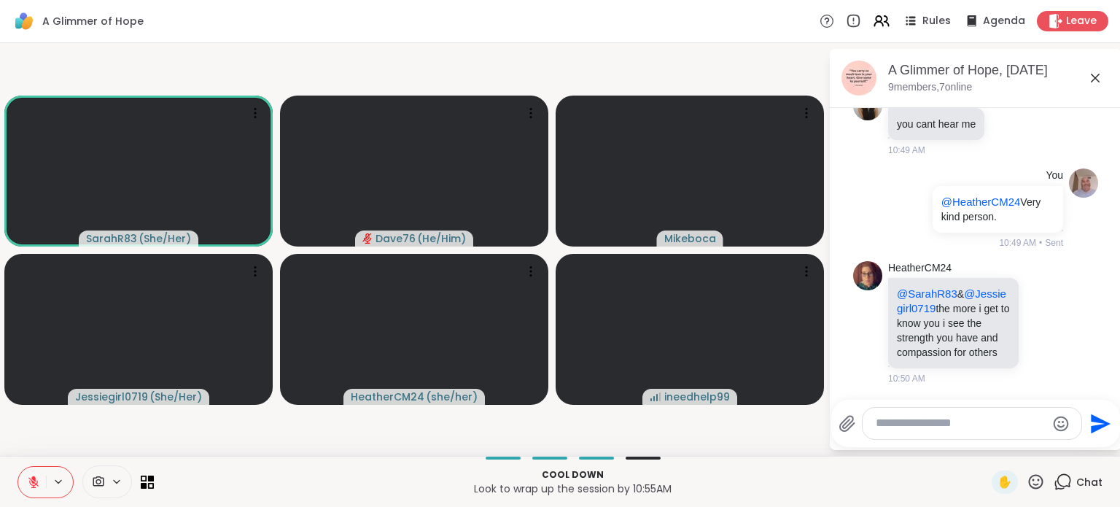
scroll to position [11849, 0]
click at [1029, 484] on icon at bounding box center [1036, 482] width 18 height 18
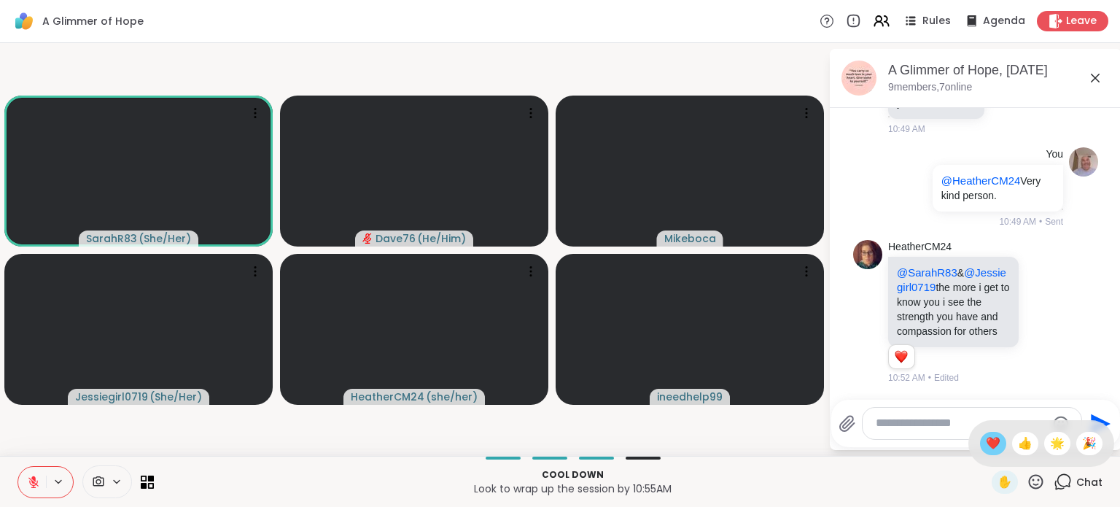
scroll to position [11870, 0]
click at [986, 450] on span "❤️" at bounding box center [993, 444] width 15 height 18
click at [947, 422] on textarea "Type your message" at bounding box center [961, 423] width 170 height 15
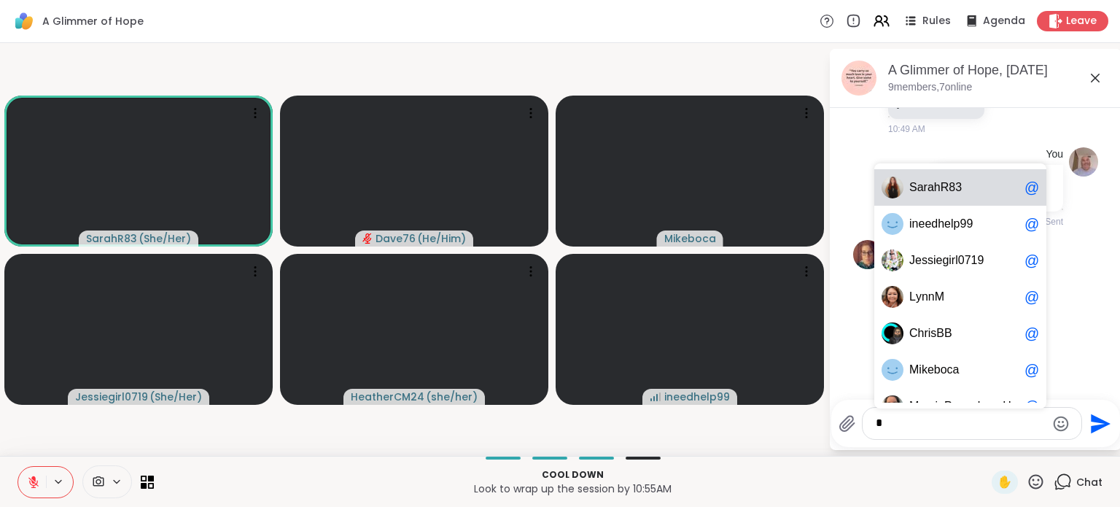
click at [963, 198] on div "S a r a h R 8 3 @" at bounding box center [960, 187] width 172 height 36
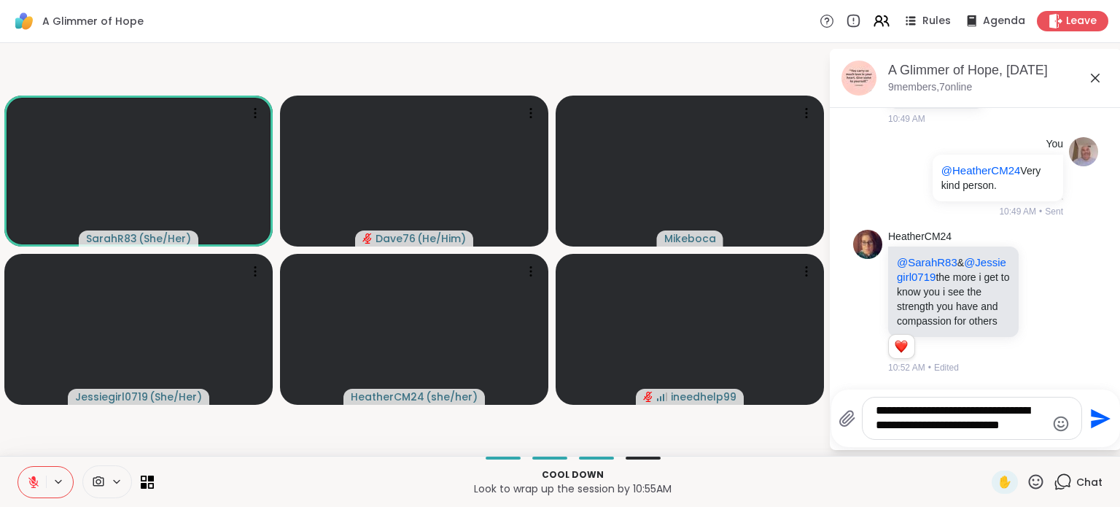
scroll to position [11884, 0]
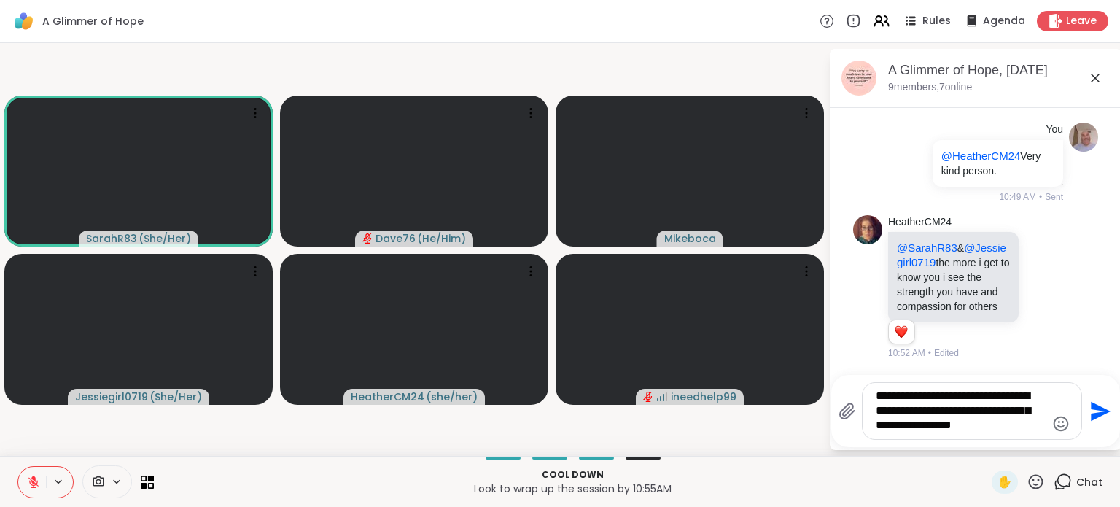
type textarea "**********"
click at [1094, 403] on icon "Send" at bounding box center [1098, 411] width 23 height 23
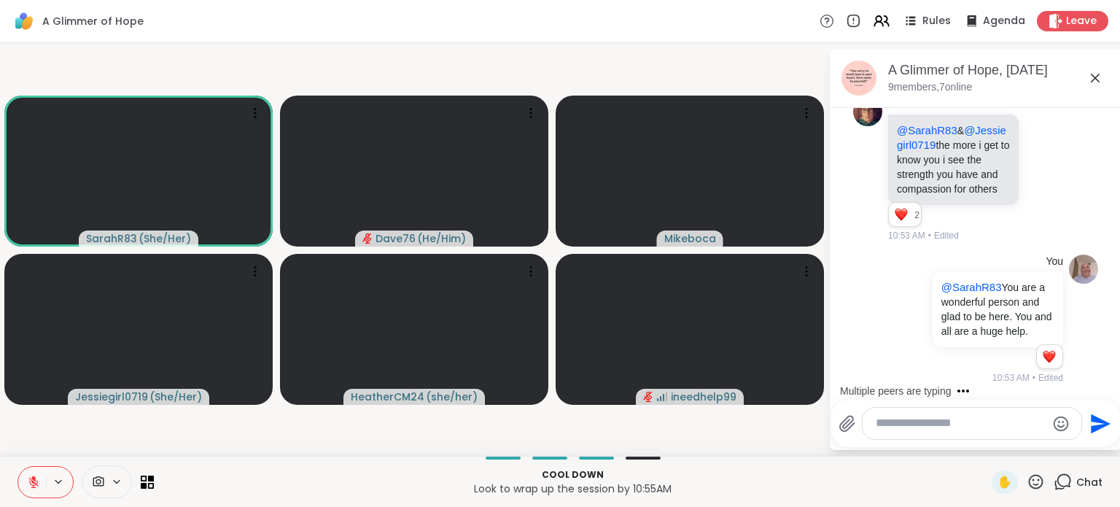
scroll to position [11841, 0]
click at [1108, 375] on html "A Glimmer of Hope Rules Agenda Leave SarahR83 ( She/Her ) Dave76 ( He/Him ) Mik…" at bounding box center [560, 253] width 1120 height 507
click at [1105, 381] on div "Multiple peers are typing" at bounding box center [979, 390] width 286 height 23
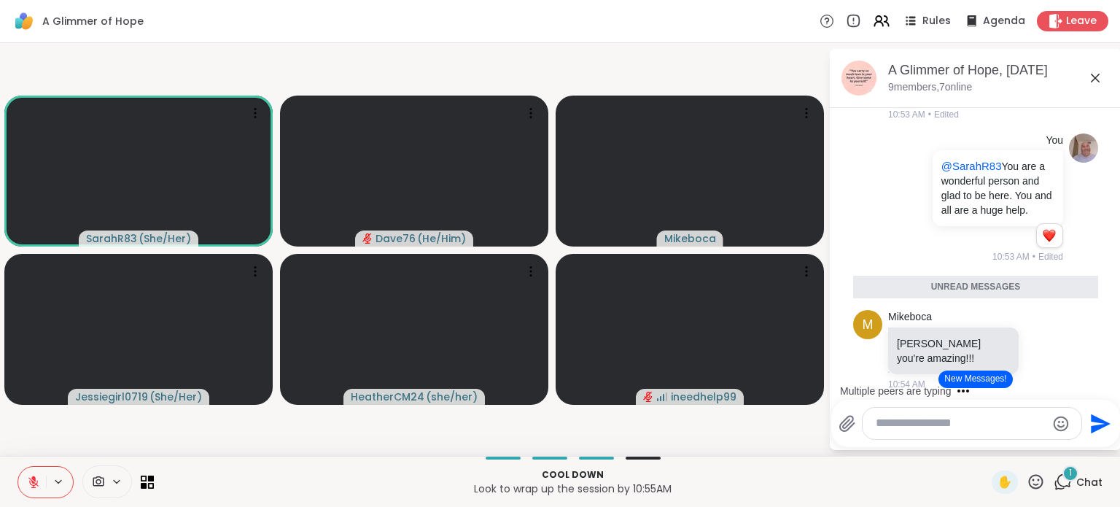
click at [1105, 381] on div "Multiple peers are typing" at bounding box center [979, 390] width 286 height 23
click at [986, 373] on button "New Messages!" at bounding box center [976, 379] width 74 height 18
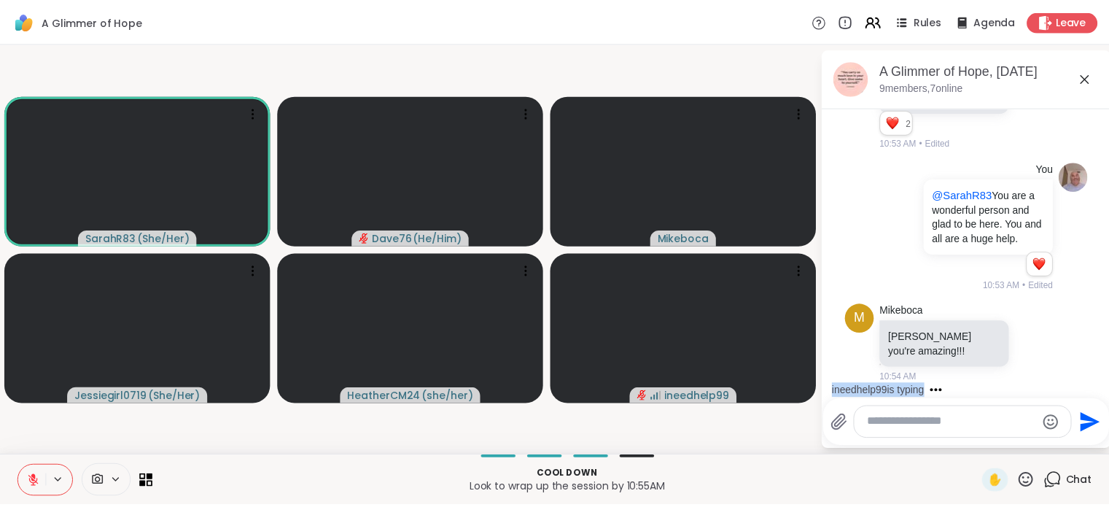
scroll to position [12182, 0]
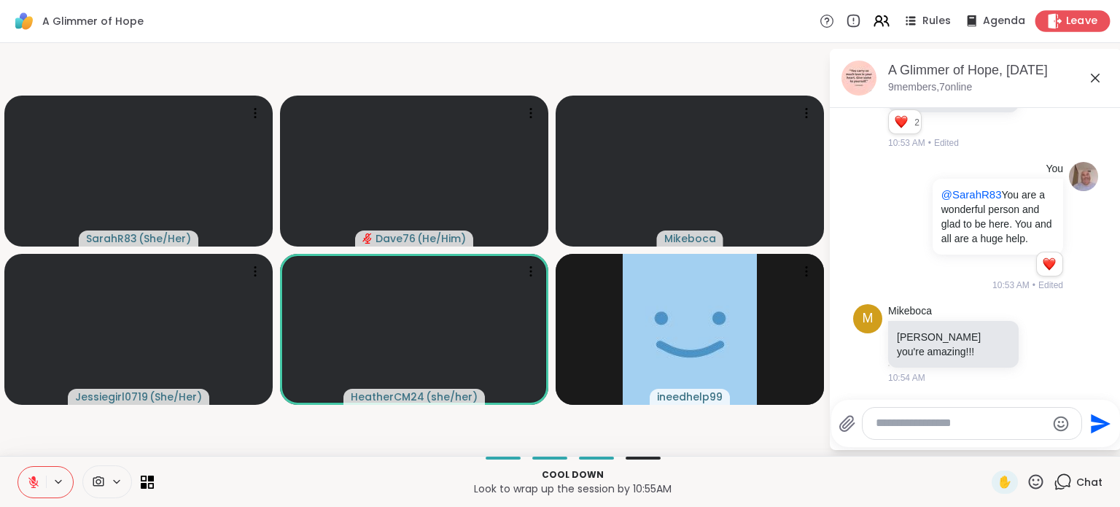
click at [1066, 23] on span "Leave" at bounding box center [1082, 21] width 32 height 15
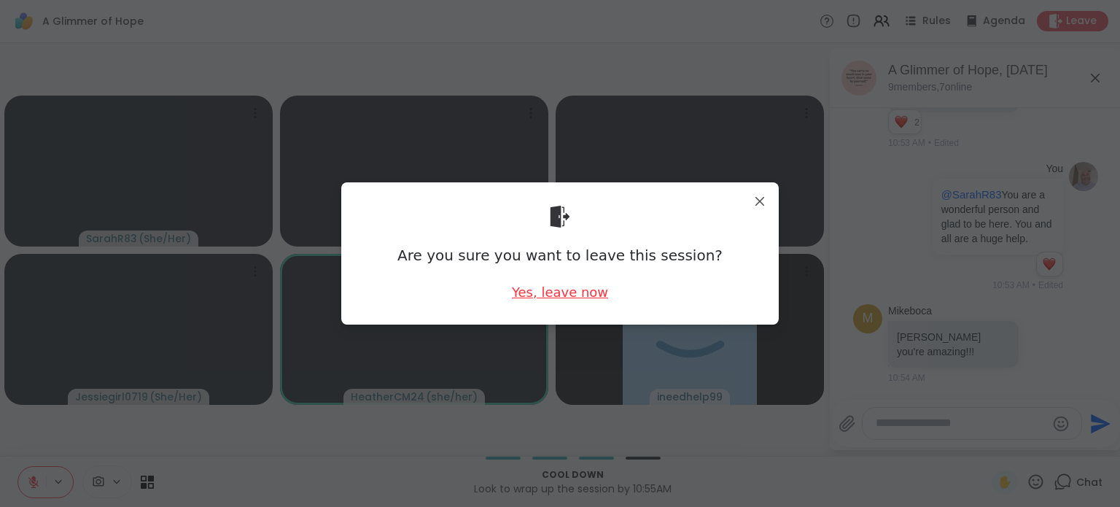
click at [588, 292] on div "Yes, leave now" at bounding box center [560, 292] width 96 height 18
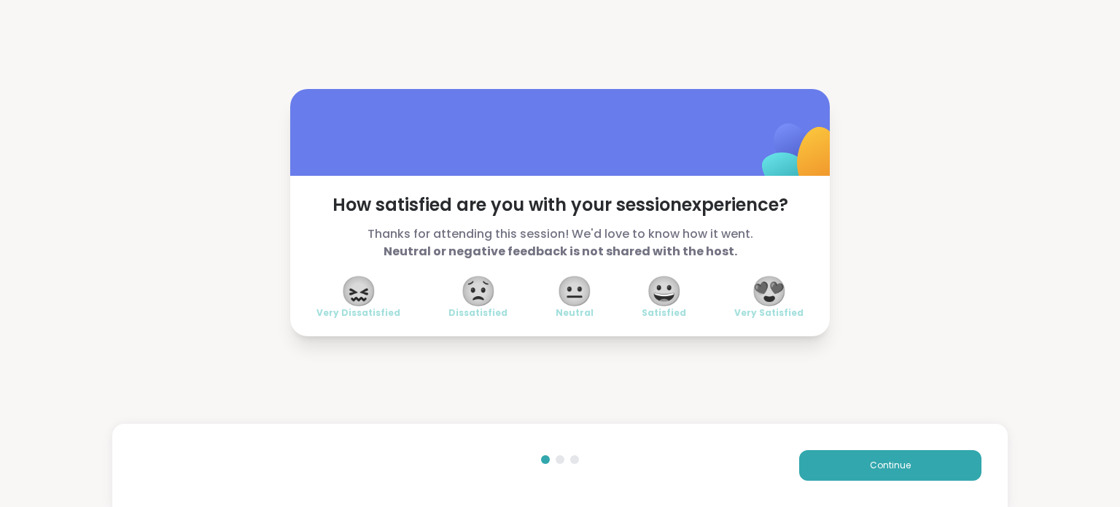
click at [768, 297] on span "😍" at bounding box center [769, 291] width 36 height 26
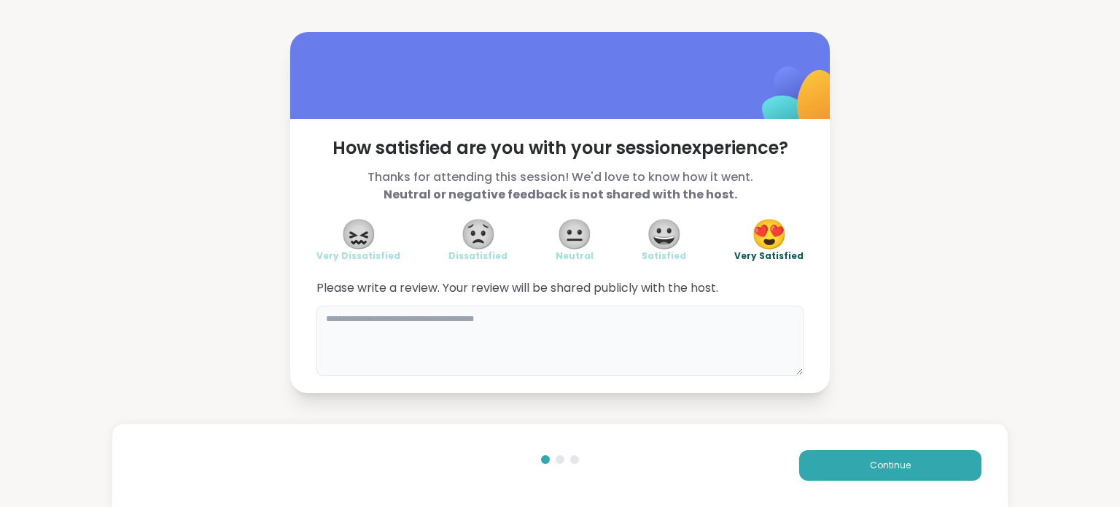
click at [587, 330] on textarea at bounding box center [560, 341] width 487 height 70
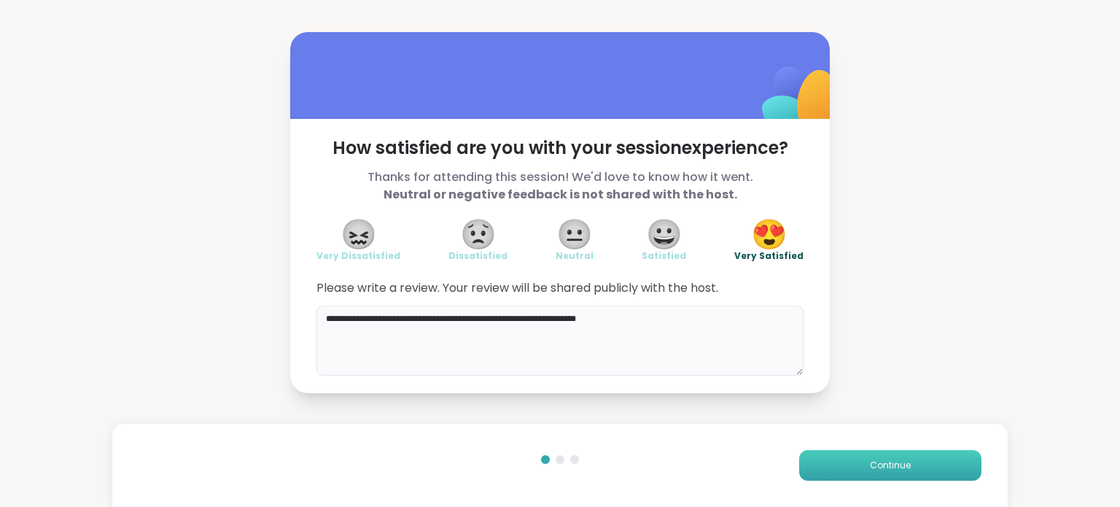
type textarea "**********"
click at [905, 465] on button "Continue" at bounding box center [890, 465] width 182 height 31
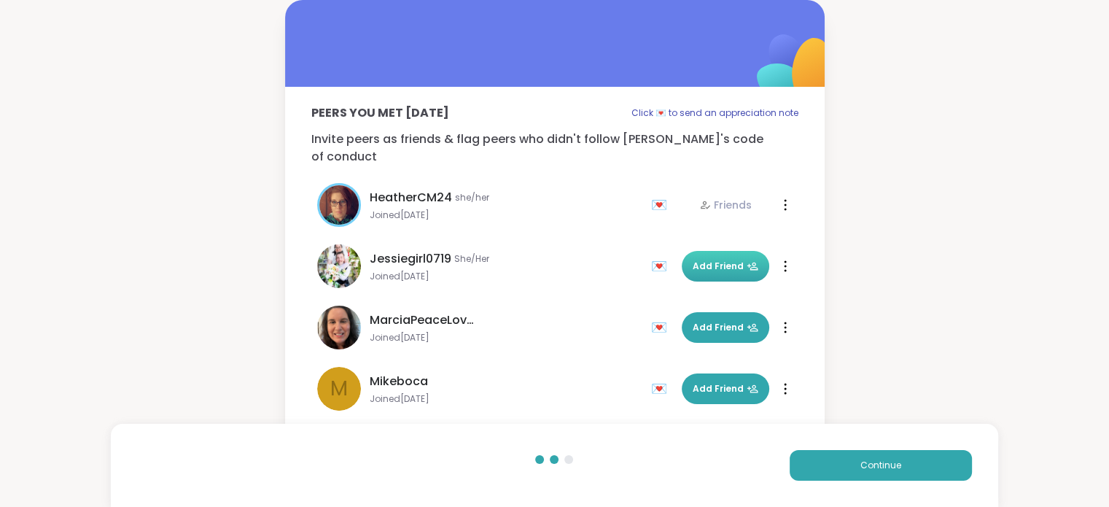
click at [699, 260] on span "Add Friend" at bounding box center [726, 266] width 66 height 13
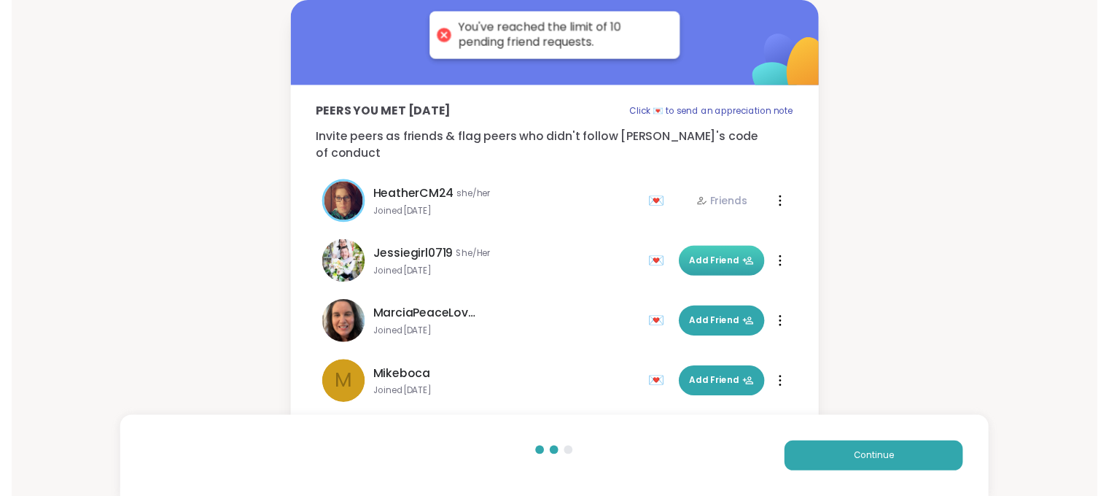
scroll to position [228, 0]
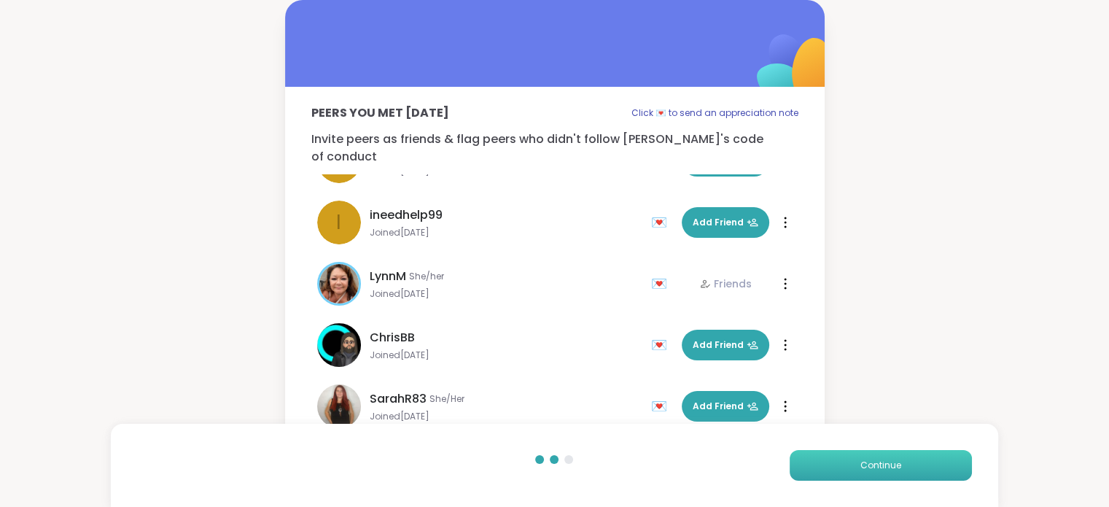
click at [932, 451] on button "Continue" at bounding box center [881, 465] width 182 height 31
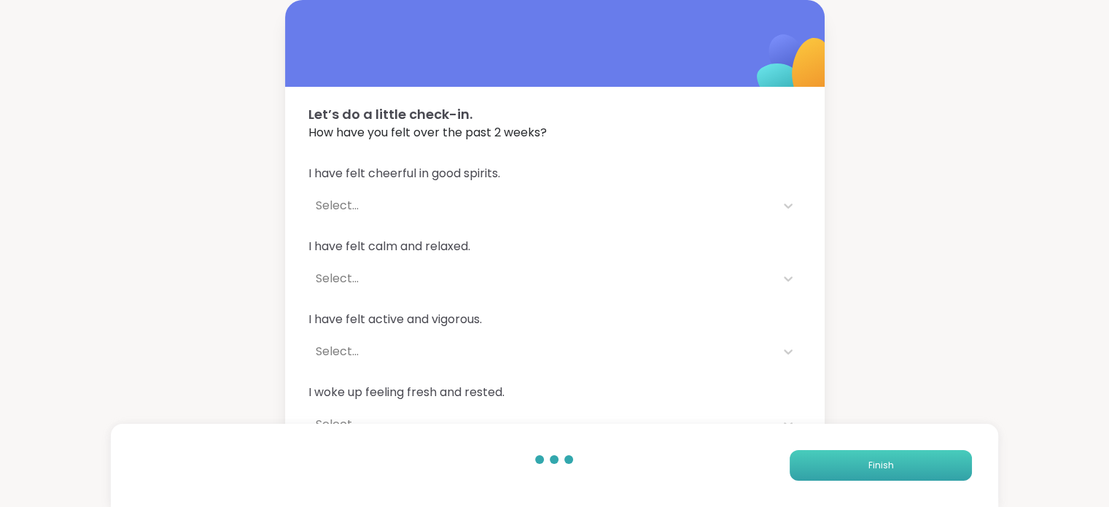
click at [932, 451] on button "Finish" at bounding box center [881, 465] width 182 height 31
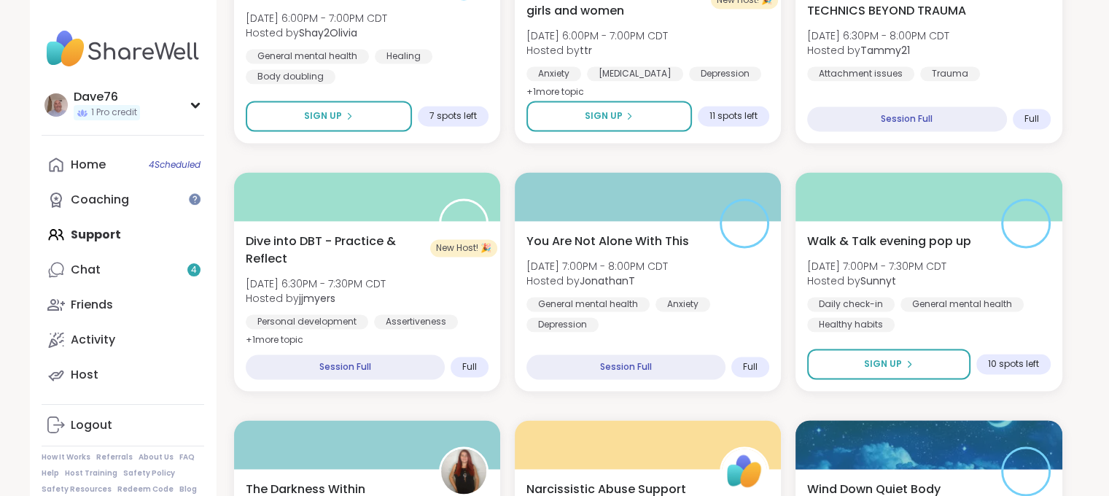
scroll to position [2167, 0]
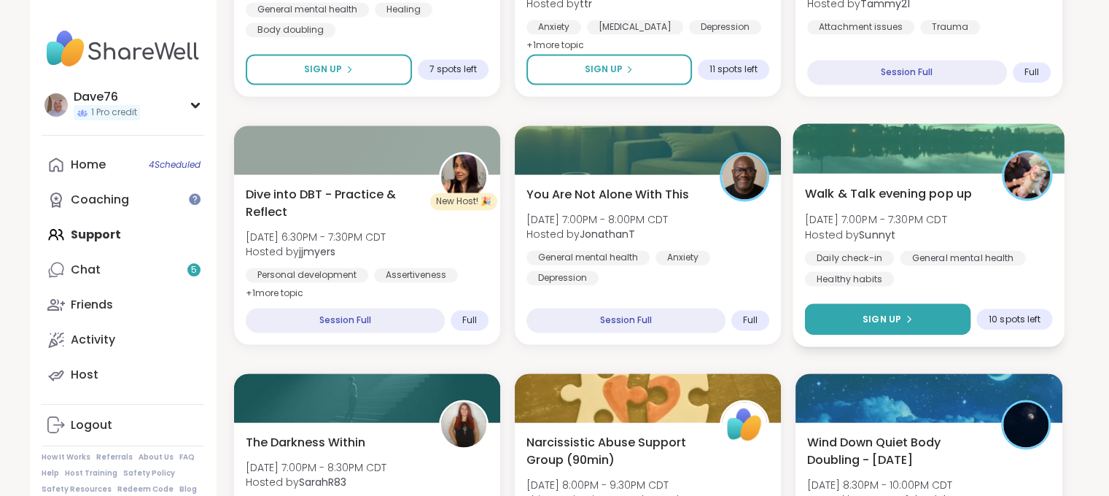
click at [910, 317] on icon at bounding box center [908, 318] width 9 height 9
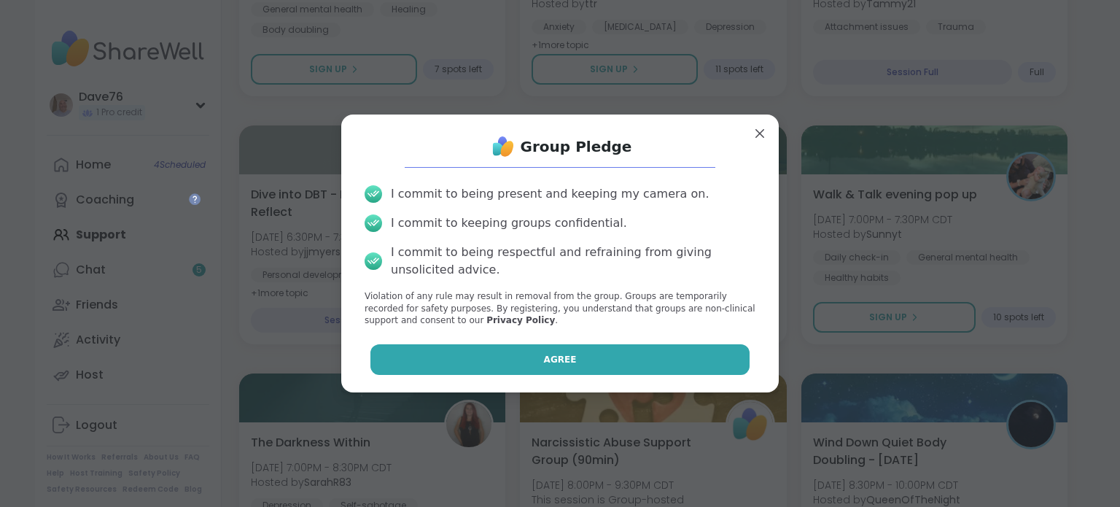
click at [651, 373] on button "Agree" at bounding box center [560, 359] width 380 height 31
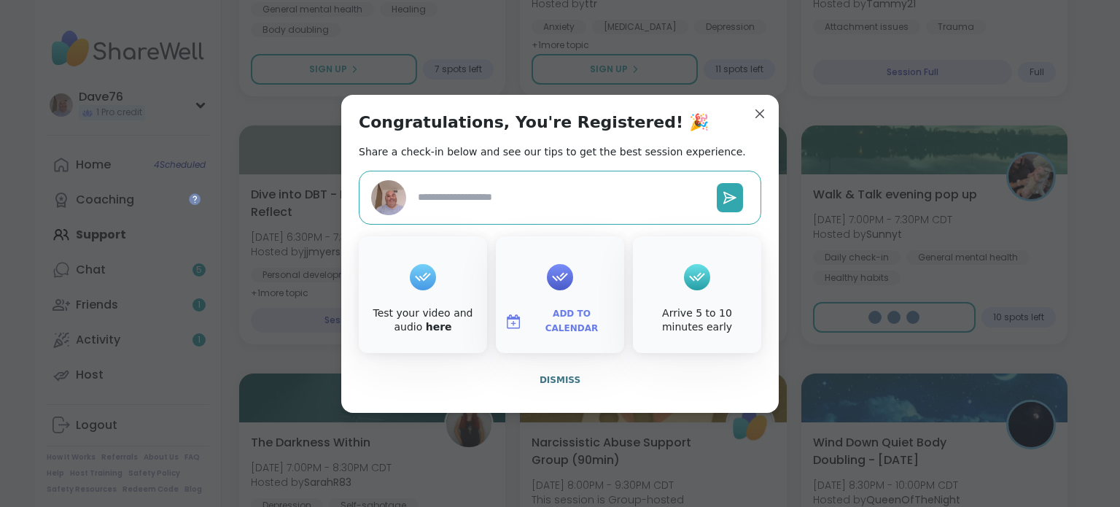
type textarea "*"
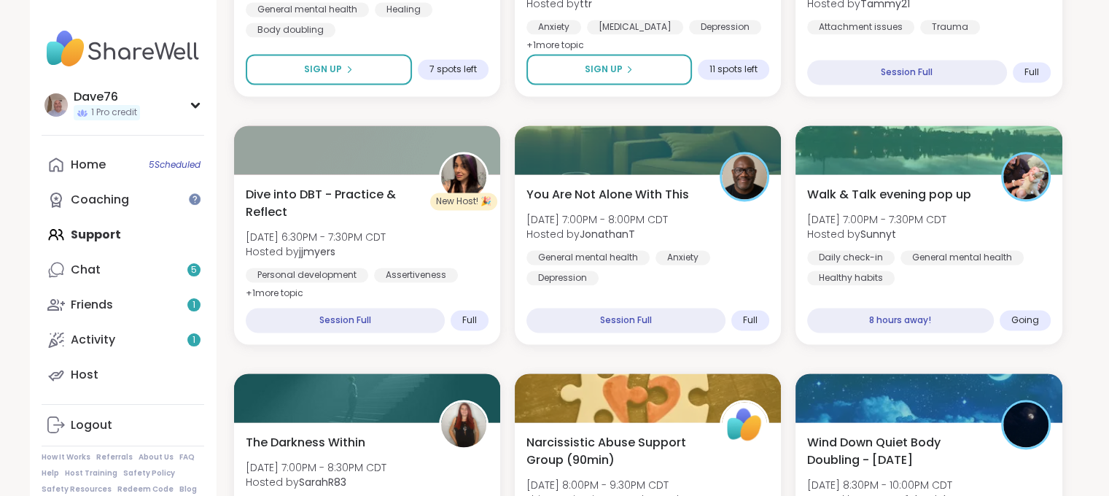
scroll to position [2601, 0]
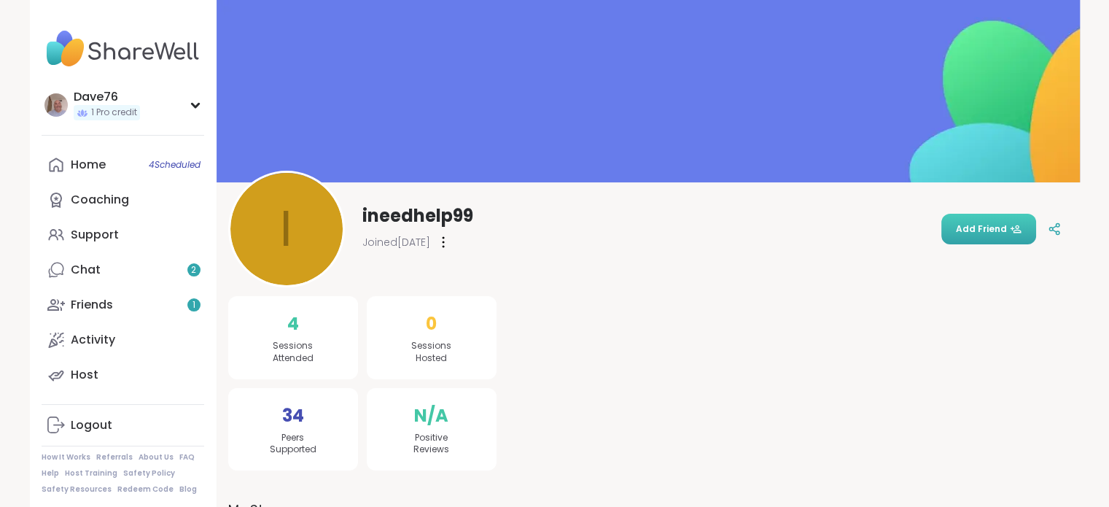
click at [994, 222] on span "Add Friend" at bounding box center [989, 228] width 66 height 13
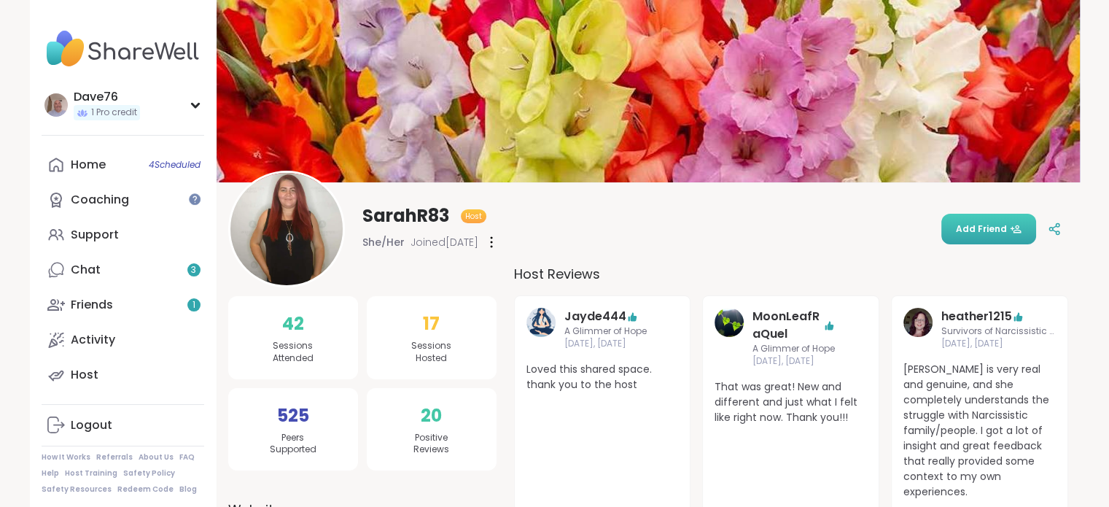
click at [974, 230] on span "Add Friend" at bounding box center [989, 228] width 66 height 13
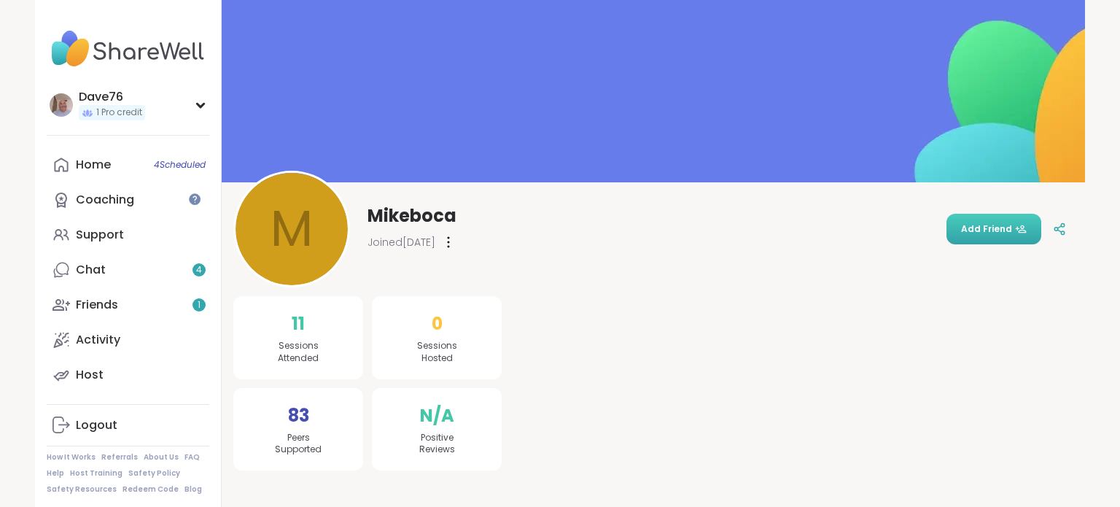
click at [976, 222] on span "Add Friend" at bounding box center [994, 228] width 66 height 13
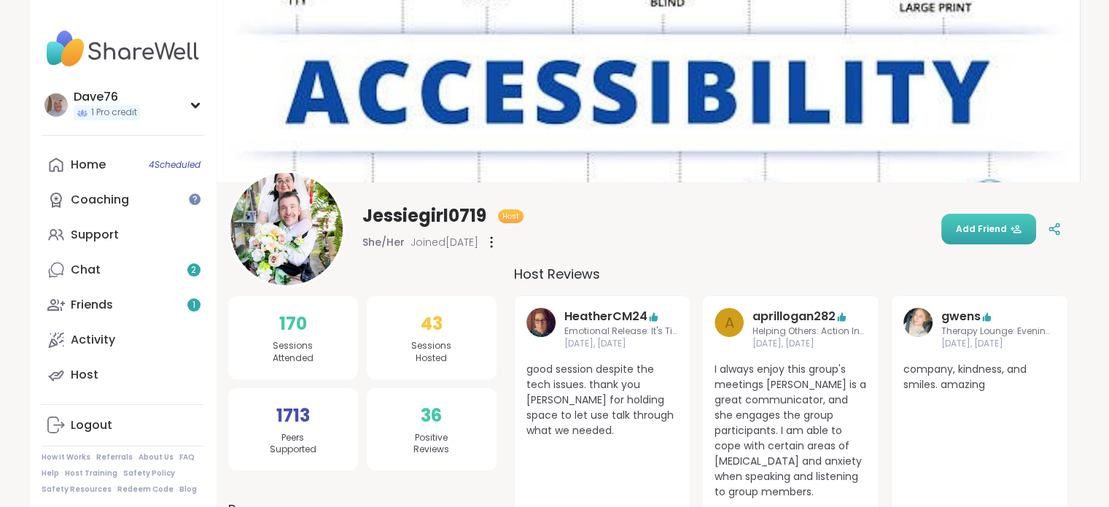
click at [992, 230] on span "Add Friend" at bounding box center [989, 228] width 66 height 13
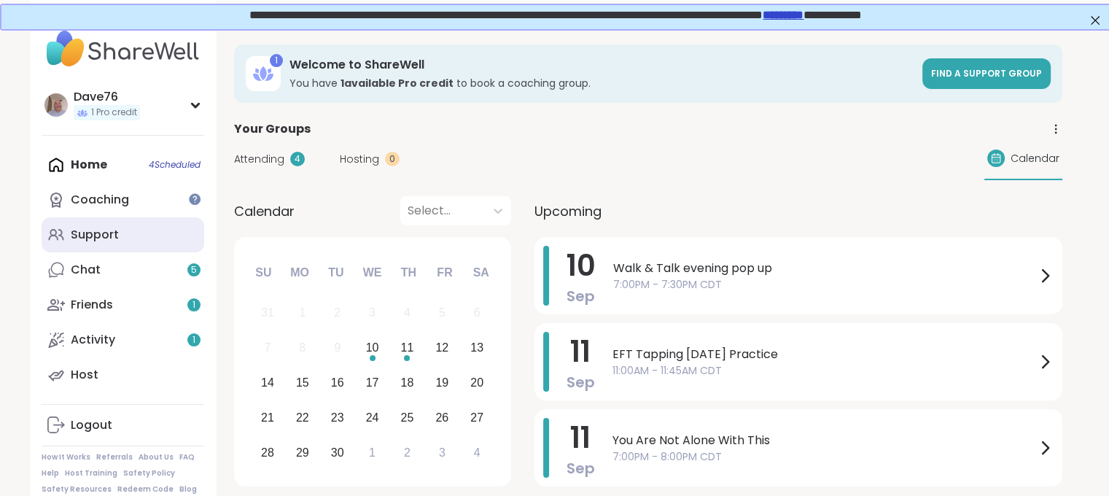
click at [119, 239] on link "Support" at bounding box center [123, 234] width 163 height 35
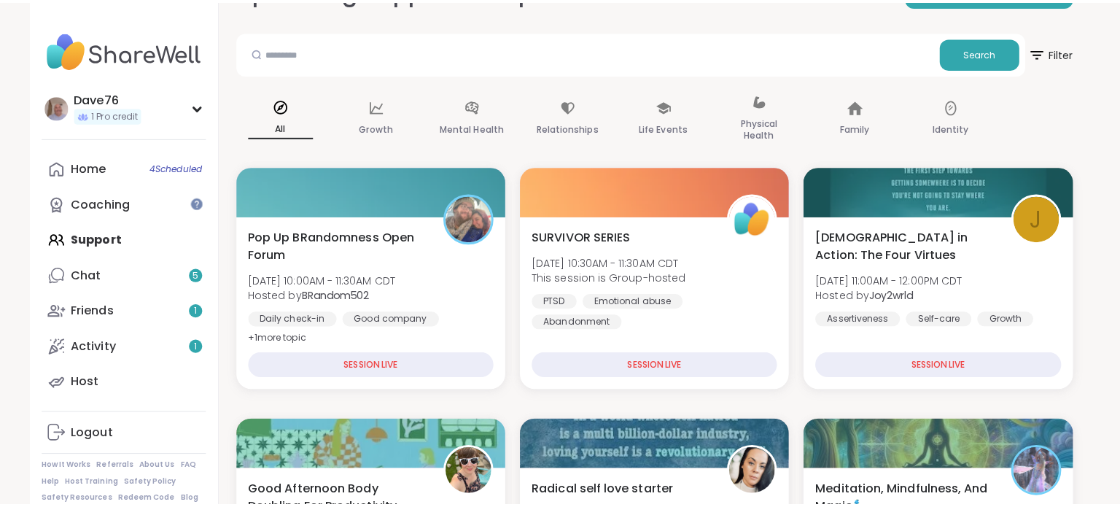
scroll to position [74, 0]
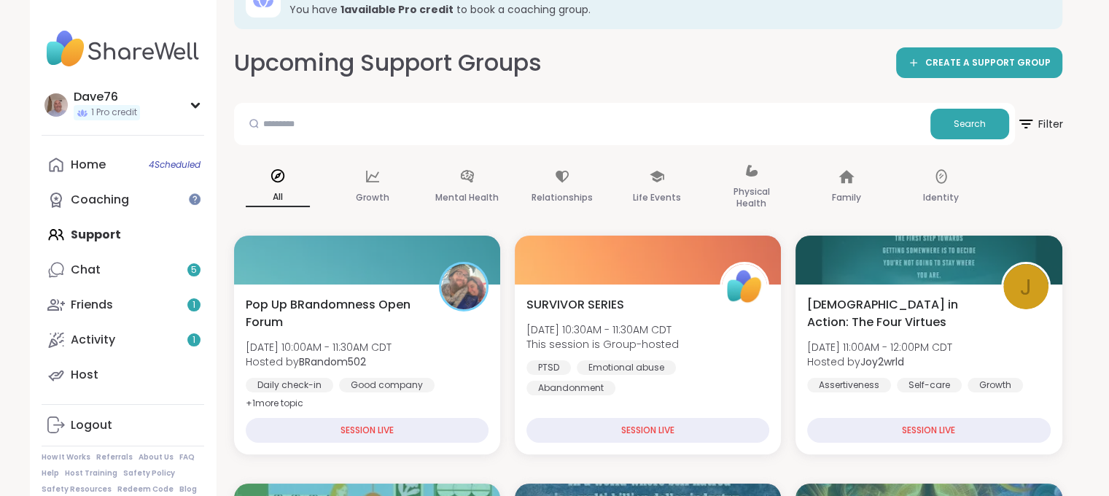
click at [1025, 113] on span "Filter" at bounding box center [1040, 124] width 47 height 36
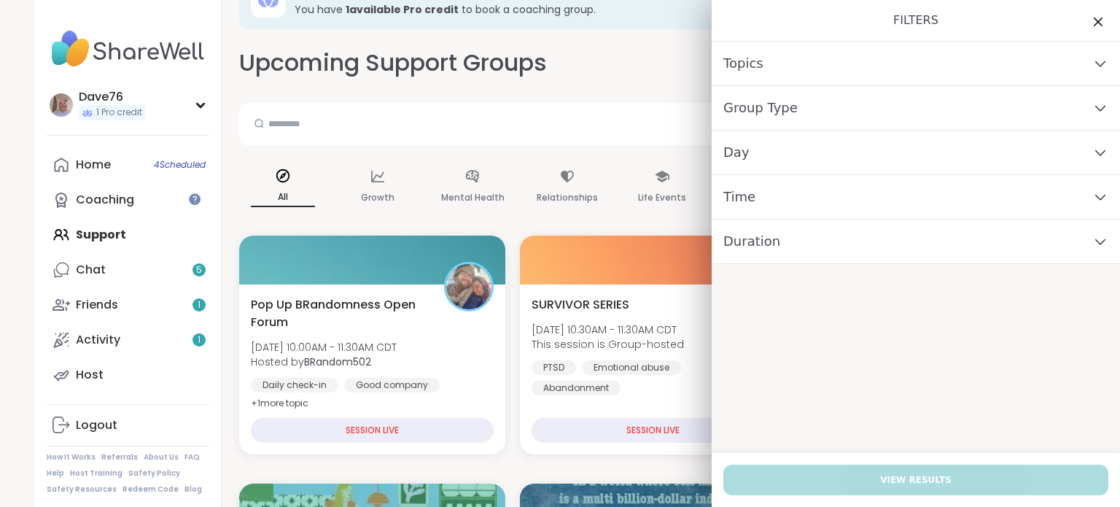
click at [963, 66] on div "Topics" at bounding box center [916, 64] width 408 height 44
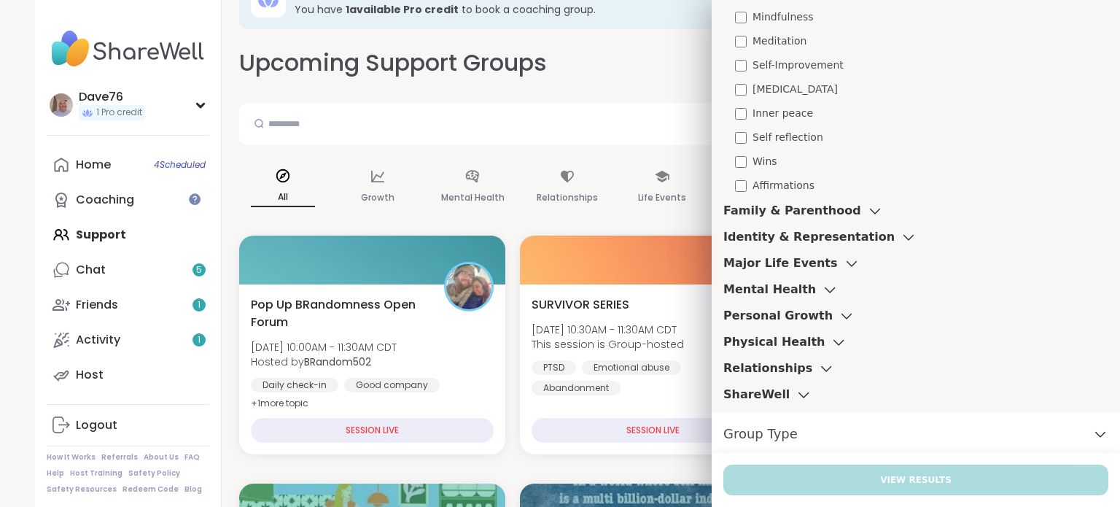
scroll to position [621, 0]
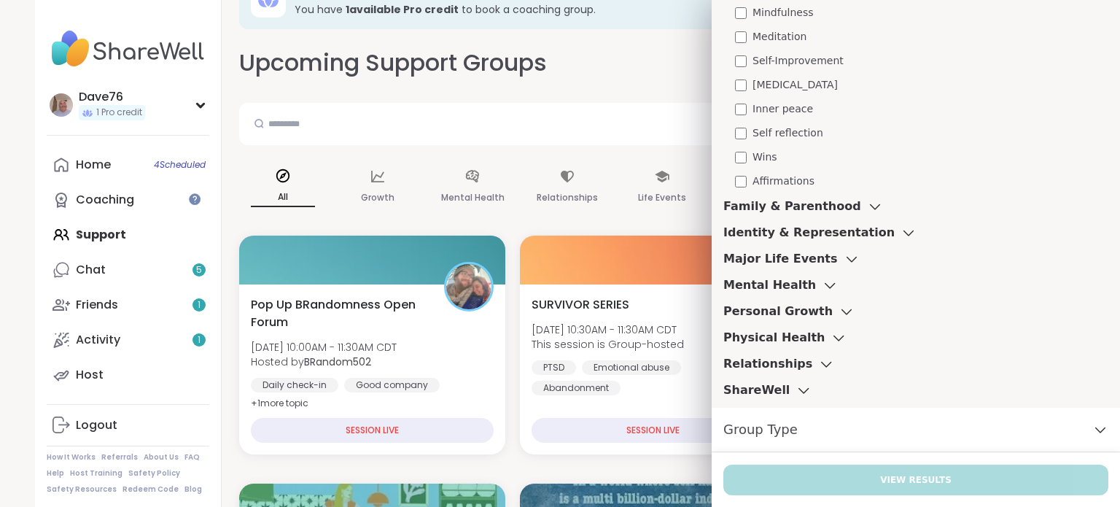
click at [796, 393] on icon at bounding box center [804, 390] width 16 height 10
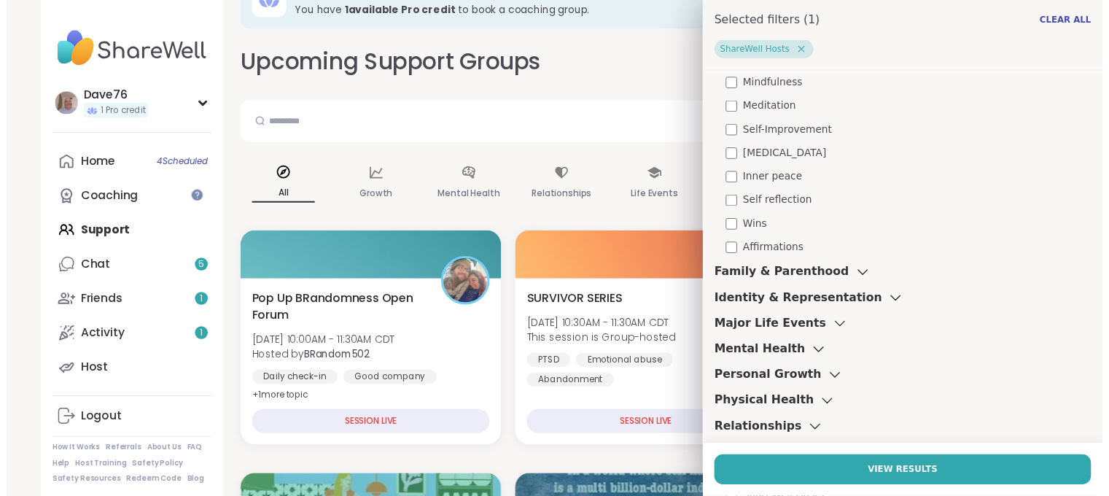
scroll to position [694, 0]
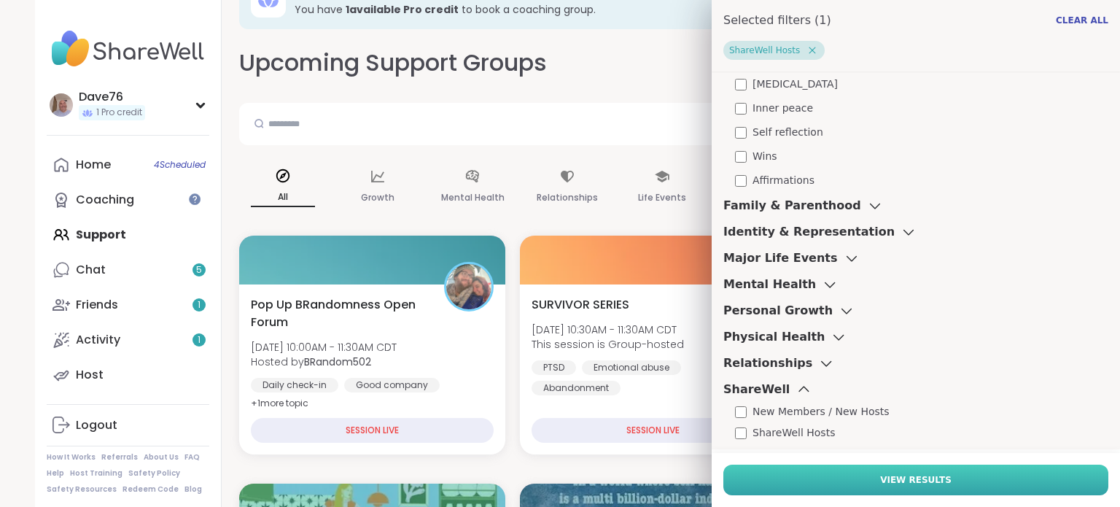
click at [853, 477] on button "View Results" at bounding box center [915, 480] width 385 height 31
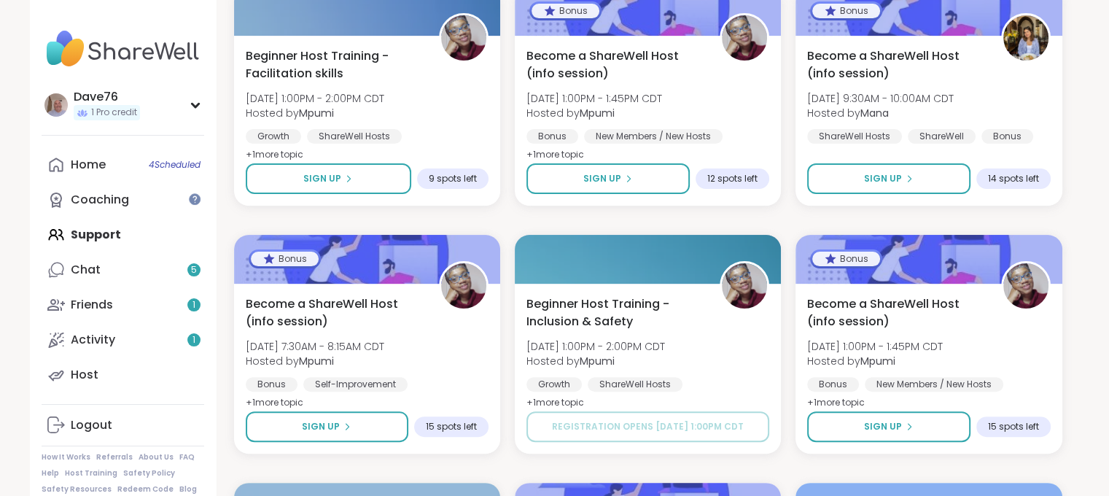
scroll to position [319, 0]
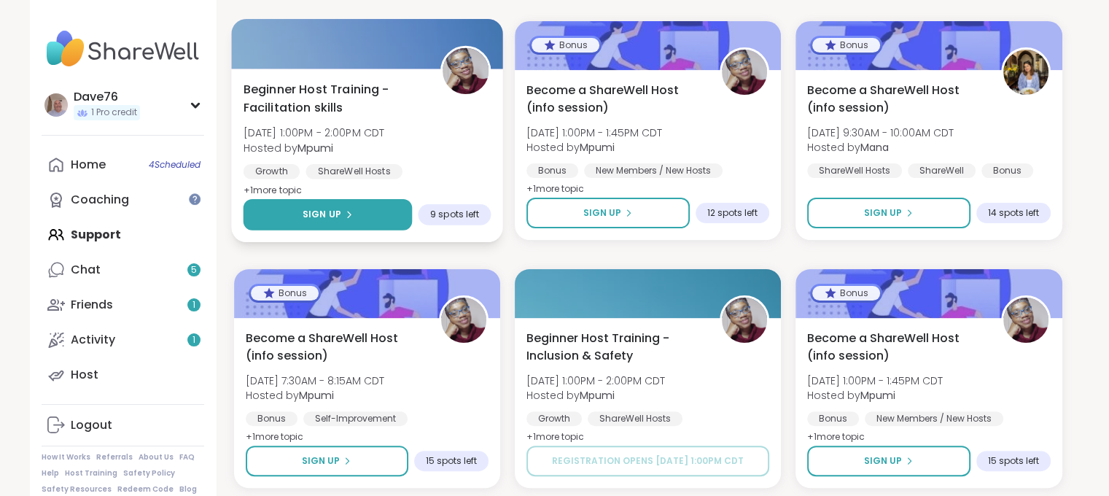
click at [337, 208] on span "Sign Up" at bounding box center [321, 214] width 39 height 13
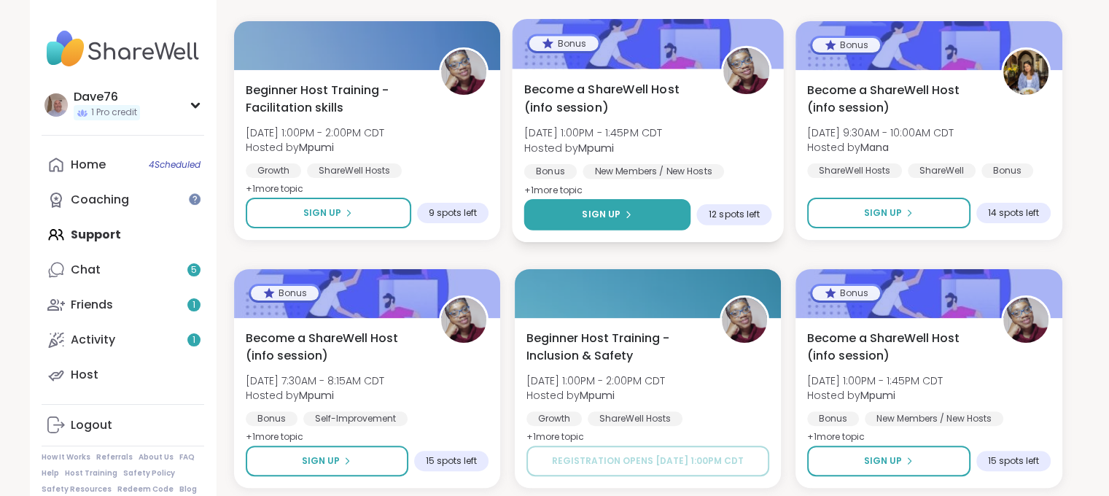
click at [651, 203] on button "Sign Up" at bounding box center [607, 214] width 167 height 31
click at [629, 215] on icon at bounding box center [628, 214] width 9 height 9
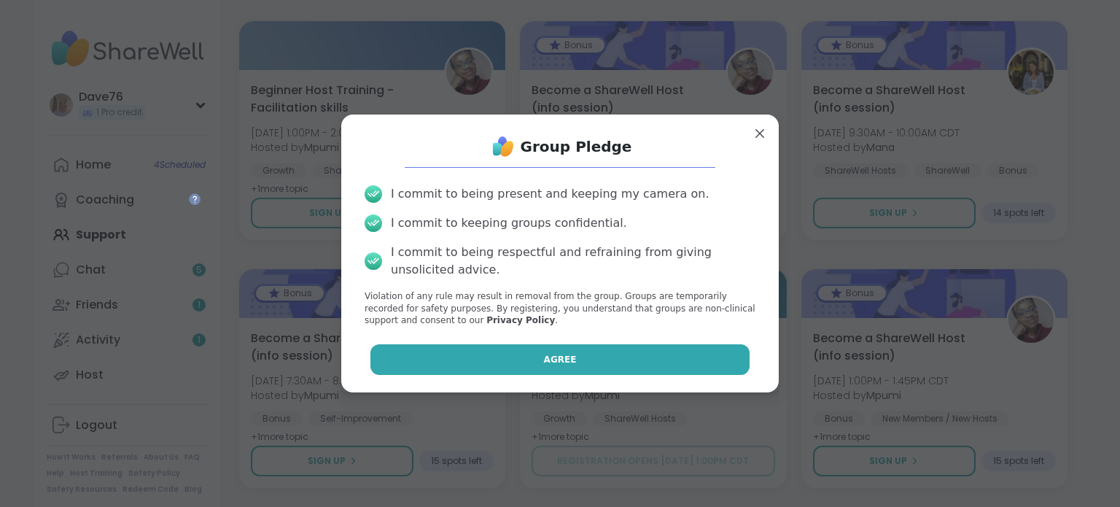
click at [615, 357] on button "Agree" at bounding box center [560, 359] width 380 height 31
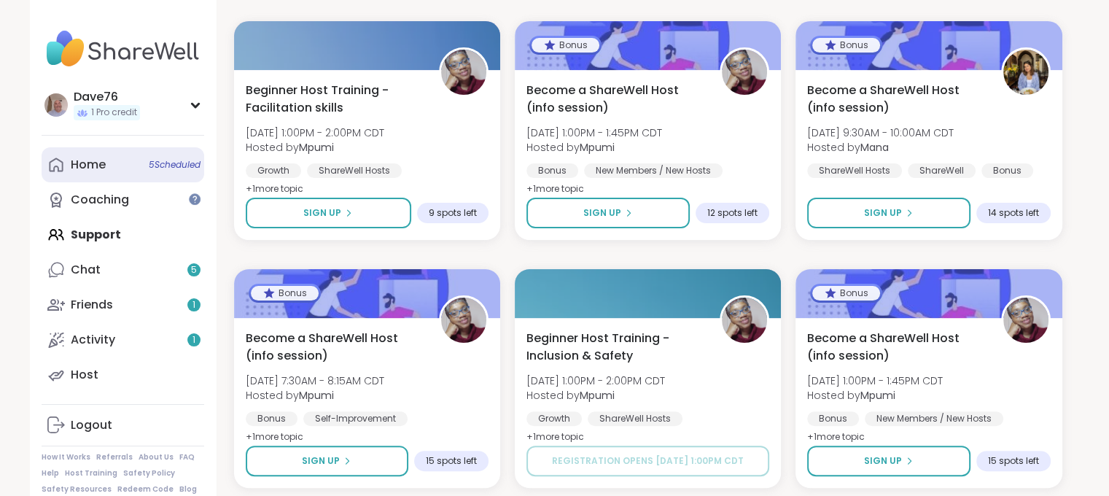
click at [112, 162] on link "Home 5 Scheduled" at bounding box center [123, 164] width 163 height 35
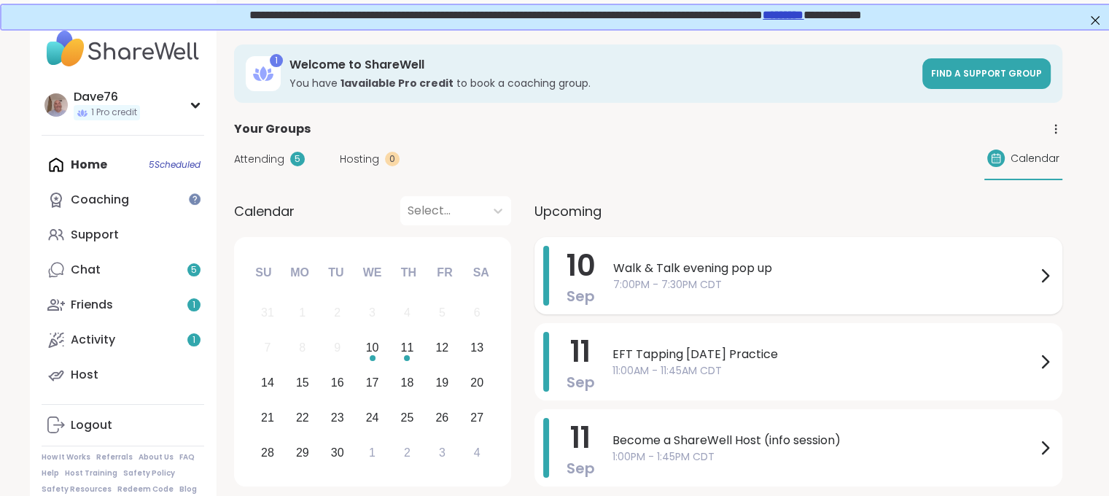
click at [1039, 279] on icon at bounding box center [1045, 276] width 18 height 18
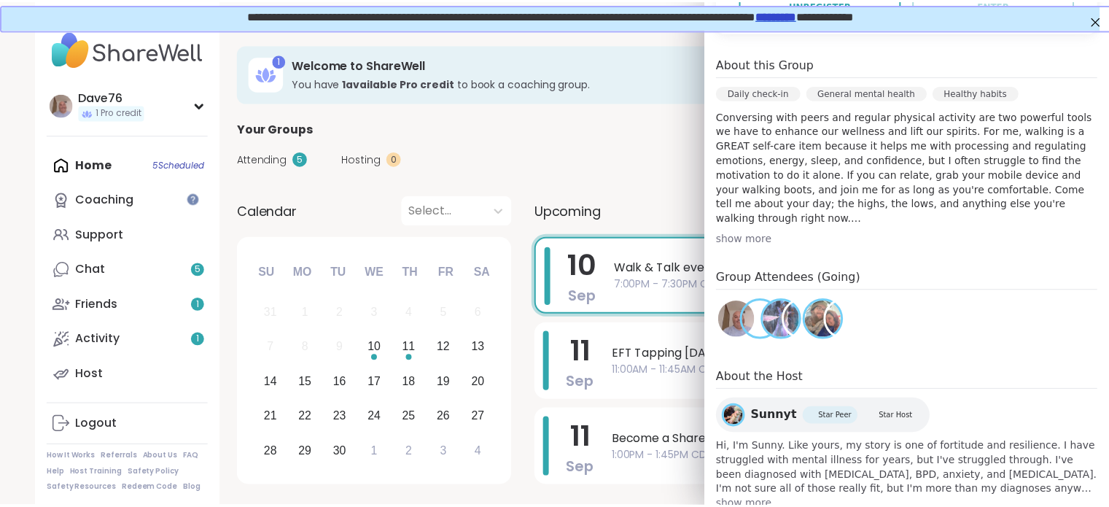
scroll to position [405, 0]
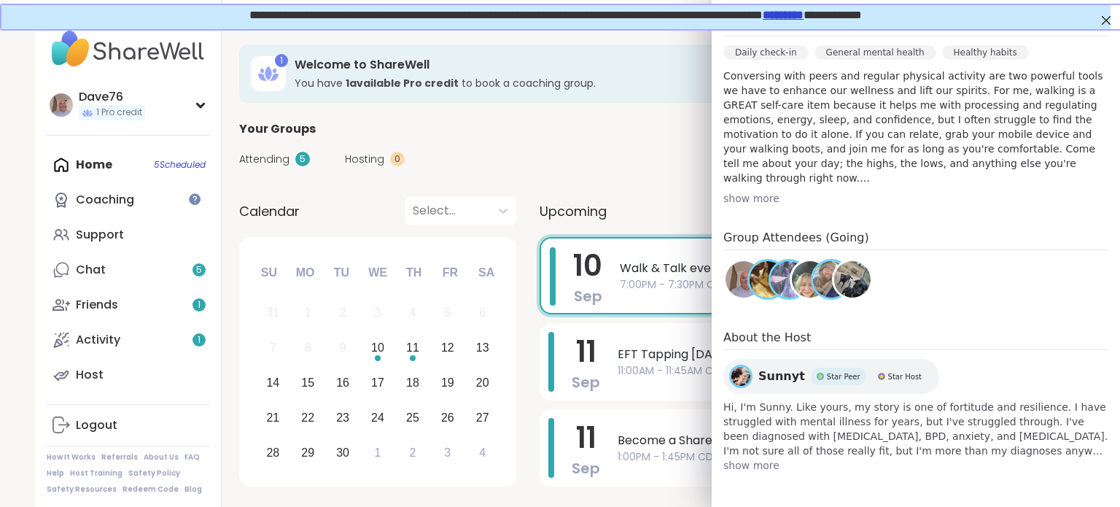
click at [844, 278] on img at bounding box center [852, 279] width 36 height 36
click at [750, 288] on img at bounding box center [768, 279] width 36 height 36
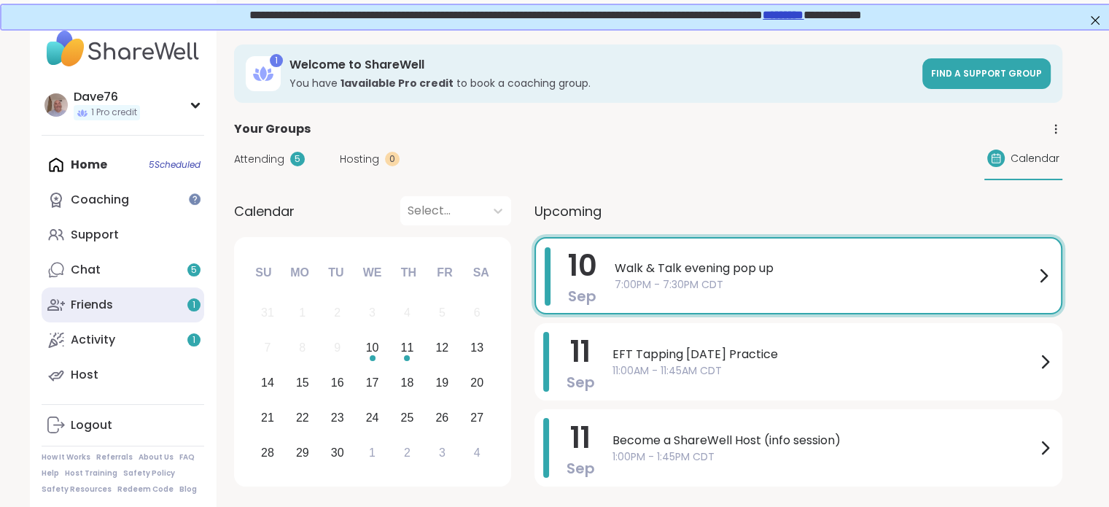
click at [109, 298] on div "Friends 1" at bounding box center [92, 305] width 42 height 16
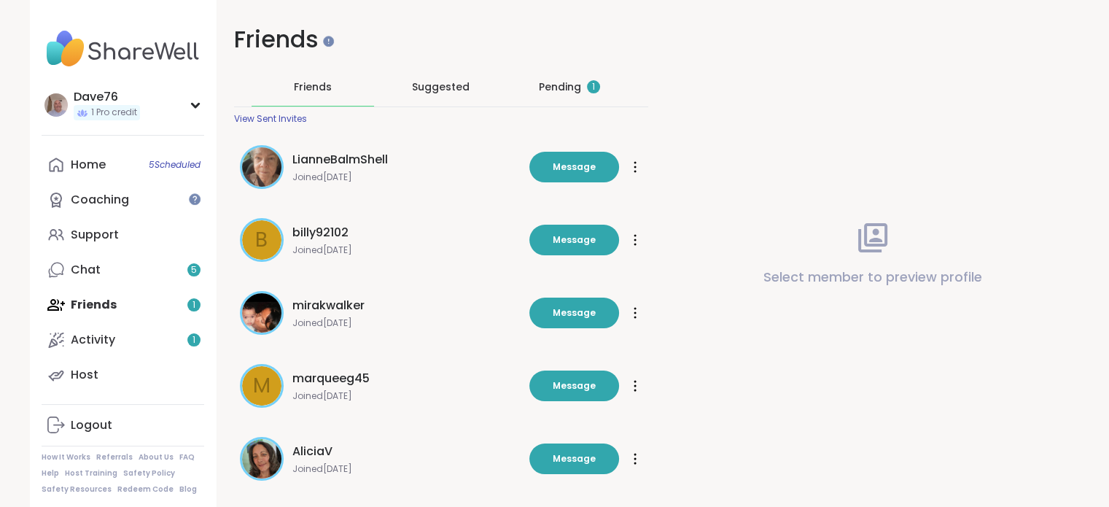
click at [570, 85] on div "Pending 1" at bounding box center [569, 86] width 61 height 15
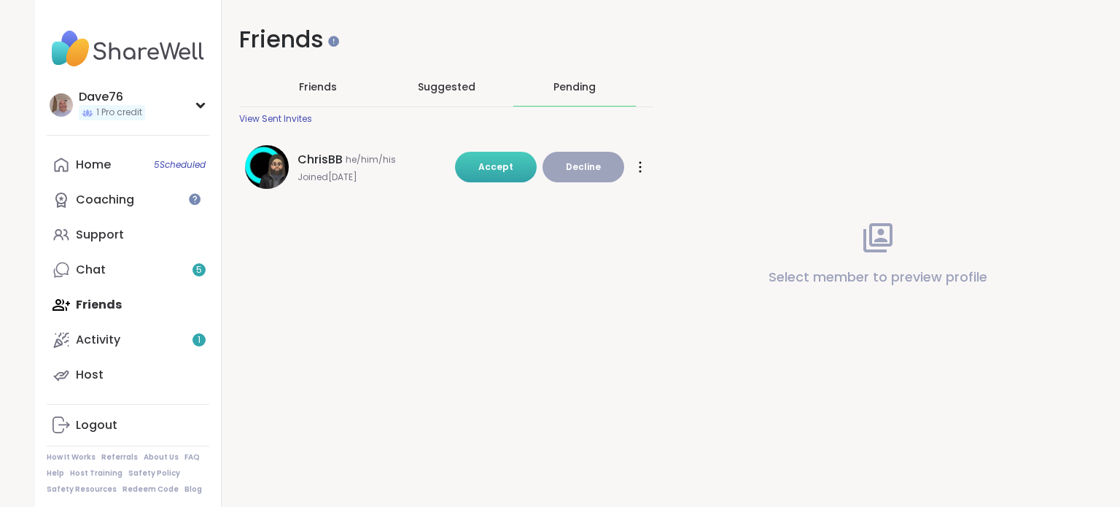
click at [498, 170] on span "Accept" at bounding box center [495, 166] width 35 height 12
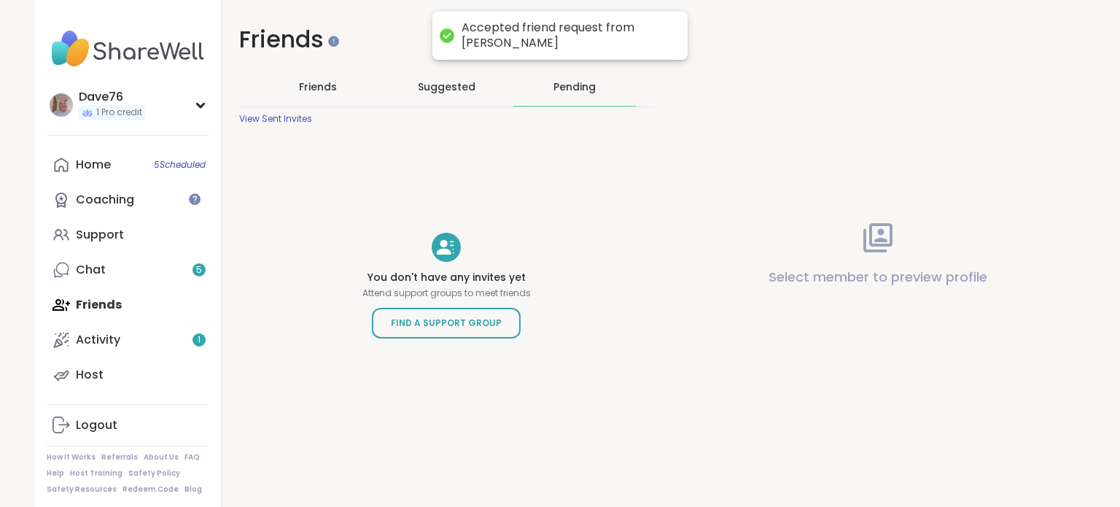
click at [448, 91] on span "Suggested" at bounding box center [447, 86] width 58 height 15
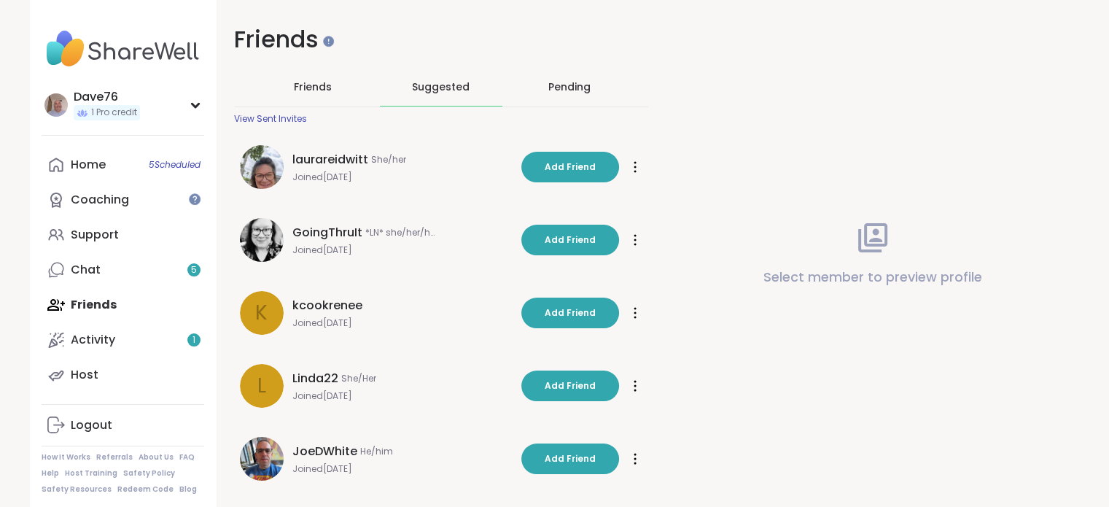
click at [329, 85] on span "Friends" at bounding box center [313, 86] width 38 height 15
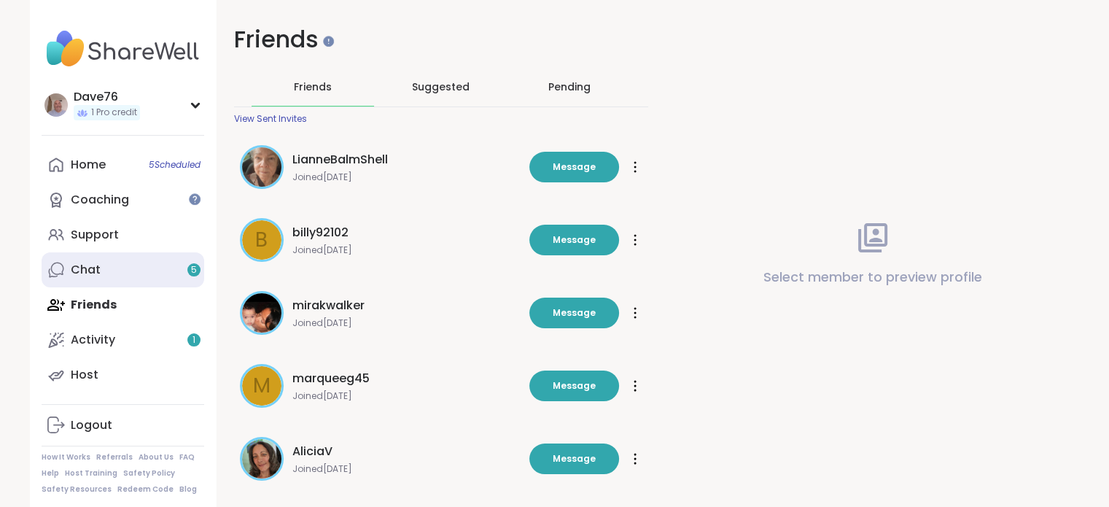
click at [106, 273] on link "Chat 5" at bounding box center [123, 269] width 163 height 35
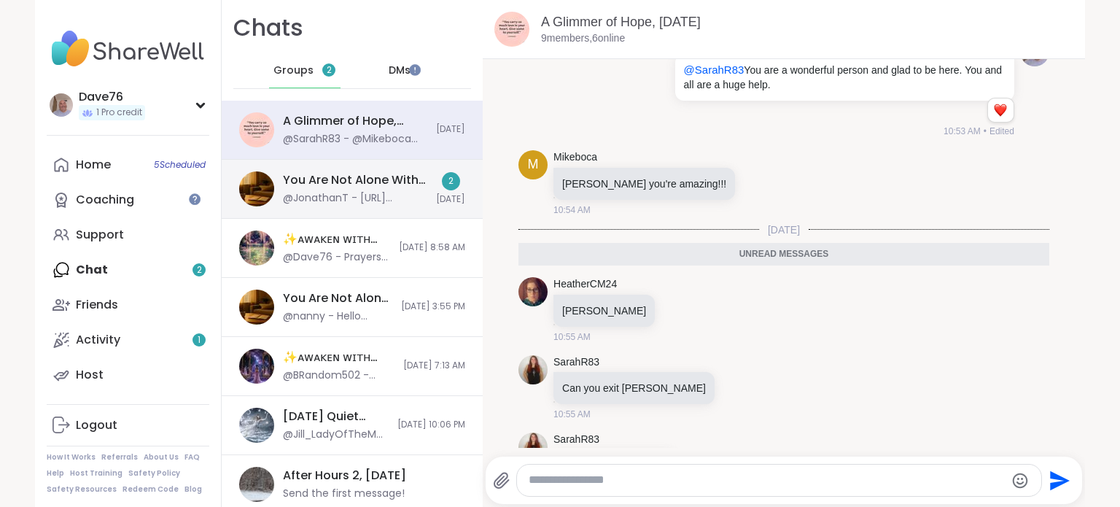
click at [333, 180] on div "You Are Not Alone With This, Sep 11" at bounding box center [355, 180] width 144 height 16
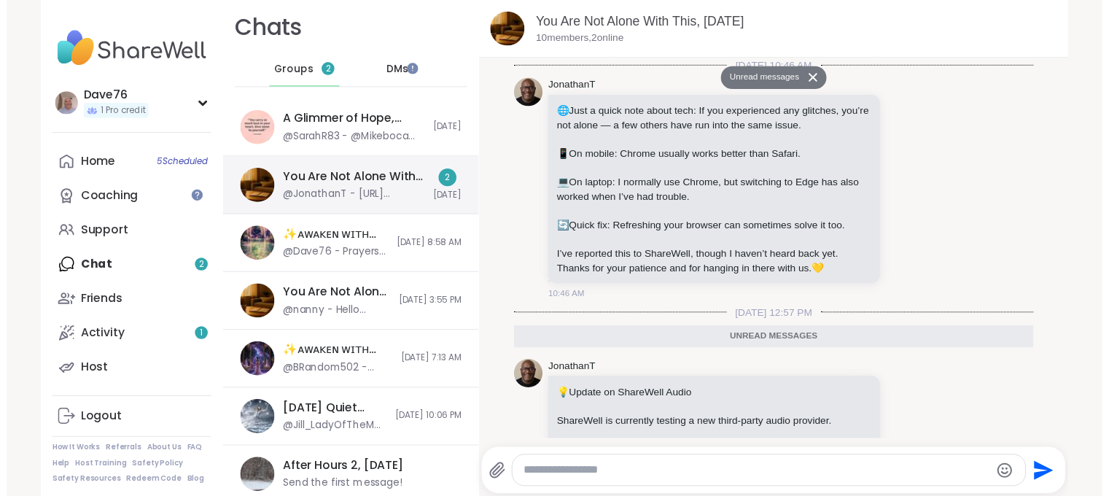
scroll to position [641, 0]
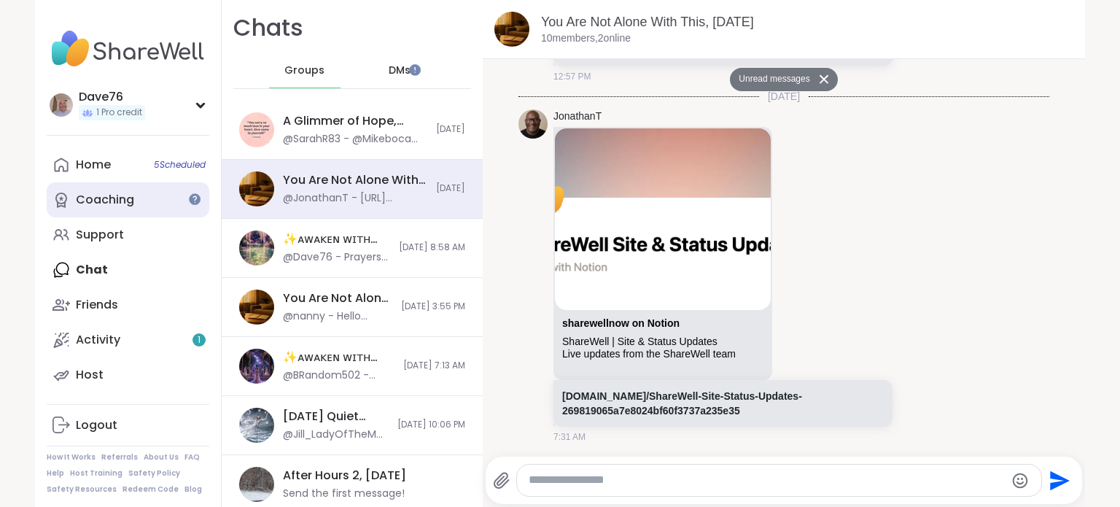
click at [127, 203] on div "Coaching" at bounding box center [105, 200] width 58 height 16
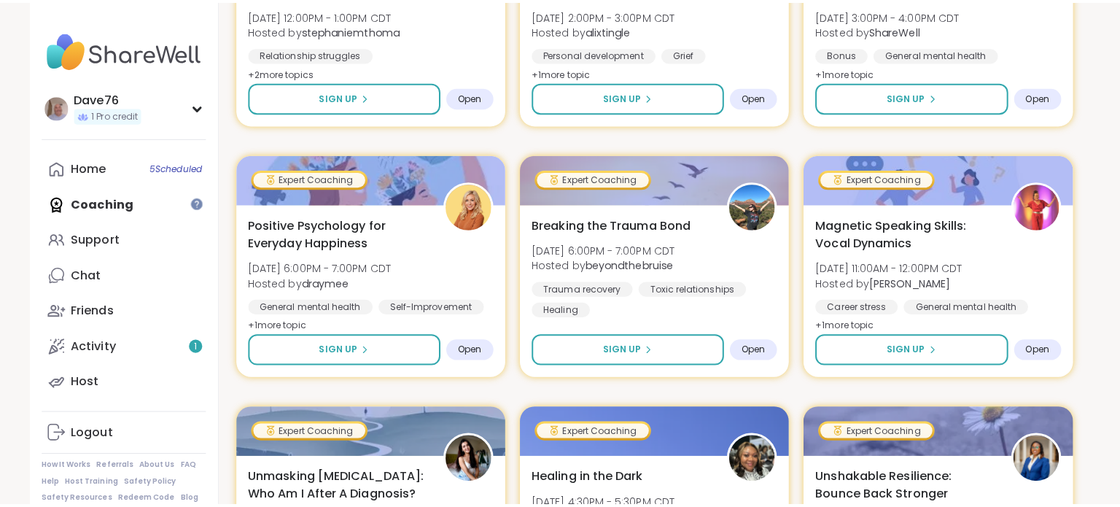
scroll to position [2601, 0]
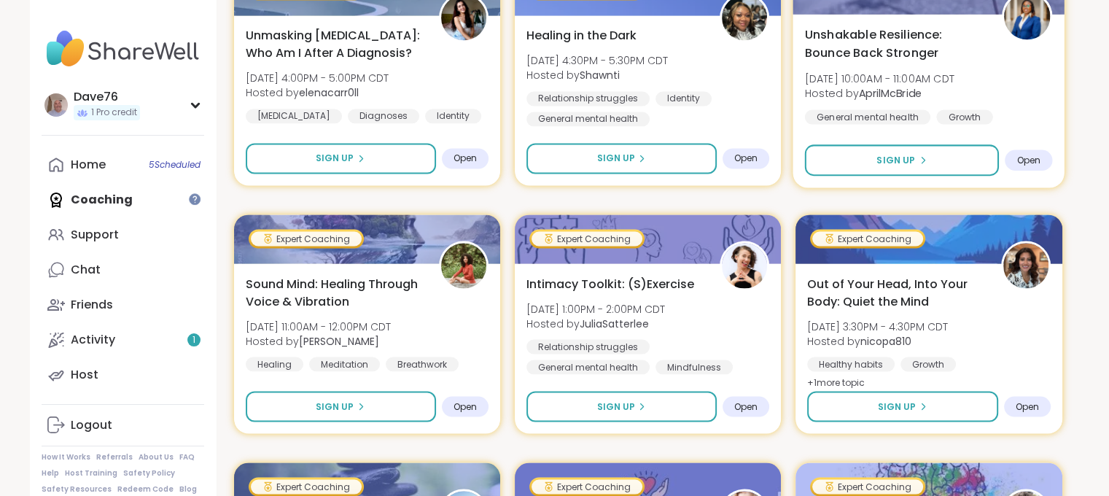
click at [931, 83] on span "Fri, Sep 19 | 10:00AM - 11:00AM CDT" at bounding box center [879, 78] width 149 height 15
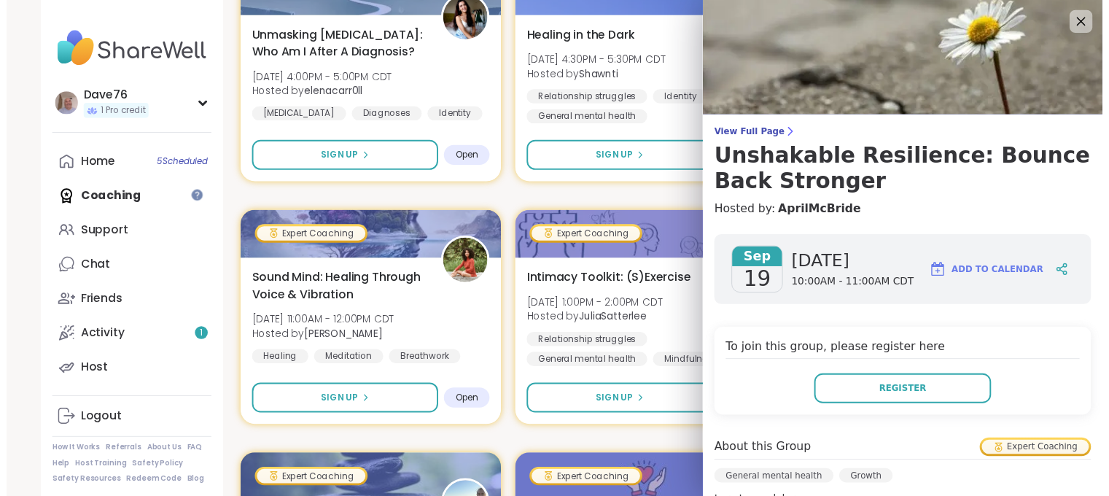
scroll to position [432, 0]
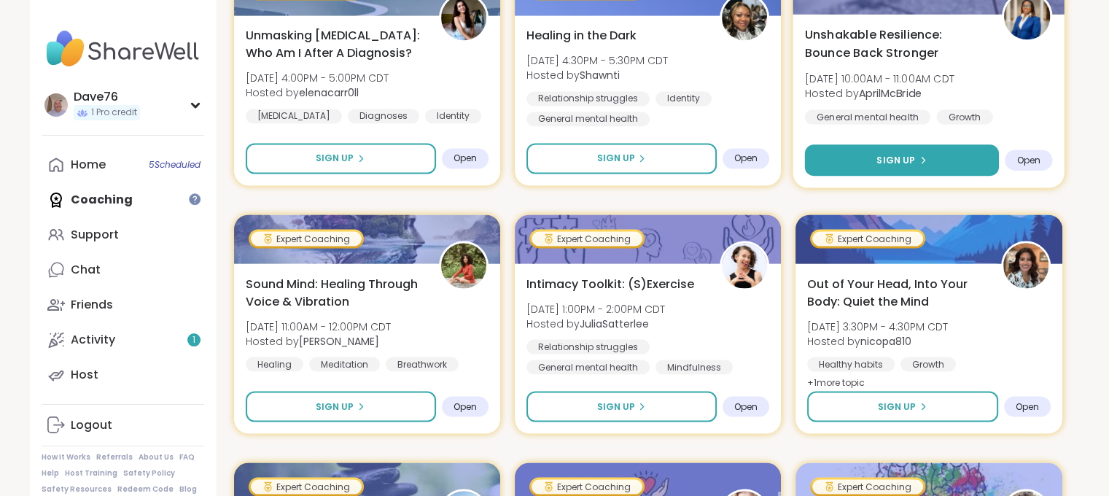
click at [933, 156] on button "Sign Up" at bounding box center [902, 159] width 195 height 31
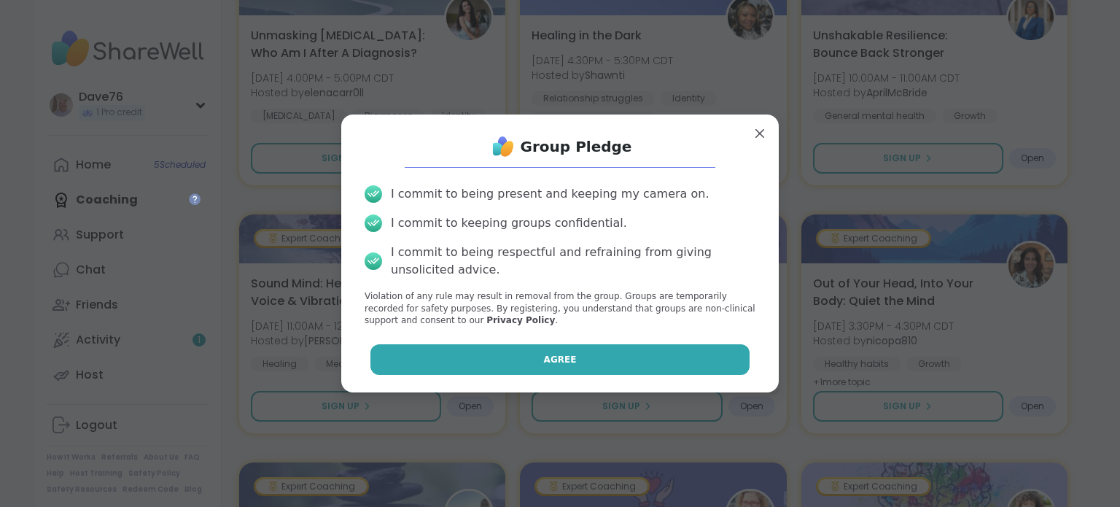
click at [564, 358] on button "Agree" at bounding box center [560, 359] width 380 height 31
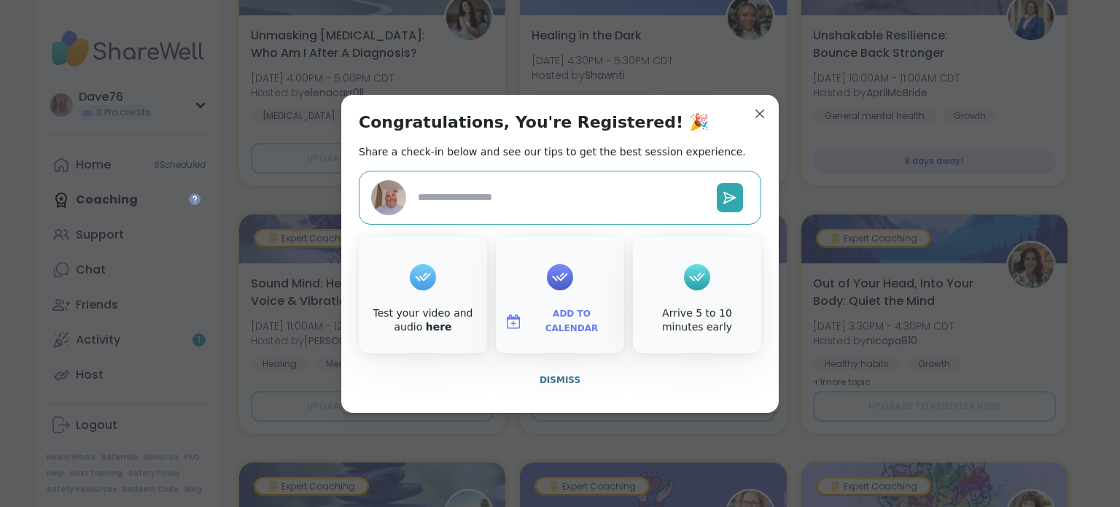
click at [575, 307] on button "Add to Calendar" at bounding box center [560, 321] width 123 height 31
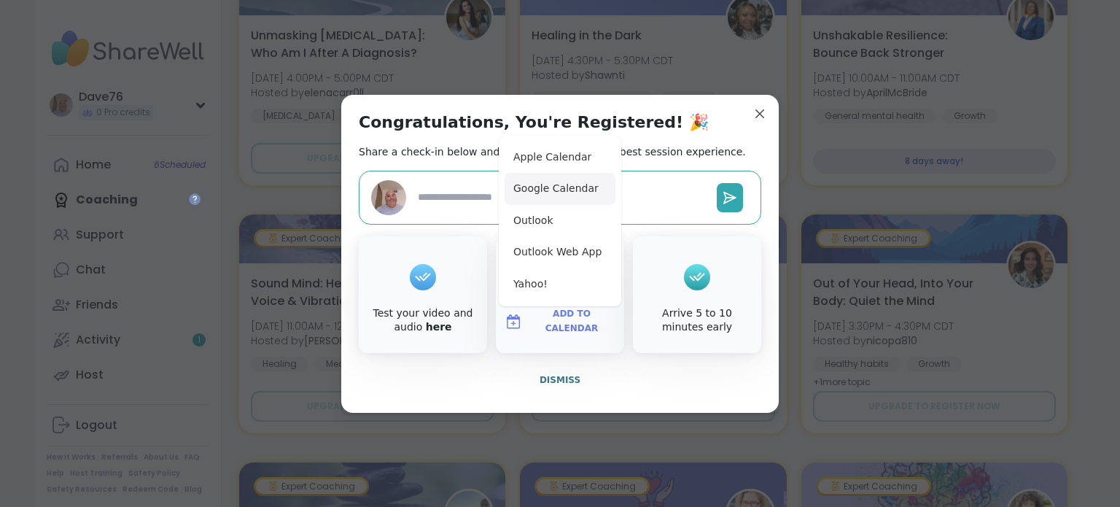
click at [563, 194] on button "Google Calendar" at bounding box center [560, 189] width 111 height 32
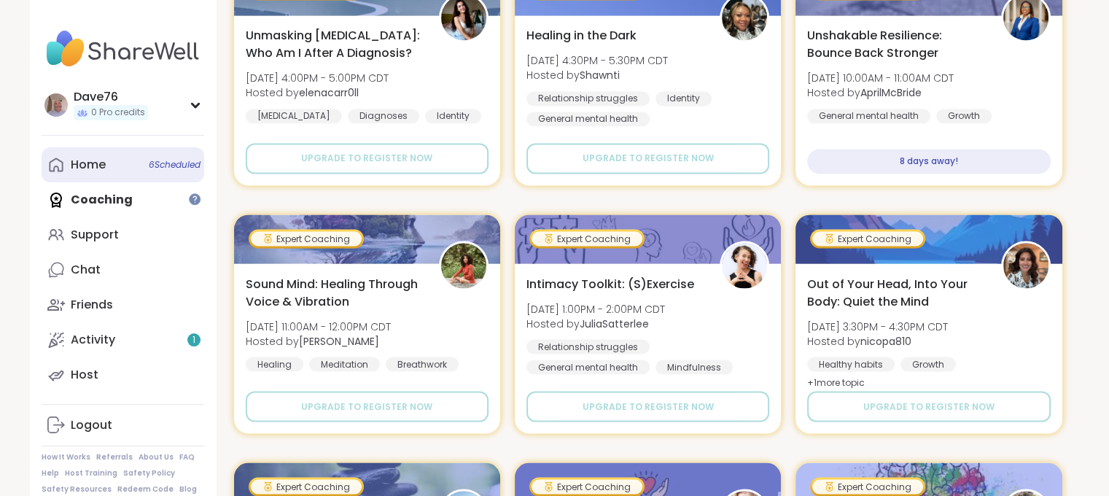
click at [104, 165] on div "Home 6 Scheduled" at bounding box center [88, 165] width 35 height 16
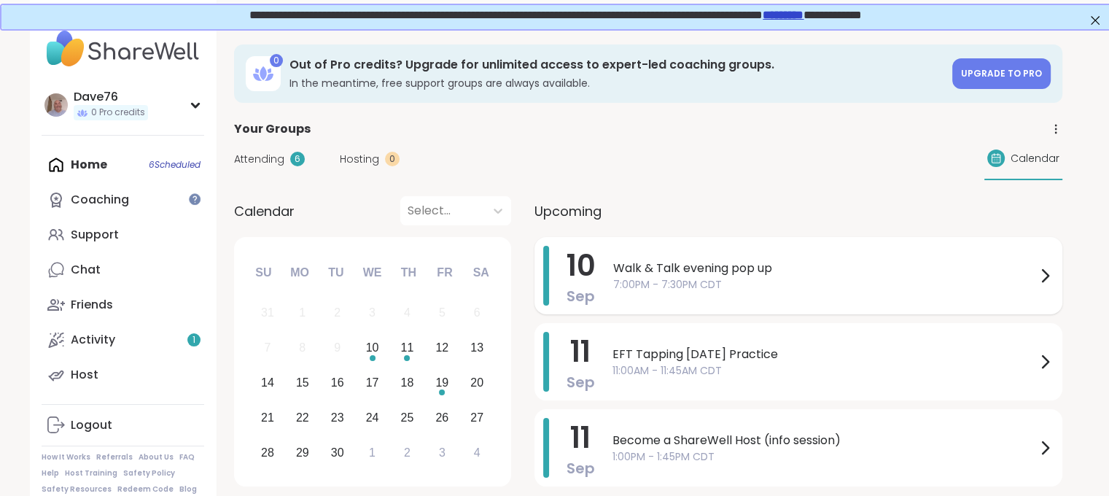
click at [684, 268] on span "Walk & Talk evening pop up" at bounding box center [824, 269] width 423 height 18
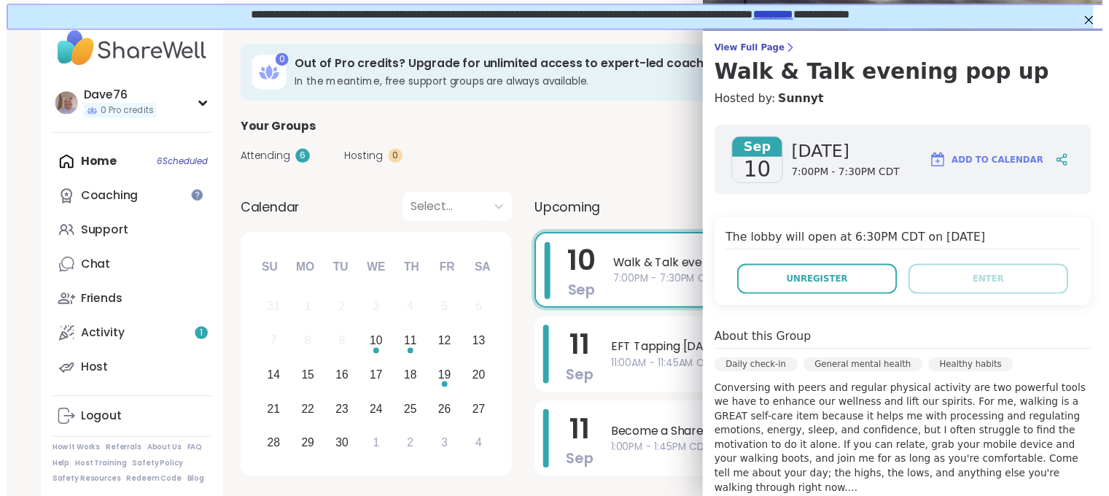
scroll to position [88, 0]
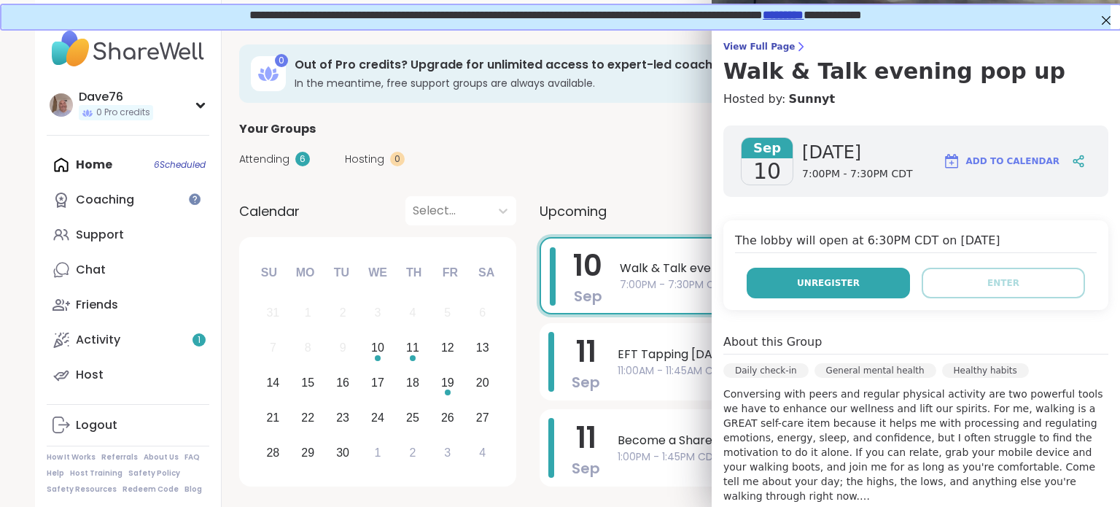
click at [826, 290] on button "Unregister" at bounding box center [828, 283] width 163 height 31
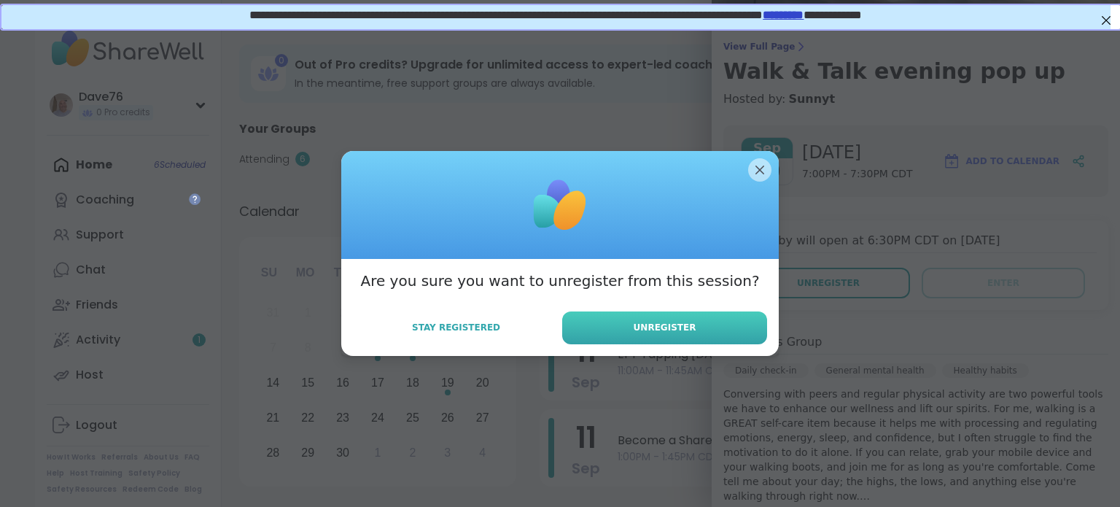
click at [690, 331] on button "Unregister" at bounding box center [664, 327] width 205 height 33
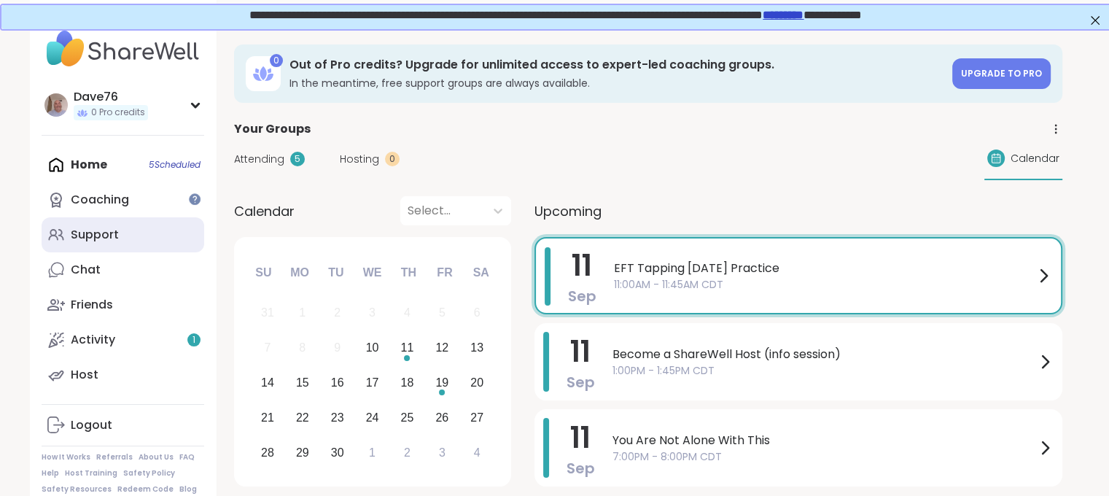
click at [114, 233] on div "Support" at bounding box center [95, 235] width 48 height 16
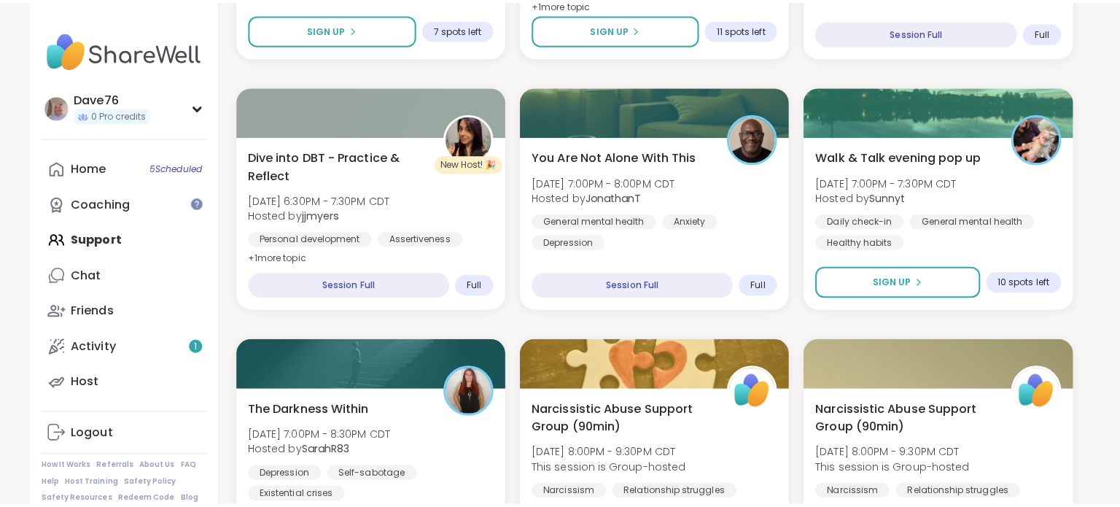
scroll to position [2167, 0]
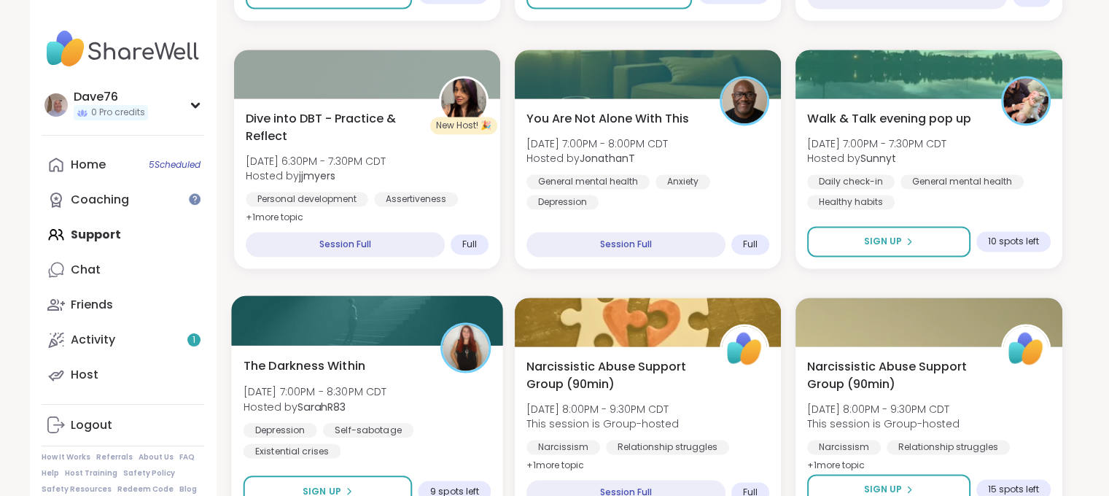
click at [387, 392] on span "Wed, Sep 10 | 7:00PM - 8:30PM CDT" at bounding box center [315, 391] width 144 height 15
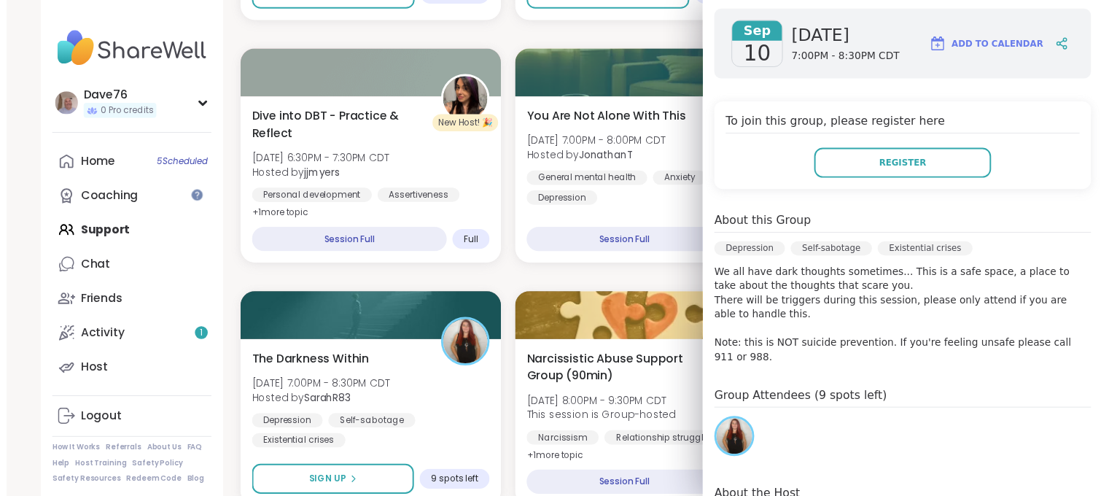
scroll to position [233, 0]
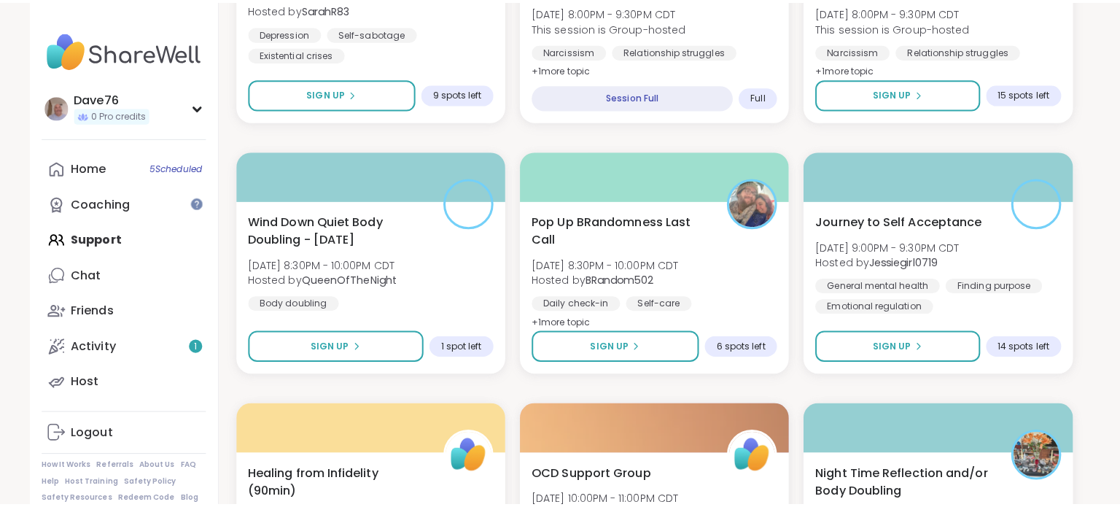
scroll to position [2601, 0]
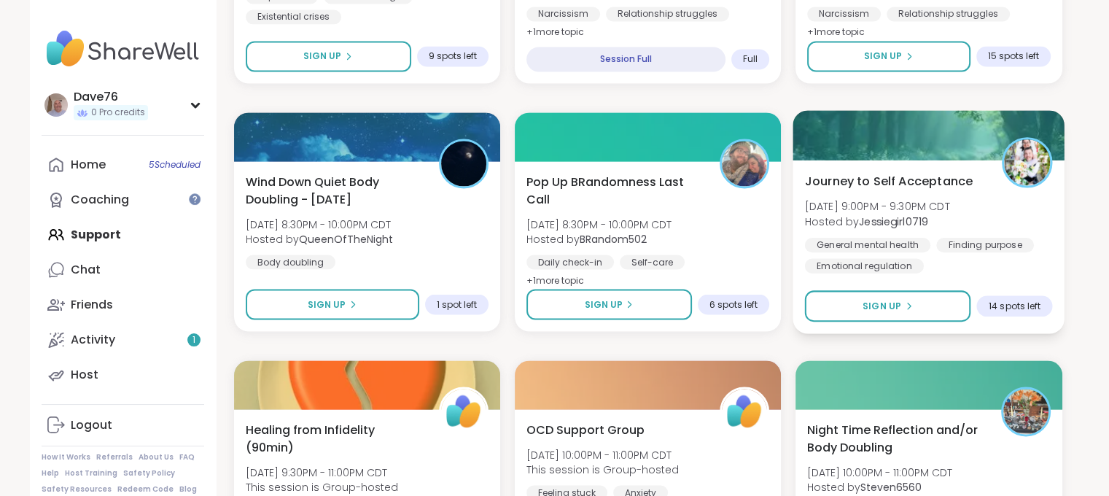
click at [913, 206] on span "Wed, Sep 10 | 9:00PM - 9:30PM CDT" at bounding box center [877, 205] width 145 height 15
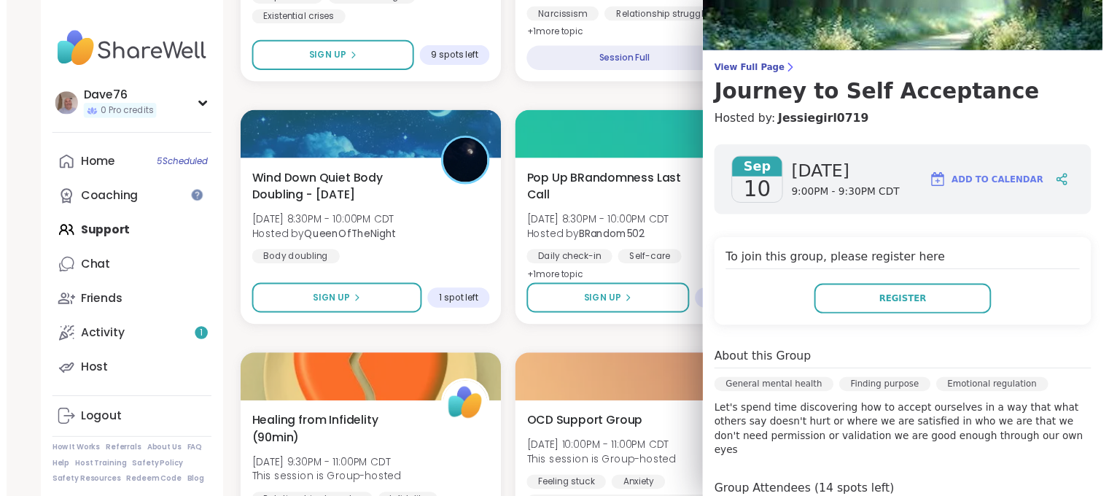
scroll to position [92, 0]
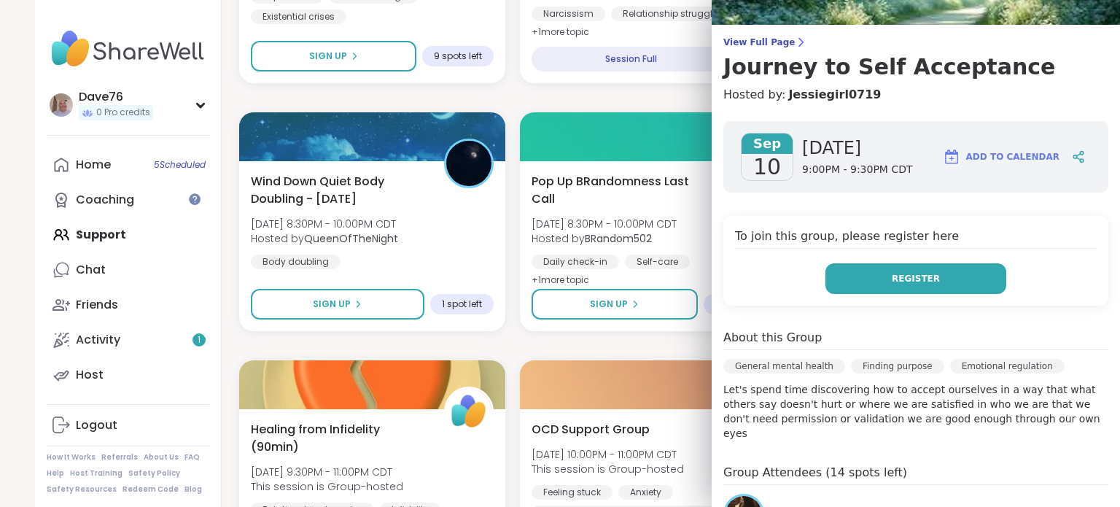
click at [927, 277] on button "Register" at bounding box center [916, 278] width 181 height 31
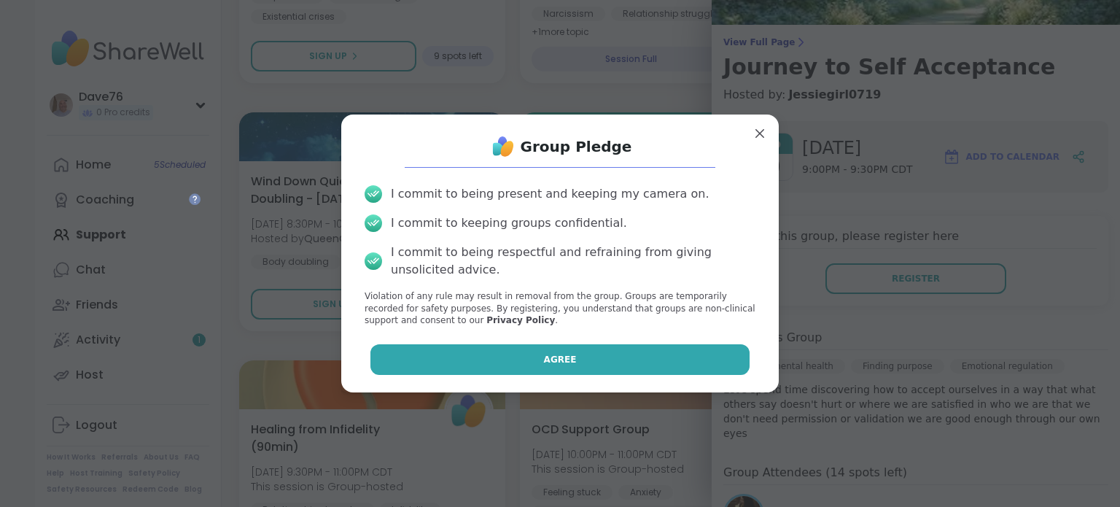
click at [563, 360] on button "Agree" at bounding box center [560, 359] width 380 height 31
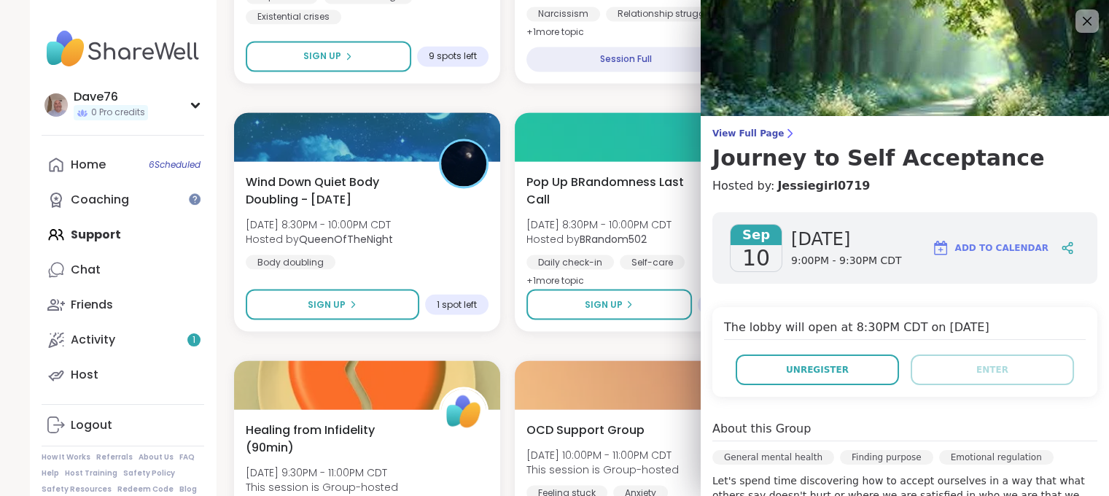
scroll to position [0, 0]
click at [1081, 25] on icon at bounding box center [1087, 21] width 18 height 18
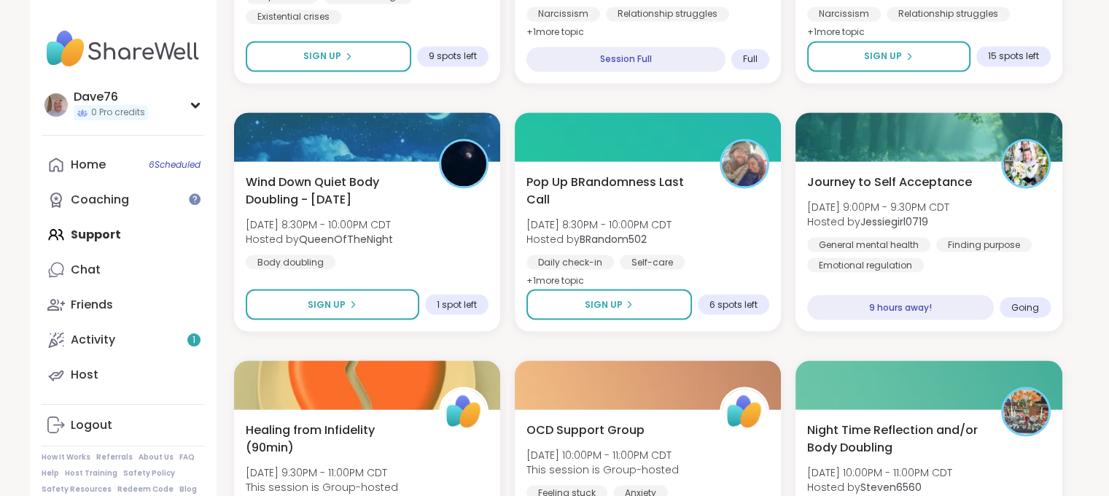
click at [107, 238] on div "Home 6 Scheduled Coaching Support Chat Friends Activity 1 Host" at bounding box center [123, 269] width 163 height 245
click at [93, 164] on div "Home 6 Scheduled" at bounding box center [88, 165] width 35 height 16
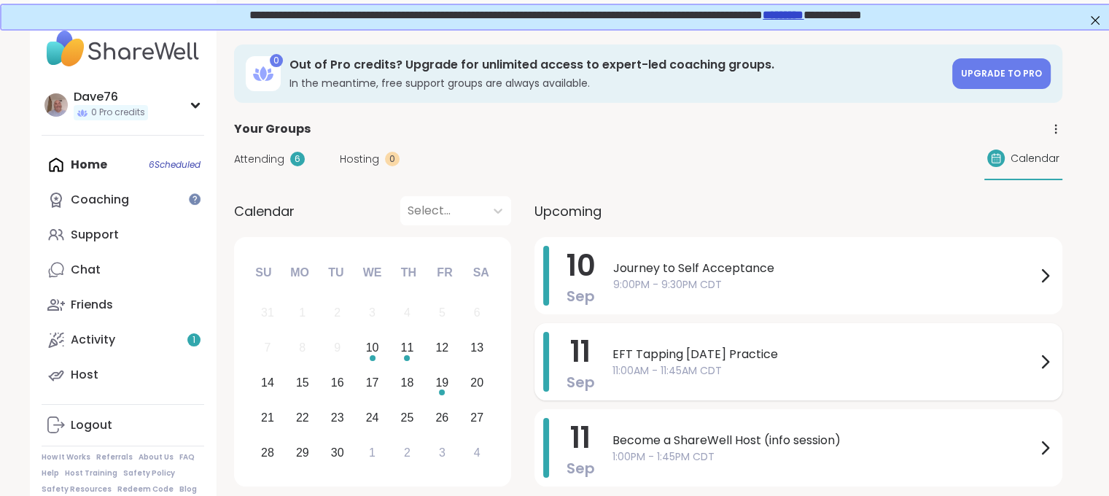
click at [938, 355] on span "EFT Tapping Thursday Practice" at bounding box center [825, 355] width 424 height 18
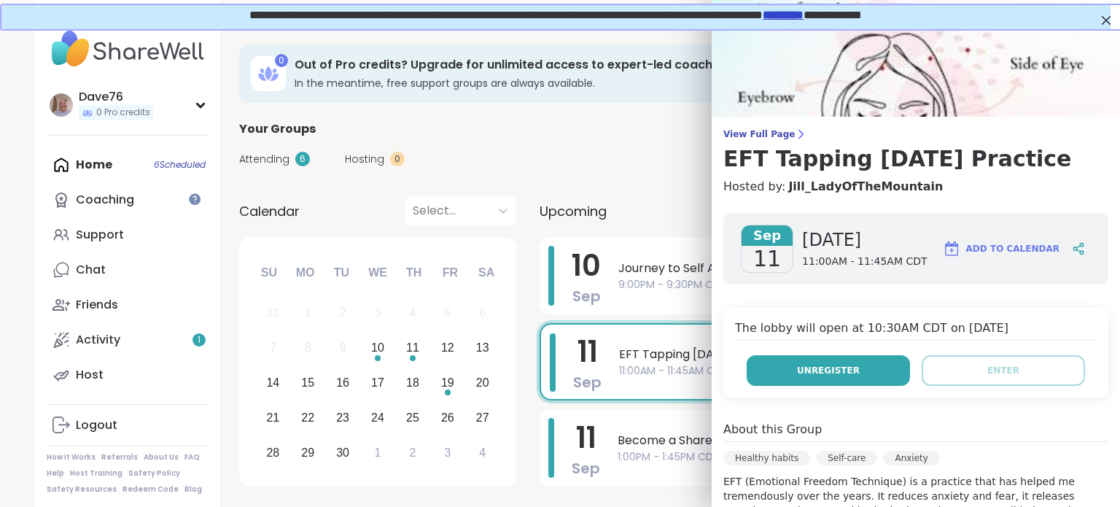
click at [860, 377] on button "Unregister" at bounding box center [828, 370] width 163 height 31
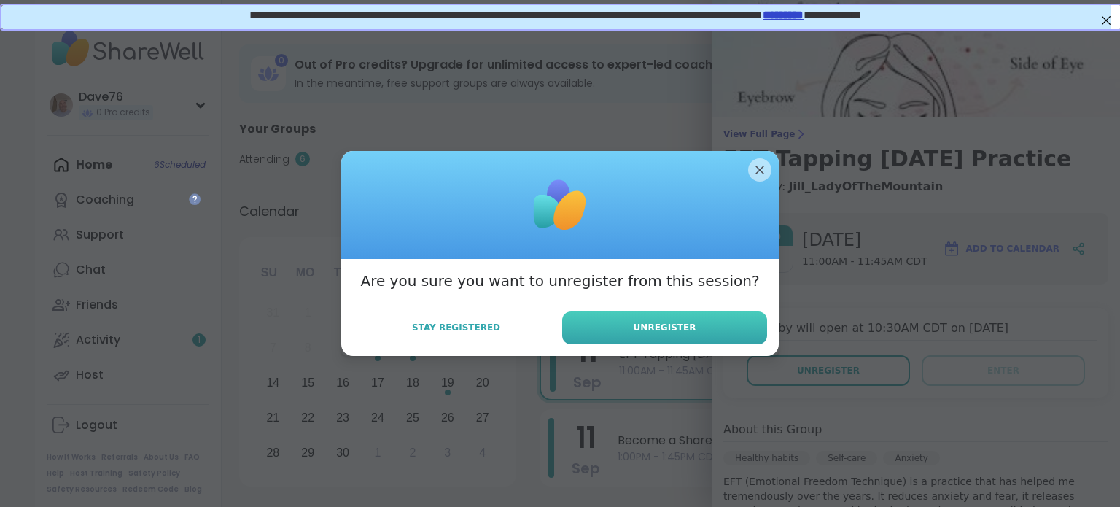
click at [733, 330] on button "Unregister" at bounding box center [664, 327] width 205 height 33
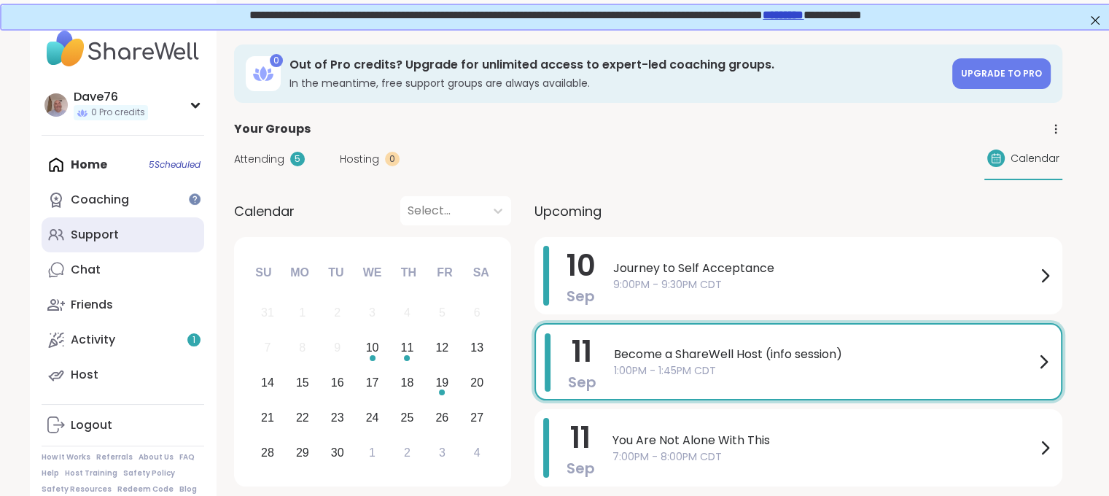
click at [99, 233] on div "Support" at bounding box center [95, 235] width 48 height 16
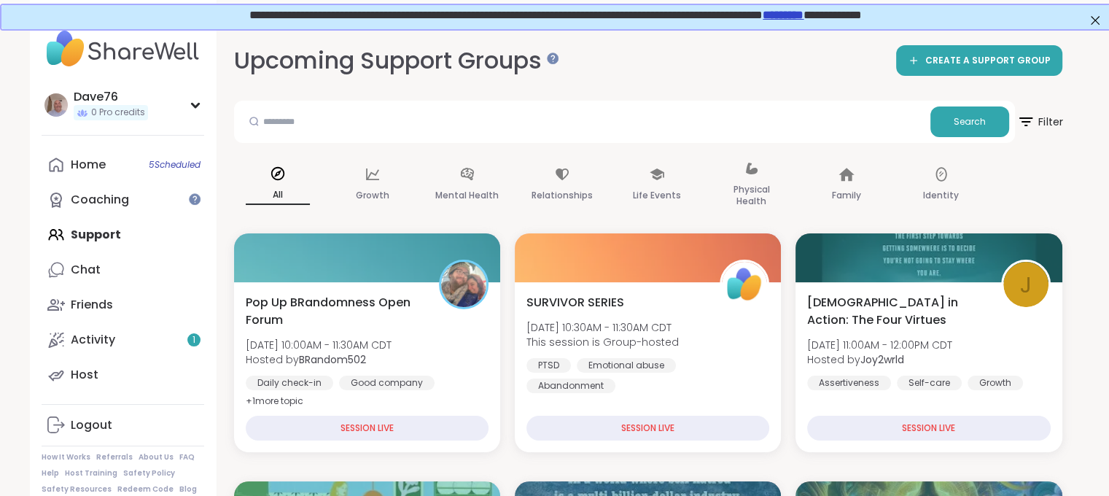
click at [1037, 119] on span "Filter" at bounding box center [1040, 122] width 47 height 36
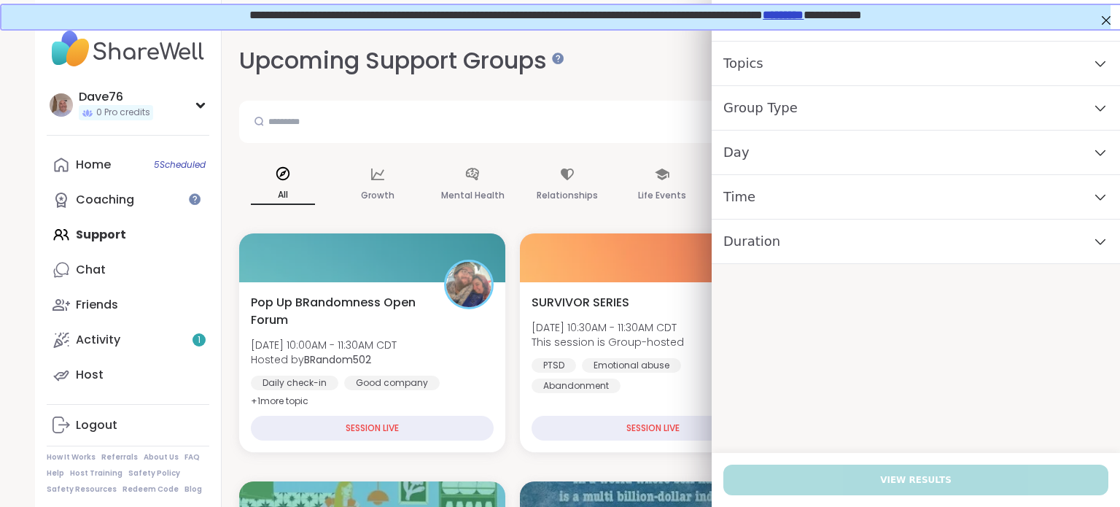
click at [940, 163] on div "Day" at bounding box center [916, 153] width 408 height 44
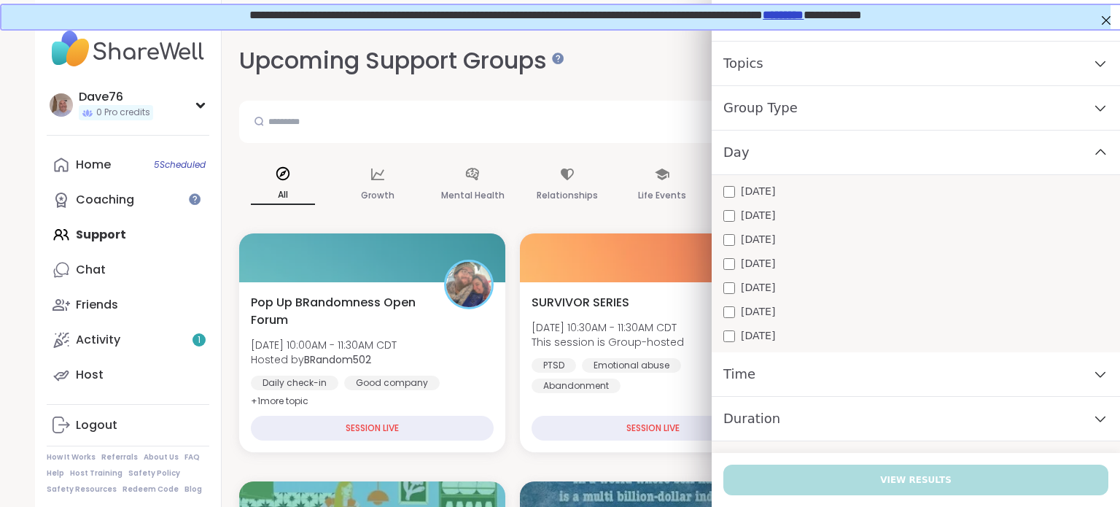
click at [815, 271] on div "Thursday" at bounding box center [915, 263] width 385 height 15
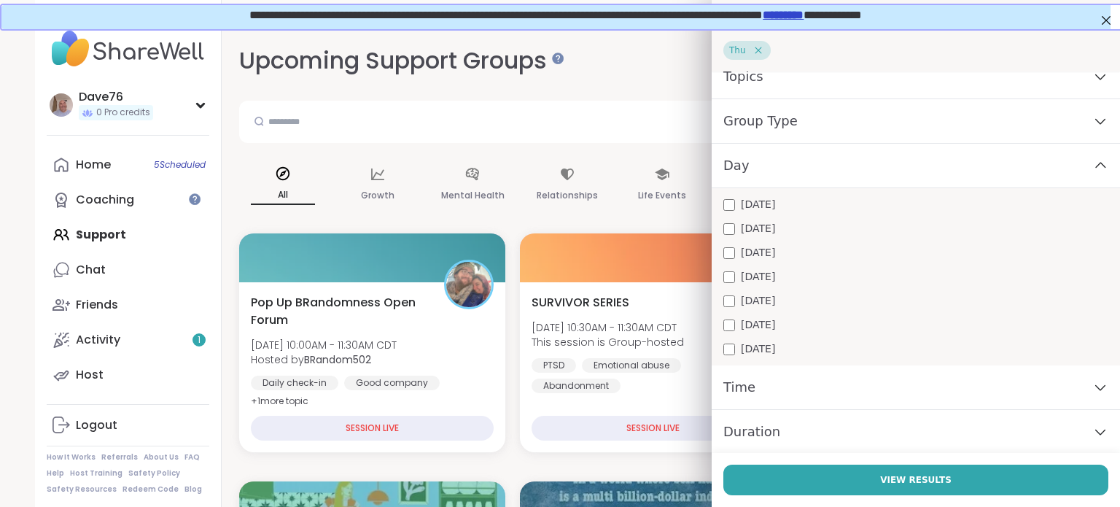
scroll to position [58, 0]
click at [1003, 435] on div "Duration" at bounding box center [916, 432] width 408 height 44
click at [970, 400] on div "Time" at bounding box center [916, 387] width 408 height 44
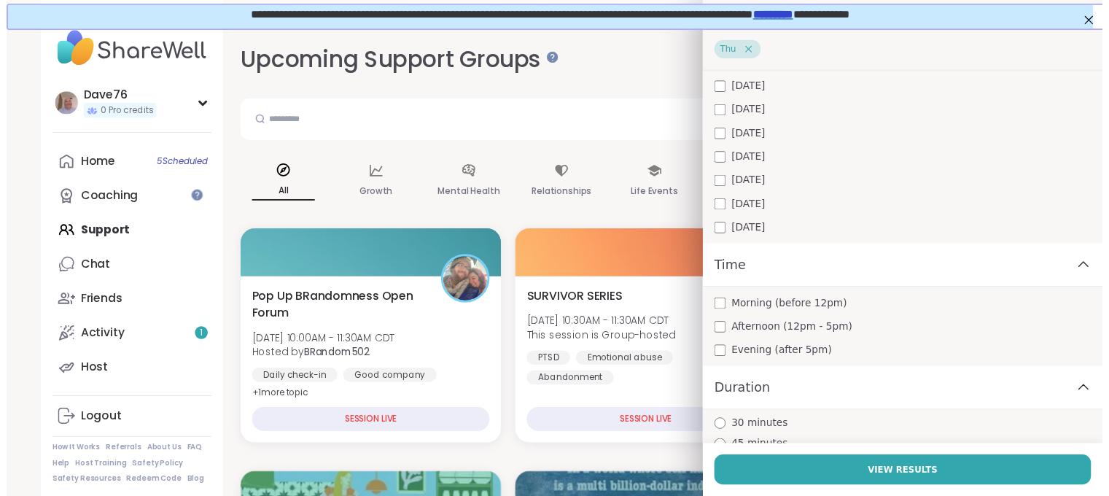
scroll to position [175, 0]
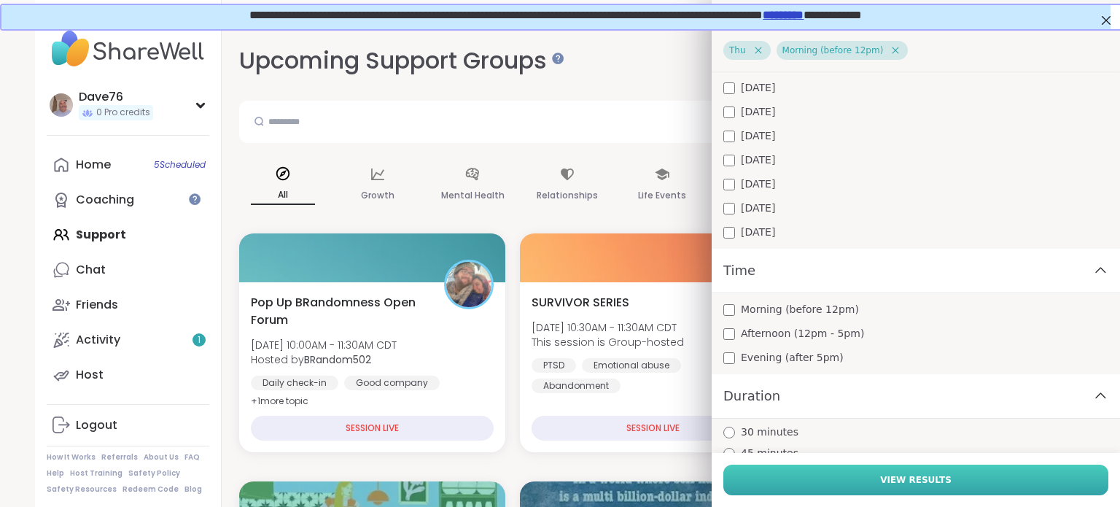
click at [931, 473] on button "View Results" at bounding box center [915, 480] width 385 height 31
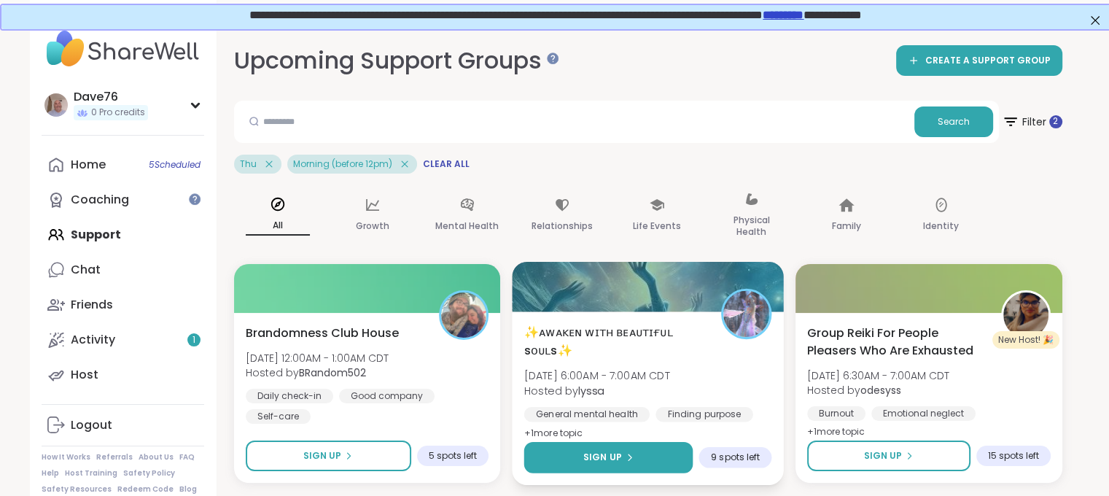
click at [636, 461] on button "Sign Up" at bounding box center [608, 457] width 169 height 31
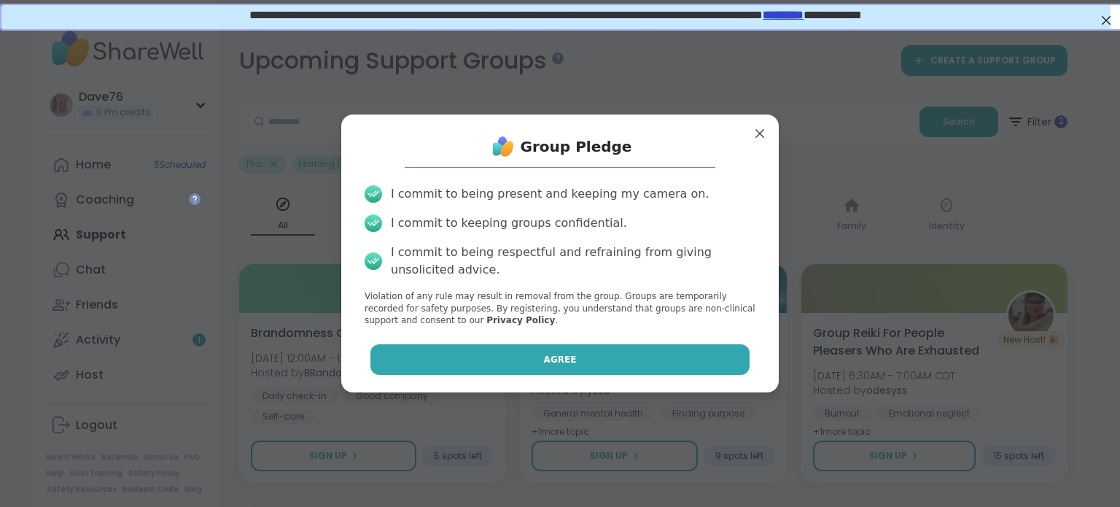
click at [613, 367] on button "Agree" at bounding box center [560, 359] width 380 height 31
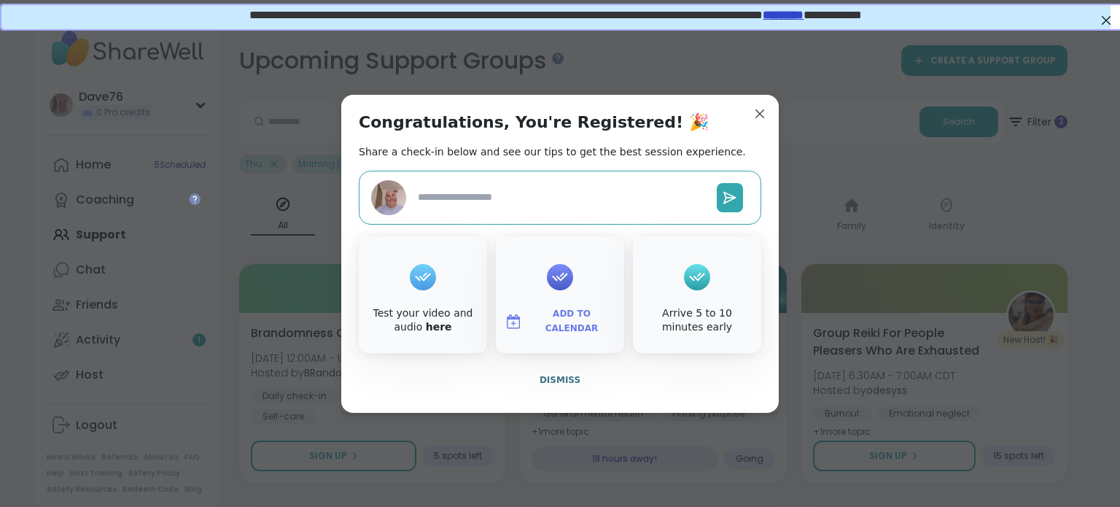
type textarea "*"
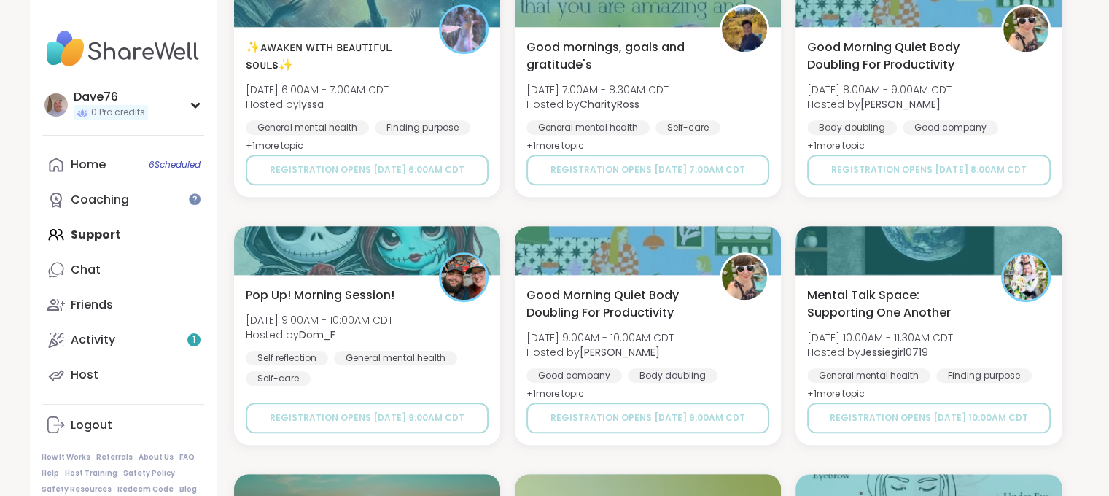
scroll to position [1300, 0]
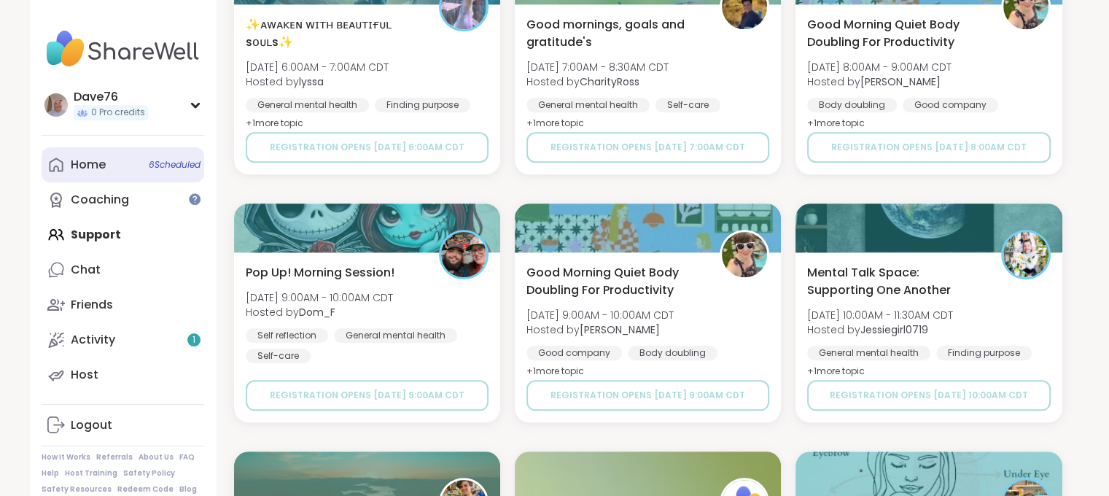
click at [83, 169] on div "Home 6 Scheduled" at bounding box center [88, 165] width 35 height 16
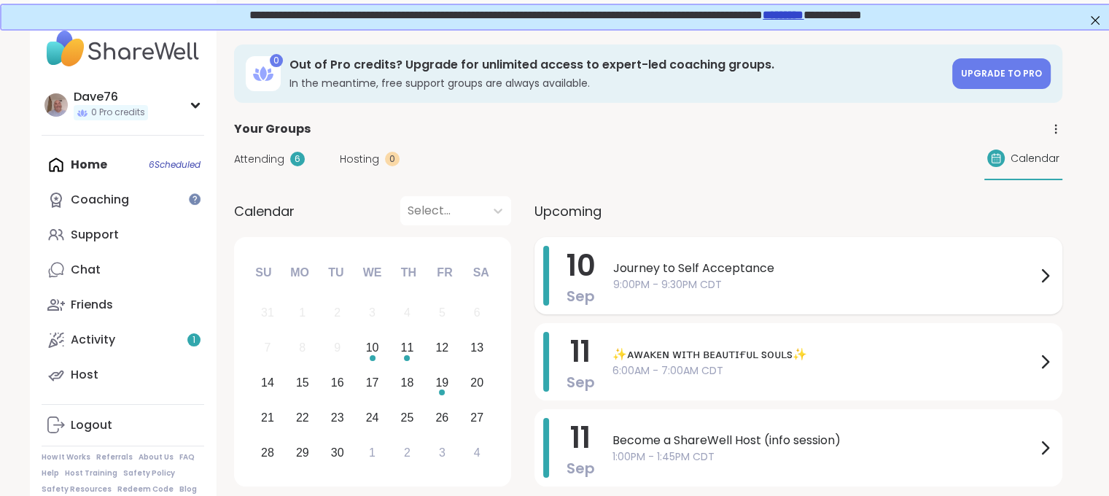
click at [1005, 260] on span "Journey to Self Acceptance" at bounding box center [824, 269] width 423 height 18
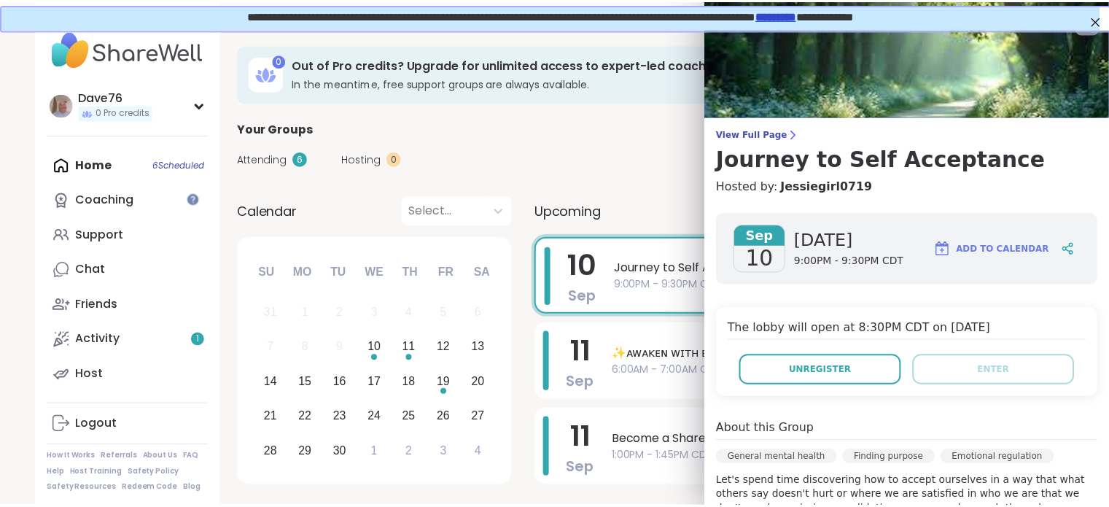
scroll to position [283, 0]
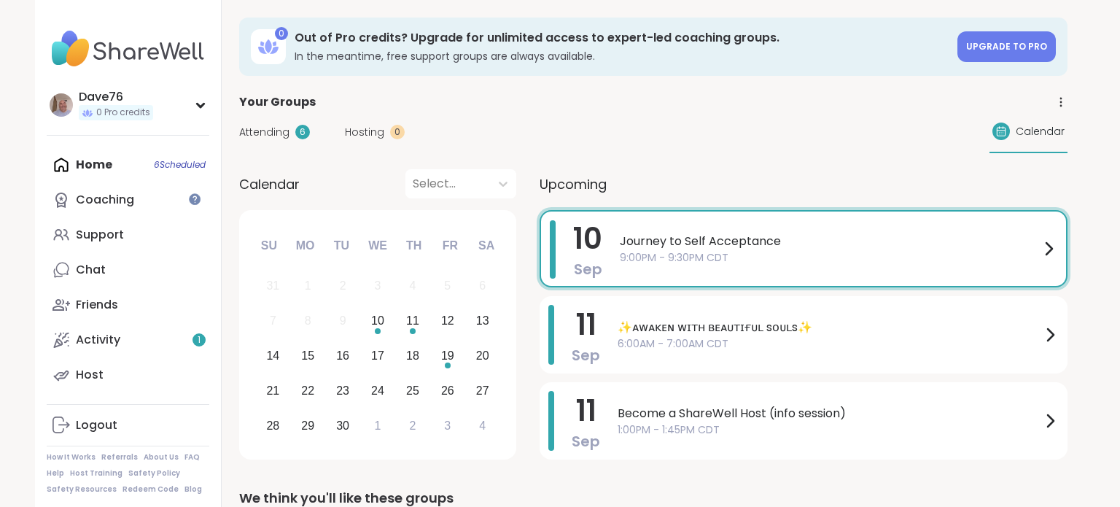
click at [438, 117] on div "Attending 6 Hosting 0 Calendar" at bounding box center [653, 132] width 828 height 42
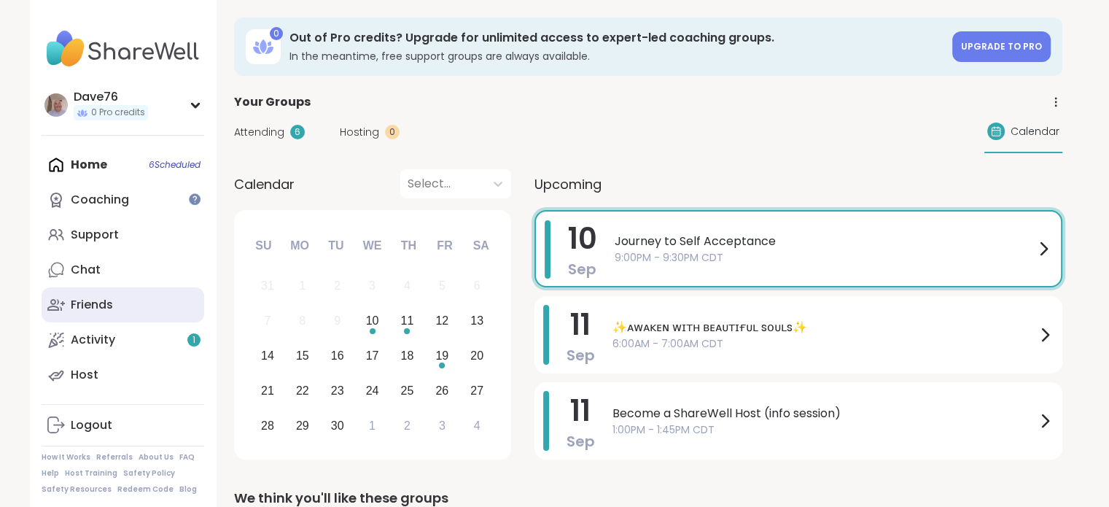
click at [93, 310] on div "Friends" at bounding box center [92, 305] width 42 height 16
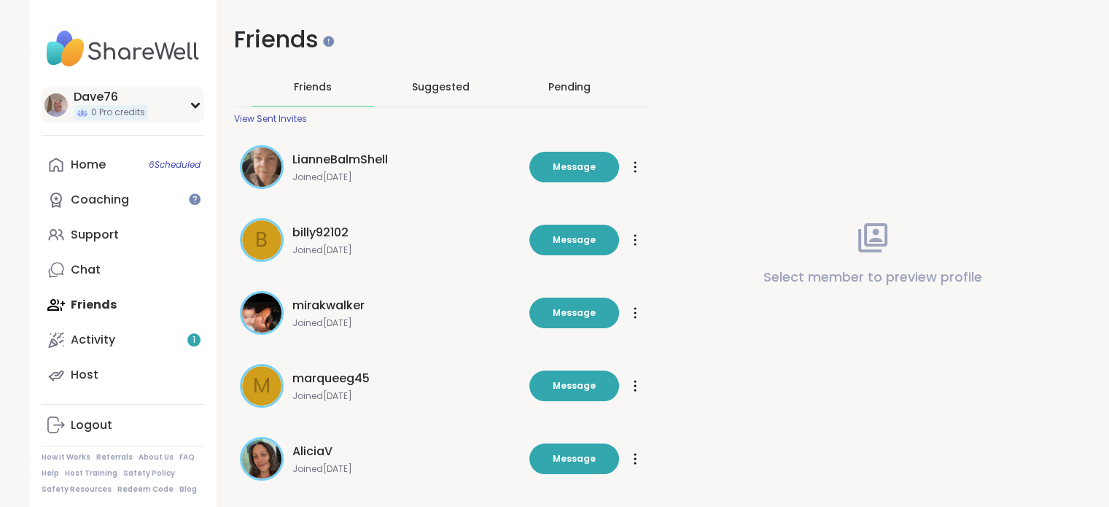
click at [116, 104] on div "Dave76" at bounding box center [111, 97] width 74 height 16
